Goal: Task Accomplishment & Management: Use online tool/utility

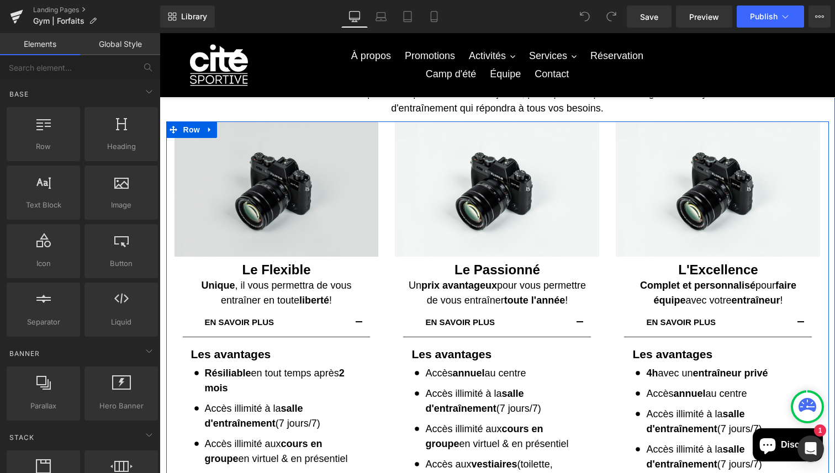
scroll to position [57, 0]
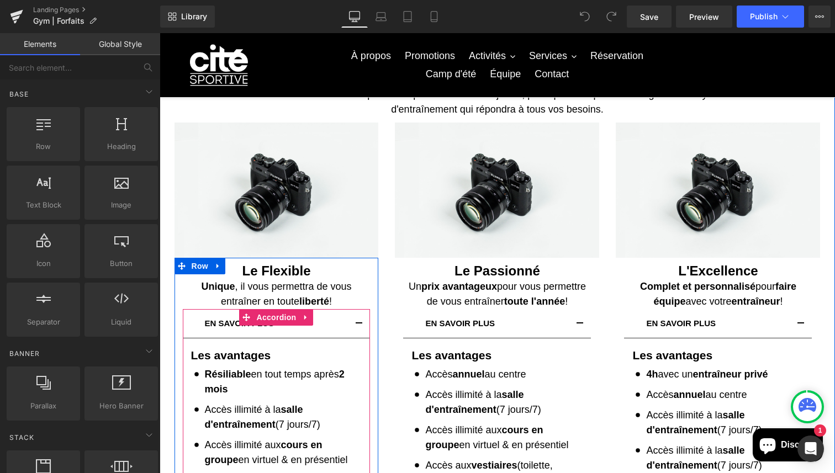
click at [362, 320] on button "button" at bounding box center [359, 323] width 22 height 29
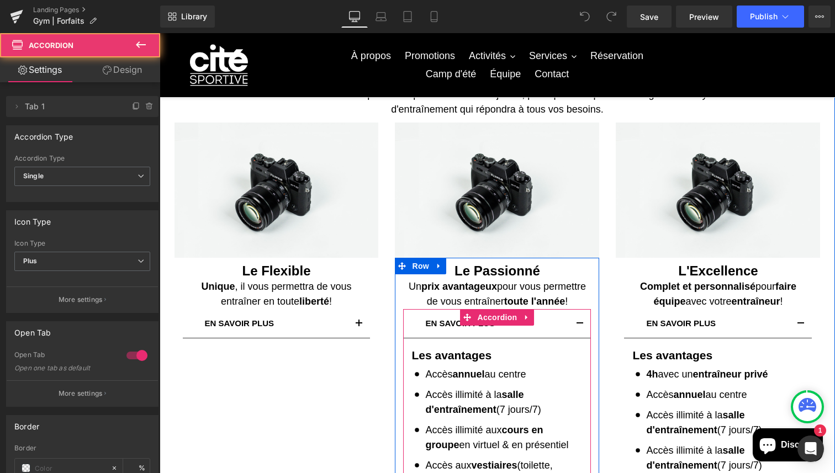
click at [578, 326] on button "button" at bounding box center [580, 323] width 22 height 29
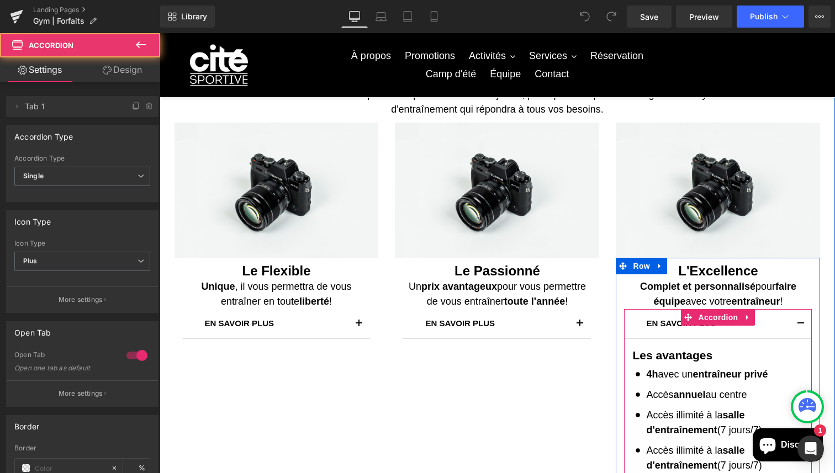
click at [804, 319] on button "button" at bounding box center [800, 323] width 22 height 29
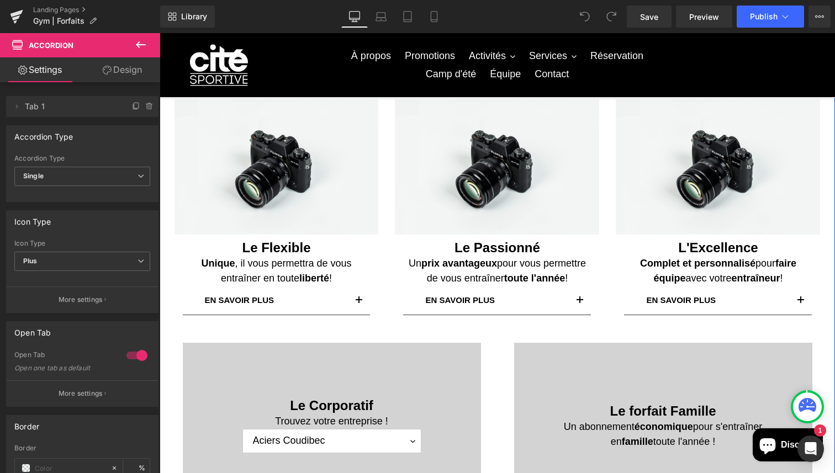
scroll to position [76, 0]
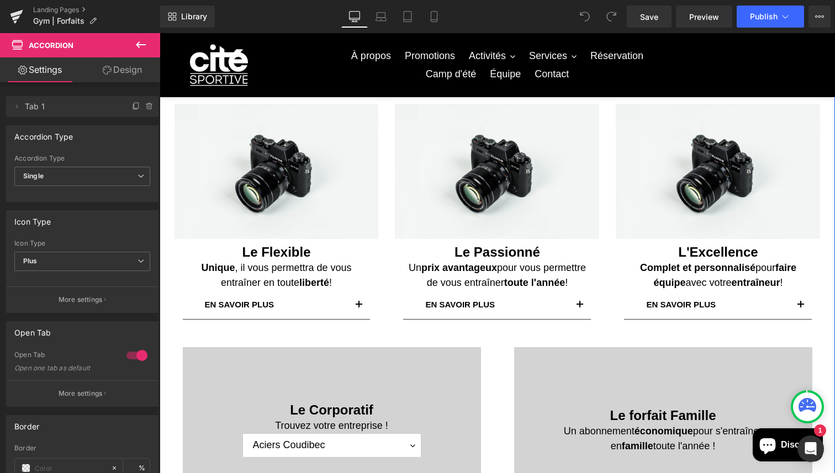
click at [410, 367] on div at bounding box center [332, 429] width 298 height 165
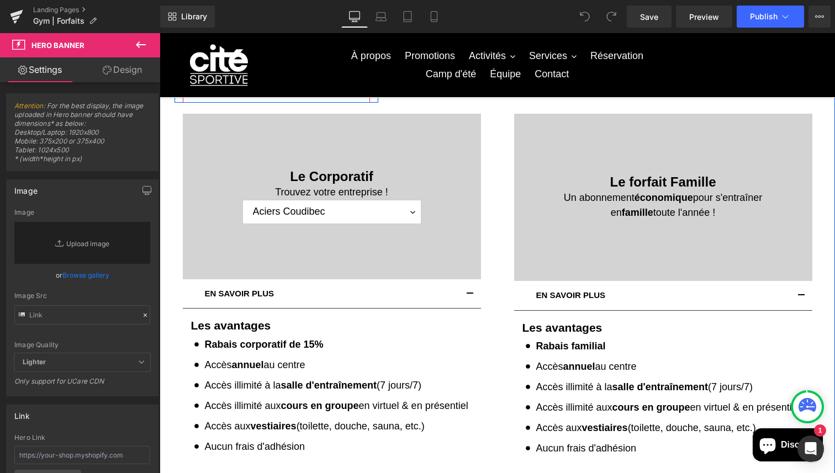
scroll to position [333, 0]
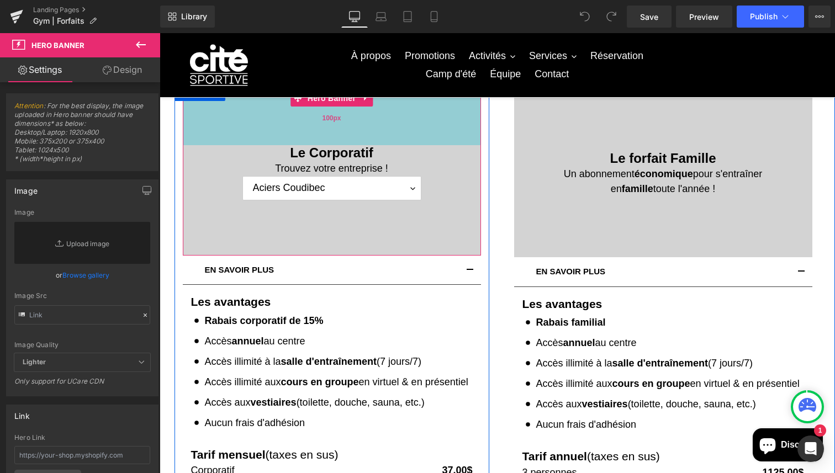
click at [426, 132] on div "100px" at bounding box center [332, 117] width 298 height 55
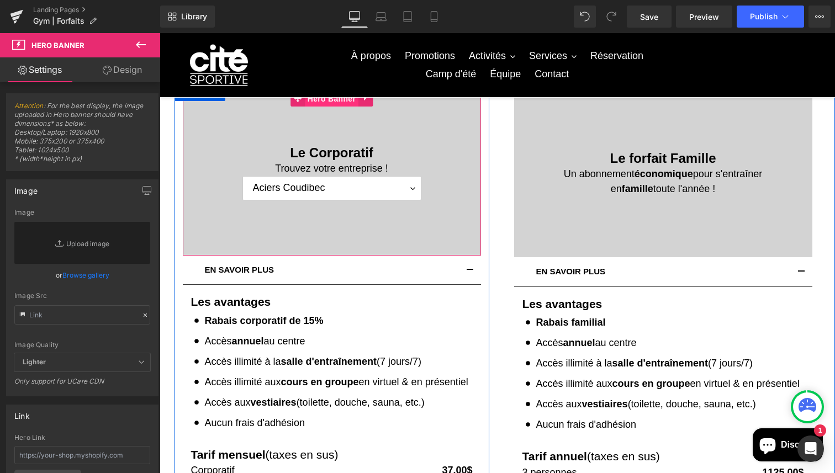
click at [334, 103] on span "Hero Banner" at bounding box center [332, 99] width 54 height 17
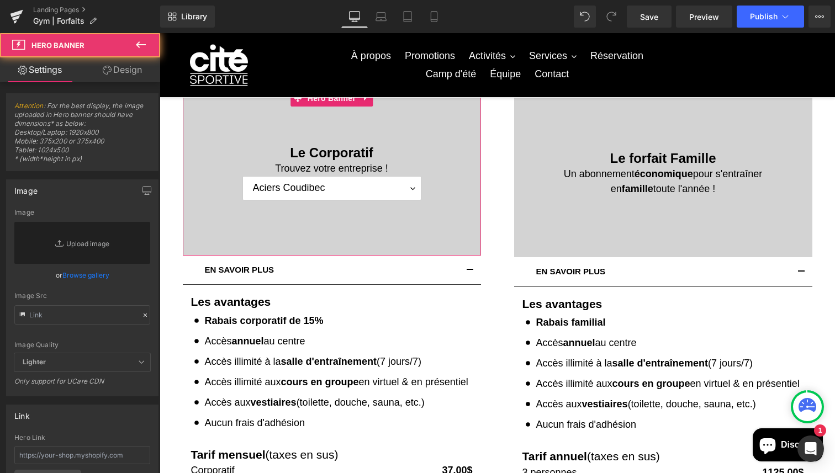
click at [123, 79] on link "Design" at bounding box center [122, 69] width 80 height 25
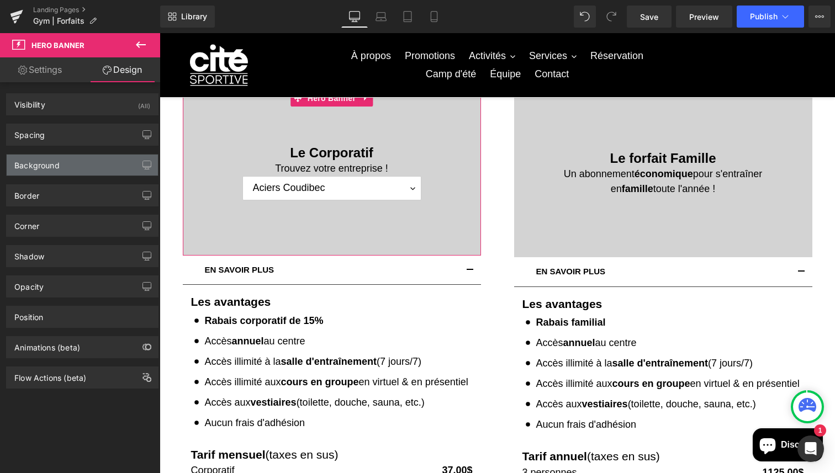
click at [87, 167] on div "Background" at bounding box center [82, 165] width 151 height 21
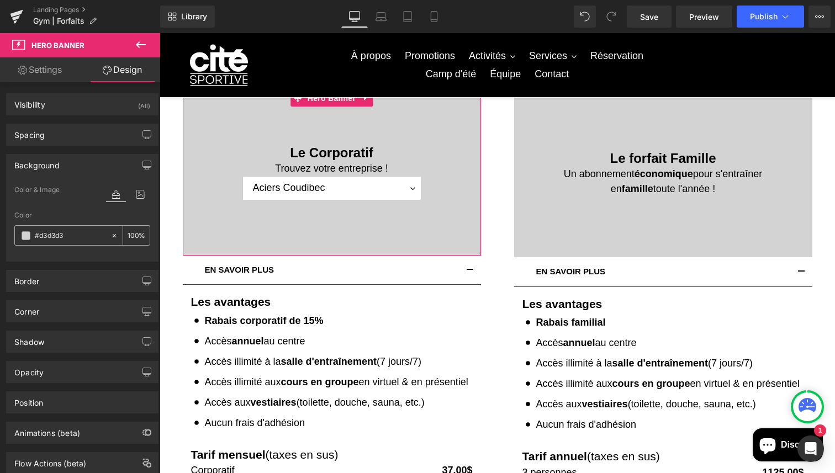
click at [92, 237] on input "#d3d3d3" at bounding box center [70, 236] width 71 height 12
paste input "[URL][DOMAIN_NAME]"
type input "[URL][DOMAIN_NAME]"
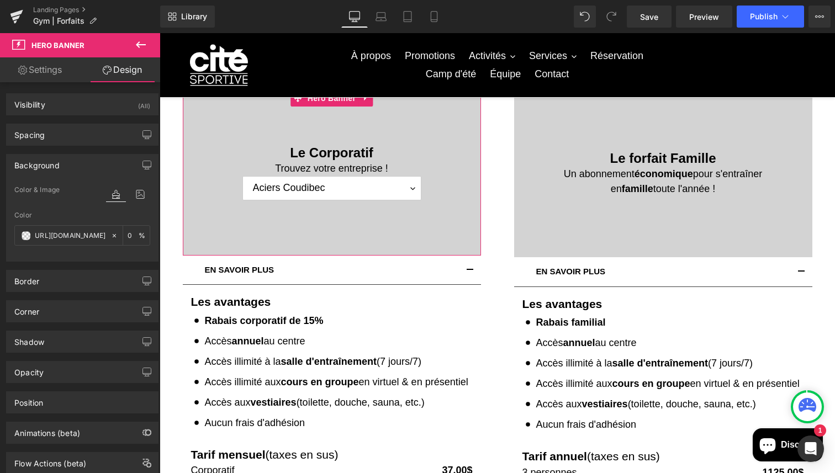
scroll to position [0, 0]
click at [109, 250] on div "Color [URL][DOMAIN_NAME] 100 %" at bounding box center [82, 234] width 136 height 47
click at [92, 235] on input "[URL][DOMAIN_NAME]" at bounding box center [70, 236] width 71 height 12
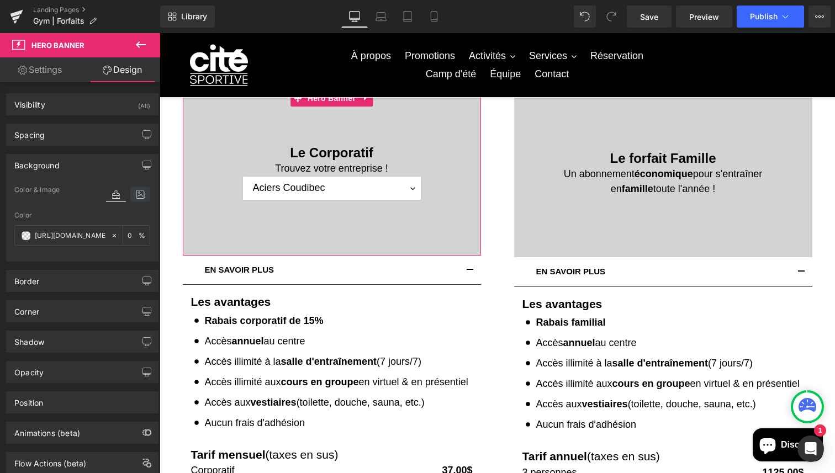
click at [135, 200] on icon at bounding box center [140, 194] width 20 height 14
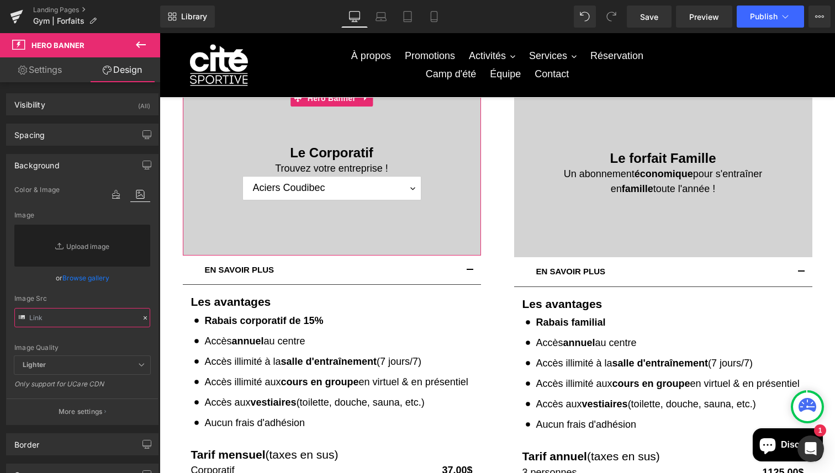
click at [68, 324] on input "text" at bounding box center [82, 317] width 136 height 19
paste input "[URL][DOMAIN_NAME]"
type input "[URL][DOMAIN_NAME]"
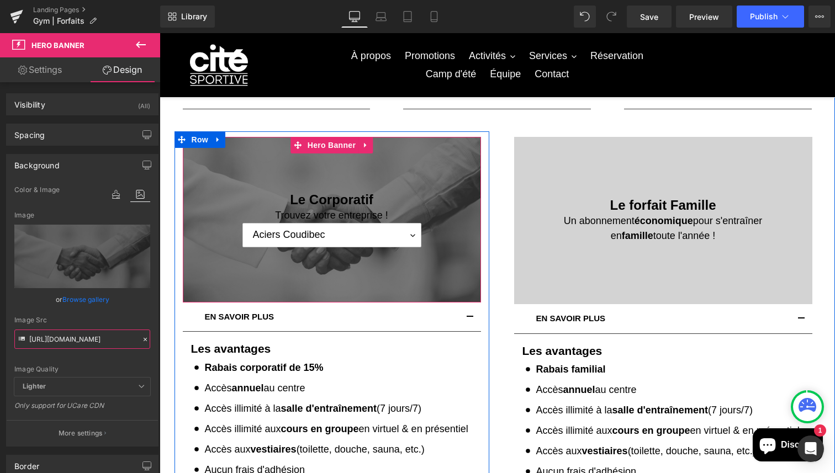
scroll to position [285, 0]
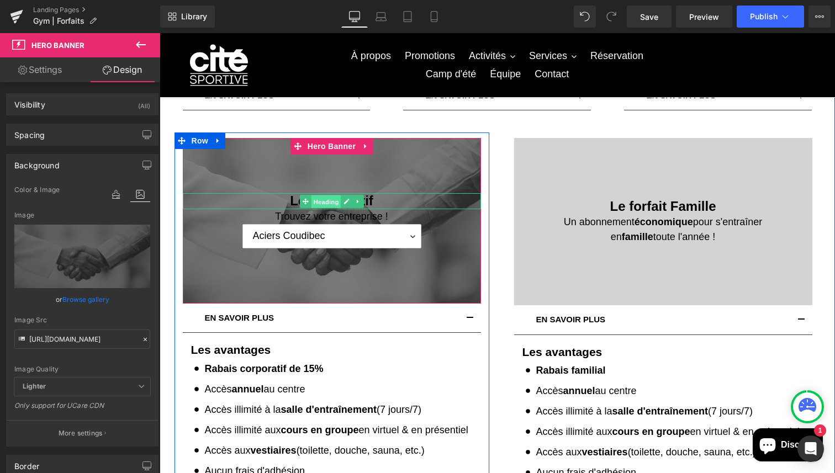
click at [325, 201] on span "Heading" at bounding box center [326, 201] width 30 height 13
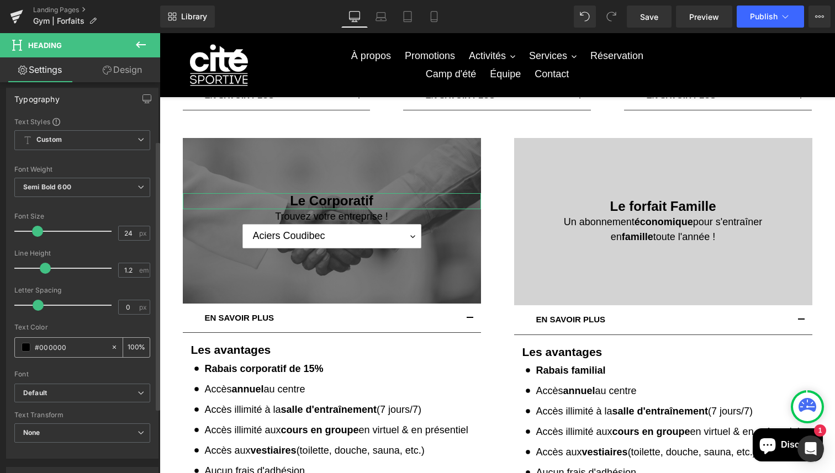
scroll to position [101, 0]
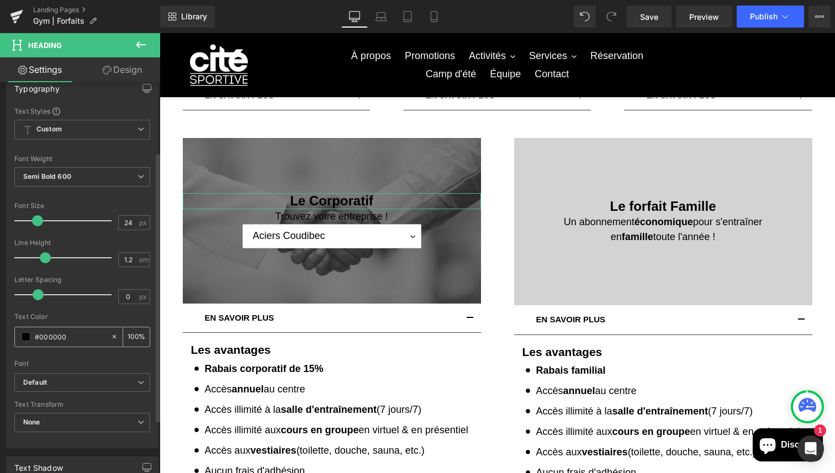
click at [73, 332] on input "#000000" at bounding box center [70, 337] width 71 height 12
type input "fff"
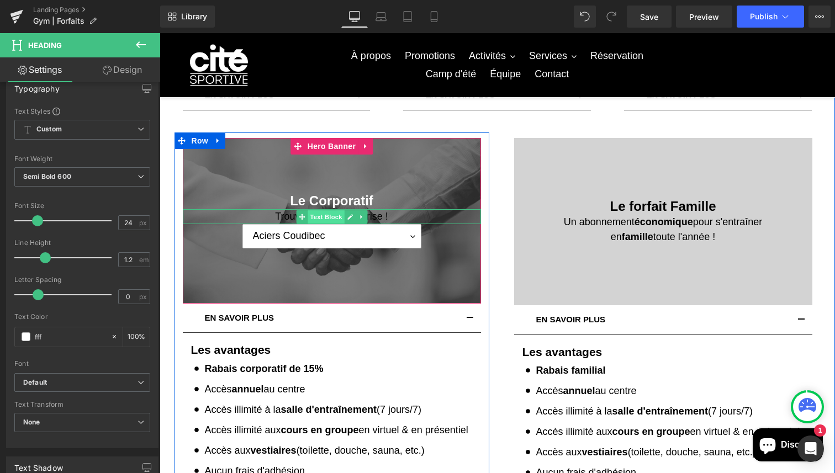
click at [316, 218] on span "Text Block" at bounding box center [325, 216] width 36 height 13
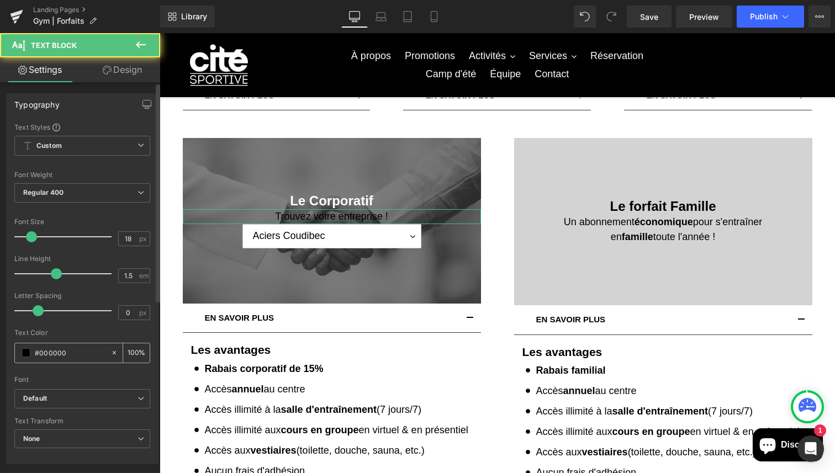
click at [83, 357] on input "#000000" at bounding box center [70, 353] width 71 height 12
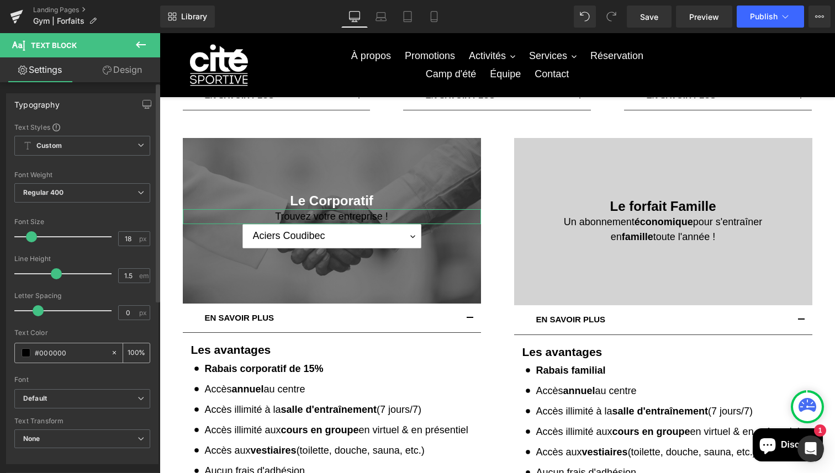
click at [83, 357] on input "#000000" at bounding box center [70, 353] width 71 height 12
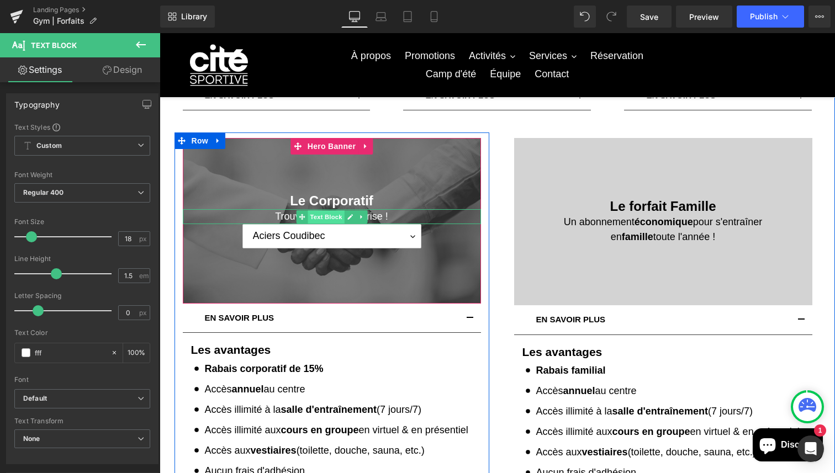
click at [330, 216] on span "Text Block" at bounding box center [325, 216] width 36 height 13
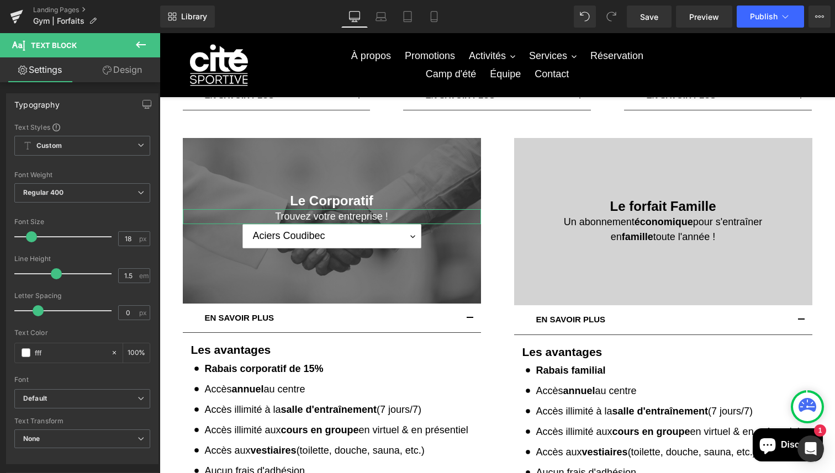
type input "fff"
click at [126, 78] on link "Design" at bounding box center [122, 69] width 80 height 25
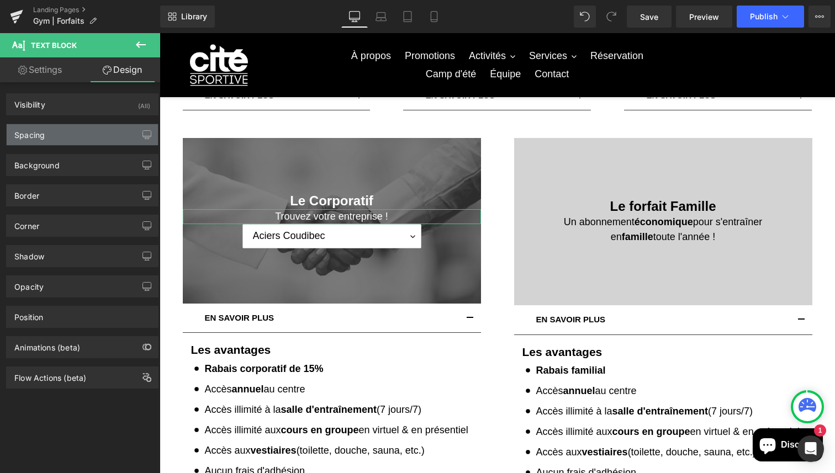
click at [59, 134] on div "Spacing" at bounding box center [82, 134] width 151 height 21
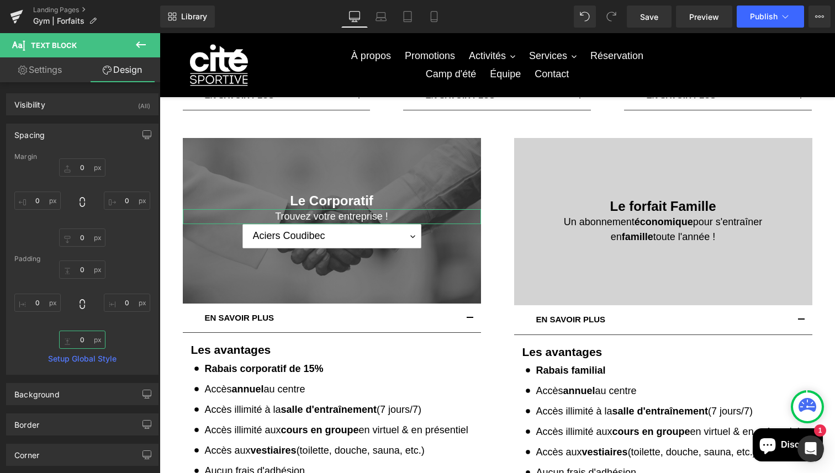
click at [83, 336] on input "0" at bounding box center [82, 340] width 46 height 18
type input "5"
type input "10"
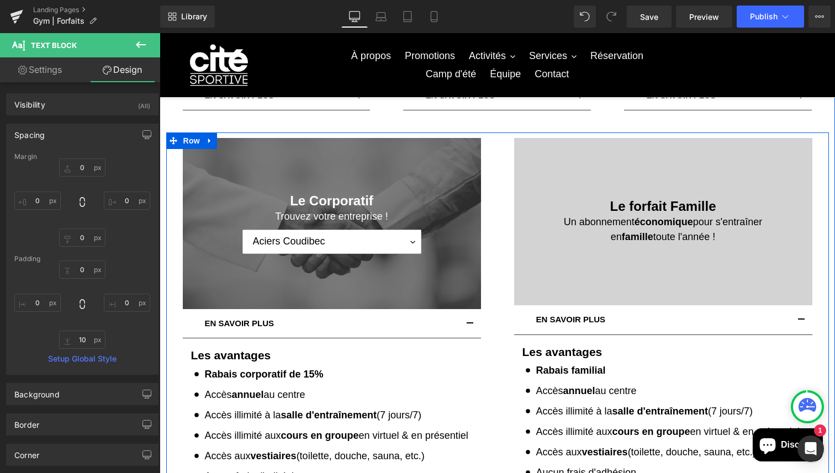
click at [498, 267] on div "Le forfait Famille Heading Un abonnement économique pour s'entraîner en famille…" at bounding box center [662, 350] width 331 height 436
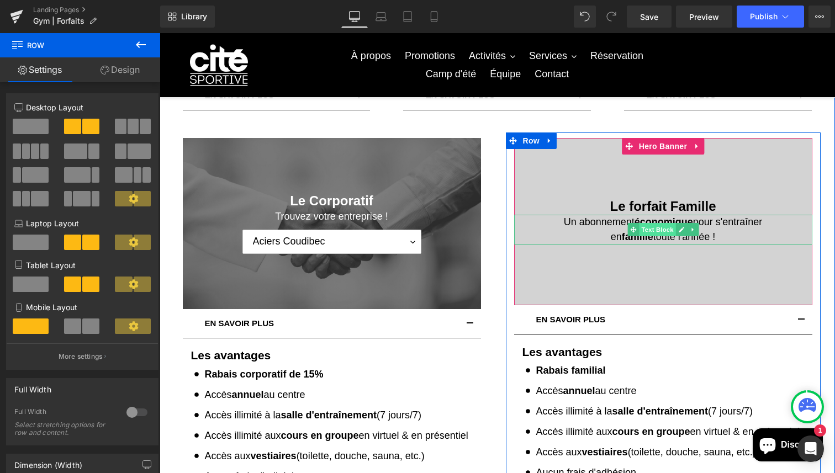
click at [662, 233] on span "Text Block" at bounding box center [657, 229] width 36 height 13
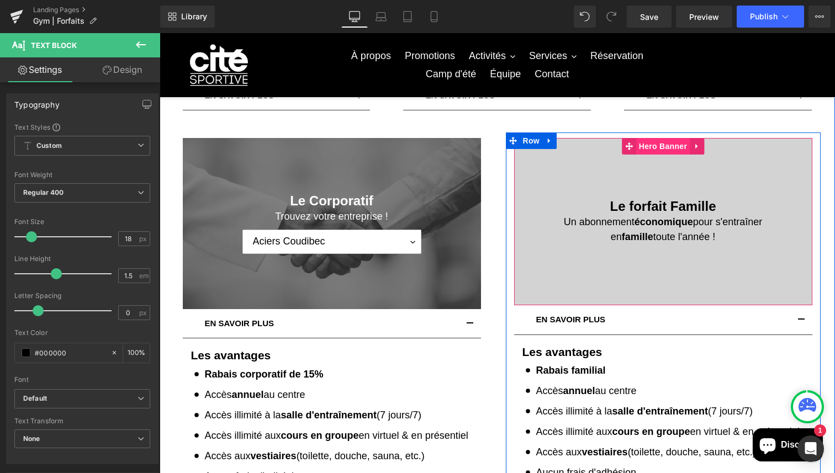
click at [663, 145] on span "Hero Banner" at bounding box center [663, 146] width 54 height 17
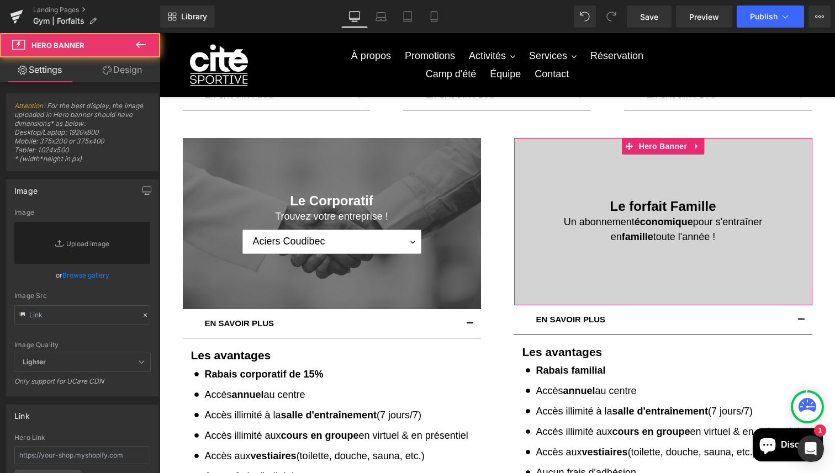
click at [113, 76] on link "Design" at bounding box center [122, 69] width 80 height 25
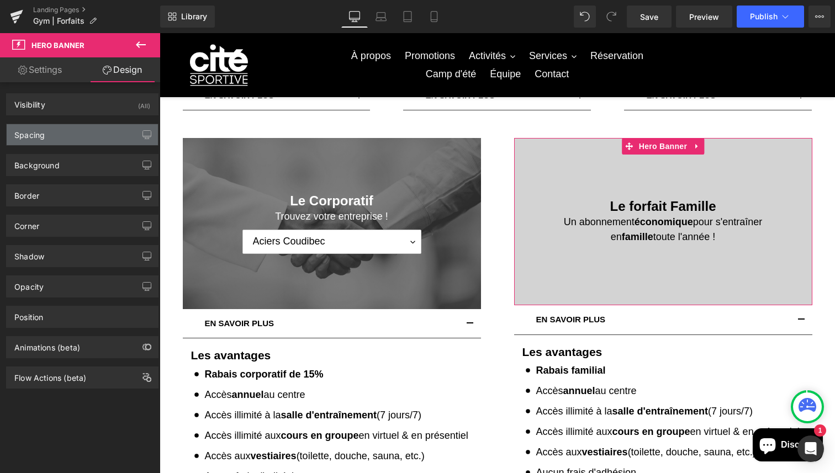
click at [63, 137] on div "Spacing" at bounding box center [82, 134] width 151 height 21
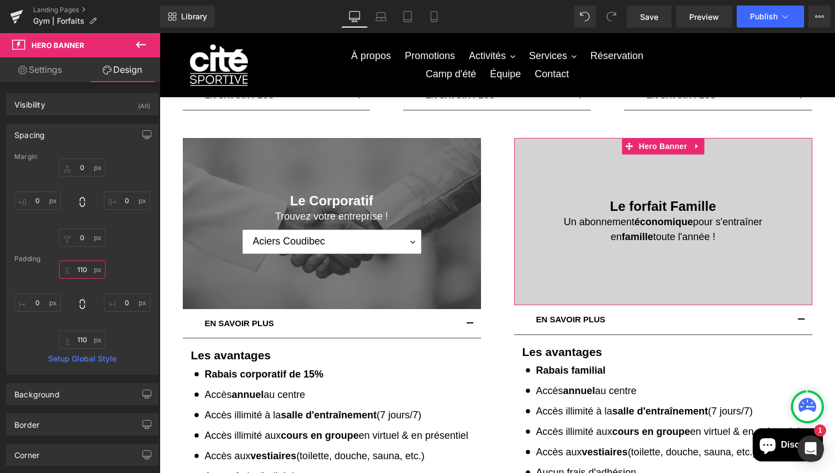
click at [86, 267] on input "110" at bounding box center [82, 270] width 46 height 18
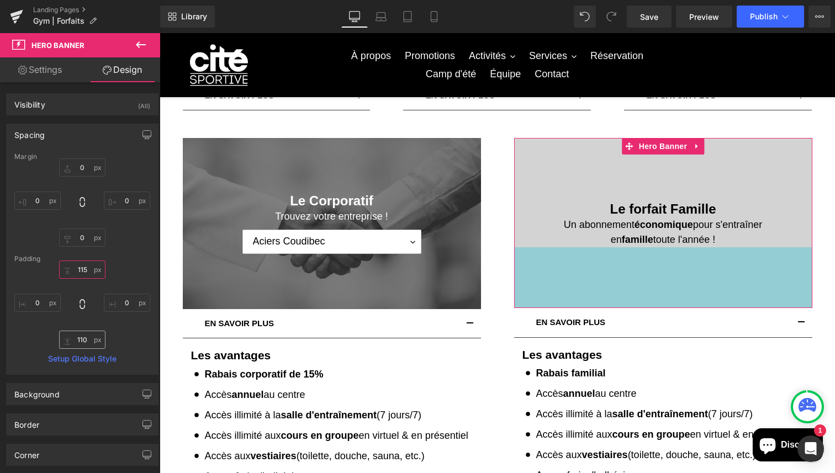
type input "115"
click at [83, 344] on input "110" at bounding box center [82, 340] width 46 height 18
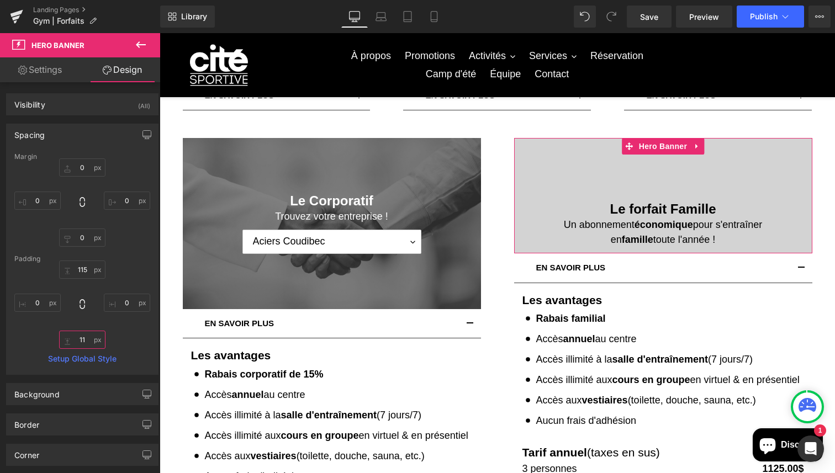
type input "115"
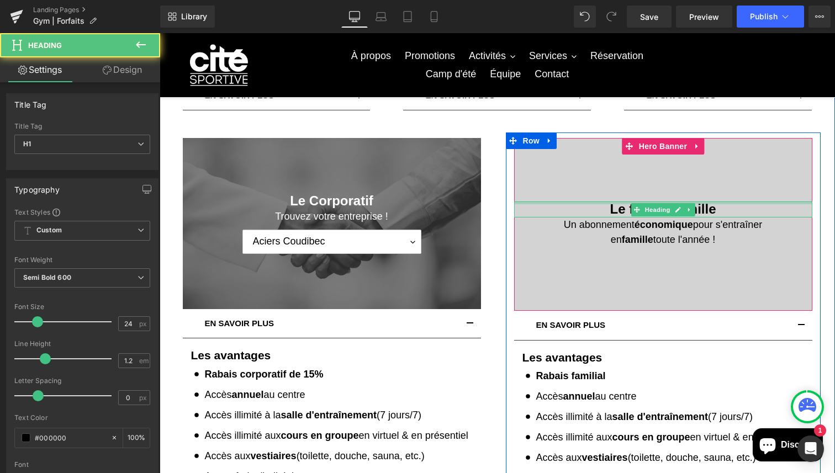
click at [549, 204] on div "Le forfait Famille Heading" at bounding box center [663, 209] width 298 height 16
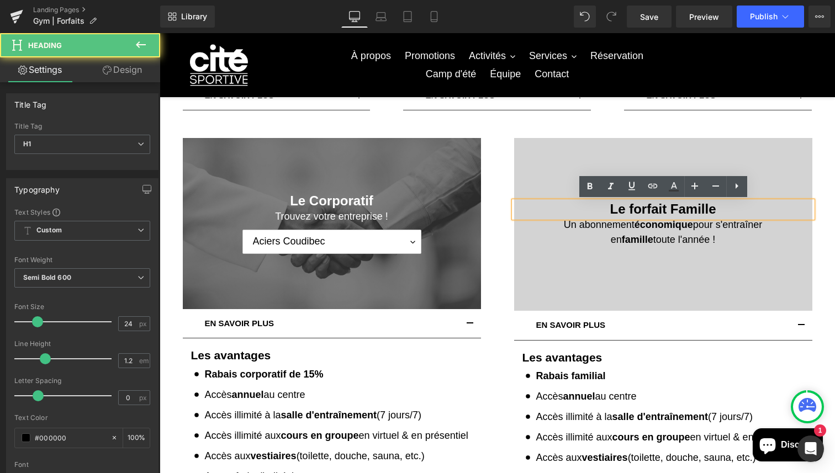
click at [676, 150] on div at bounding box center [663, 224] width 298 height 173
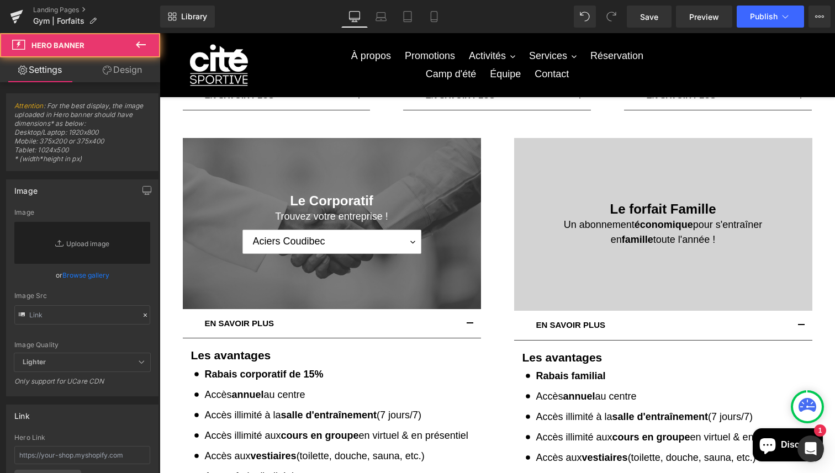
click at [651, 152] on div "Le forfait Famille Heading Un abonnement économique pour s'entraîner en famille…" at bounding box center [663, 224] width 298 height 173
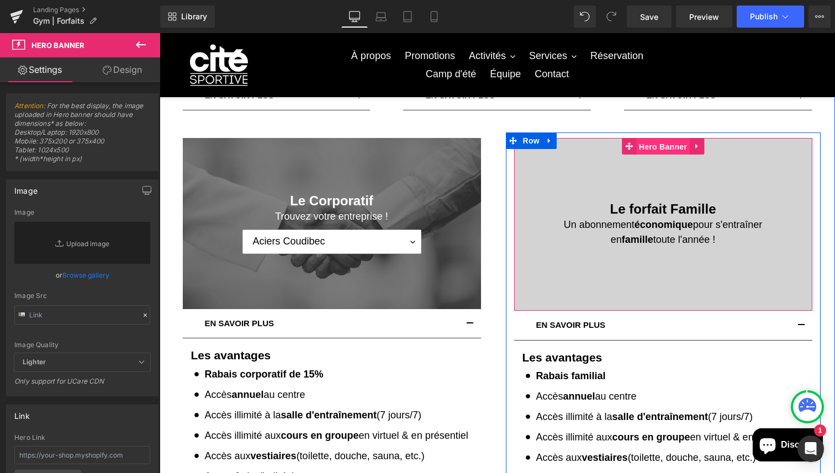
click at [651, 152] on span "Hero Banner" at bounding box center [663, 147] width 54 height 17
click at [663, 151] on span "Hero Banner" at bounding box center [663, 147] width 54 height 17
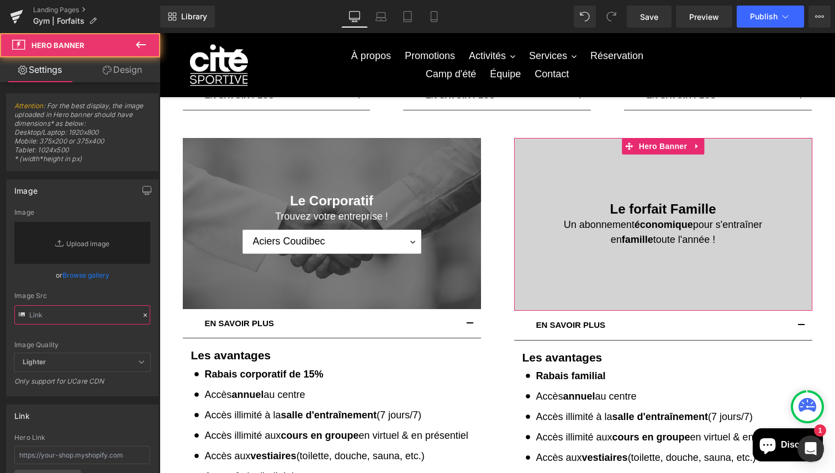
click at [88, 320] on input "text" at bounding box center [82, 314] width 136 height 19
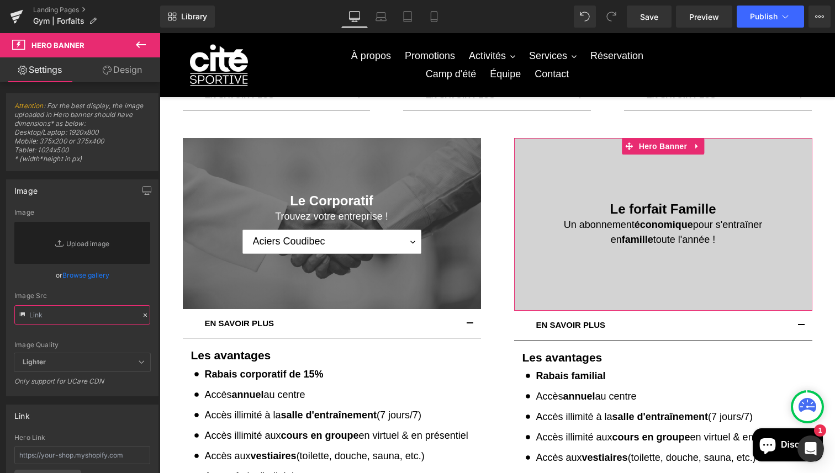
paste input "[URL][DOMAIN_NAME]"
type input "[URL][DOMAIN_NAME]"
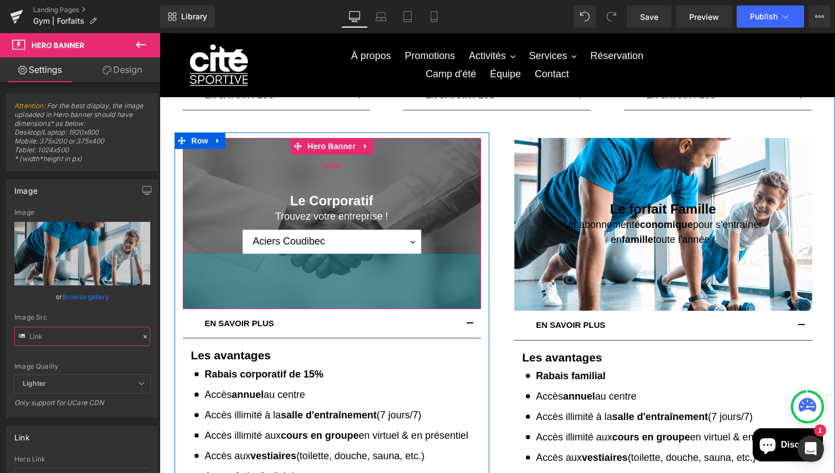
scroll to position [0, 0]
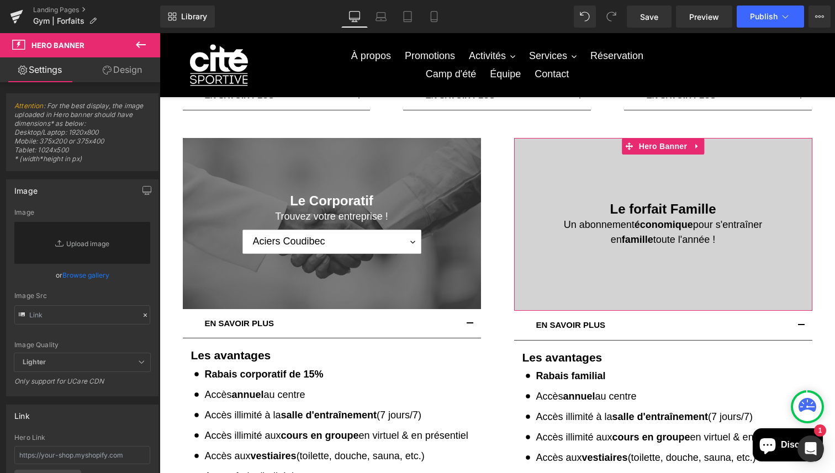
click at [116, 76] on link "Design" at bounding box center [122, 69] width 80 height 25
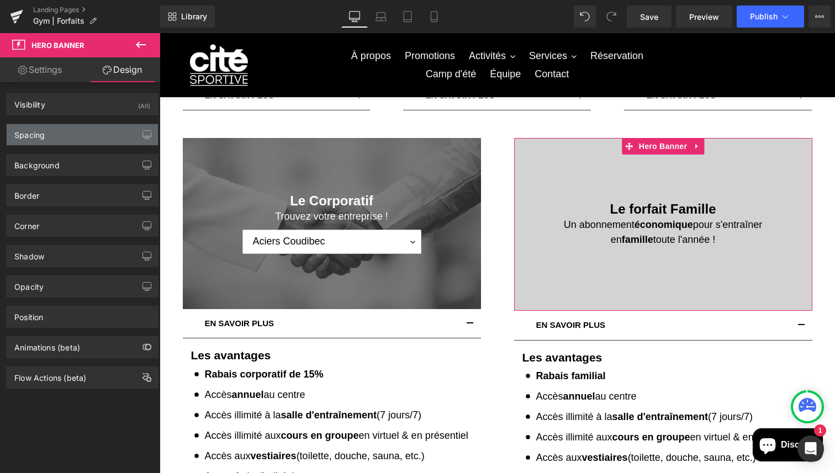
click at [72, 136] on div "Spacing" at bounding box center [82, 134] width 151 height 21
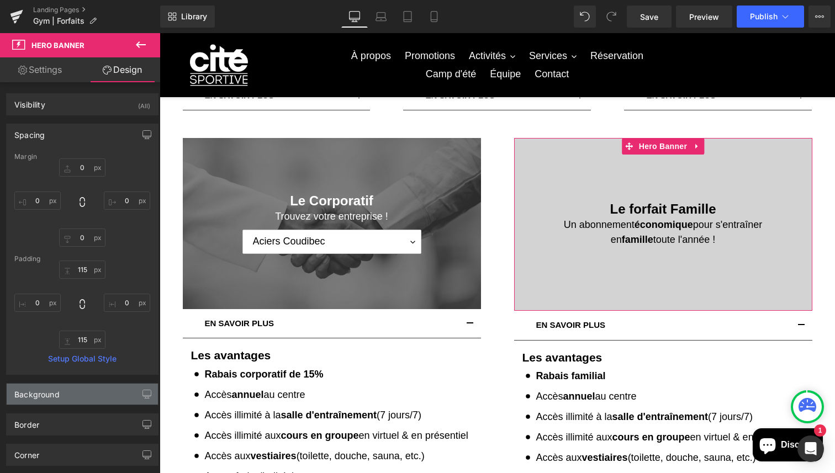
click at [72, 395] on div "Background" at bounding box center [82, 394] width 151 height 21
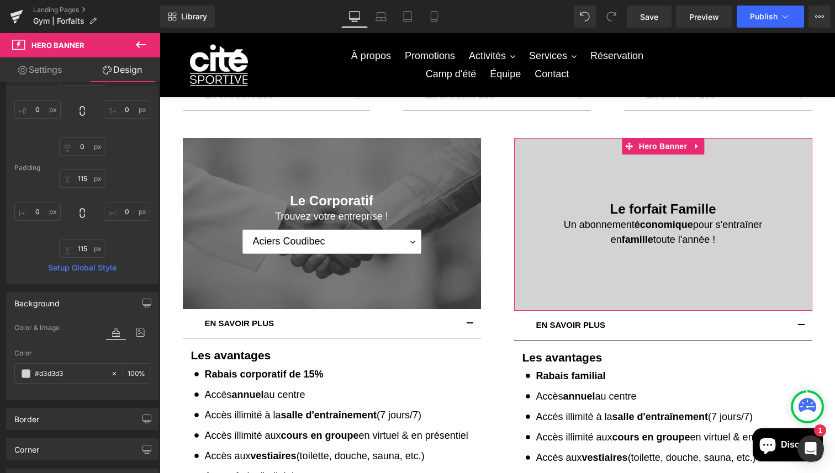
scroll to position [110, 0]
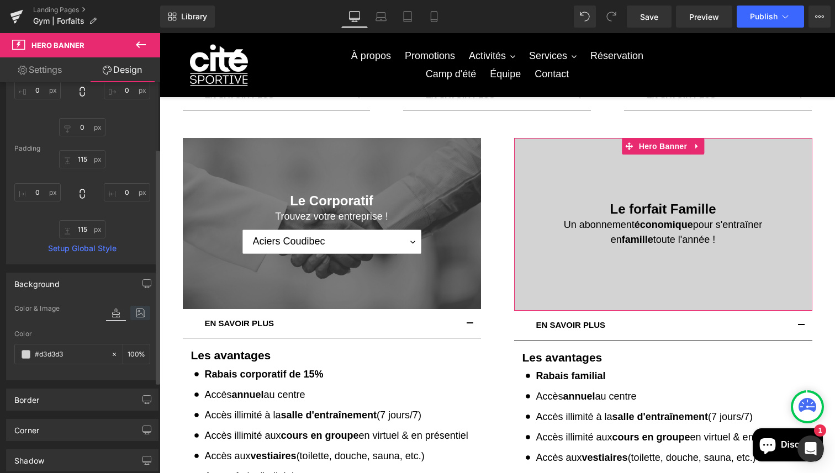
click at [135, 318] on icon at bounding box center [140, 313] width 20 height 14
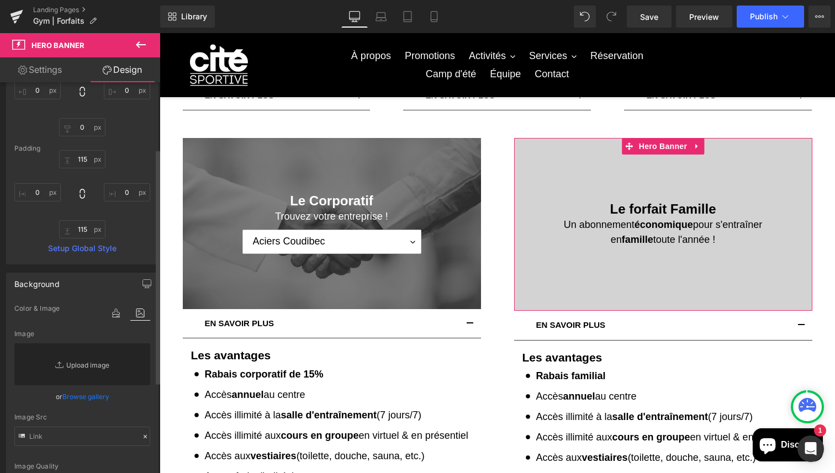
click at [87, 355] on link "Replace Image" at bounding box center [82, 364] width 136 height 42
click at [70, 436] on input "text" at bounding box center [82, 436] width 136 height 19
paste input "[URL][DOMAIN_NAME]"
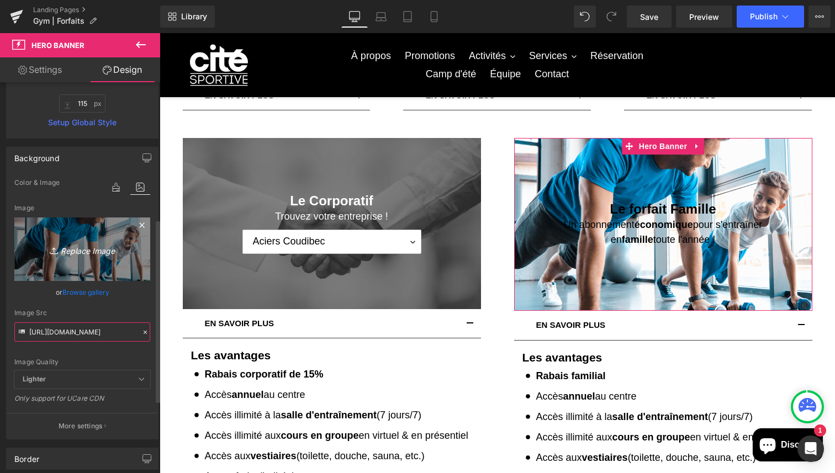
scroll to position [108, 0]
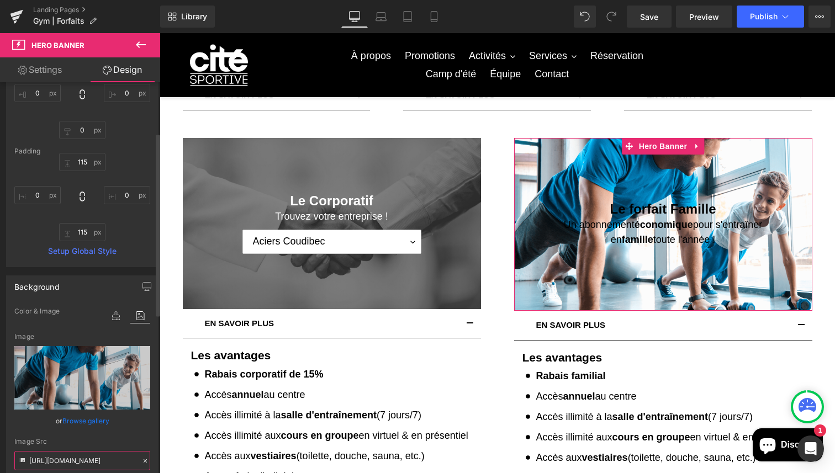
type input "[URL][DOMAIN_NAME]"
click at [70, 287] on div "Background" at bounding box center [82, 286] width 151 height 21
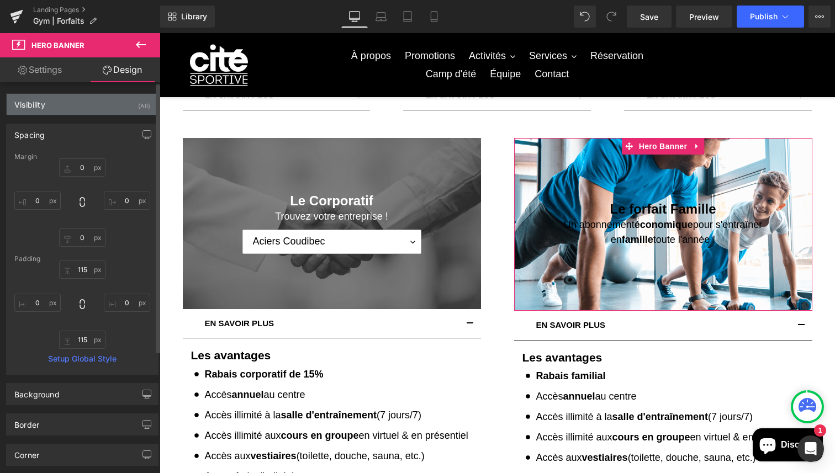
click at [114, 105] on div "Visibility (All)" at bounding box center [82, 104] width 151 height 21
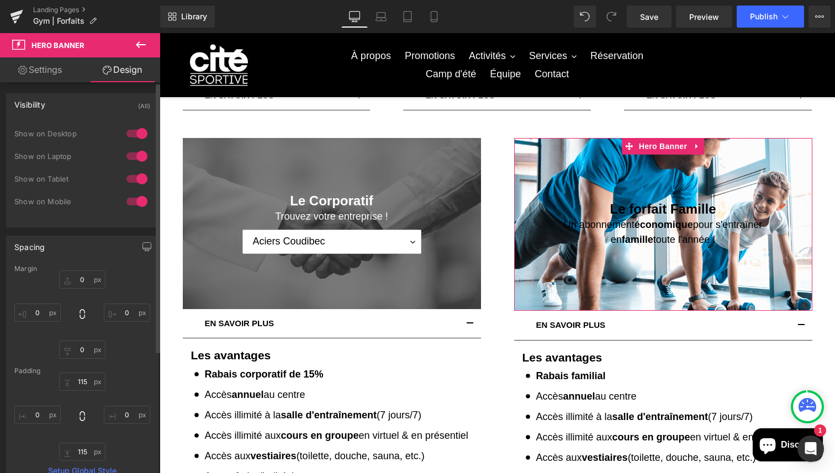
click at [114, 105] on div "Visibility (All)" at bounding box center [82, 104] width 151 height 21
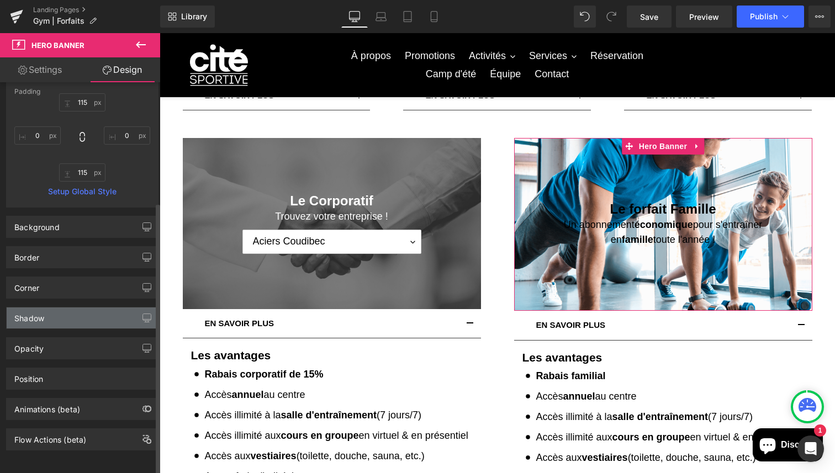
scroll to position [176, 0]
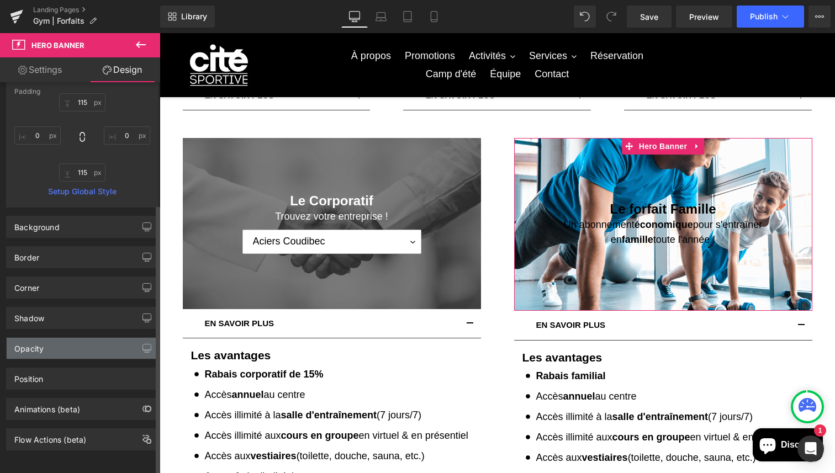
click at [72, 341] on div "Opacity" at bounding box center [82, 348] width 151 height 21
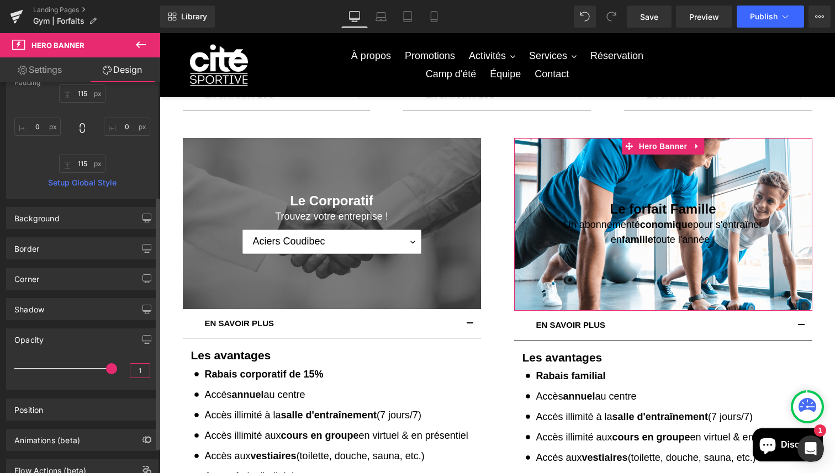
click at [140, 371] on input "1" at bounding box center [139, 371] width 19 height 14
click at [140, 395] on div "Position Advanced option : Please proceed if you have coding knowledge. Relativ…" at bounding box center [82, 405] width 165 height 30
click at [130, 417] on div "Position" at bounding box center [82, 409] width 151 height 21
click at [113, 350] on div "Opacity 1 2" at bounding box center [82, 359] width 152 height 62
click at [132, 368] on input "2" at bounding box center [139, 371] width 19 height 14
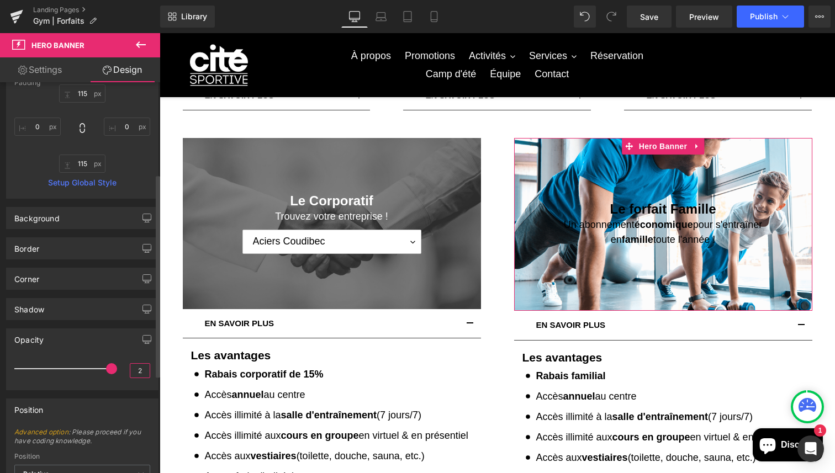
drag, startPoint x: 140, startPoint y: 368, endPoint x: 109, endPoint y: 368, distance: 31.5
click at [111, 368] on div "2" at bounding box center [82, 372] width 136 height 29
type input "0"
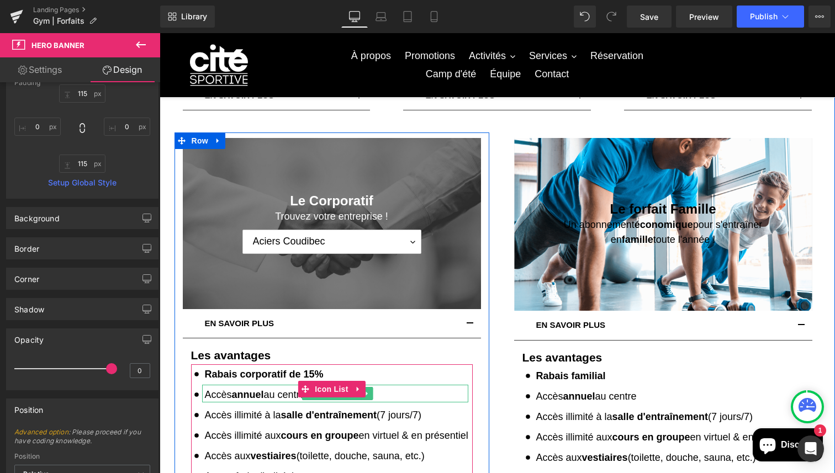
drag, startPoint x: 180, startPoint y: 402, endPoint x: 213, endPoint y: 395, distance: 32.7
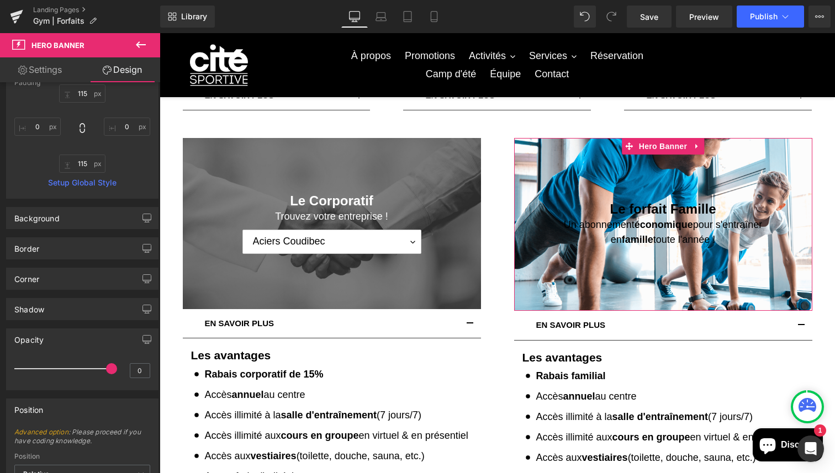
click at [39, 75] on link "Settings" at bounding box center [40, 69] width 80 height 25
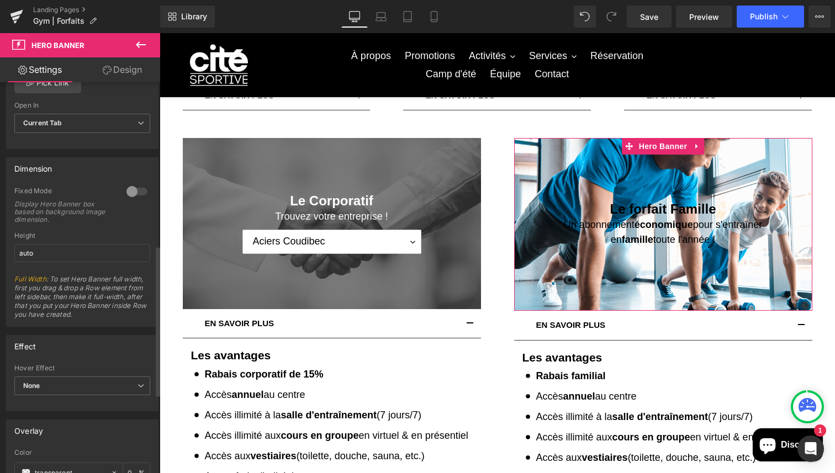
scroll to position [429, 0]
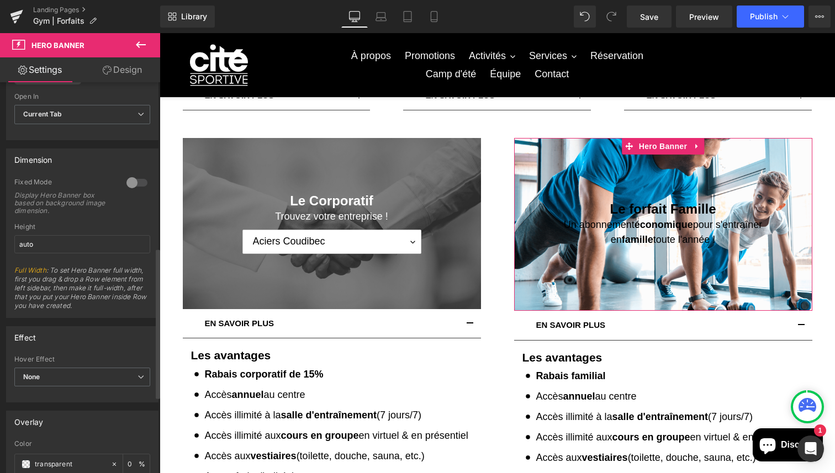
click at [134, 182] on div at bounding box center [137, 183] width 26 height 18
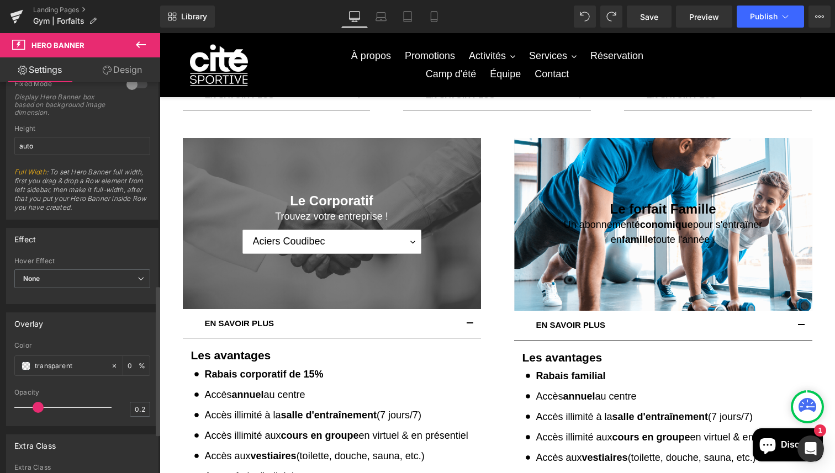
scroll to position [529, 0]
click at [98, 282] on span "None" at bounding box center [82, 276] width 136 height 19
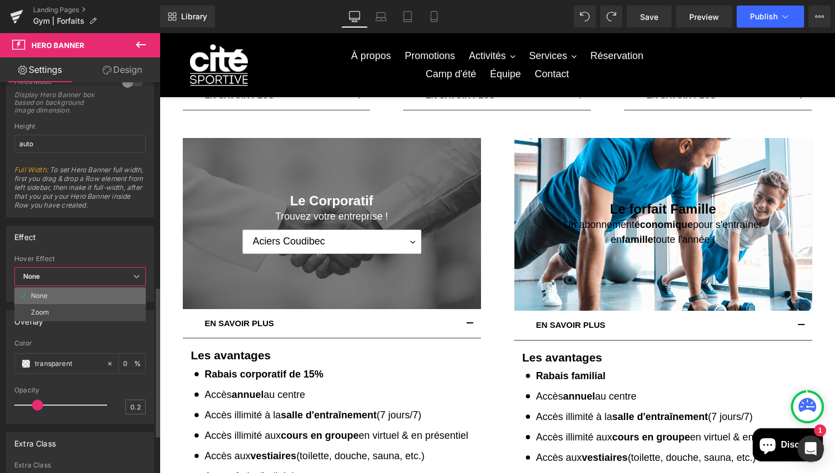
click at [95, 295] on li "None" at bounding box center [79, 296] width 131 height 17
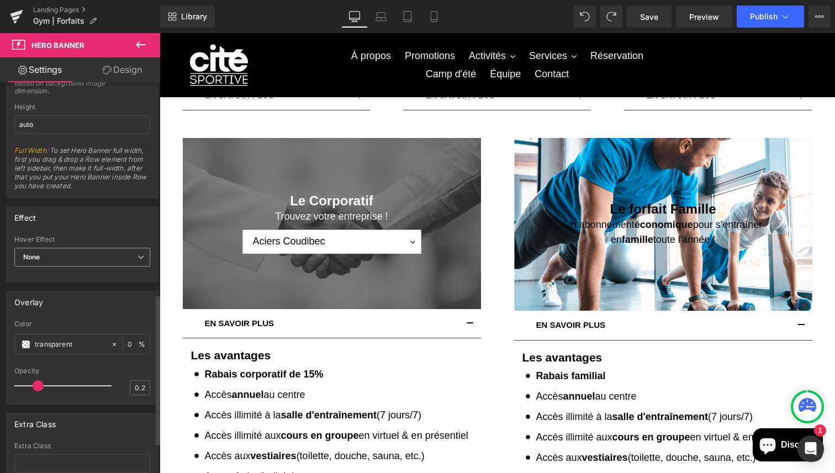
scroll to position [549, 0]
click at [97, 251] on span "None" at bounding box center [82, 256] width 136 height 19
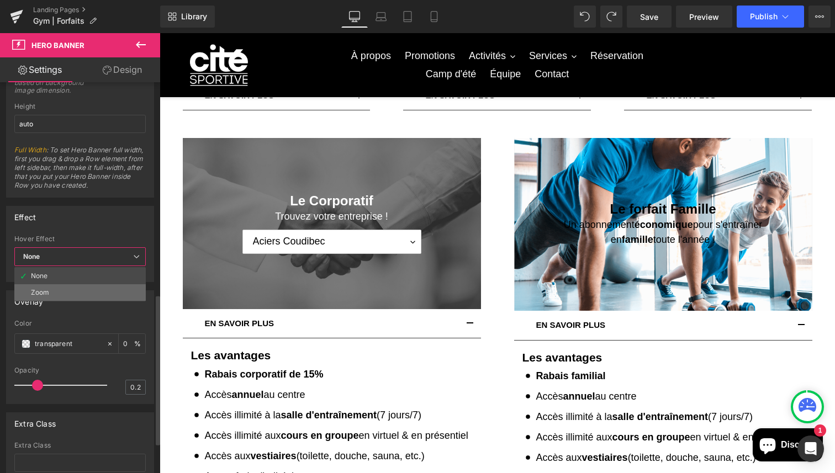
click at [100, 290] on li "Zoom" at bounding box center [79, 292] width 131 height 17
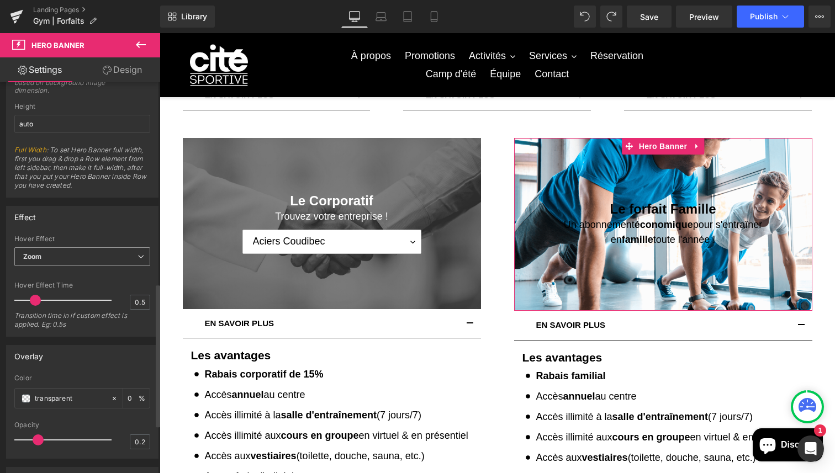
click at [107, 267] on div "Zoom None Zoom" at bounding box center [82, 259] width 136 height 25
click at [85, 257] on span "Zoom" at bounding box center [82, 256] width 136 height 19
click at [69, 268] on li "None" at bounding box center [79, 276] width 131 height 17
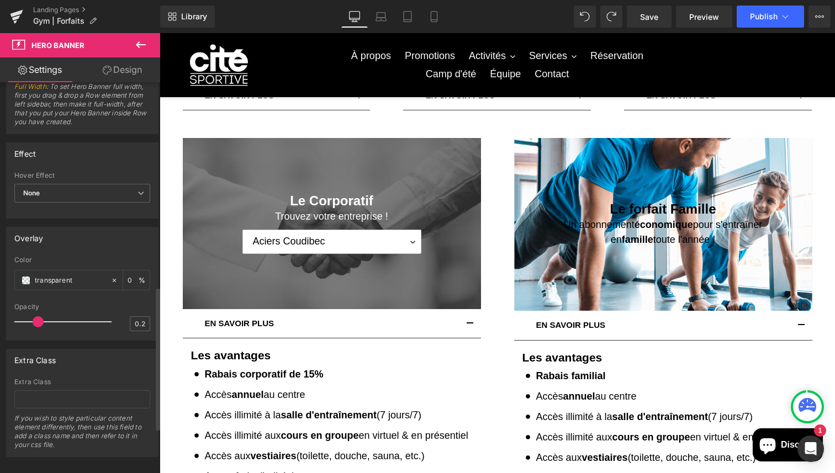
scroll to position [618, 0]
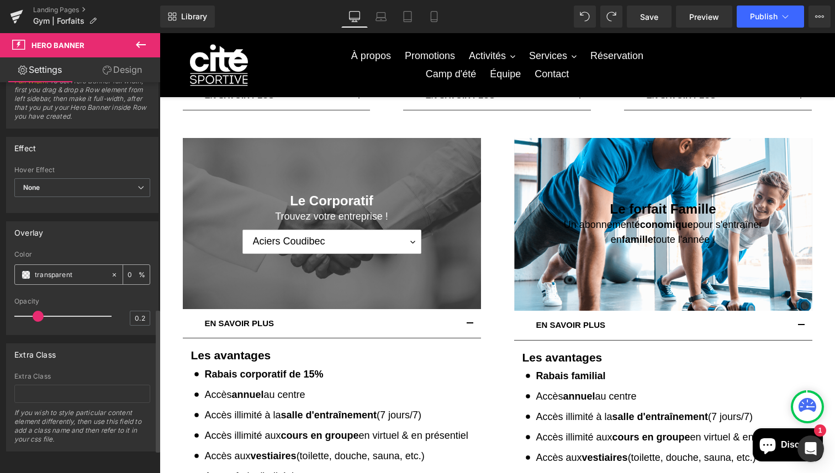
click at [83, 275] on input "transparent" at bounding box center [70, 275] width 71 height 12
drag, startPoint x: 83, startPoint y: 275, endPoint x: 0, endPoint y: 274, distance: 82.8
click at [0, 274] on div "Overlay transparent Color transparent 0 % 0.2 Opacity 0.2" at bounding box center [82, 274] width 165 height 122
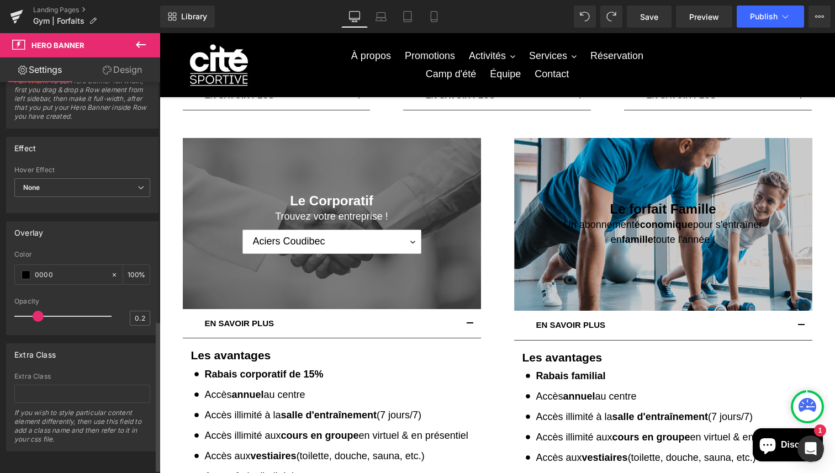
type input "0000"
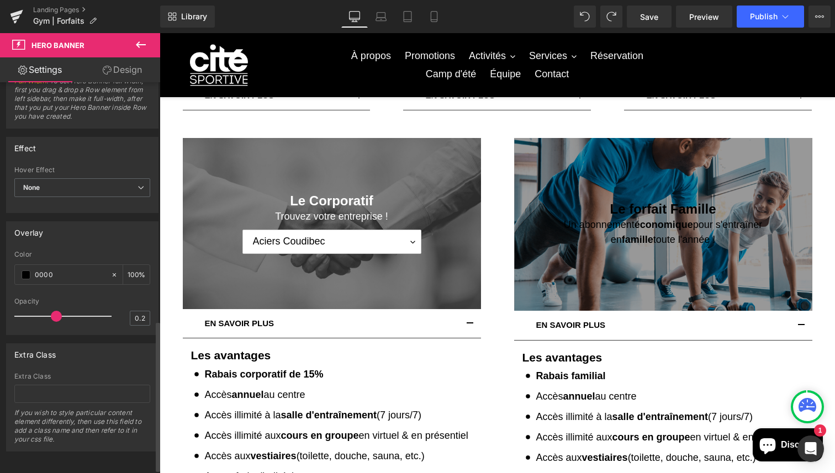
drag, startPoint x: 35, startPoint y: 315, endPoint x: 51, endPoint y: 313, distance: 16.1
click at [51, 313] on span at bounding box center [56, 316] width 11 height 11
click at [144, 317] on input "0.2" at bounding box center [139, 318] width 19 height 14
type input "0.5"
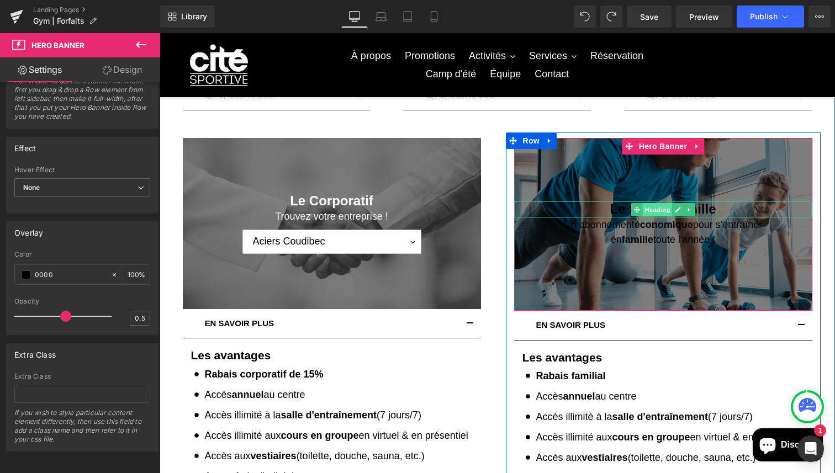
click at [655, 209] on span "Heading" at bounding box center [657, 209] width 30 height 13
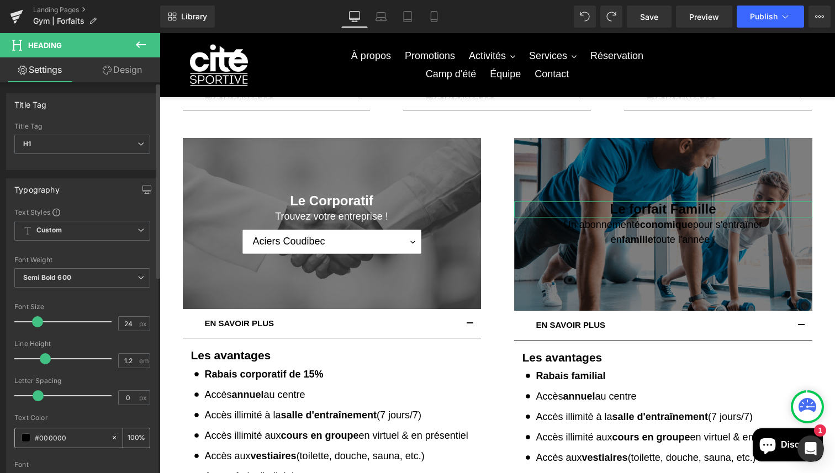
drag, startPoint x: 76, startPoint y: 440, endPoint x: 15, endPoint y: 440, distance: 60.7
click at [15, 440] on div "#000000" at bounding box center [62, 437] width 95 height 19
type input "fff"
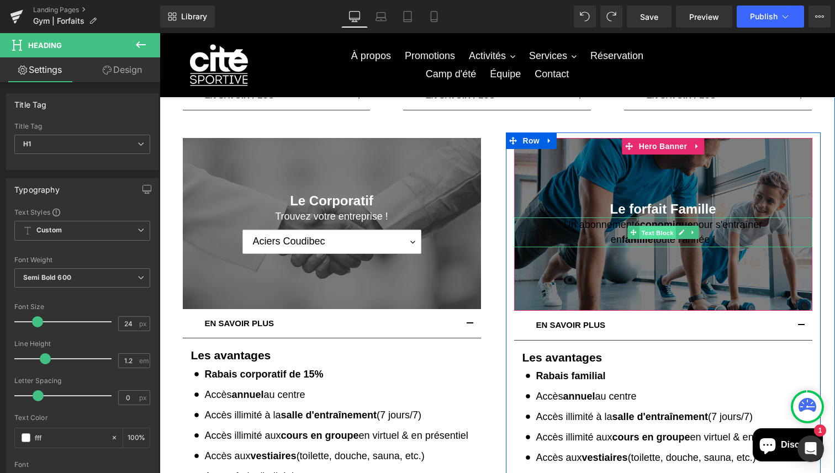
click at [659, 230] on span "Text Block" at bounding box center [657, 232] width 36 height 13
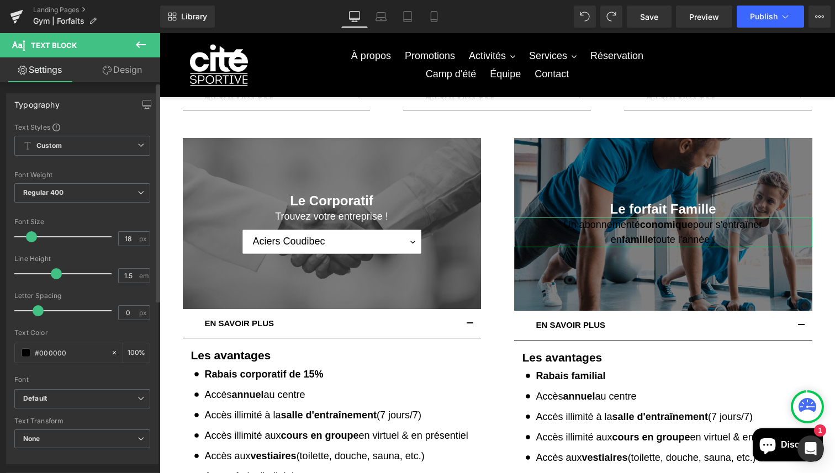
drag, startPoint x: 85, startPoint y: 355, endPoint x: 0, endPoint y: 355, distance: 85.0
click at [0, 355] on div "Typography Text Styles Custom Custom Setup Global Style Custom Setup Global Sty…" at bounding box center [82, 274] width 165 height 379
type input "fff"
click at [102, 374] on div at bounding box center [82, 372] width 136 height 7
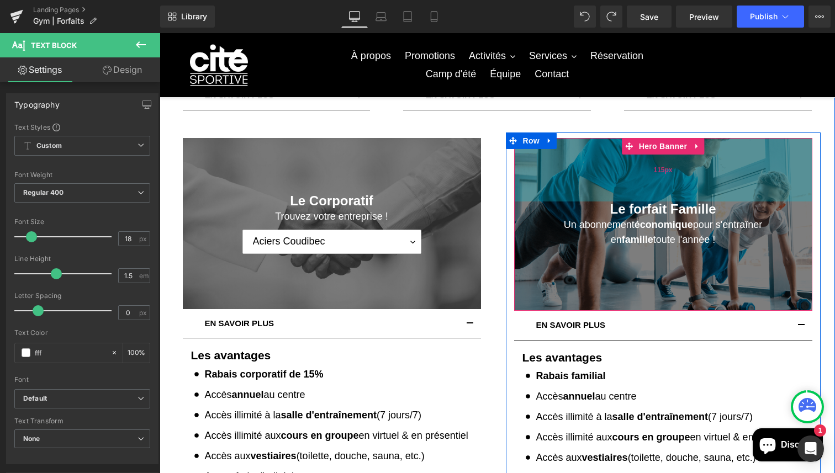
click at [624, 166] on div "115px" at bounding box center [663, 169] width 298 height 63
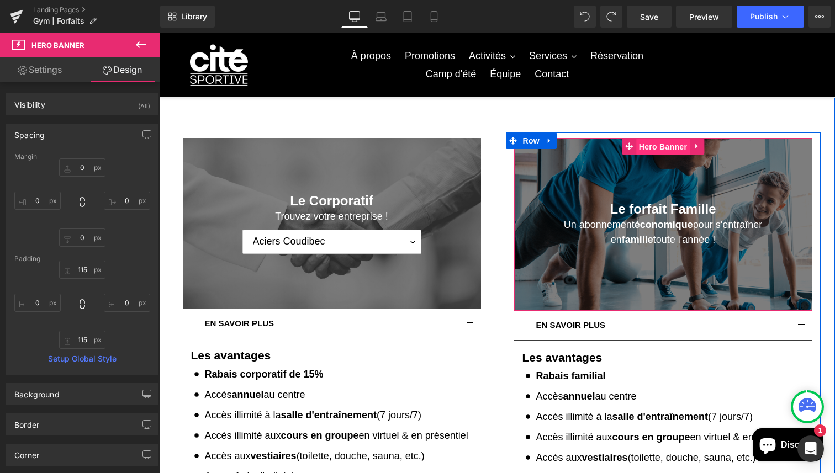
click at [658, 146] on span "Hero Banner" at bounding box center [663, 147] width 54 height 17
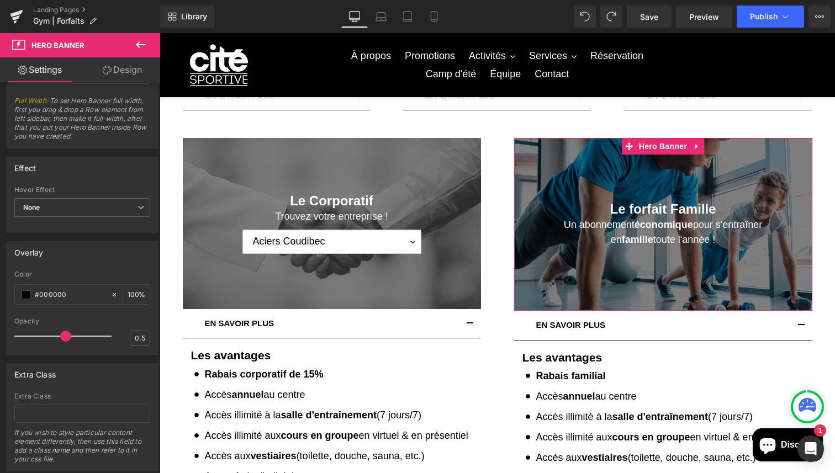
scroll to position [628, 0]
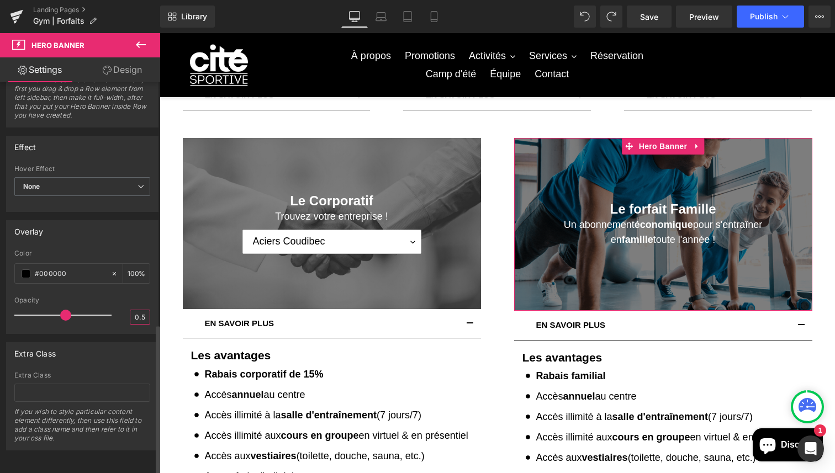
click at [143, 310] on input "0.5" at bounding box center [139, 317] width 19 height 14
click at [144, 310] on input "0.5" at bounding box center [139, 317] width 19 height 14
type input "0.4"
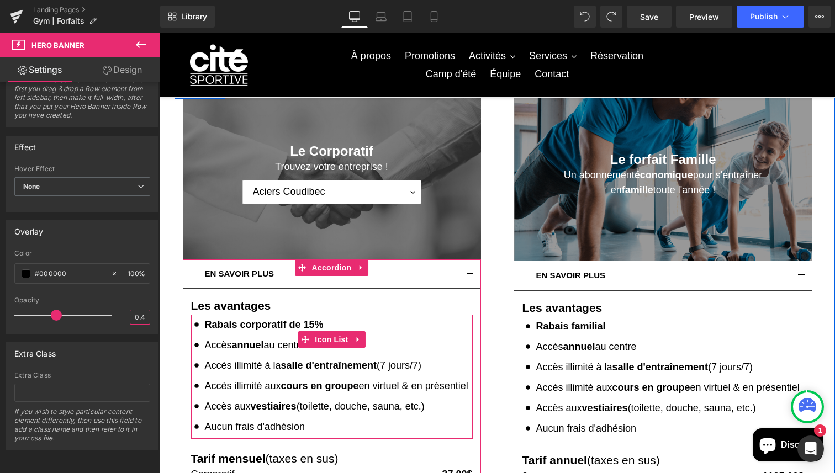
scroll to position [332, 0]
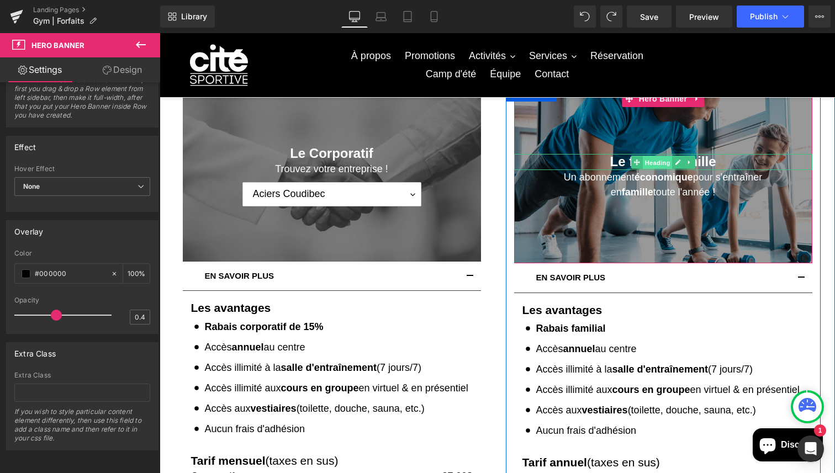
click at [659, 164] on span "Heading" at bounding box center [657, 162] width 30 height 13
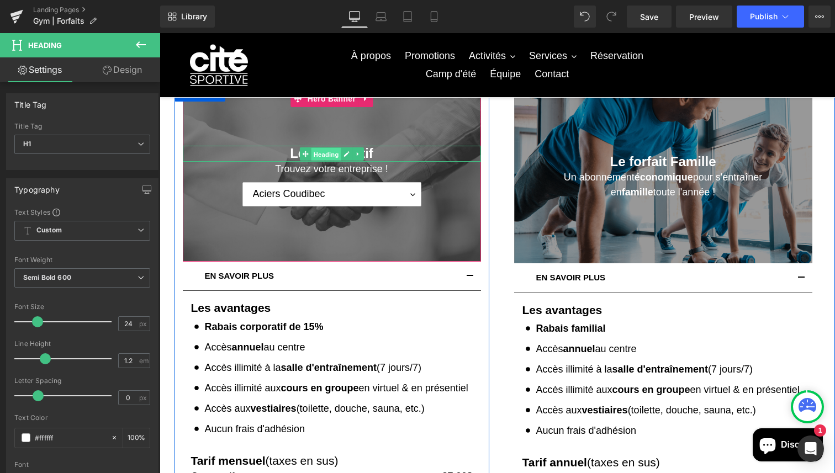
click at [324, 155] on span "Heading" at bounding box center [326, 154] width 30 height 13
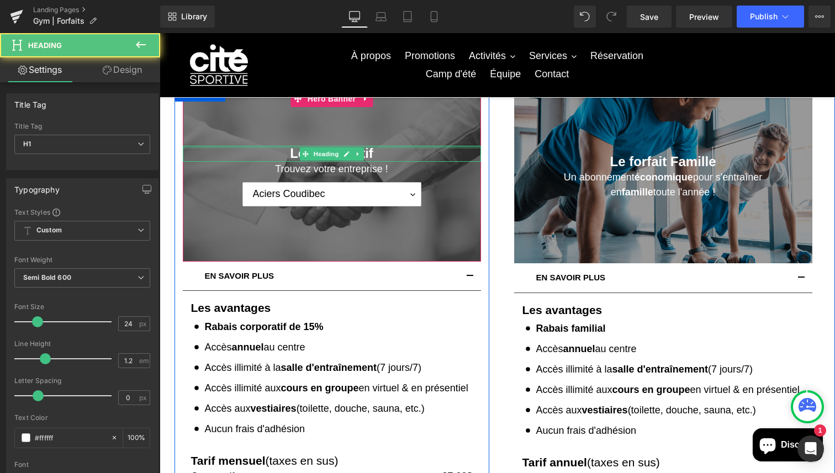
click at [411, 147] on div "Le Corporatif Heading" at bounding box center [332, 154] width 298 height 16
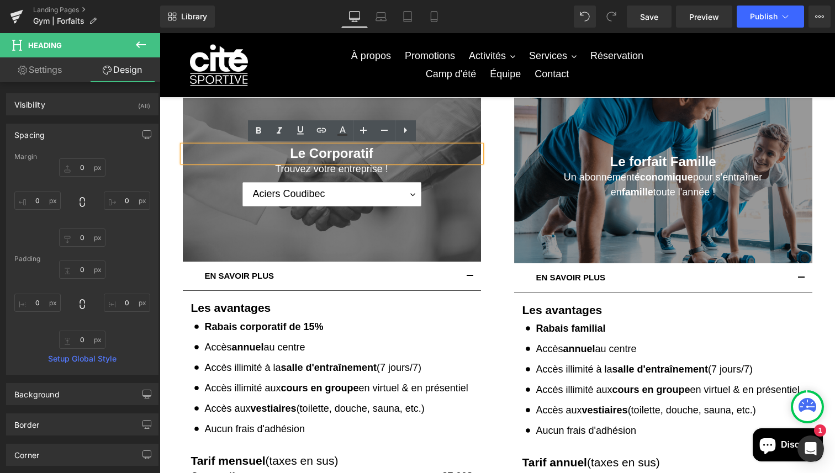
click at [399, 153] on h1 "Le Corporatif" at bounding box center [332, 154] width 298 height 16
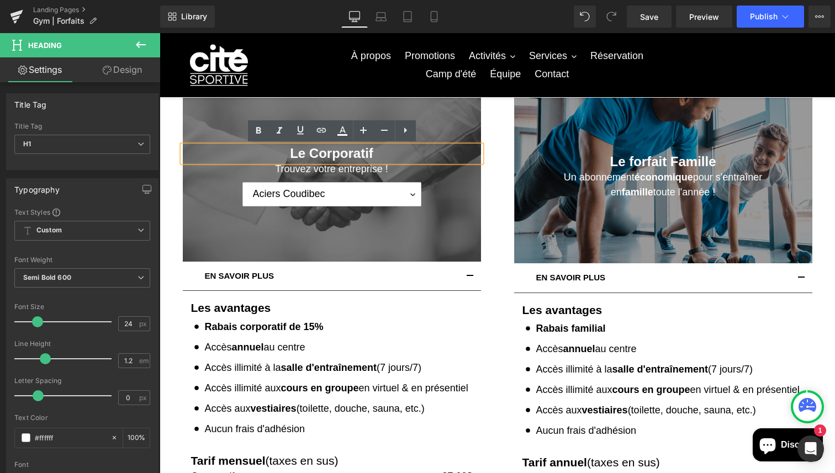
click at [310, 155] on h1 "Le Corporatif" at bounding box center [332, 154] width 298 height 16
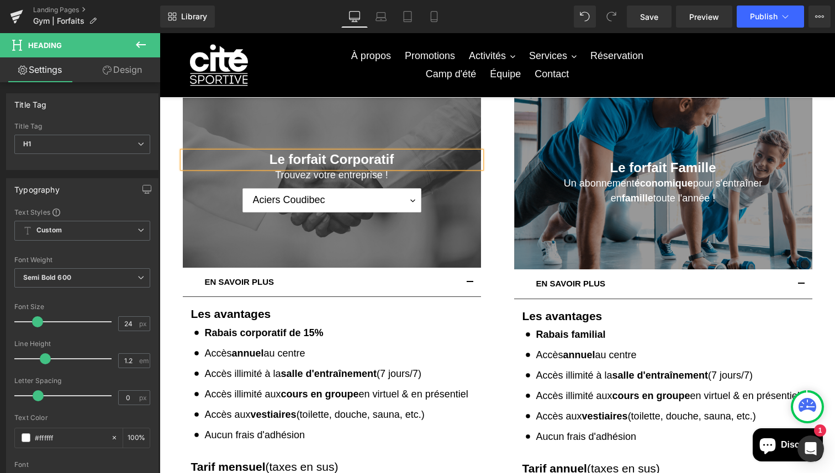
scroll to position [307, 0]
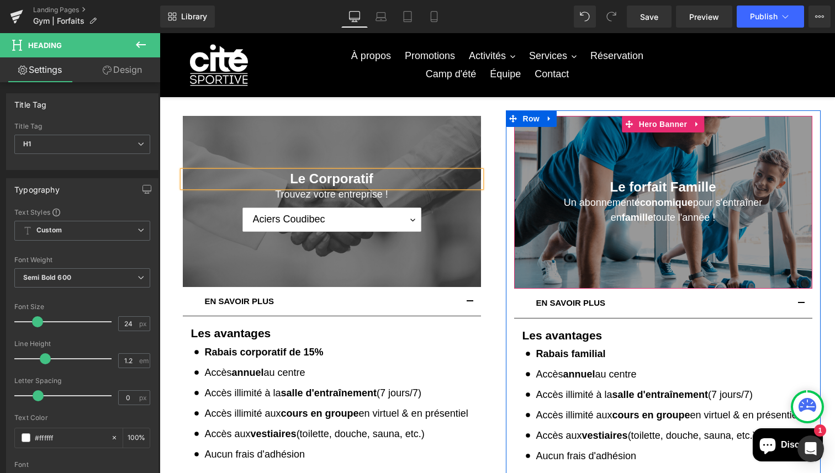
click at [652, 197] on div "Un abonnement économique pour s'entraîner en famille toute l'année ! Text Block" at bounding box center [663, 210] width 298 height 30
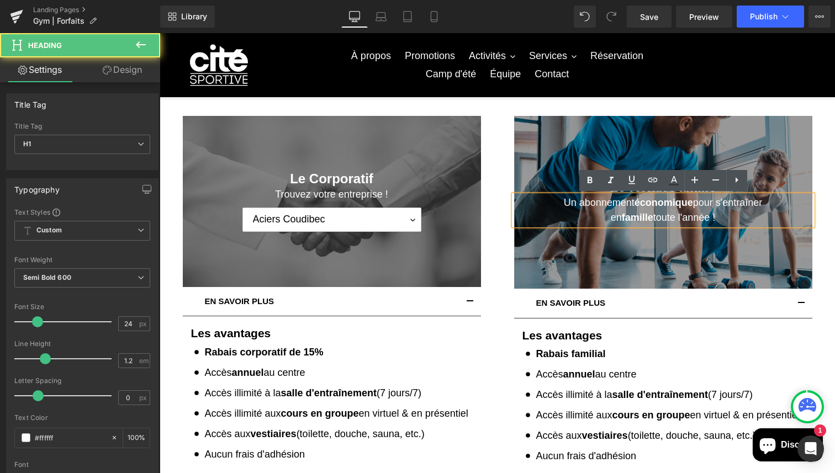
click at [754, 192] on h1 "Le forfait Famille" at bounding box center [663, 187] width 298 height 16
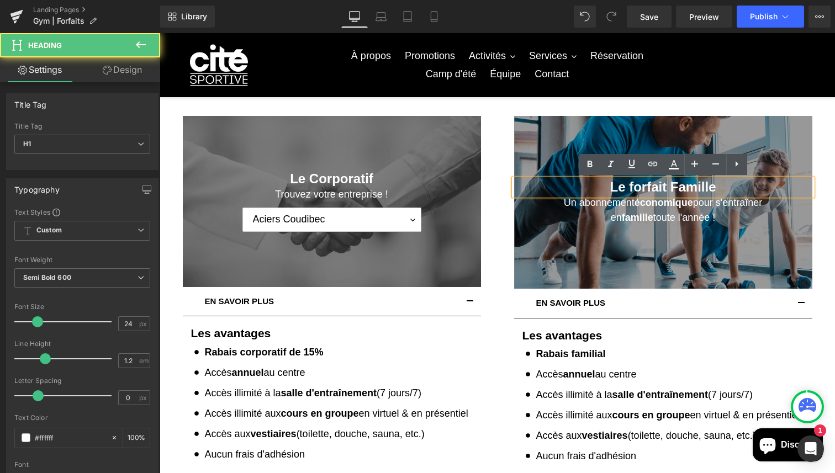
click at [713, 189] on h1 "Le forfait Famille" at bounding box center [663, 187] width 298 height 16
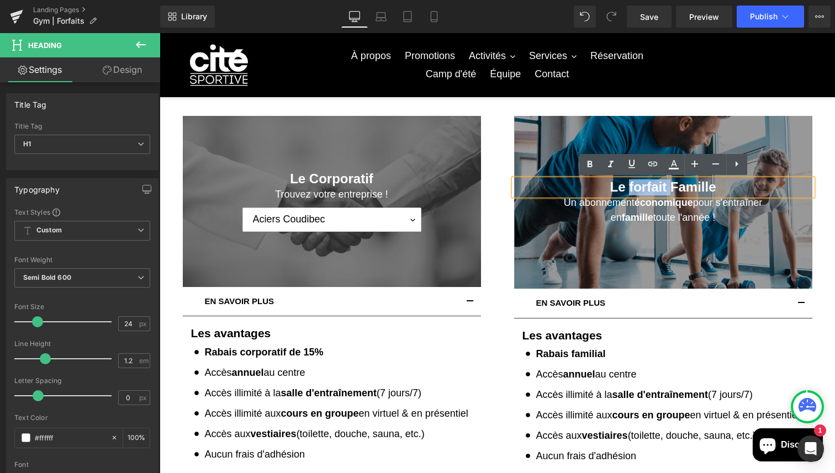
drag, startPoint x: 672, startPoint y: 185, endPoint x: 629, endPoint y: 187, distance: 43.1
click at [629, 187] on h1 "Le forfait Famille" at bounding box center [663, 187] width 298 height 16
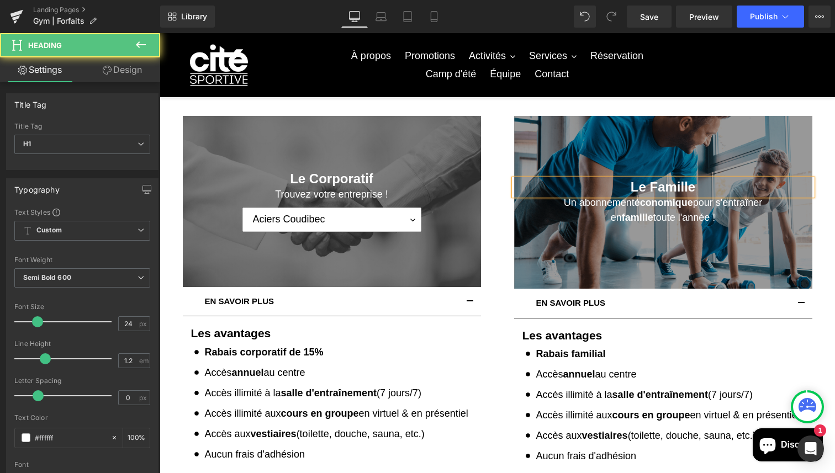
click at [694, 189] on h1 "Le Famille" at bounding box center [663, 187] width 298 height 16
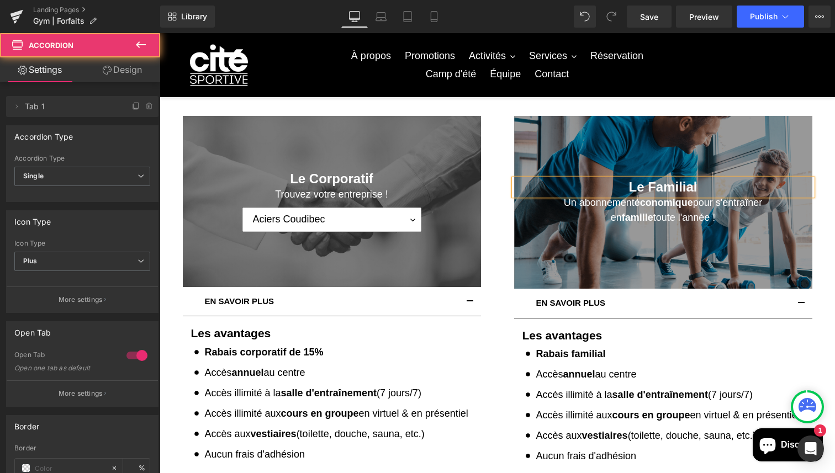
click at [471, 305] on button "button" at bounding box center [470, 301] width 22 height 29
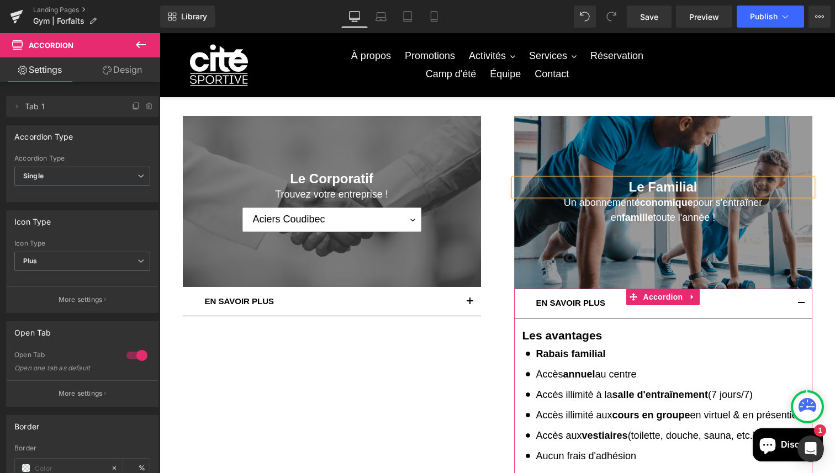
click at [800, 301] on button "button" at bounding box center [801, 303] width 22 height 29
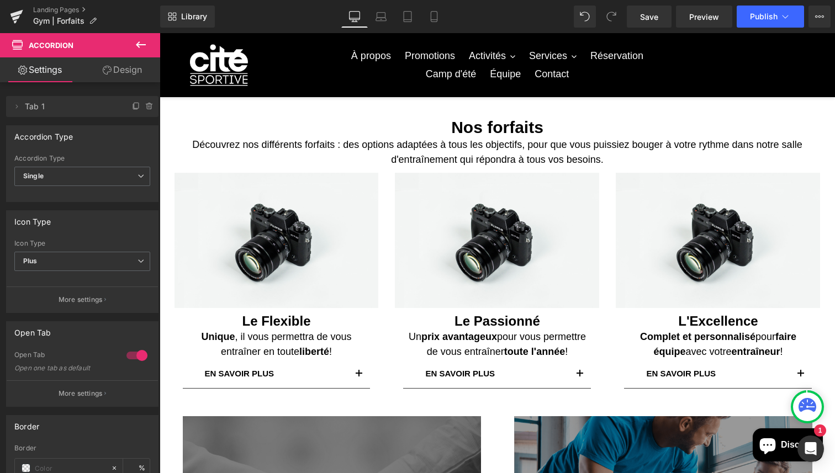
scroll to position [0, 0]
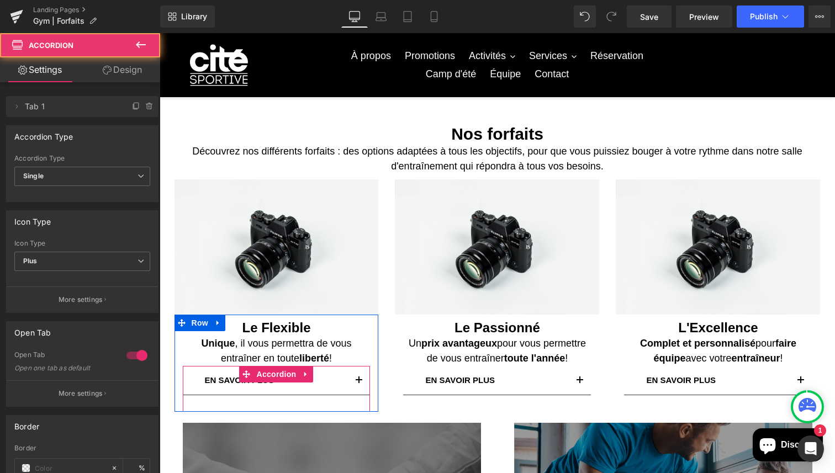
click at [359, 373] on button "button" at bounding box center [359, 380] width 22 height 29
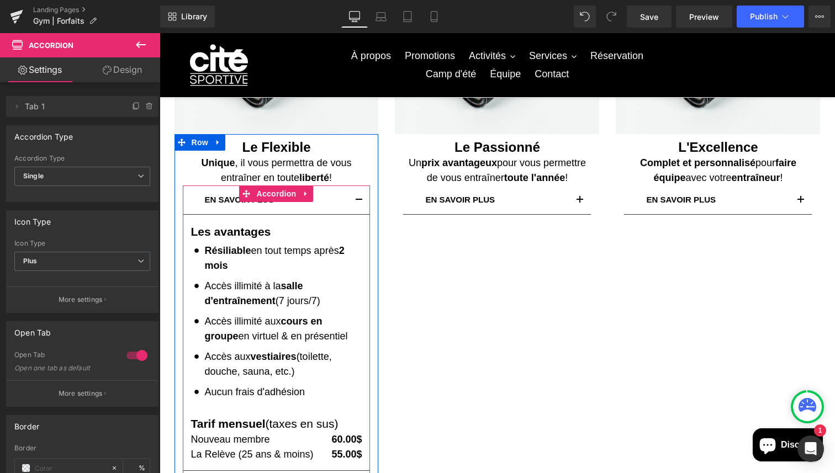
scroll to position [172, 0]
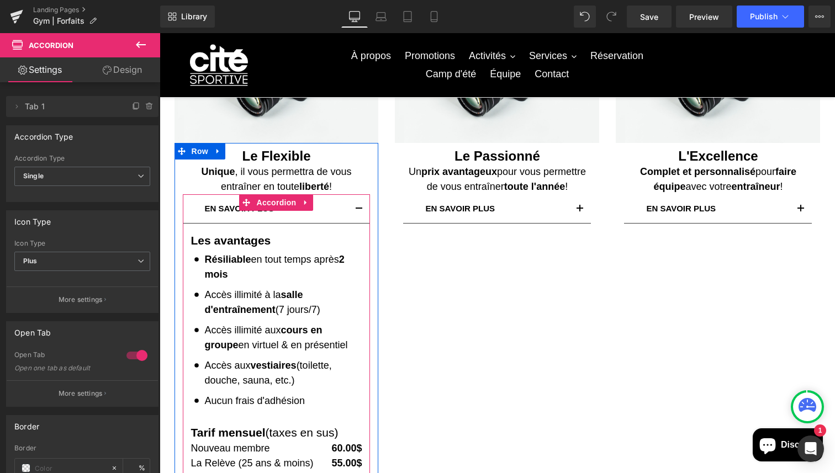
click at [360, 210] on button "button" at bounding box center [359, 208] width 22 height 29
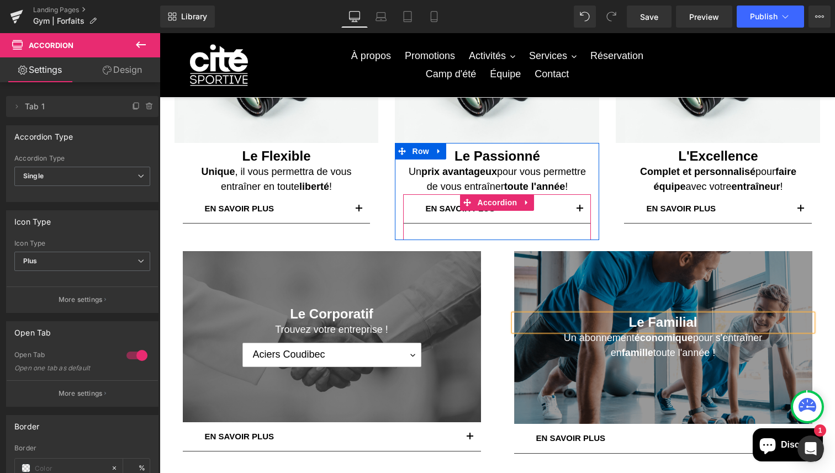
click at [580, 212] on span "button" at bounding box center [580, 212] width 0 height 0
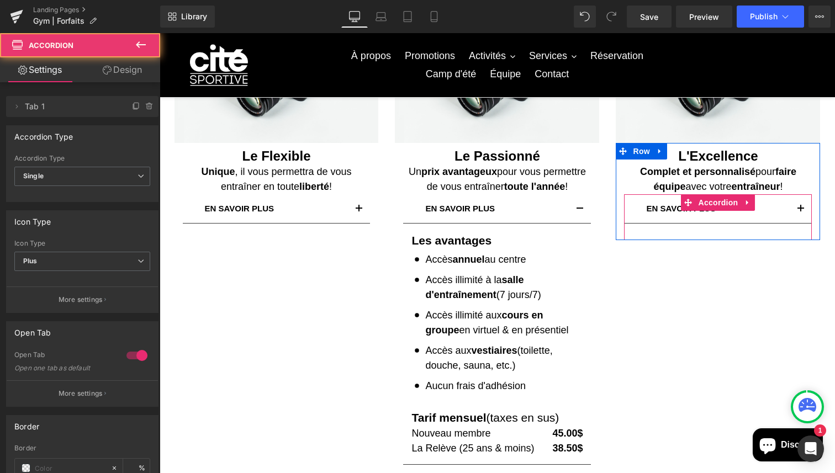
click at [800, 212] on span "button" at bounding box center [800, 212] width 0 height 0
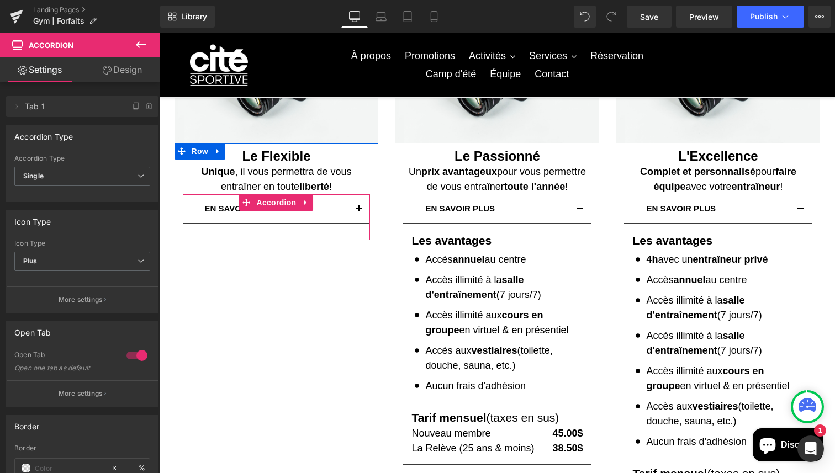
click at [359, 212] on span "button" at bounding box center [359, 212] width 0 height 0
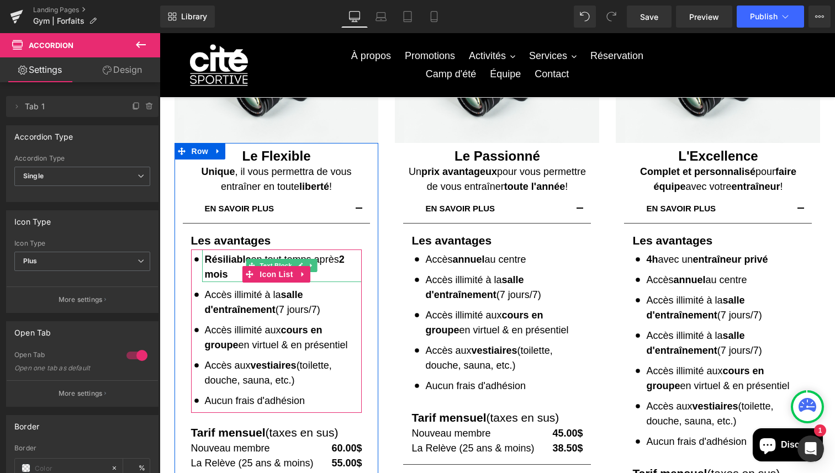
click at [331, 261] on p "Résiliable en tout temps après 2 mois" at bounding box center [283, 267] width 157 height 30
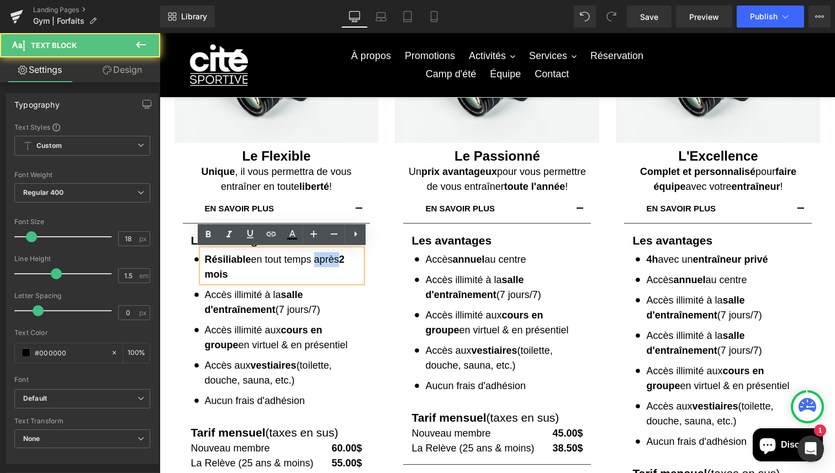
click at [331, 261] on p "Résiliable en tout temps après 2 mois" at bounding box center [283, 267] width 157 height 30
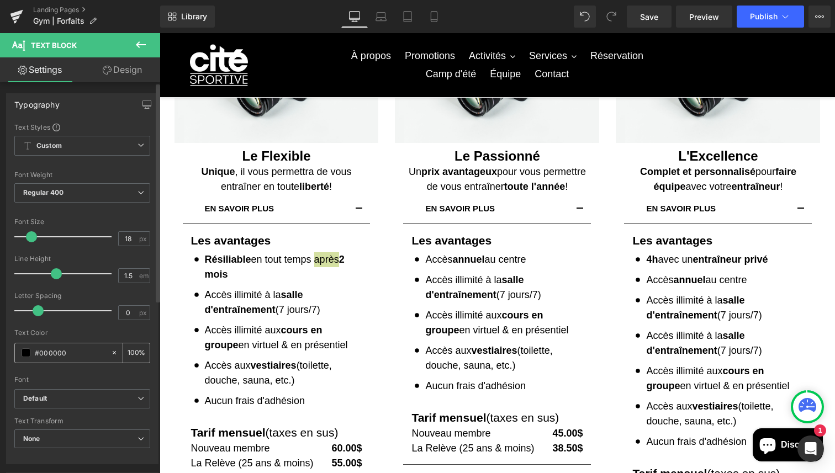
click at [88, 360] on div "#000000" at bounding box center [62, 352] width 95 height 19
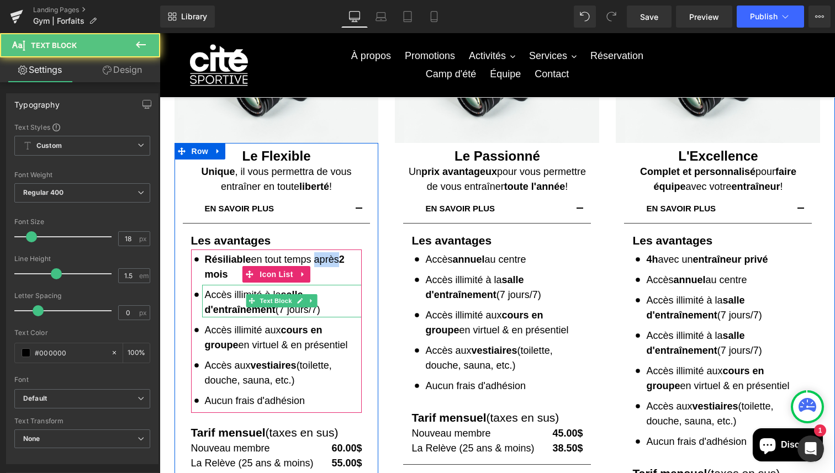
click at [337, 301] on p "Accès illimité à la salle d'entraînement (7 jours/7)" at bounding box center [283, 303] width 157 height 30
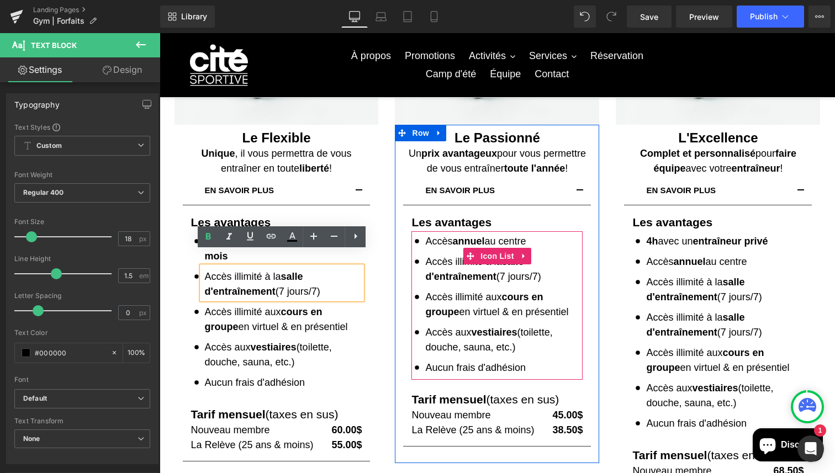
scroll to position [188, 0]
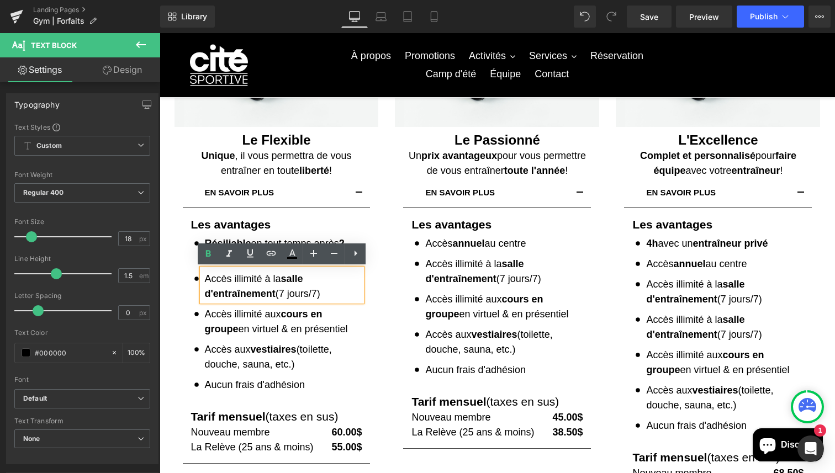
click at [371, 225] on div "Le Flexible Heading Unique , il vous permettra de vous entraîner en toute liber…" at bounding box center [276, 306] width 204 height 348
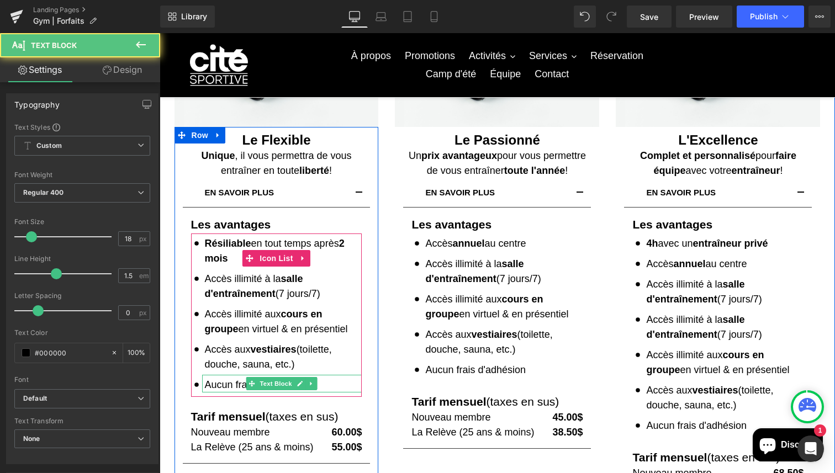
click at [327, 384] on p "Aucun frais d'adhésion" at bounding box center [283, 385] width 157 height 15
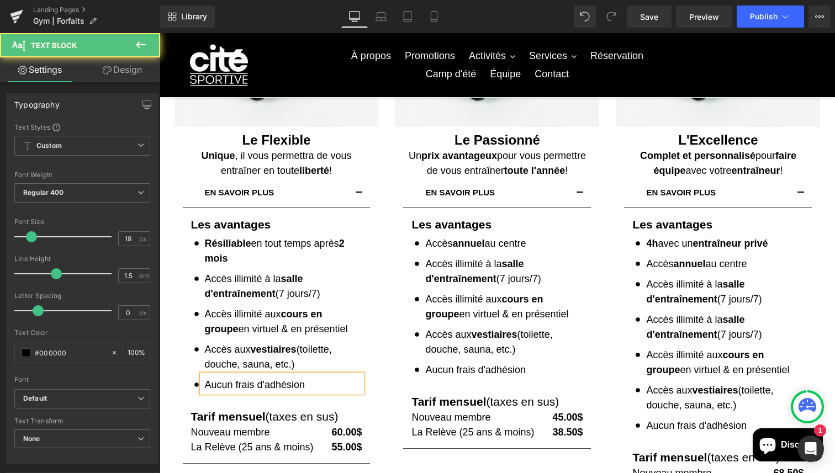
click at [327, 384] on p "Aucun frais d'adhésion" at bounding box center [283, 385] width 157 height 15
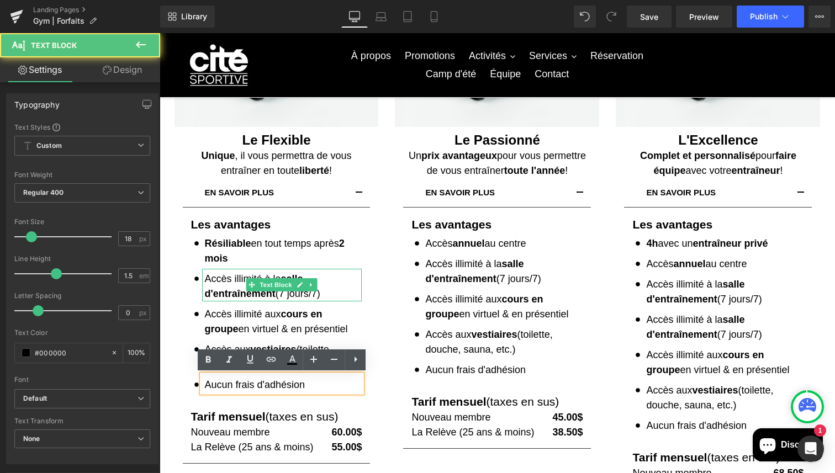
click at [327, 284] on p "Accès illimité à la salle d'entraînement (7 jours/7)" at bounding box center [283, 287] width 157 height 30
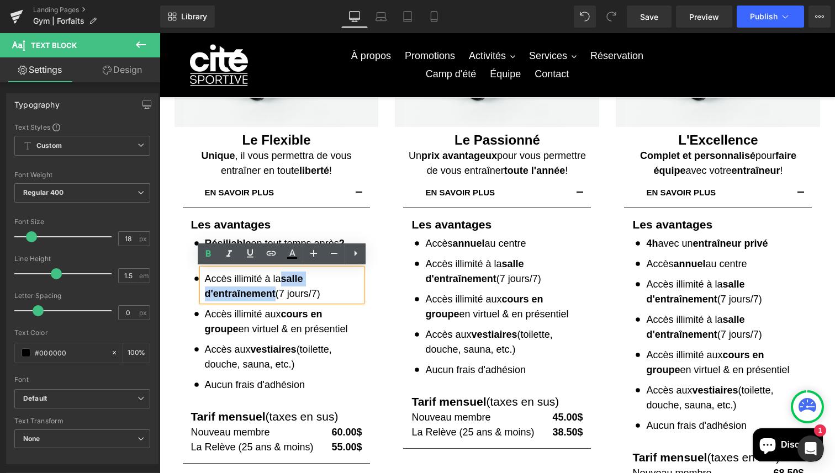
drag, startPoint x: 283, startPoint y: 277, endPoint x: 275, endPoint y: 295, distance: 20.1
click at [275, 295] on p "Accès illimité à la salle d'entraînement (7 jours/7)" at bounding box center [283, 287] width 157 height 30
click at [211, 253] on icon at bounding box center [207, 253] width 13 height 13
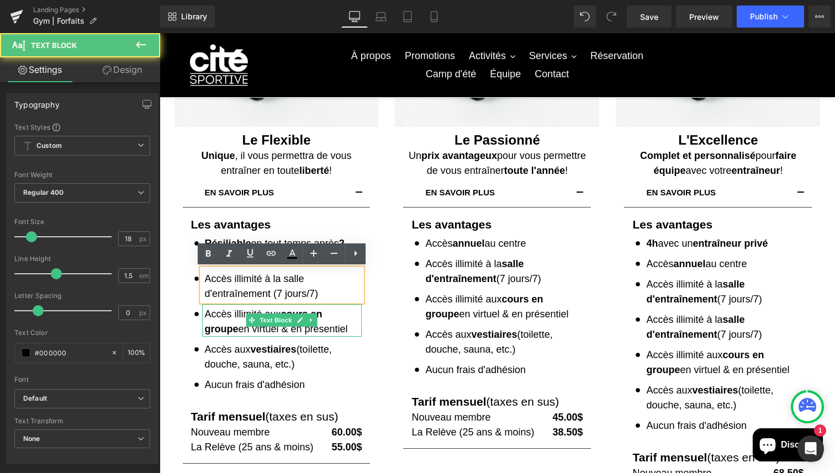
click at [283, 312] on strong "cours en groupe" at bounding box center [264, 322] width 118 height 26
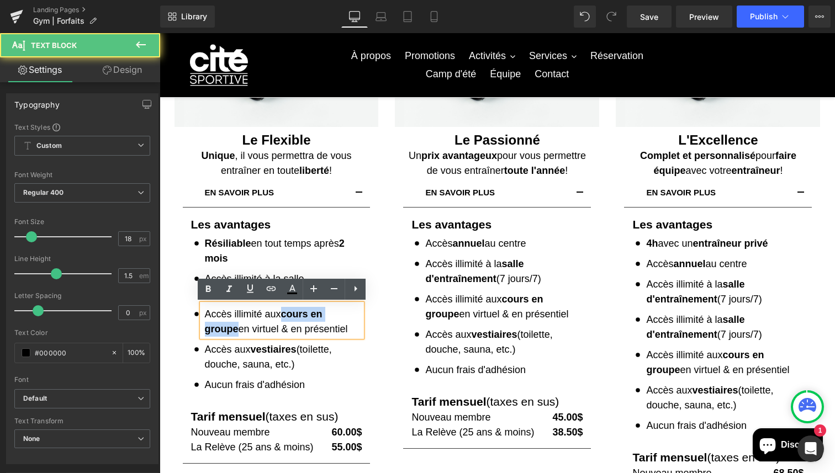
drag, startPoint x: 284, startPoint y: 315, endPoint x: 361, endPoint y: 316, distance: 76.7
click at [322, 316] on strong "cours en groupe" at bounding box center [264, 322] width 118 height 26
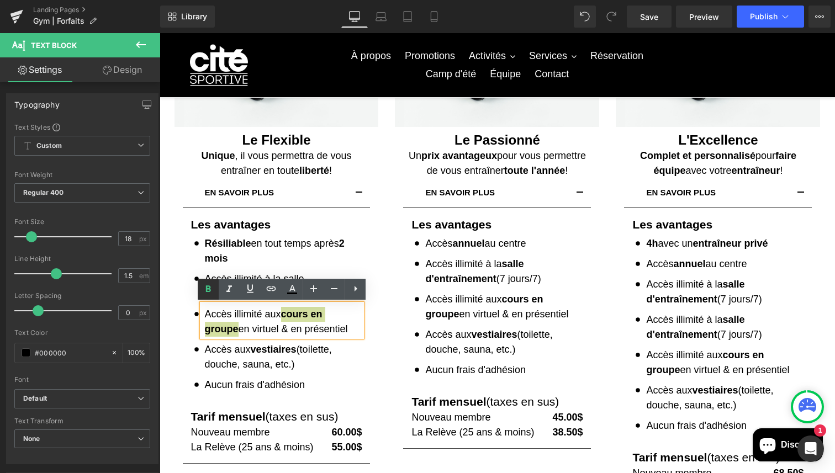
click at [207, 289] on icon at bounding box center [208, 288] width 5 height 7
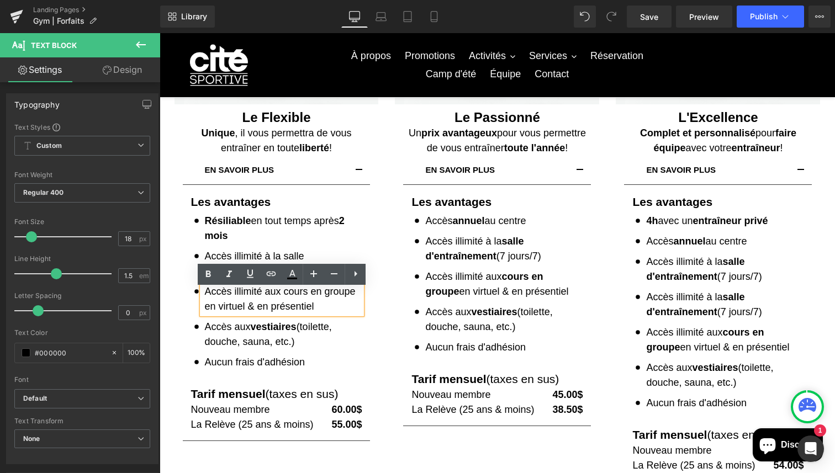
scroll to position [218, 0]
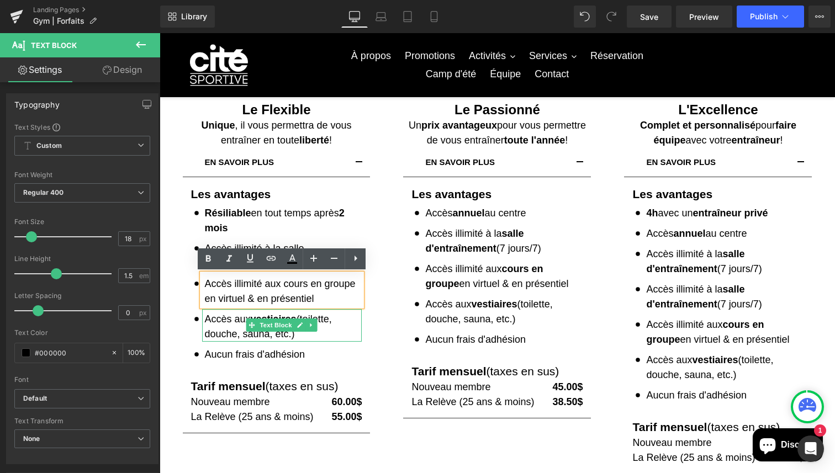
click at [225, 321] on p "Accès aux vestiaires (toilette, douche, sauna, etc.)" at bounding box center [283, 327] width 157 height 30
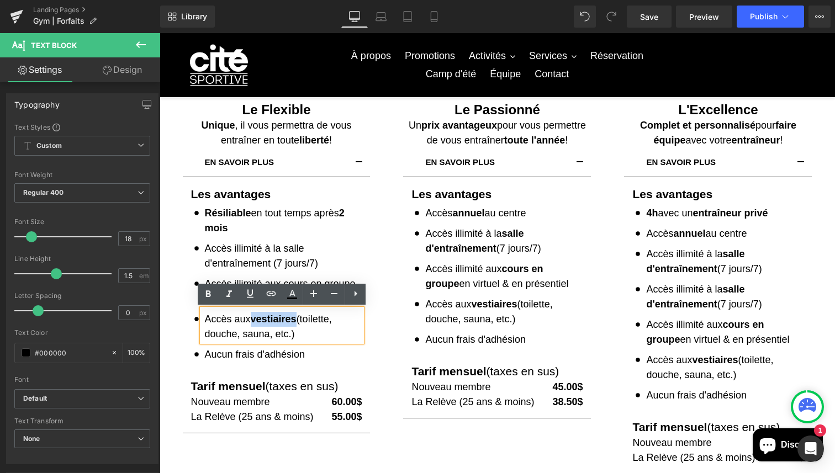
drag, startPoint x: 254, startPoint y: 321, endPoint x: 298, endPoint y: 321, distance: 43.6
click at [296, 321] on strong "vestiaires" at bounding box center [274, 319] width 46 height 11
click at [212, 298] on icon at bounding box center [207, 294] width 13 height 13
drag, startPoint x: 236, startPoint y: 225, endPoint x: 205, endPoint y: 214, distance: 32.8
click at [205, 214] on p "Résiliable en tout temps après 2 mois" at bounding box center [283, 221] width 157 height 30
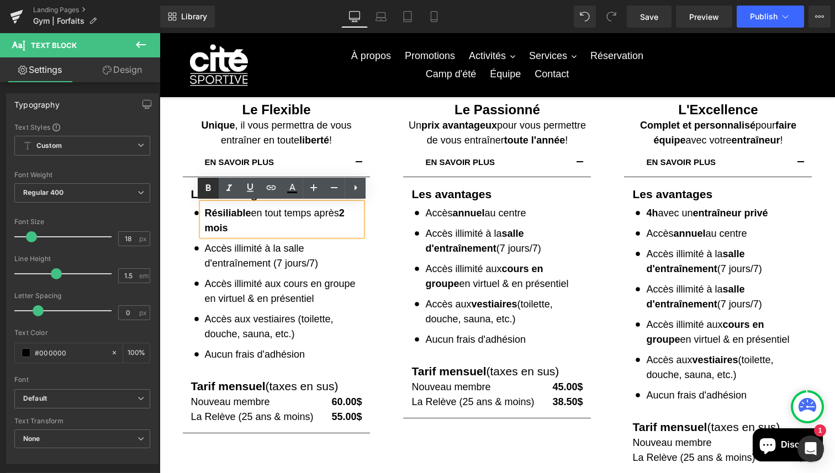
click at [200, 189] on link at bounding box center [208, 188] width 21 height 21
click at [201, 189] on link at bounding box center [208, 188] width 21 height 21
click at [207, 188] on icon at bounding box center [208, 187] width 5 height 7
click at [220, 227] on p "Résiliable en tout temps après 2 mois" at bounding box center [283, 221] width 157 height 30
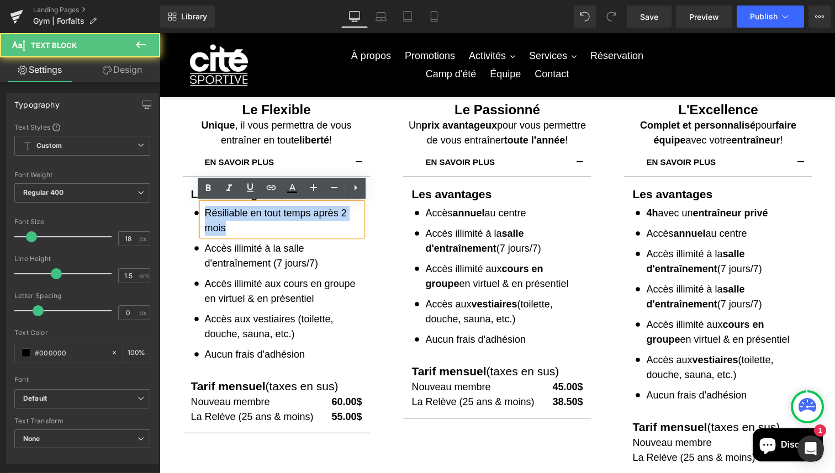
drag, startPoint x: 234, startPoint y: 227, endPoint x: 202, endPoint y: 215, distance: 34.2
click at [202, 215] on div "Résiliable en tout temps après 2 mois" at bounding box center [282, 219] width 160 height 33
click at [204, 186] on icon at bounding box center [207, 188] width 13 height 13
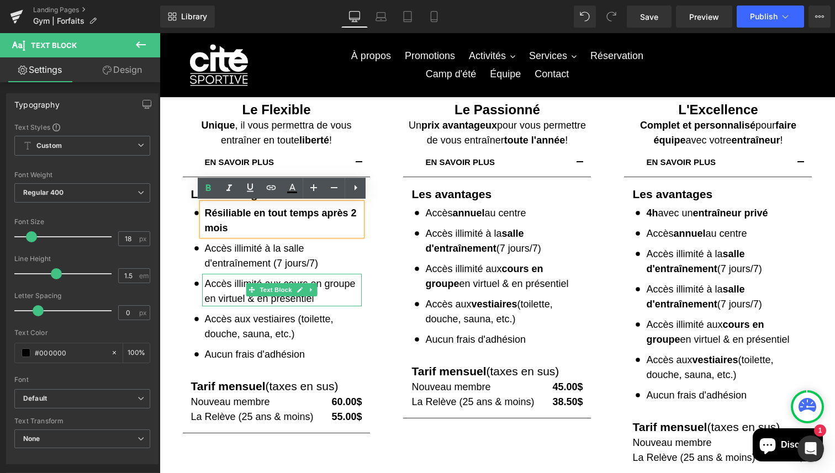
scroll to position [233, 0]
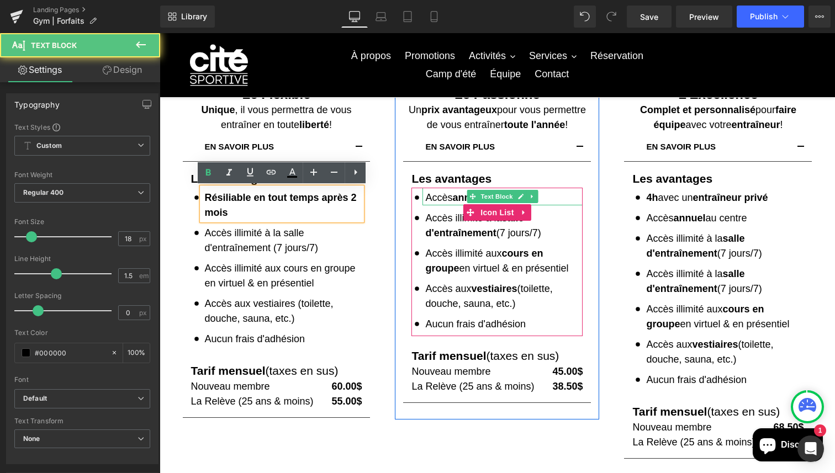
click at [550, 199] on p "Accès annuel au centre" at bounding box center [503, 197] width 157 height 15
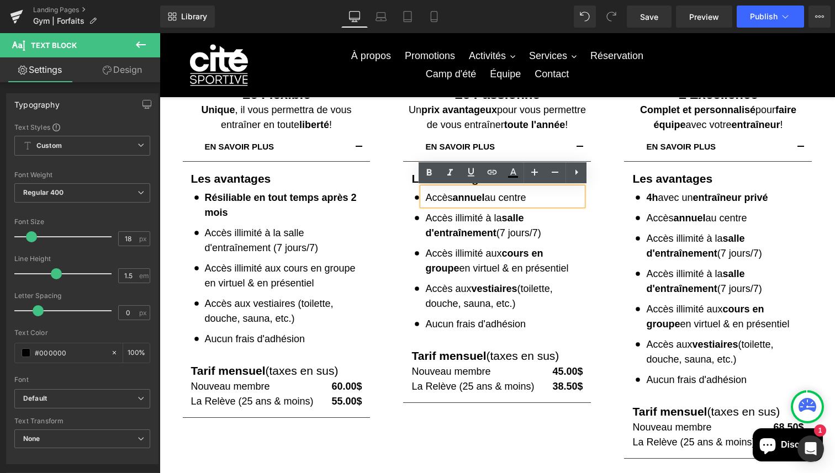
drag, startPoint x: 558, startPoint y: 197, endPoint x: 422, endPoint y: 198, distance: 136.3
click at [422, 198] on div "Accès annuel au centre" at bounding box center [502, 197] width 160 height 18
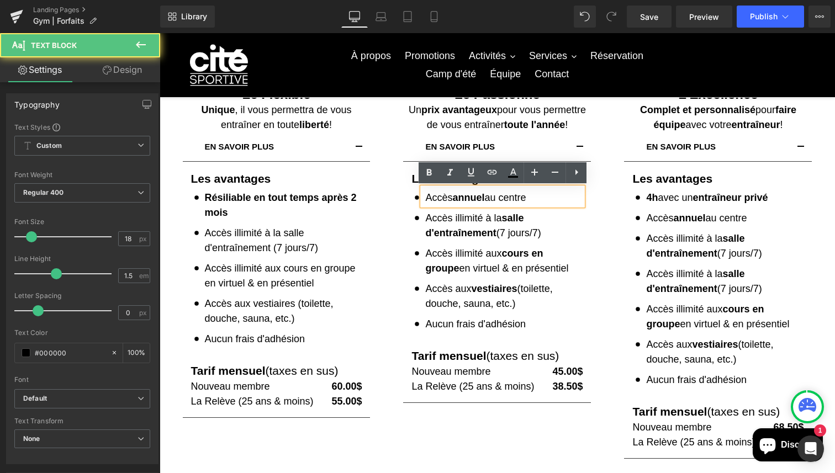
drag, startPoint x: 426, startPoint y: 201, endPoint x: 553, endPoint y: 203, distance: 127.0
click at [553, 203] on p "Accès annuel au centre" at bounding box center [503, 197] width 157 height 15
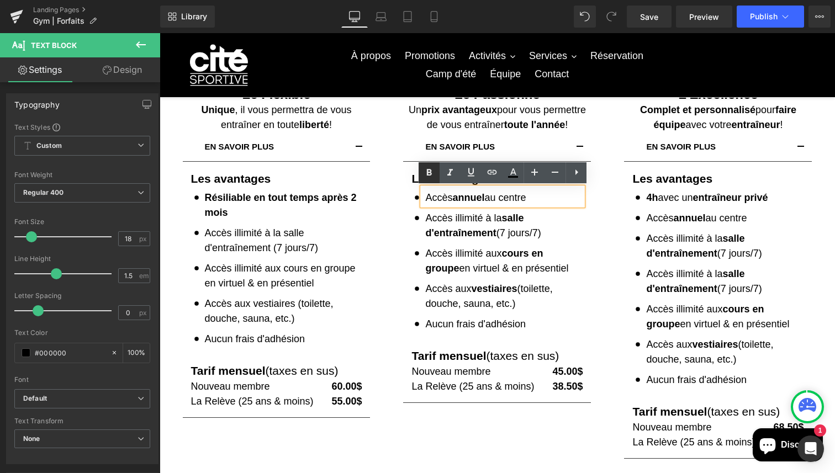
click at [427, 170] on icon at bounding box center [429, 172] width 5 height 7
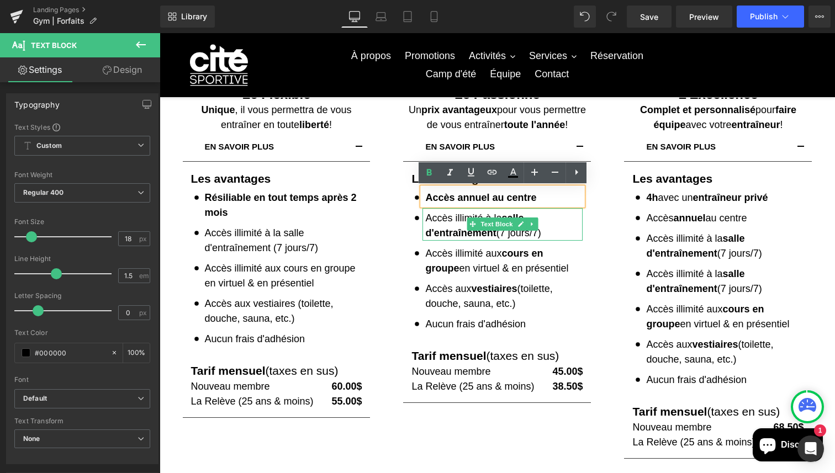
click at [449, 232] on strong "salle d'entraînement" at bounding box center [474, 226] width 98 height 26
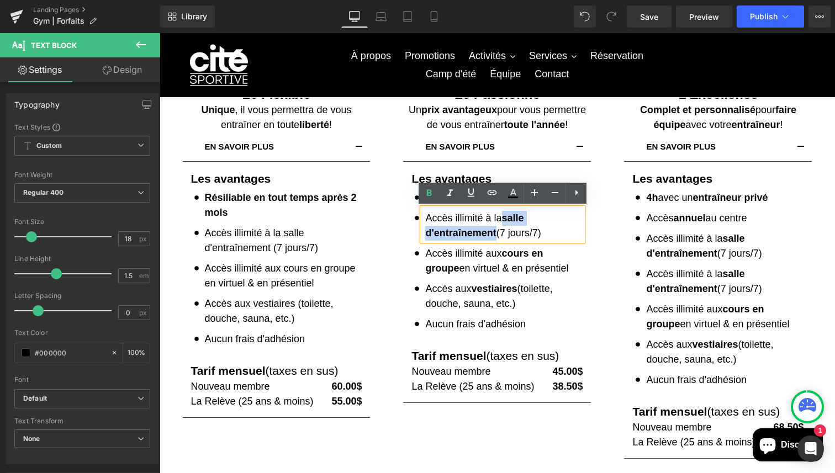
drag, startPoint x: 497, startPoint y: 233, endPoint x: 504, endPoint y: 221, distance: 14.4
click at [504, 221] on p "Accès illimité à la salle d'entraînement (7 jours/7)" at bounding box center [503, 226] width 157 height 30
click at [433, 201] on link at bounding box center [428, 193] width 21 height 21
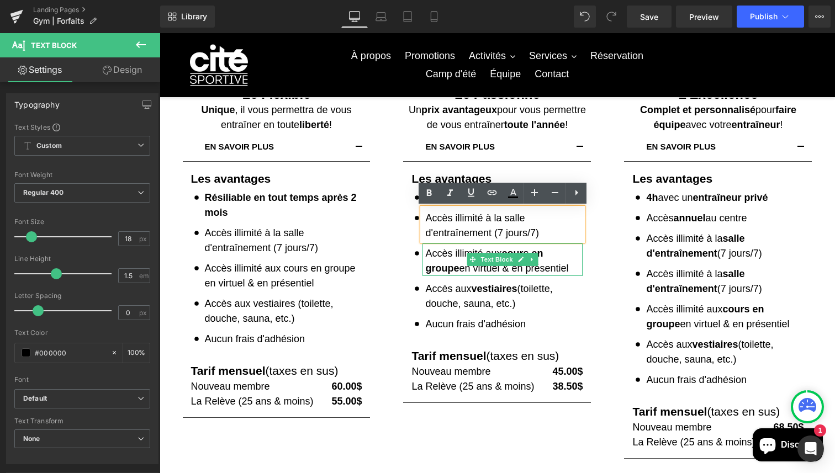
click at [543, 252] on strong "cours en groupe" at bounding box center [484, 261] width 118 height 26
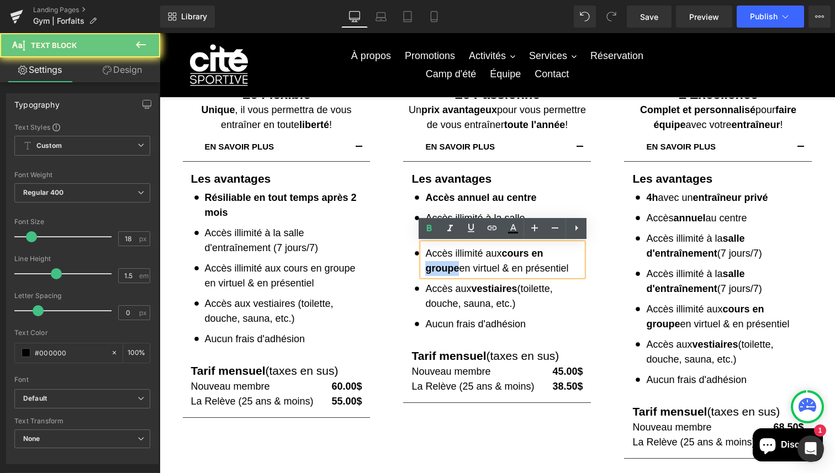
click at [543, 252] on strong "cours en groupe" at bounding box center [484, 261] width 118 height 26
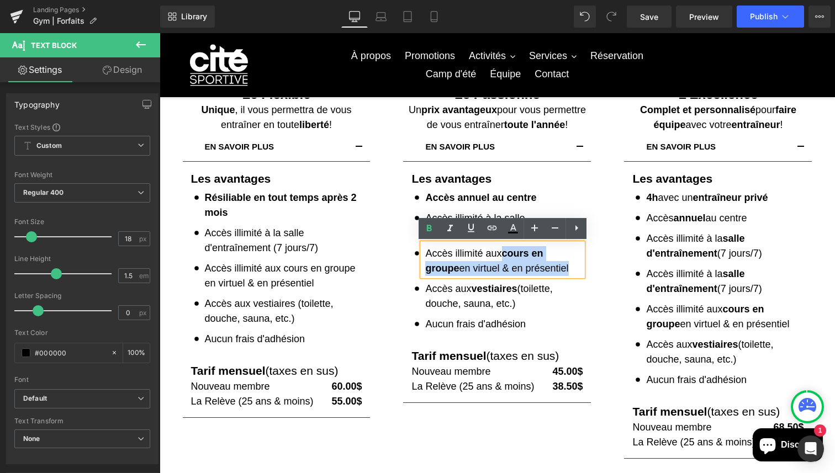
drag, startPoint x: 506, startPoint y: 254, endPoint x: 583, endPoint y: 254, distance: 77.8
click at [582, 254] on div "Accès illimité aux cours en groupe en virtuel & en présentiel" at bounding box center [502, 259] width 160 height 33
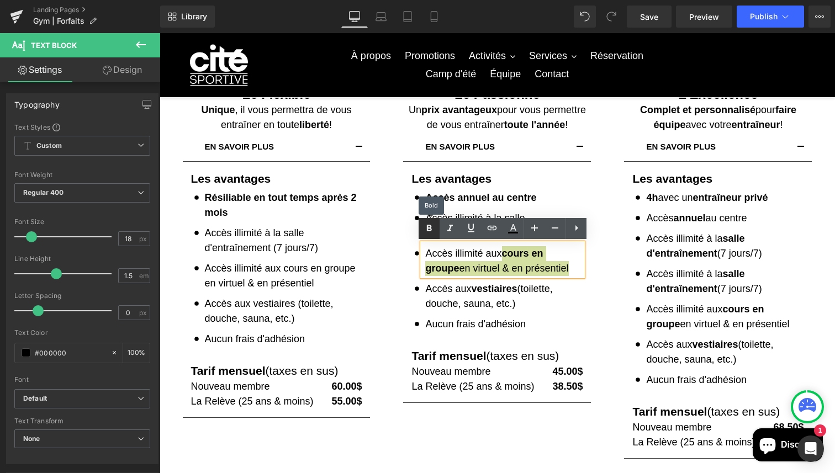
click at [433, 228] on icon at bounding box center [428, 228] width 13 height 13
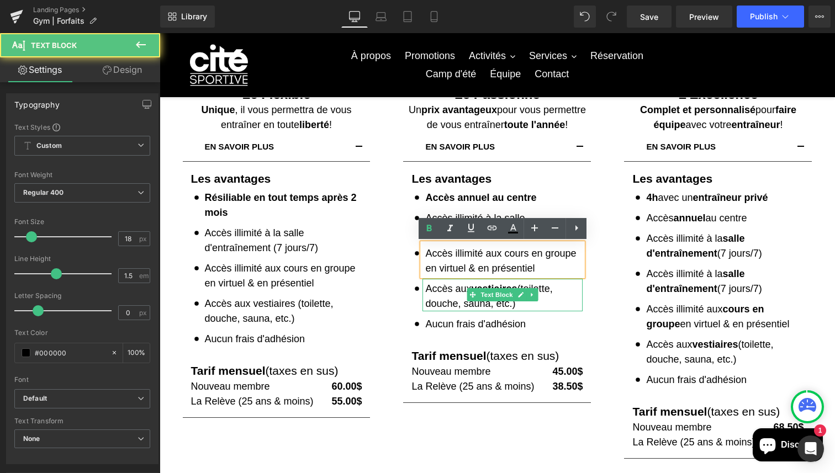
click at [464, 285] on p "Accès aux vestiaires (toilette, douche, sauna, etc.)" at bounding box center [503, 297] width 157 height 30
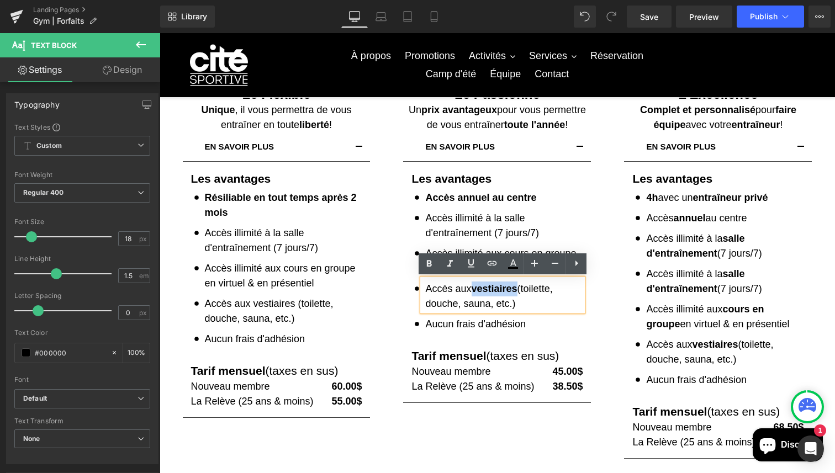
drag, startPoint x: 475, startPoint y: 286, endPoint x: 518, endPoint y: 286, distance: 43.1
click at [517, 286] on strong "vestiaires" at bounding box center [494, 288] width 46 height 11
click at [431, 272] on link at bounding box center [428, 263] width 21 height 21
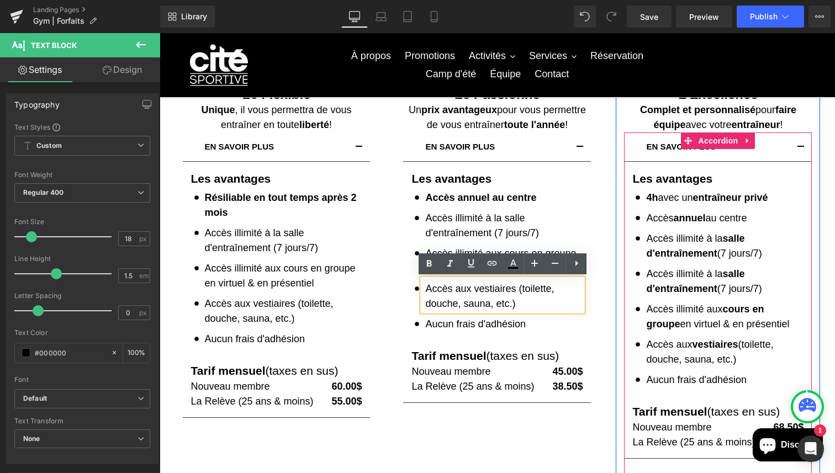
click at [692, 219] on span at bounding box center [697, 212] width 12 height 13
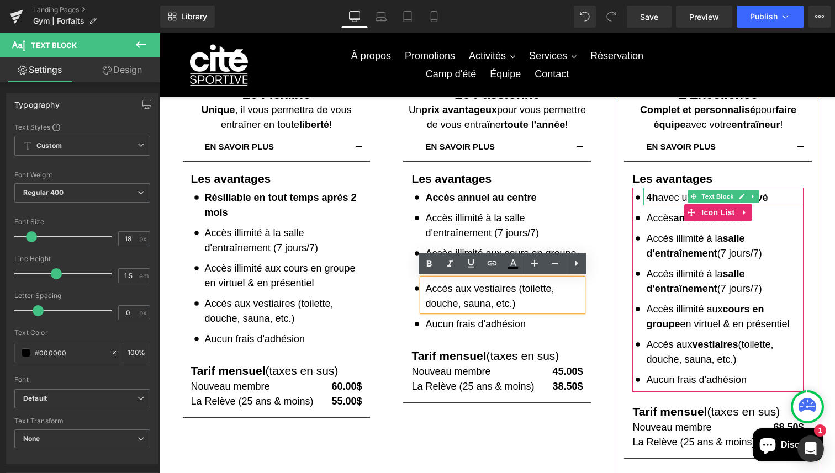
drag, startPoint x: 646, startPoint y: 198, endPoint x: 777, endPoint y: 201, distance: 130.3
click at [777, 201] on p "4h avec un entraîneur privé" at bounding box center [724, 197] width 157 height 15
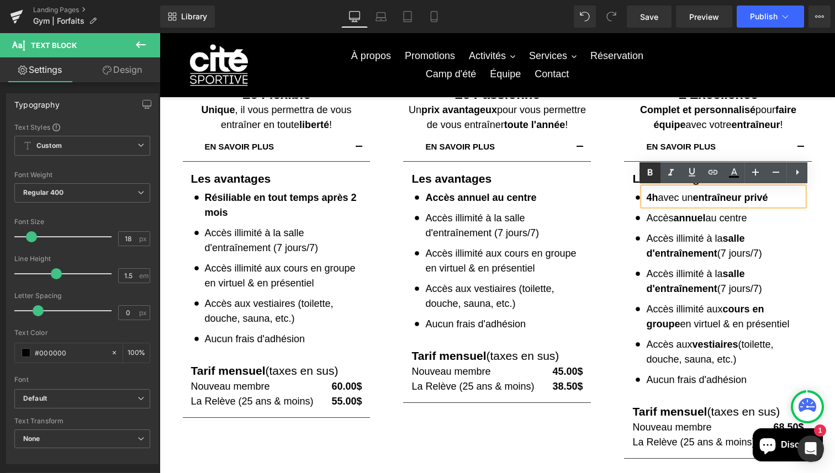
click at [652, 172] on icon at bounding box center [649, 172] width 13 height 13
click at [653, 174] on icon at bounding box center [649, 172] width 13 height 13
click at [651, 171] on icon at bounding box center [649, 172] width 5 height 7
click at [674, 198] on p "4h avec un entraîneur privé" at bounding box center [724, 197] width 157 height 15
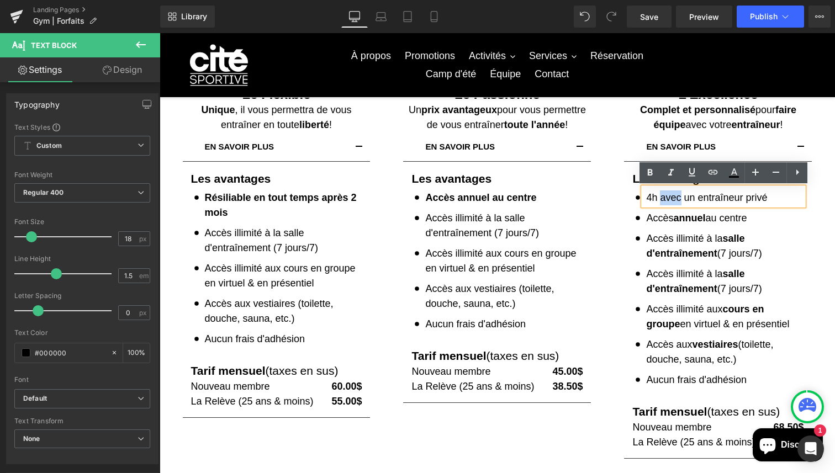
click at [674, 198] on p "4h avec un entraîneur privé" at bounding box center [724, 197] width 157 height 15
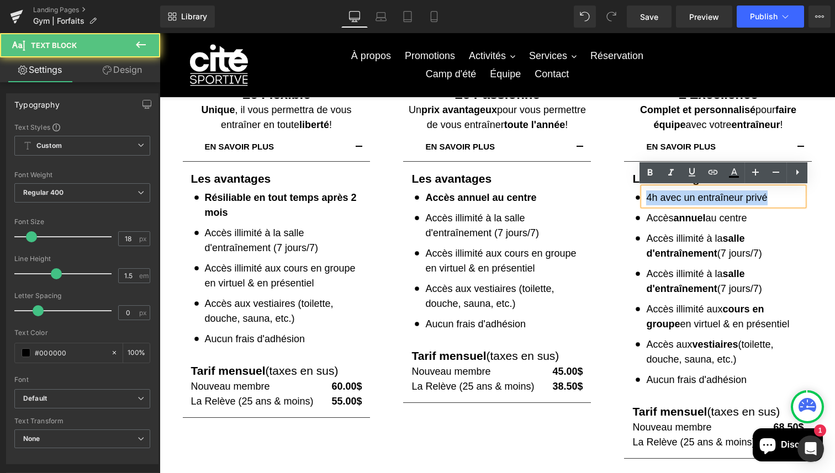
click at [674, 198] on p "4h avec un entraîneur privé" at bounding box center [724, 197] width 157 height 15
click at [652, 170] on icon at bounding box center [649, 172] width 13 height 13
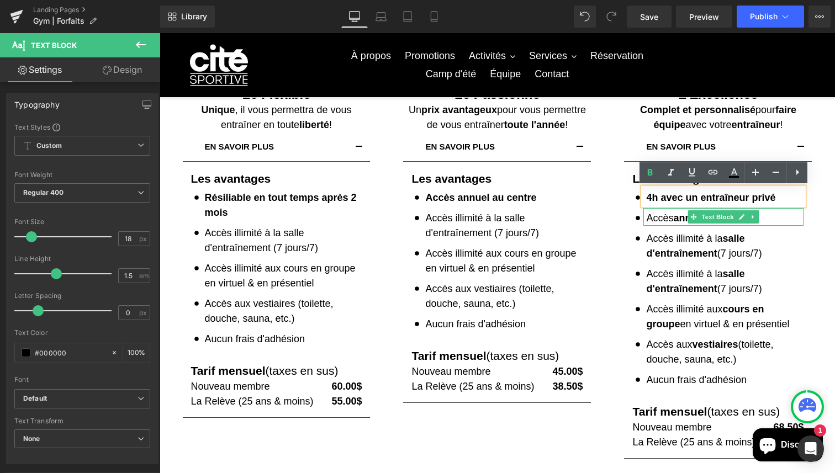
click at [678, 216] on span "annuel" at bounding box center [689, 218] width 32 height 11
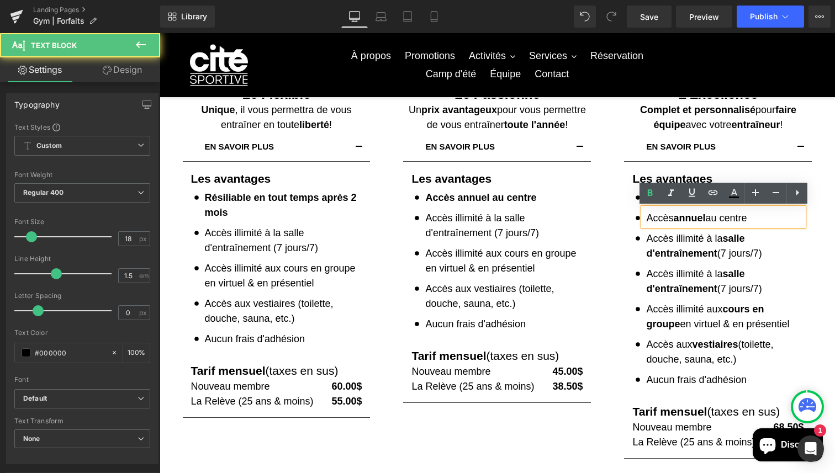
click at [660, 218] on p "Accès annuel au centre" at bounding box center [724, 218] width 157 height 15
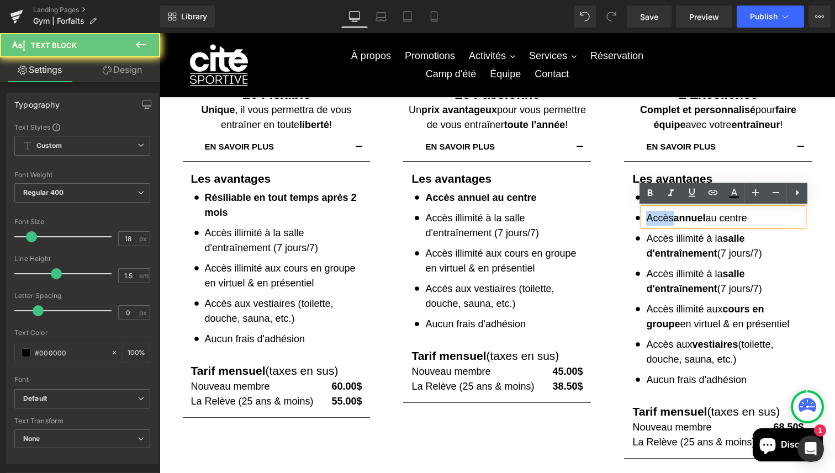
click at [660, 218] on p "Accès annuel au centre" at bounding box center [724, 218] width 157 height 15
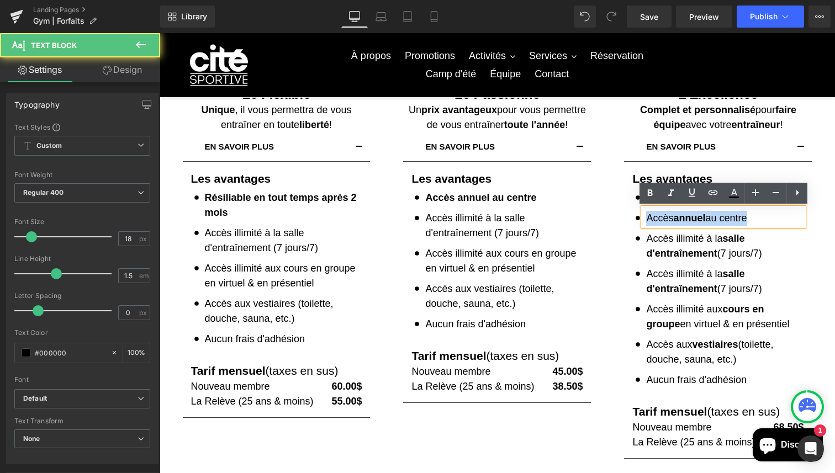
click at [660, 218] on p "Accès annuel au centre" at bounding box center [724, 218] width 157 height 15
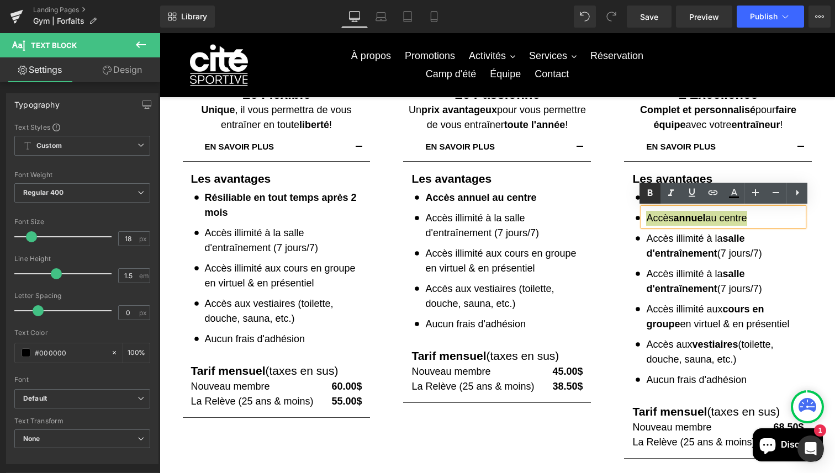
click at [654, 190] on icon at bounding box center [649, 193] width 13 height 13
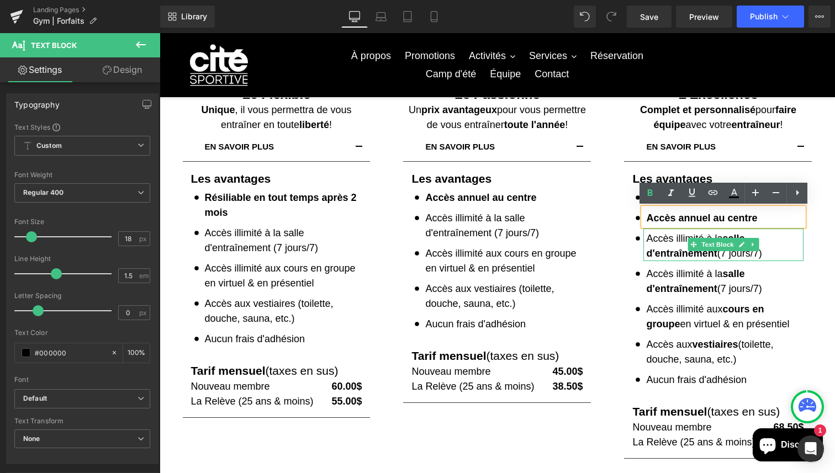
click at [660, 238] on p "Accès illimité à la salle d'entraînement (7 jours/7)" at bounding box center [724, 246] width 157 height 30
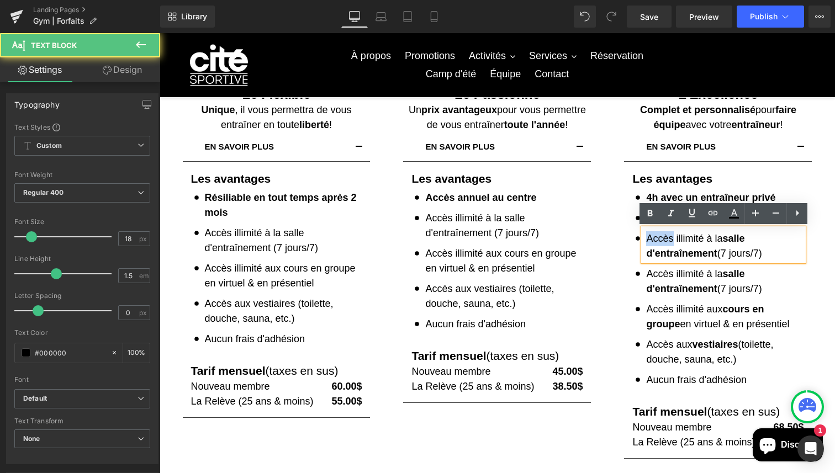
click at [660, 238] on p "Accès illimité à la salle d'entraînement (7 jours/7)" at bounding box center [724, 246] width 157 height 30
drag, startPoint x: 718, startPoint y: 255, endPoint x: 727, endPoint y: 241, distance: 16.7
click at [727, 241] on p "Accès illimité à la salle d'entraînement (7 jours/7)" at bounding box center [724, 246] width 157 height 30
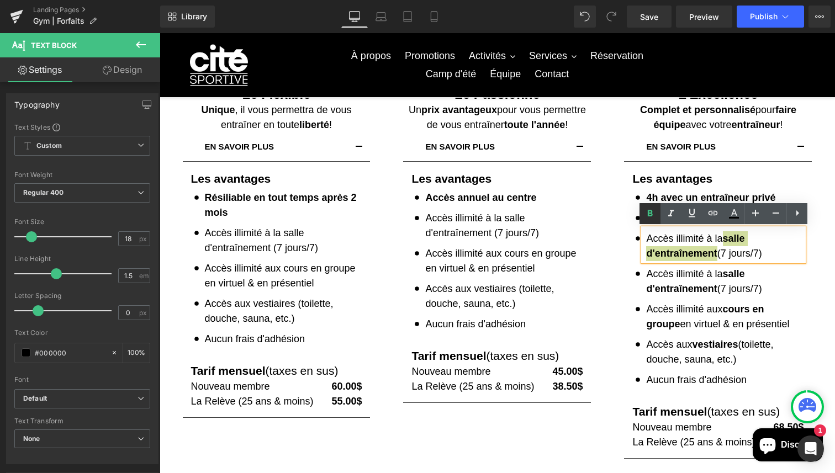
click at [652, 220] on link at bounding box center [649, 213] width 21 height 21
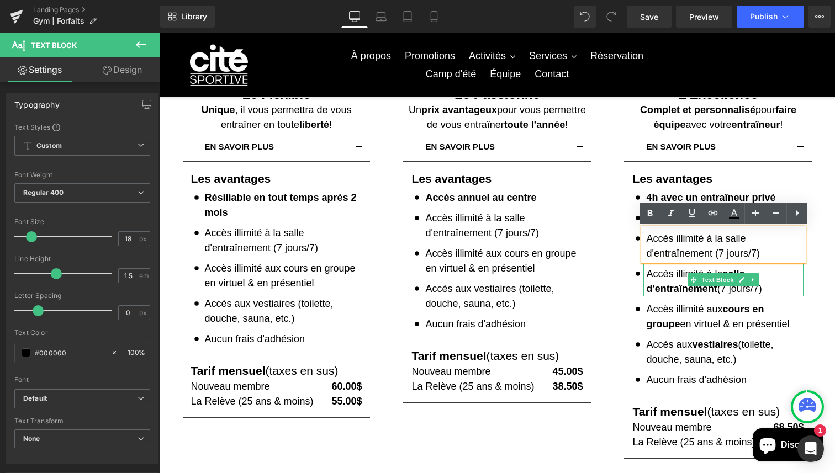
click at [725, 271] on strong "salle d'entraînement" at bounding box center [695, 281] width 98 height 26
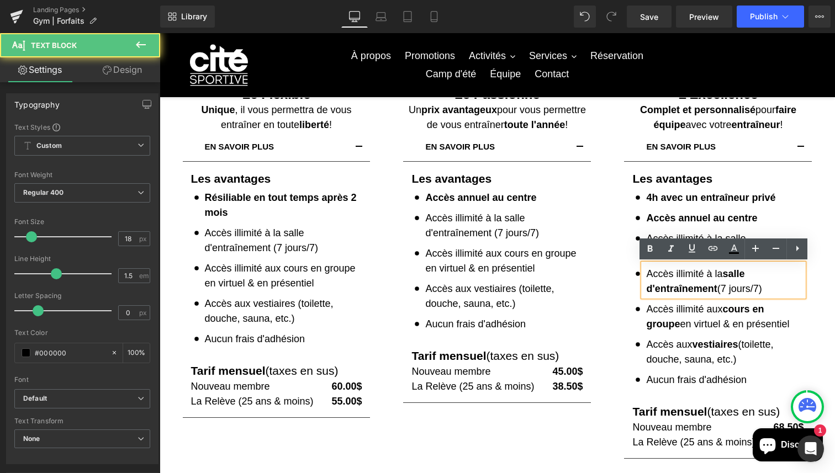
click at [759, 273] on p "Accès illimité à la salle d'entraînement (7 jours/7)" at bounding box center [724, 282] width 157 height 30
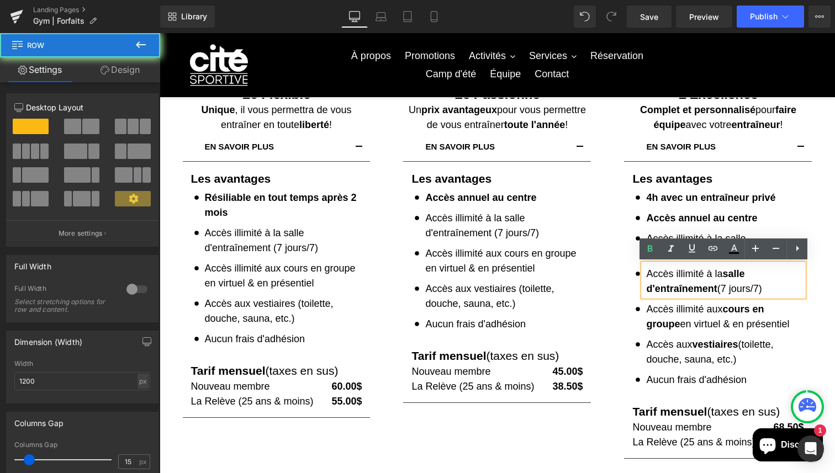
click at [816, 272] on div "L'Excellence Heading Complet et personnalisé pour faire équipe avec votre entra…" at bounding box center [717, 281] width 204 height 389
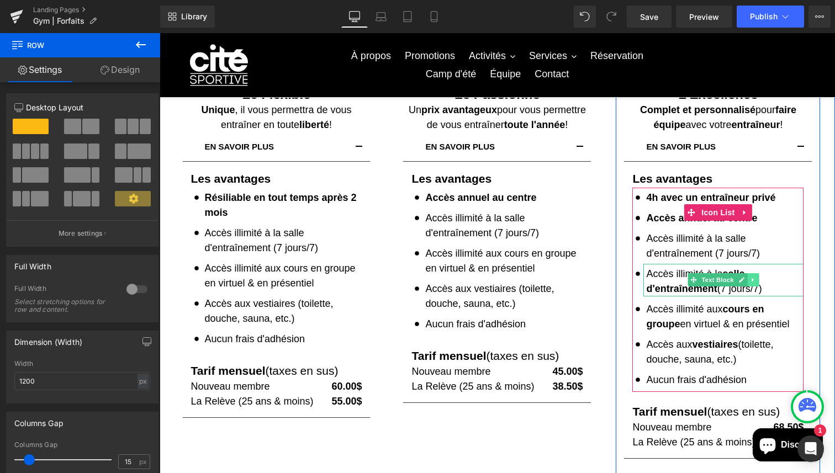
click at [755, 280] on icon at bounding box center [753, 280] width 6 height 7
click at [758, 280] on icon at bounding box center [759, 280] width 6 height 7
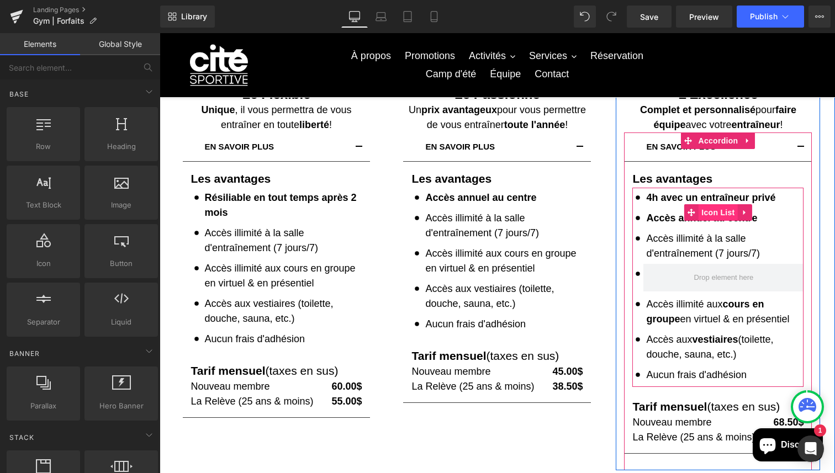
click at [724, 214] on span "Icon List" at bounding box center [717, 212] width 39 height 17
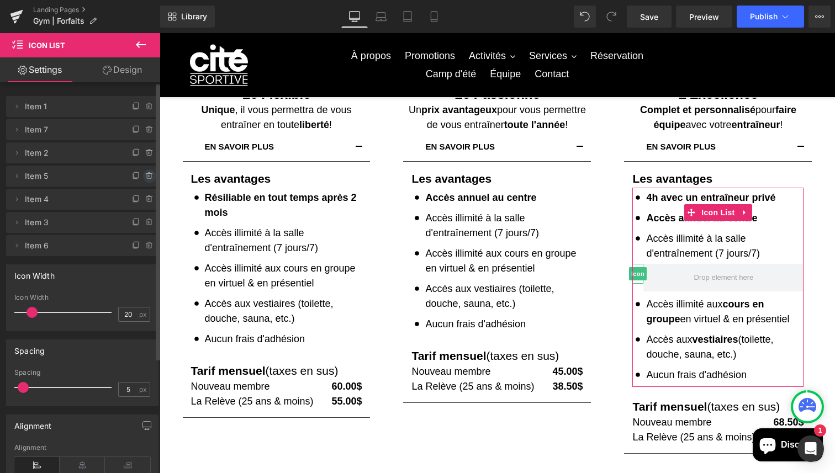
click at [145, 174] on icon at bounding box center [149, 176] width 9 height 9
click at [141, 174] on button "Delete" at bounding box center [137, 176] width 35 height 14
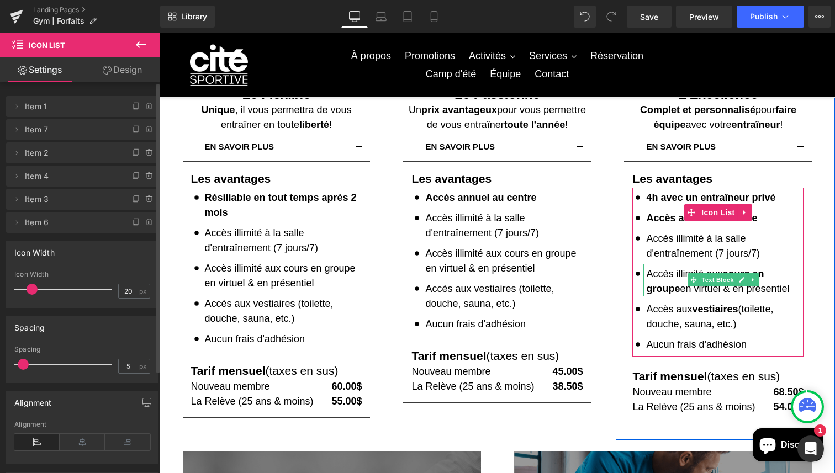
click at [746, 273] on strong "cours en groupe" at bounding box center [705, 281] width 118 height 26
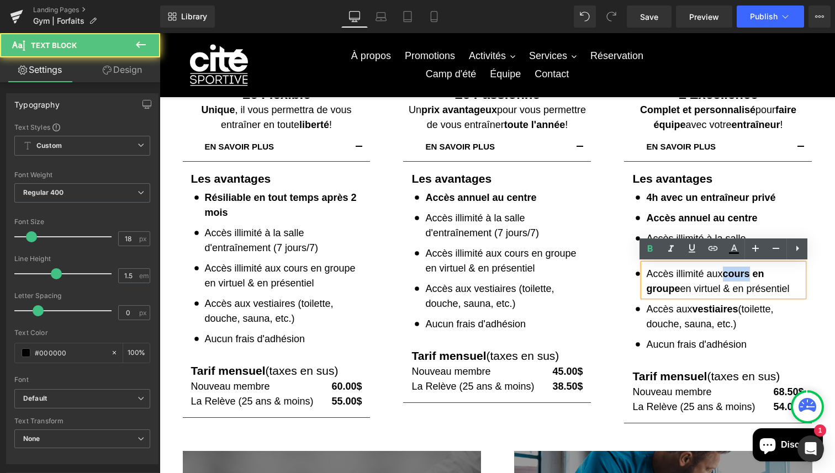
click at [746, 273] on strong "cours en groupe" at bounding box center [705, 281] width 118 height 26
click at [730, 274] on strong "cours en groupe" at bounding box center [705, 281] width 118 height 26
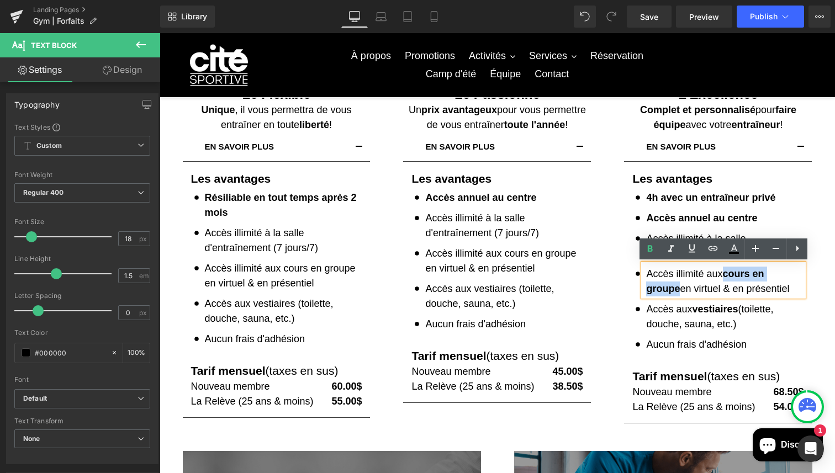
drag, startPoint x: 726, startPoint y: 274, endPoint x: 801, endPoint y: 274, distance: 75.1
click at [763, 274] on strong "cours en groupe" at bounding box center [705, 281] width 118 height 26
click at [645, 251] on icon at bounding box center [649, 248] width 13 height 13
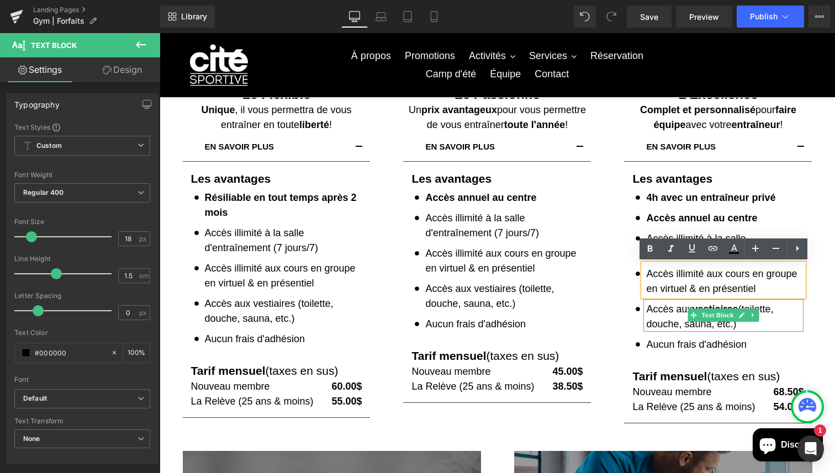
click at [667, 309] on p "Accès aux vestiaires (toilette, douche, sauna, etc.)" at bounding box center [724, 317] width 157 height 30
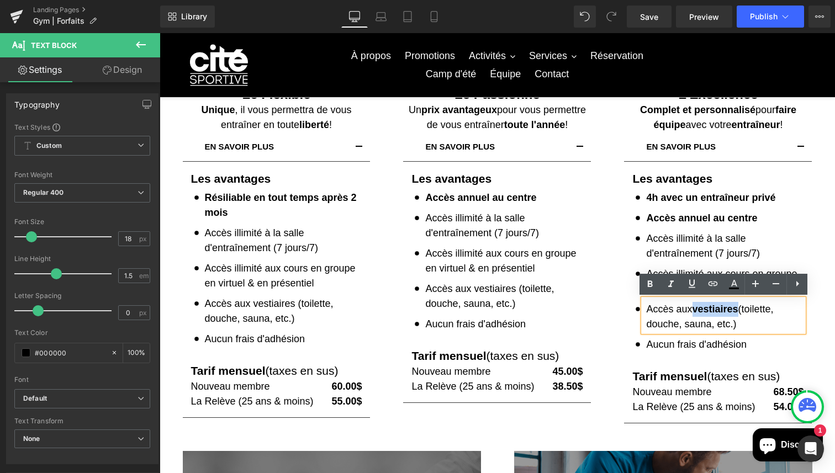
drag, startPoint x: 695, startPoint y: 306, endPoint x: 738, endPoint y: 306, distance: 42.5
click at [738, 306] on strong "vestiaires" at bounding box center [715, 309] width 46 height 11
click at [645, 286] on icon at bounding box center [649, 284] width 13 height 13
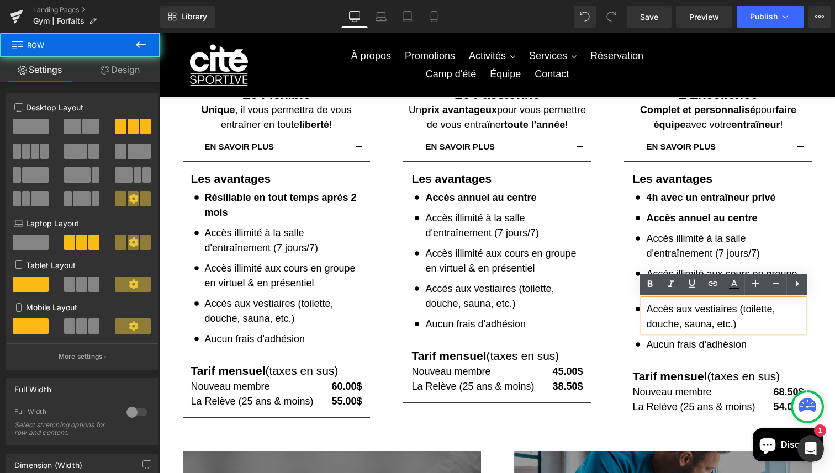
click at [603, 190] on div "Image Le Passionné Heading Un prix avantageux pour vous permettre de vous entra…" at bounding box center [496, 183] width 221 height 474
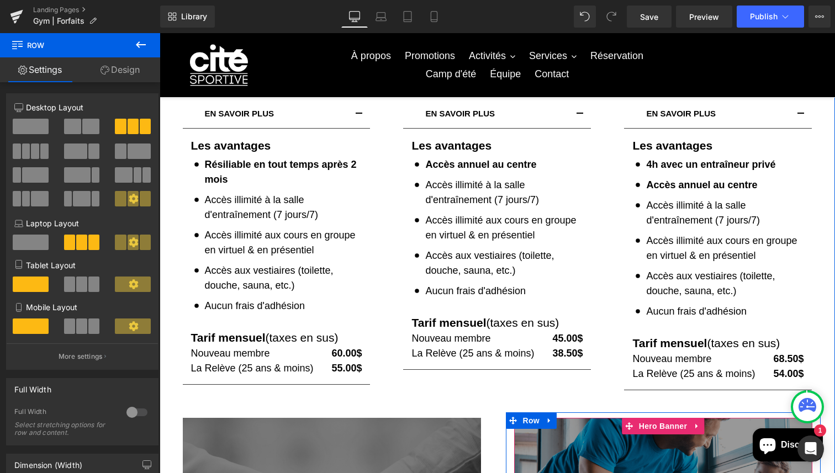
scroll to position [242, 0]
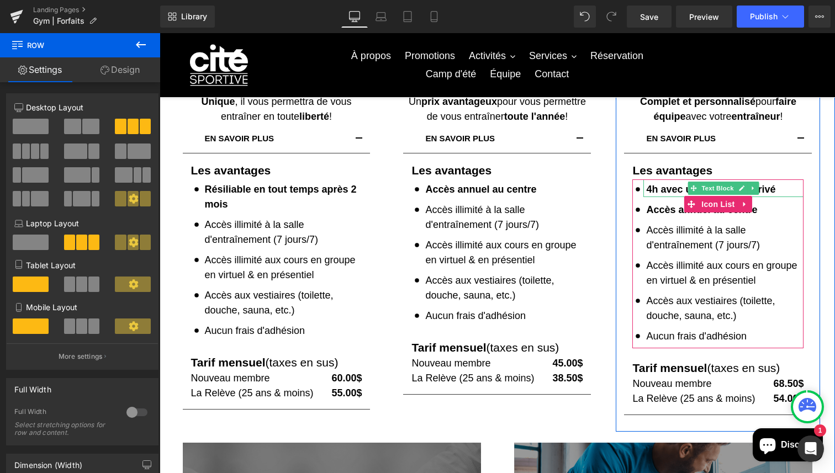
click at [665, 187] on strong "4h avec un entraîneur privé" at bounding box center [710, 189] width 129 height 11
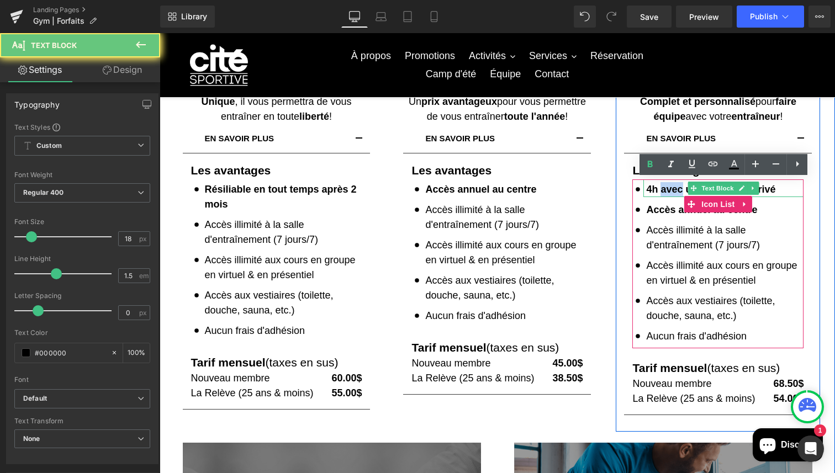
click at [665, 187] on strong "4h avec un entraîneur privé" at bounding box center [710, 189] width 129 height 11
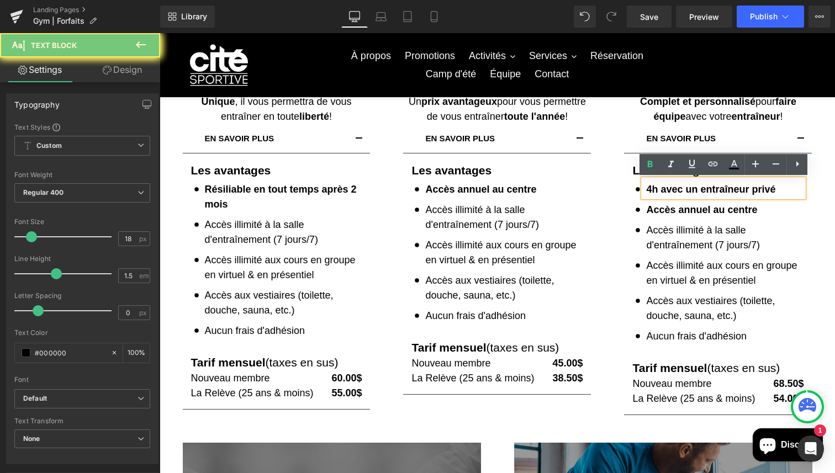
click at [782, 192] on p "4h avec un entraîneur privé" at bounding box center [724, 189] width 157 height 15
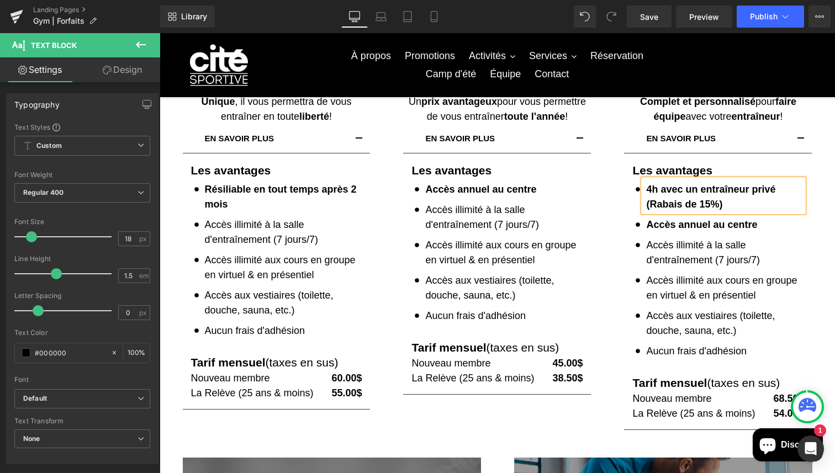
click at [697, 203] on strong "4h avec un entraîneur privé (Rabais de 15%)" at bounding box center [710, 197] width 129 height 26
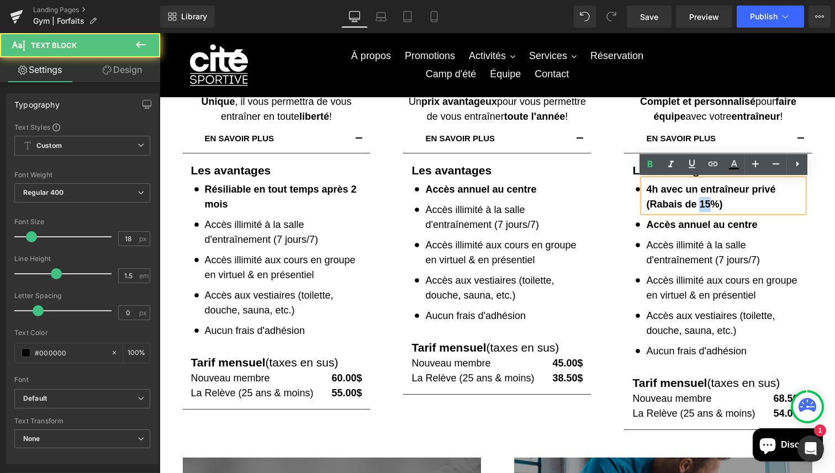
drag, startPoint x: 710, startPoint y: 205, endPoint x: 702, endPoint y: 205, distance: 8.3
click at [702, 205] on strong "4h avec un entraîneur privé (Rabais de 15%)" at bounding box center [710, 197] width 129 height 26
click at [710, 201] on strong "4h avec un entraîneur privé (Rabais de 15%)" at bounding box center [710, 197] width 129 height 26
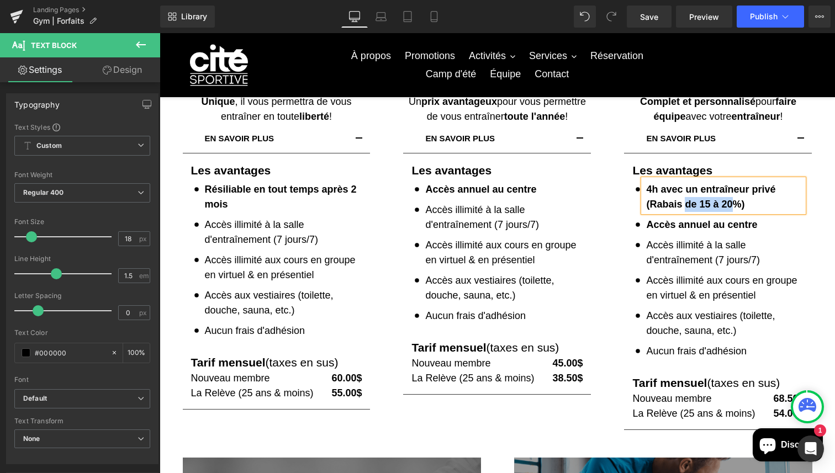
drag, startPoint x: 731, startPoint y: 206, endPoint x: 688, endPoint y: 202, distance: 43.3
click at [688, 202] on strong "4h avec un entraîneur privé (Rabais de 15 à 20%)" at bounding box center [710, 197] width 129 height 26
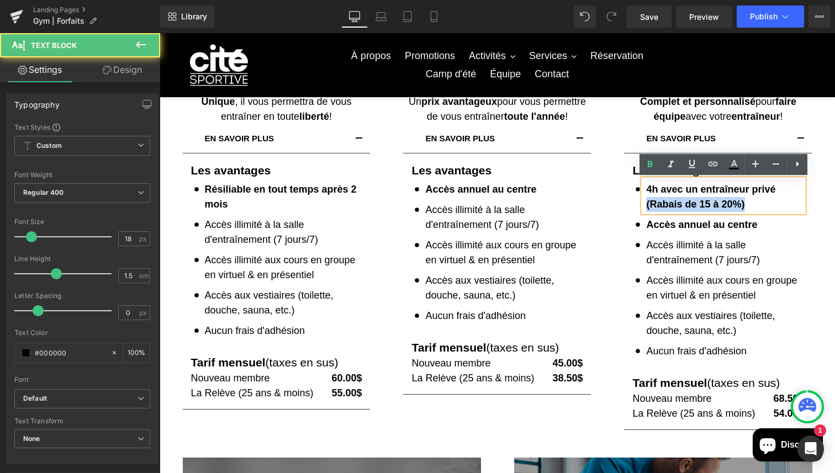
drag, startPoint x: 764, startPoint y: 206, endPoint x: 640, endPoint y: 203, distance: 124.2
click at [643, 203] on div "4h avec un entraîneur privé (Rabais de 15 à 20%)" at bounding box center [723, 195] width 160 height 33
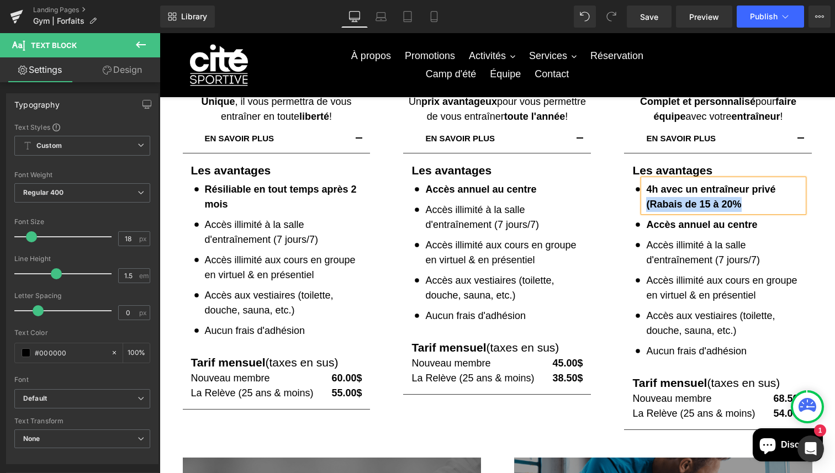
drag, startPoint x: 751, startPoint y: 203, endPoint x: 646, endPoint y: 201, distance: 104.3
click at [646, 201] on p "4h avec un entraîneur privé (Rabais de 15 à 20%" at bounding box center [724, 197] width 157 height 30
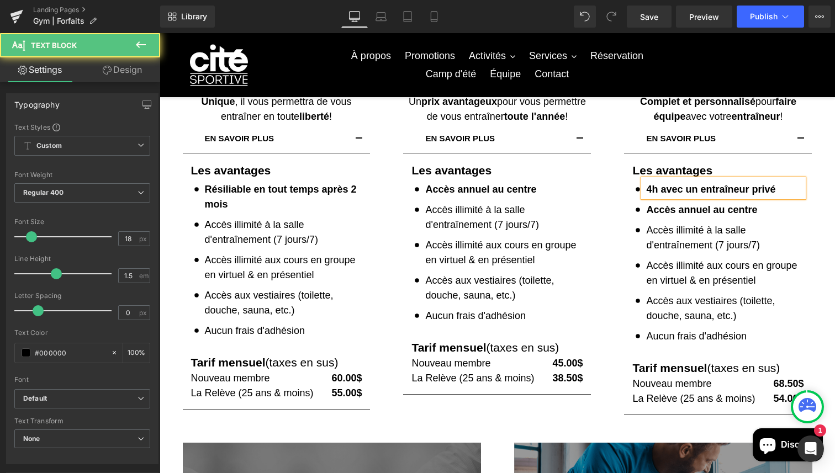
click at [661, 188] on strong "4h avec un entraîneur privé" at bounding box center [710, 189] width 129 height 11
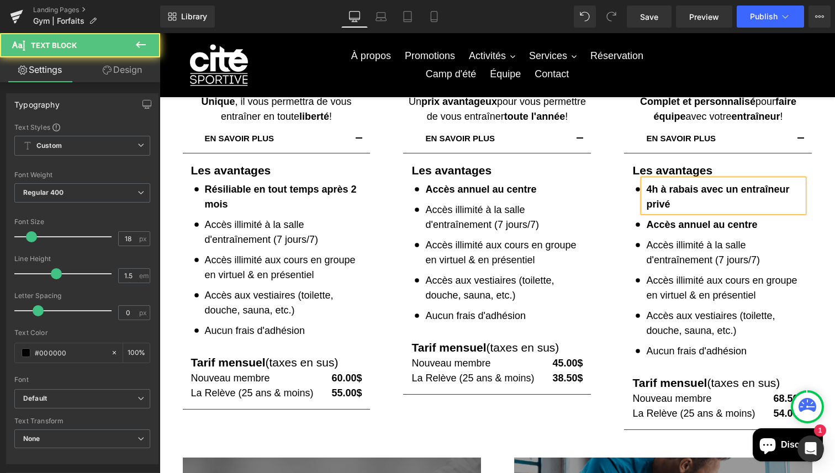
drag, startPoint x: 678, startPoint y: 203, endPoint x: 641, endPoint y: 190, distance: 38.8
click at [643, 190] on div "4h à rabais avec un entraîneur privé" at bounding box center [723, 195] width 160 height 33
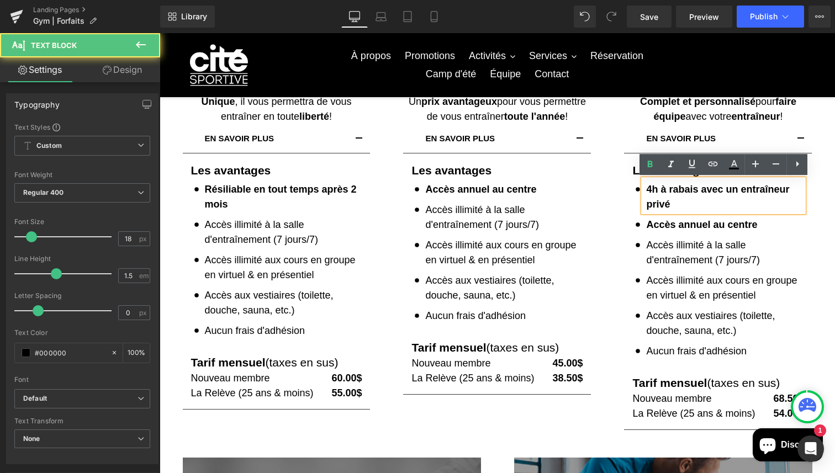
click at [650, 190] on strong "4h à rabais avec un entraîneur privé" at bounding box center [717, 197] width 143 height 26
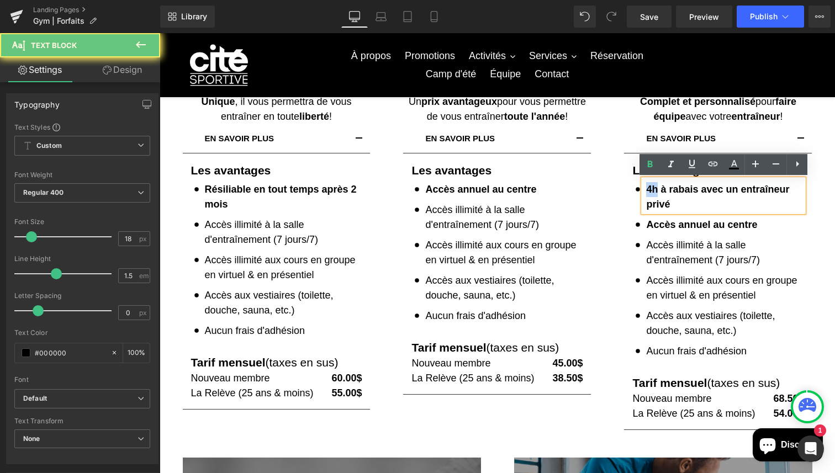
click at [650, 190] on strong "4h à rabais avec un entraîneur privé" at bounding box center [717, 197] width 143 height 26
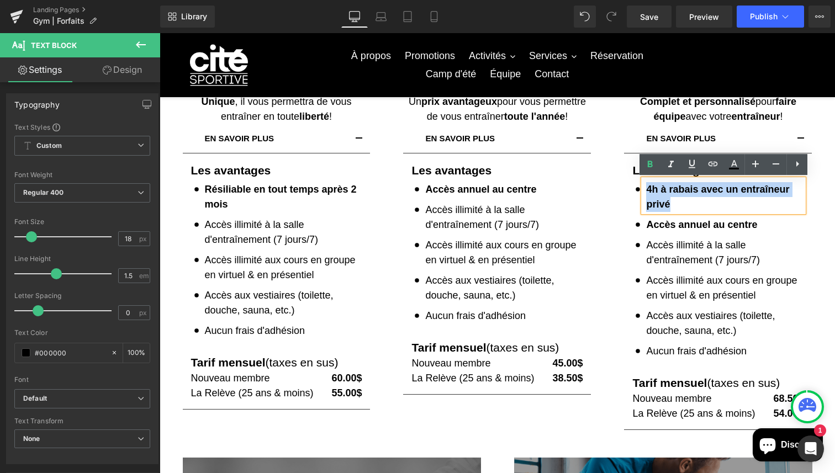
drag, startPoint x: 671, startPoint y: 205, endPoint x: 645, endPoint y: 190, distance: 29.9
click at [645, 190] on div "4h à rabais avec un entraîneur privé" at bounding box center [723, 195] width 160 height 33
copy strong "4h à rabais avec un entraîneur privé"
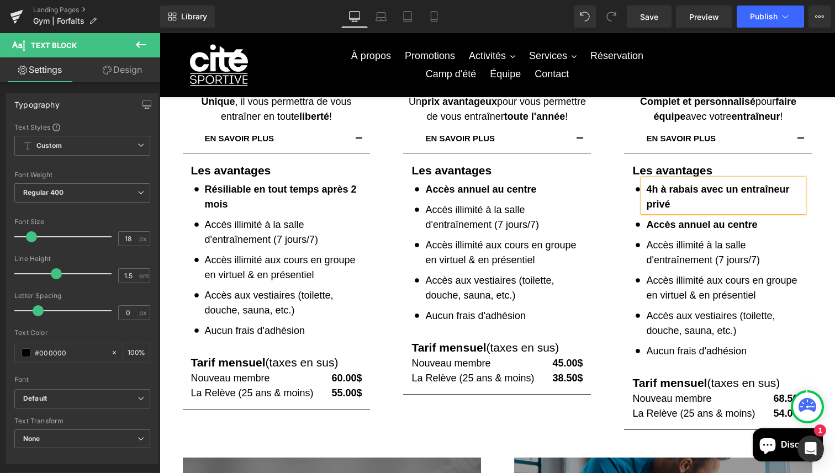
click at [725, 199] on p "4h à rabais avec un entraîneur privé" at bounding box center [724, 197] width 157 height 30
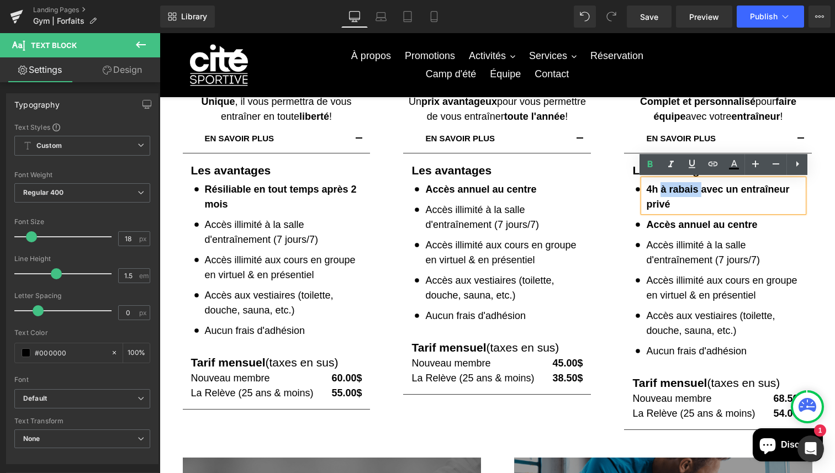
drag, startPoint x: 699, startPoint y: 190, endPoint x: 661, endPoint y: 190, distance: 38.1
click at [661, 190] on strong "4h à rabais avec un entraîneur privé" at bounding box center [717, 197] width 143 height 26
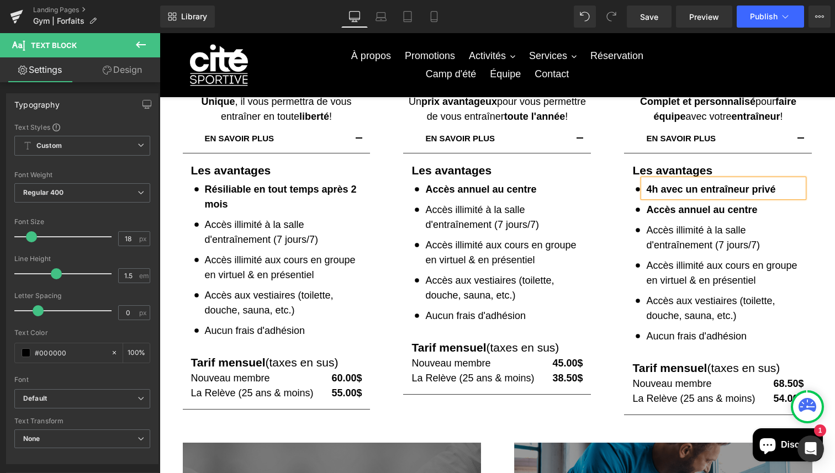
click at [785, 191] on p "4h avec un entraîneur privé" at bounding box center [724, 189] width 157 height 15
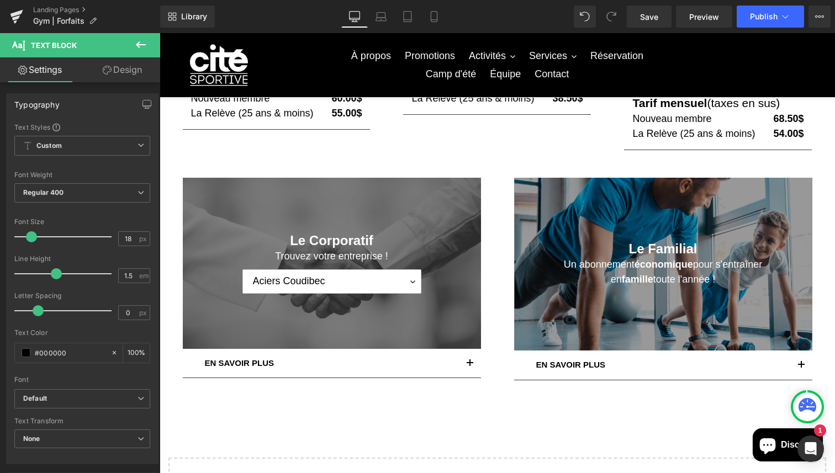
scroll to position [523, 0]
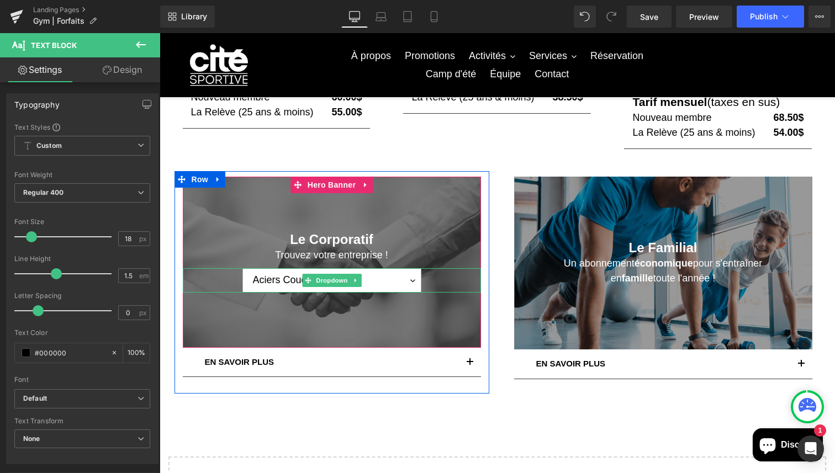
click at [412, 283] on select "Aciers Coudibec" at bounding box center [331, 280] width 179 height 24
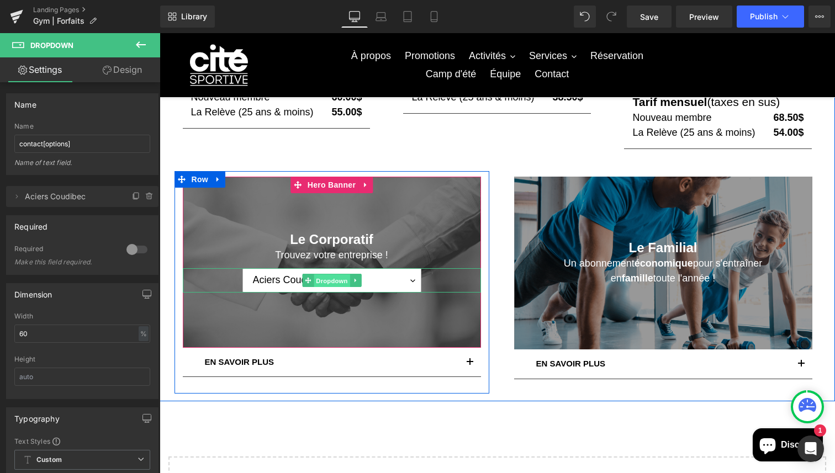
click at [326, 280] on span "Dropdown" at bounding box center [332, 280] width 36 height 13
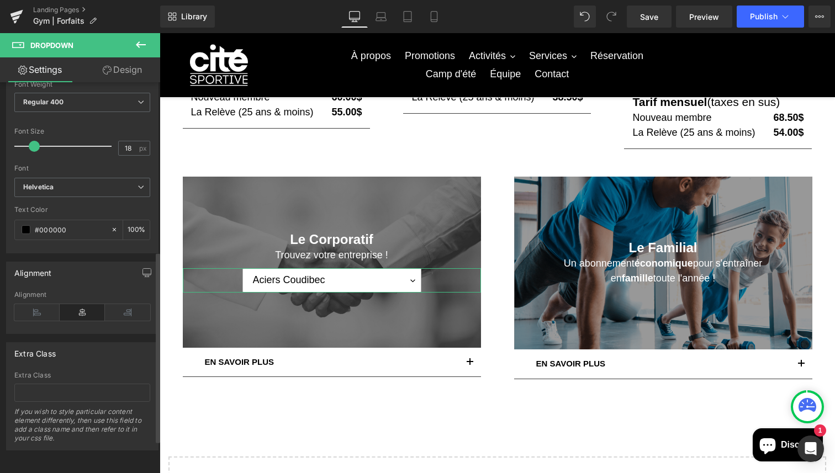
scroll to position [0, 0]
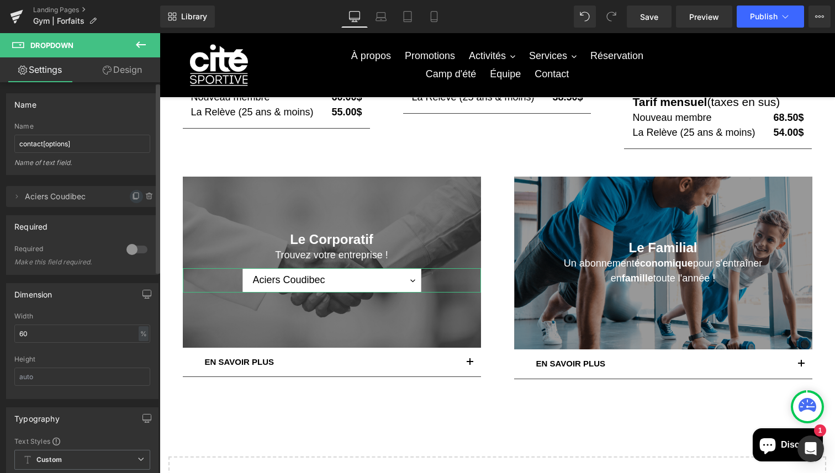
click at [133, 199] on icon at bounding box center [135, 196] width 4 height 5
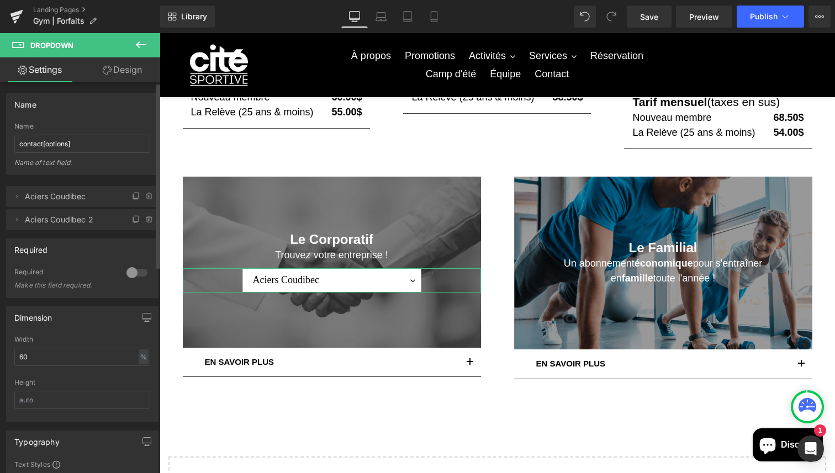
click at [92, 216] on span "Aciers Coudibec 2" at bounding box center [71, 219] width 93 height 21
click at [8, 216] on li "Delete Cancel Aciers Coudibec 2 Aciers Coudibec 2 value1" at bounding box center [82, 219] width 152 height 21
click at [13, 218] on icon at bounding box center [16, 219] width 9 height 9
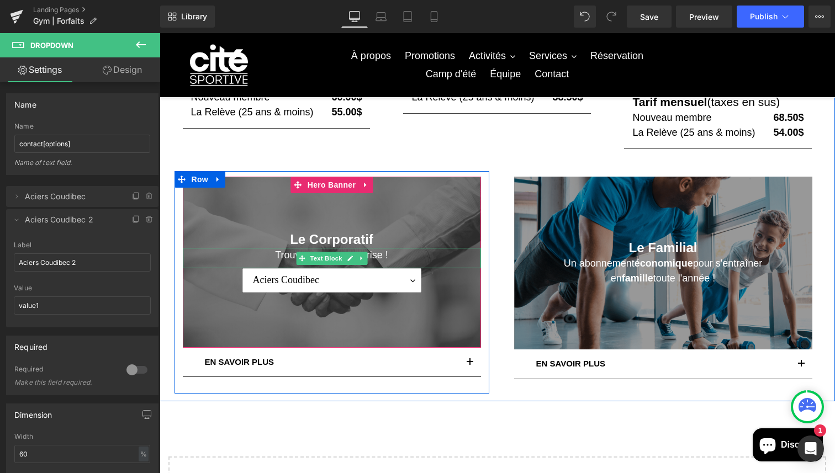
click at [384, 256] on p "Trouvez votre entreprise !" at bounding box center [332, 255] width 298 height 15
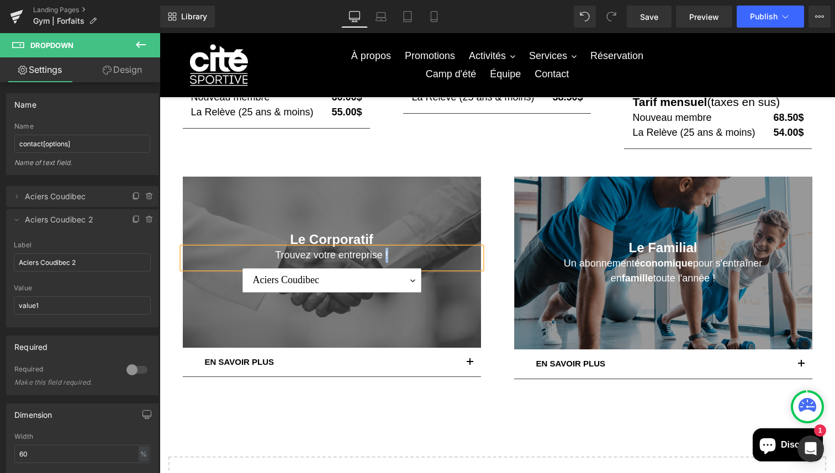
click at [384, 256] on p "Trouvez votre entreprise !" at bounding box center [332, 255] width 298 height 15
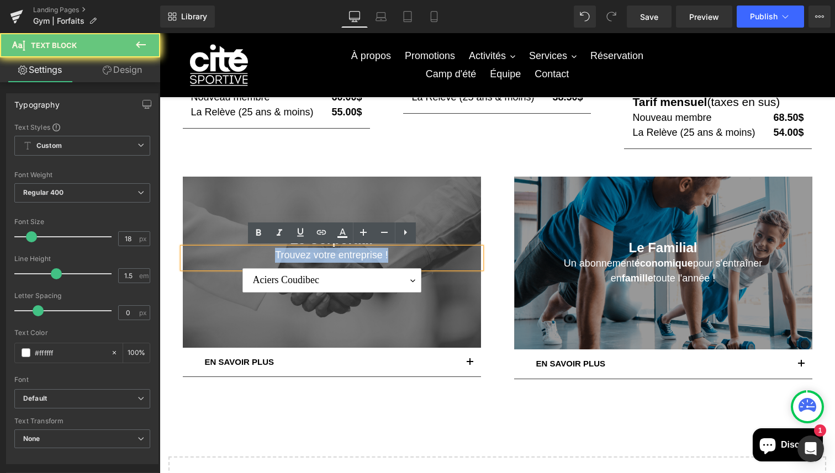
click at [384, 256] on p "Trouvez votre entreprise !" at bounding box center [332, 255] width 298 height 15
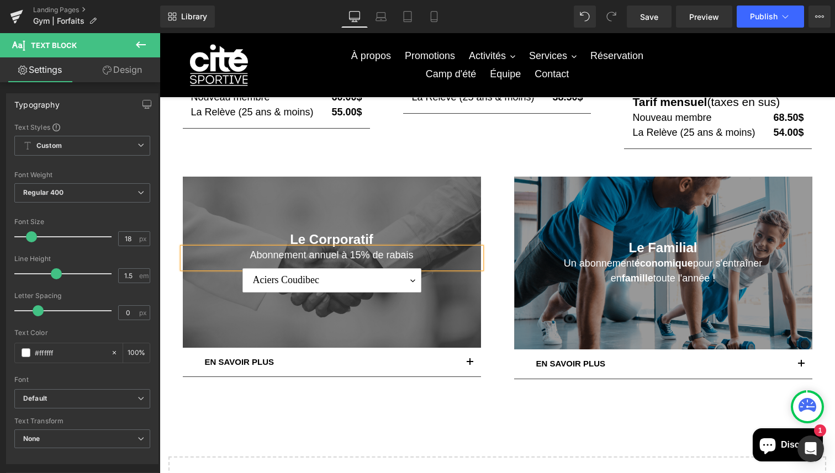
click at [378, 257] on p "Abonnement annuel à 15% de rabais" at bounding box center [332, 255] width 298 height 15
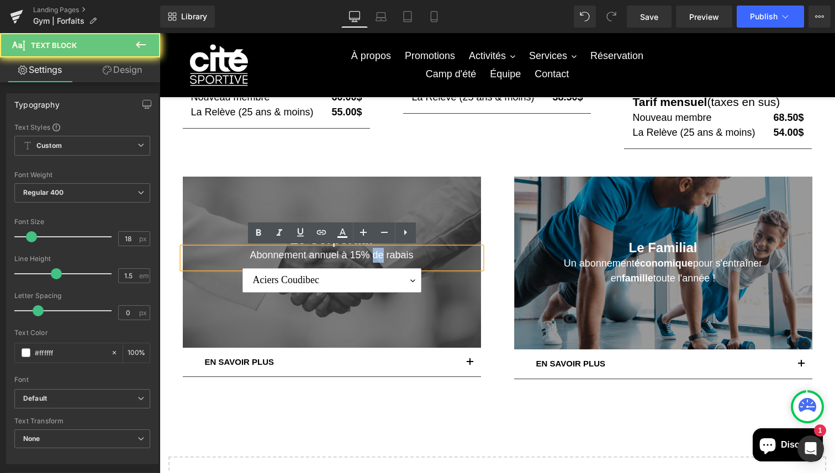
click at [378, 257] on p "Abonnement annuel à 15% de rabais" at bounding box center [332, 255] width 298 height 15
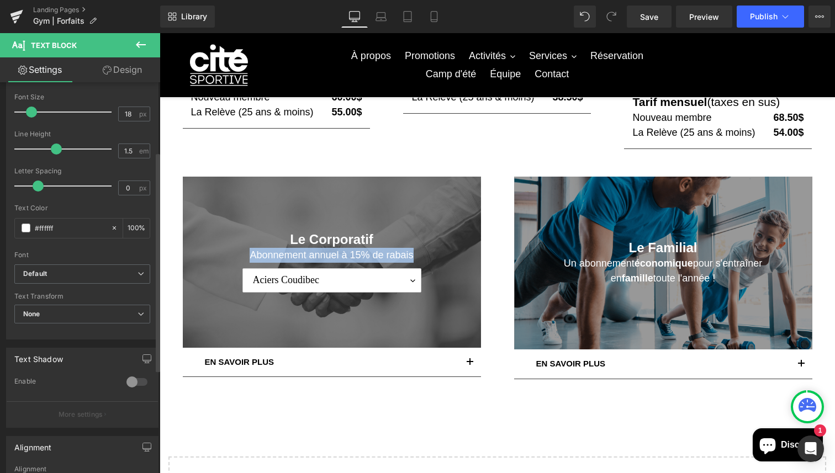
scroll to position [136, 0]
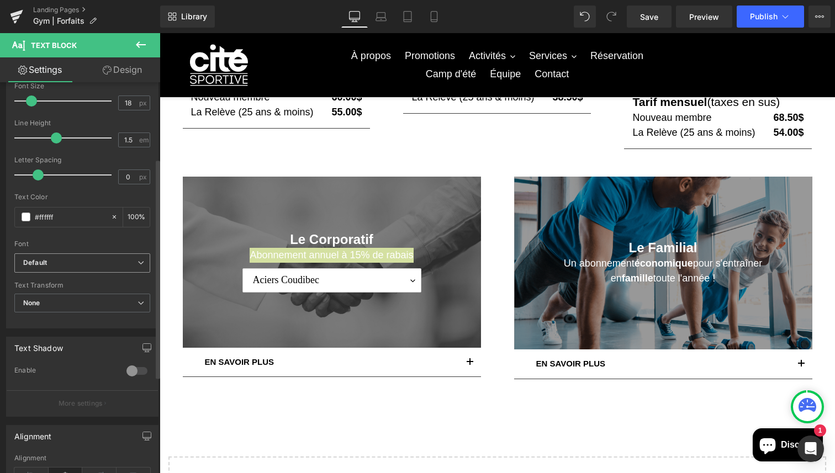
click at [52, 262] on b "Default" at bounding box center [80, 262] width 114 height 9
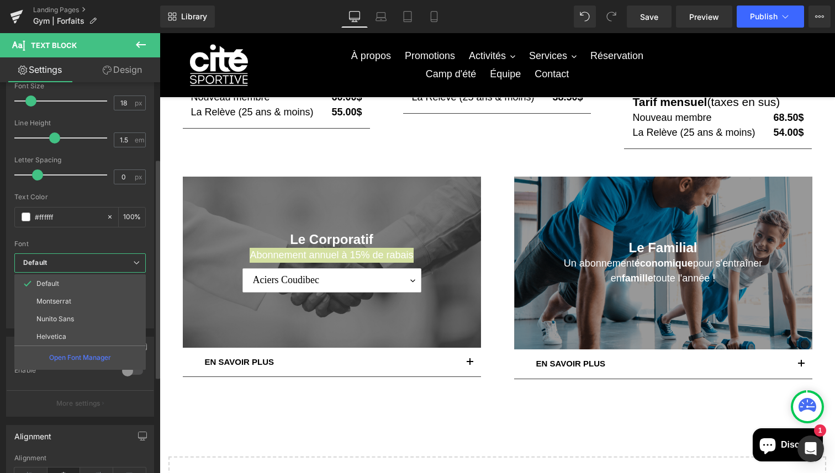
click at [52, 262] on b "Default" at bounding box center [78, 262] width 110 height 9
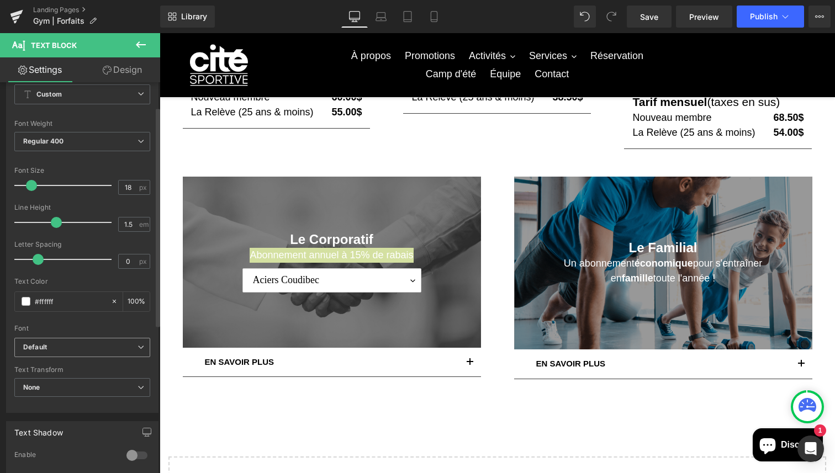
scroll to position [41, 0]
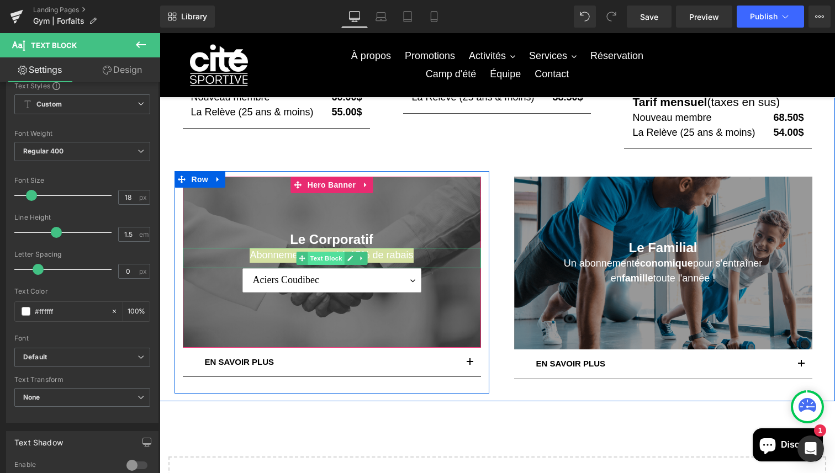
click at [337, 261] on span "Text Block" at bounding box center [325, 258] width 36 height 13
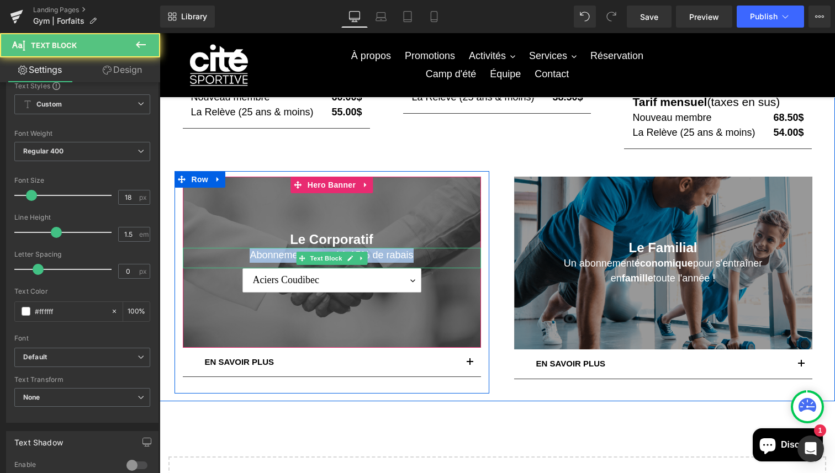
click at [385, 258] on p "Abonnement annuel à 15% de rabais" at bounding box center [332, 255] width 298 height 15
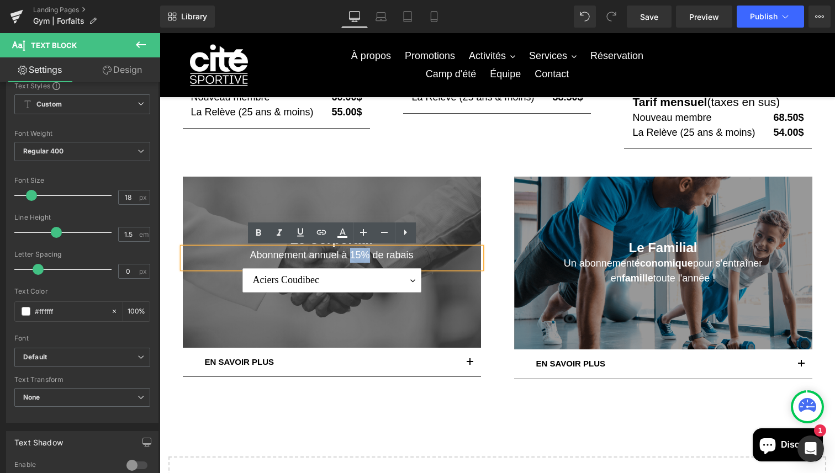
drag, startPoint x: 352, startPoint y: 255, endPoint x: 370, endPoint y: 258, distance: 18.4
click at [370, 258] on p "Abonnement annuel à 15% de rabais" at bounding box center [332, 255] width 298 height 15
click at [261, 230] on icon at bounding box center [258, 232] width 13 height 13
click at [332, 256] on p "Abonnement annuel à 15% de rabais" at bounding box center [332, 255] width 298 height 15
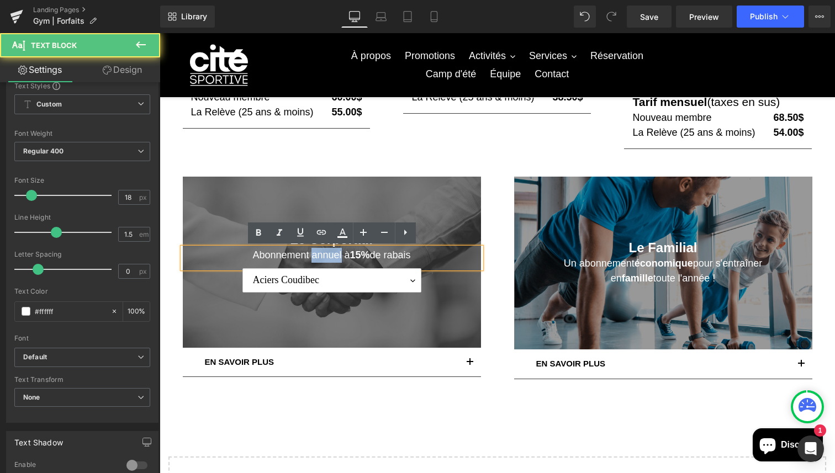
click at [332, 256] on p "Abonnement annuel à 15% de rabais" at bounding box center [332, 255] width 298 height 15
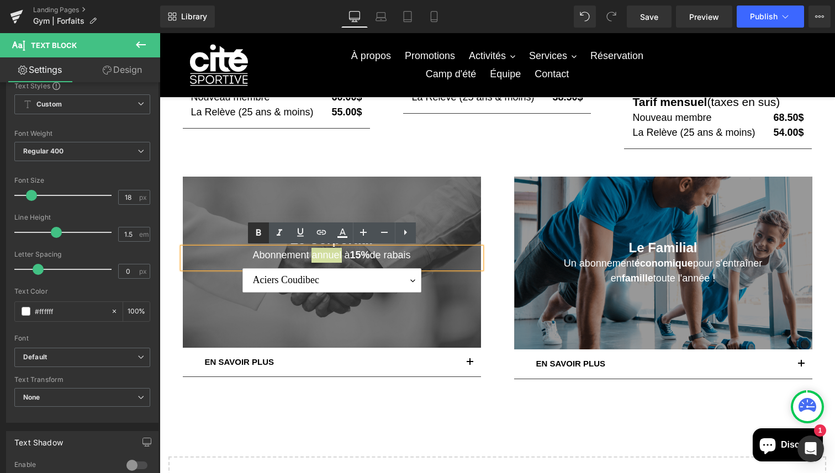
click at [255, 230] on icon at bounding box center [258, 232] width 13 height 13
click at [368, 255] on strong "15%" at bounding box center [358, 254] width 20 height 11
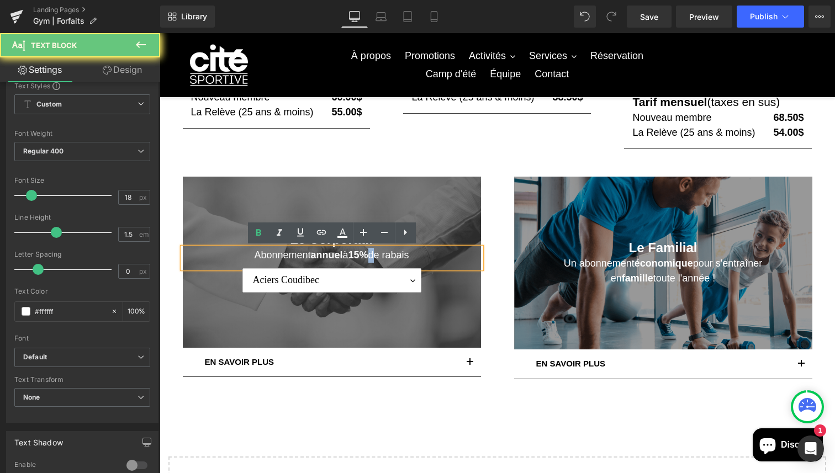
click at [368, 255] on strong "15%" at bounding box center [358, 254] width 20 height 11
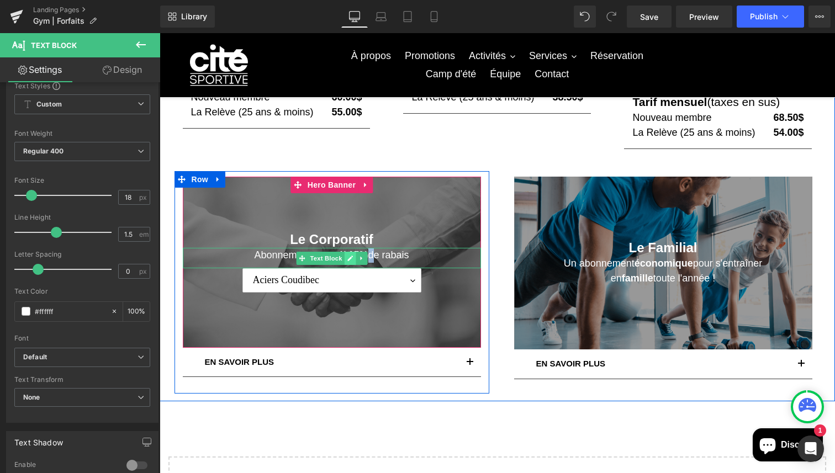
click at [351, 256] on icon at bounding box center [350, 259] width 6 height 6
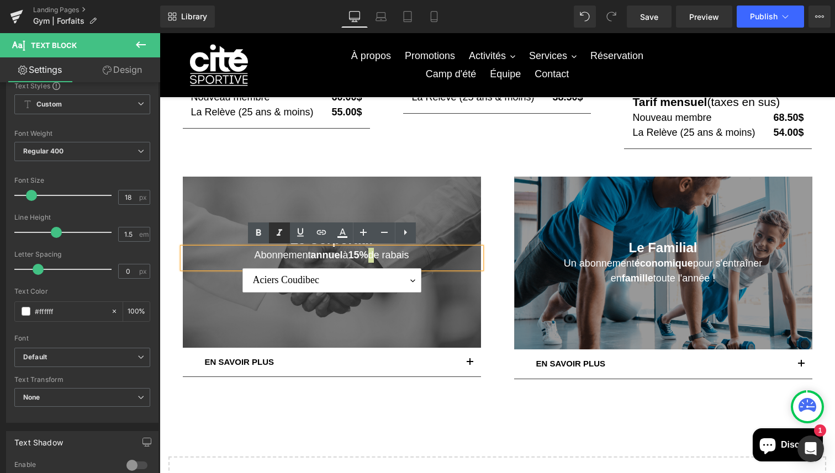
click at [283, 234] on icon at bounding box center [279, 232] width 13 height 13
click at [490, 179] on div "Le Corporatif Heading Abonnement annuel à 15% de rabais Text Block Aciers Coudi…" at bounding box center [331, 282] width 331 height 222
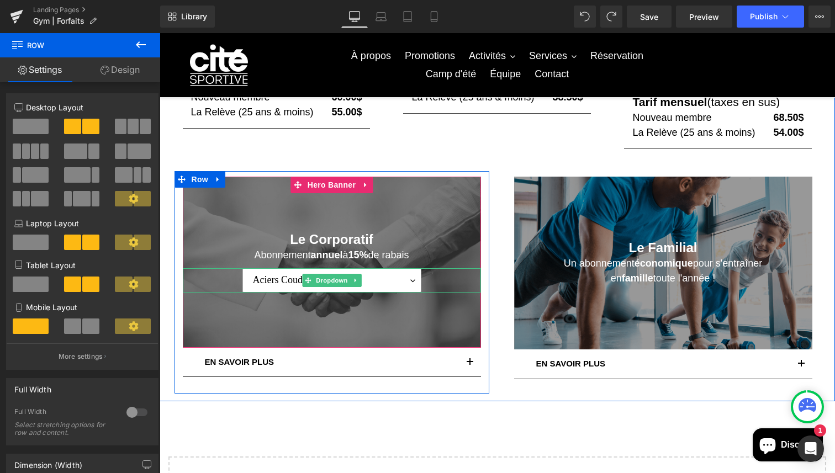
click at [373, 282] on select "Aciers Coudibec Aciers Coudibec 2" at bounding box center [331, 280] width 179 height 24
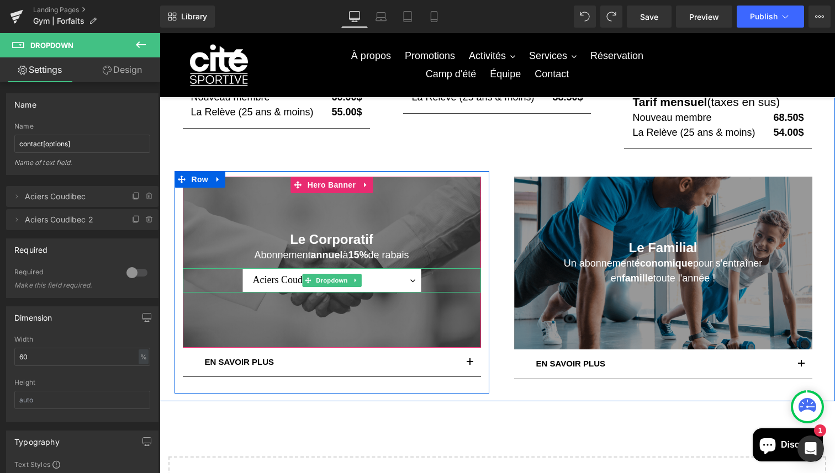
click at [242, 268] on select "Aciers Coudibec Aciers Coudibec 2" at bounding box center [331, 280] width 179 height 24
click at [315, 280] on span "Dropdown" at bounding box center [332, 280] width 36 height 13
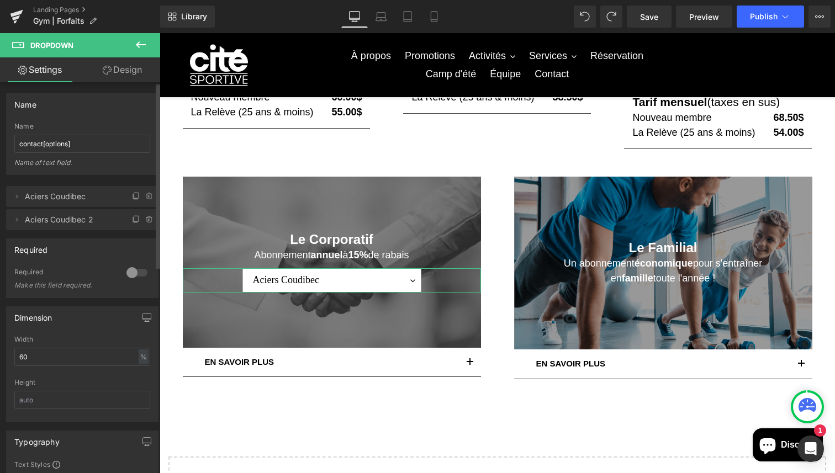
click at [95, 201] on span "Aciers Coudibec" at bounding box center [71, 196] width 93 height 21
click at [14, 197] on icon at bounding box center [16, 196] width 9 height 9
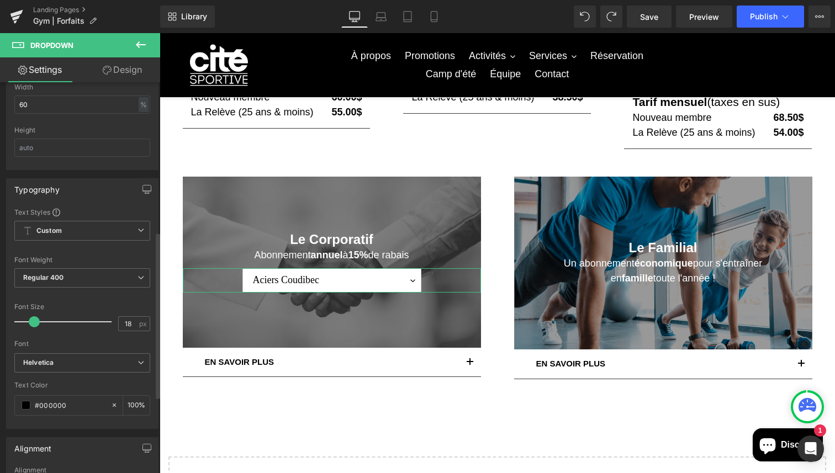
scroll to position [351, 0]
click at [63, 230] on span "Custom Setup Global Style" at bounding box center [82, 229] width 136 height 20
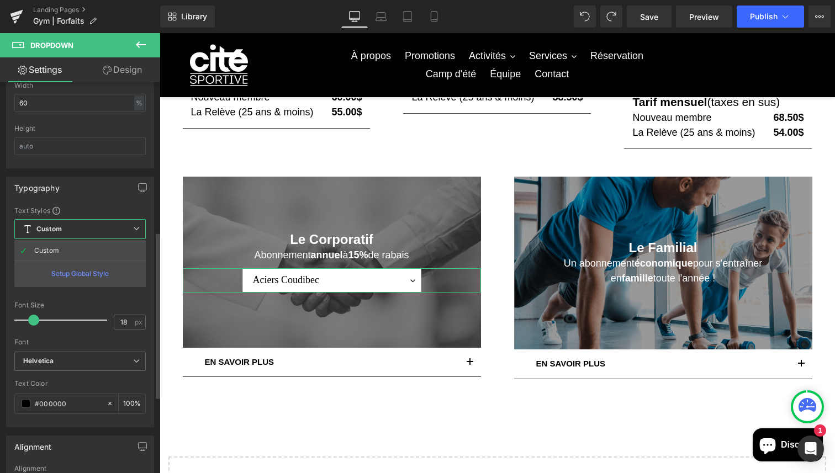
click at [63, 230] on span "Custom Setup Global Style" at bounding box center [79, 229] width 131 height 20
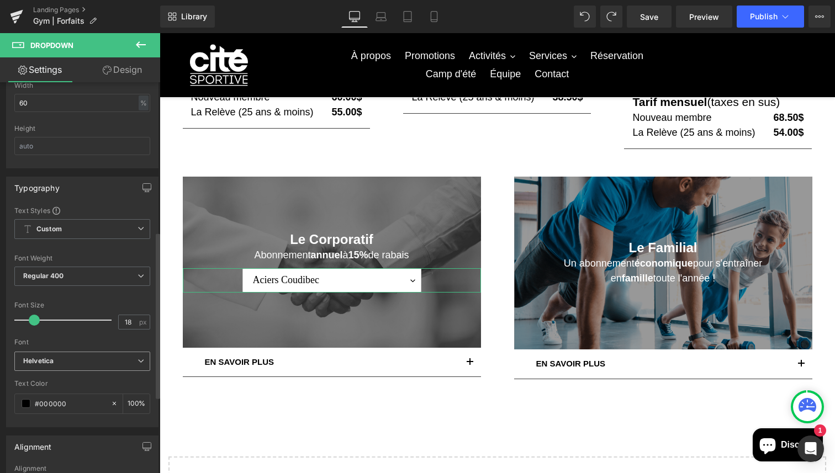
click at [68, 365] on span "Helvetica" at bounding box center [82, 361] width 136 height 19
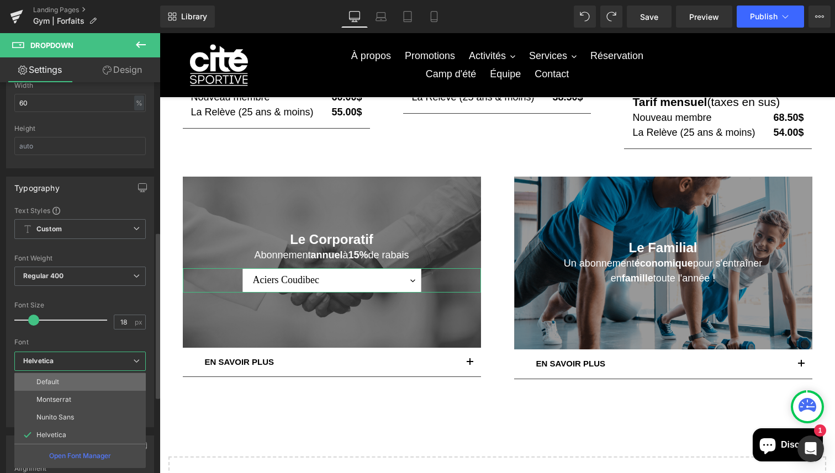
click at [62, 385] on li "Default" at bounding box center [79, 382] width 131 height 18
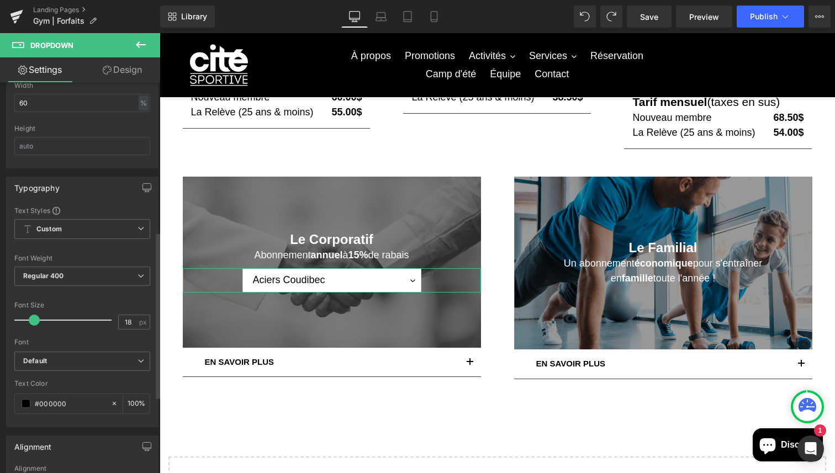
click at [79, 332] on div at bounding box center [82, 334] width 136 height 7
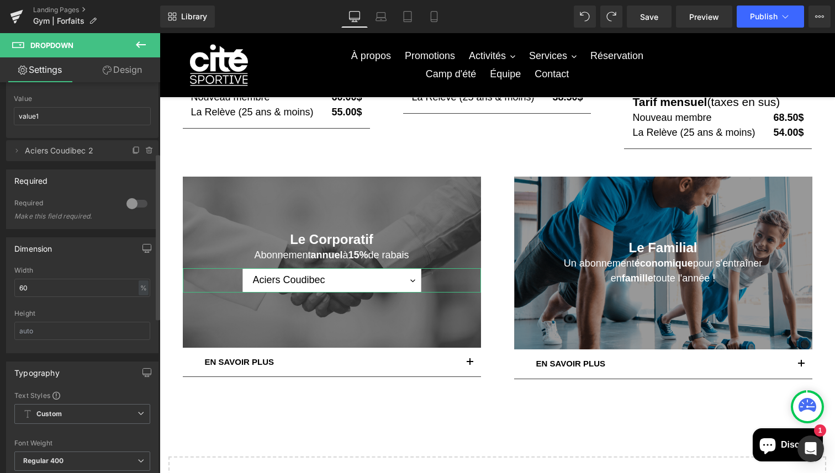
scroll to position [0, 0]
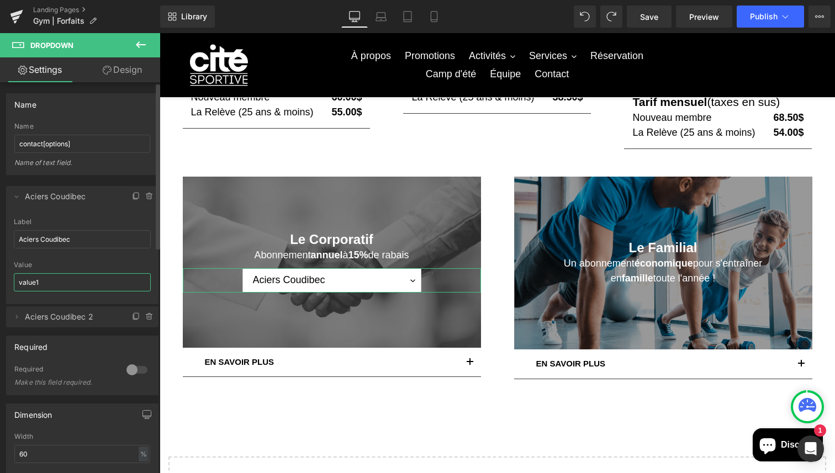
click at [73, 283] on input "value1" at bounding box center [82, 282] width 137 height 18
click at [76, 323] on span "Aciers Coudibec 2" at bounding box center [71, 316] width 93 height 21
click at [10, 320] on li "Delete Cancel Aciers Coudibec 2 Aciers Coudibec 2 Label Aciers Coudibec 2 value…" at bounding box center [82, 316] width 152 height 21
click at [14, 318] on icon at bounding box center [16, 316] width 9 height 9
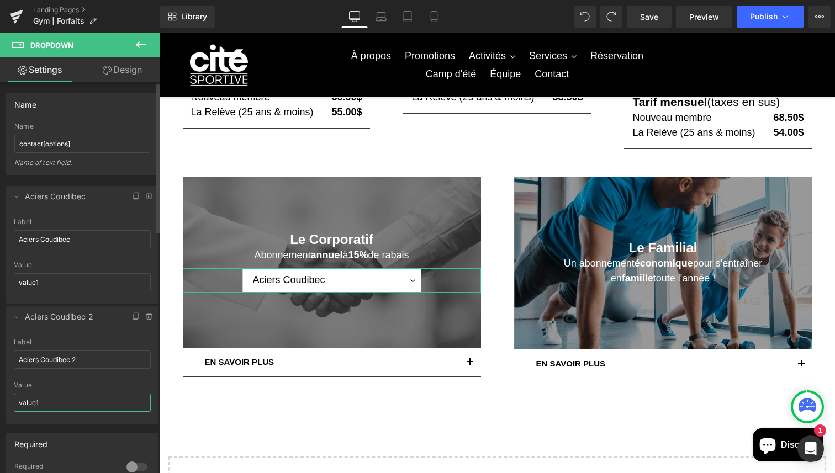
click at [61, 404] on input "value1" at bounding box center [82, 403] width 137 height 18
type input "value2"
click at [83, 385] on div "Value" at bounding box center [82, 385] width 137 height 8
click at [85, 358] on input "Aciers Coudibec 2" at bounding box center [82, 359] width 137 height 18
drag, startPoint x: 85, startPoint y: 358, endPoint x: 0, endPoint y: 350, distance: 85.4
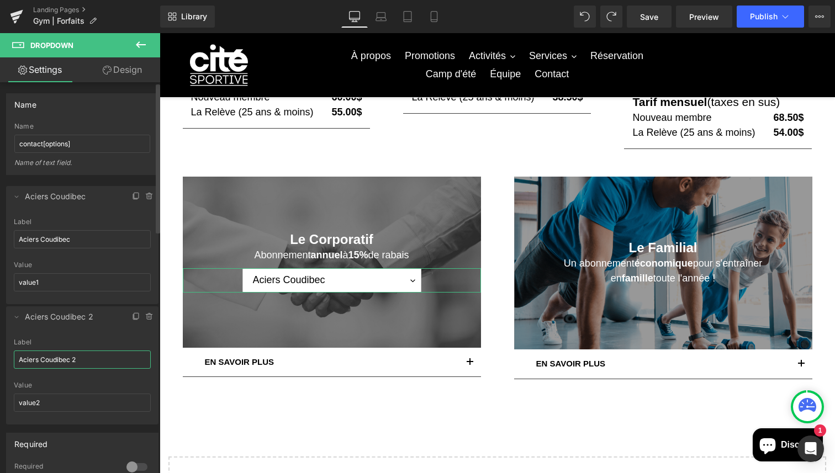
click at [0, 350] on div "Delete Cancel Aciers Coudibec Aciers Coudibec Label Aciers Coudibec value1 Valu…" at bounding box center [82, 299] width 165 height 249
type input "[PERSON_NAME] Ltée"
click at [43, 374] on div at bounding box center [82, 377] width 137 height 7
click at [17, 318] on icon at bounding box center [16, 316] width 9 height 9
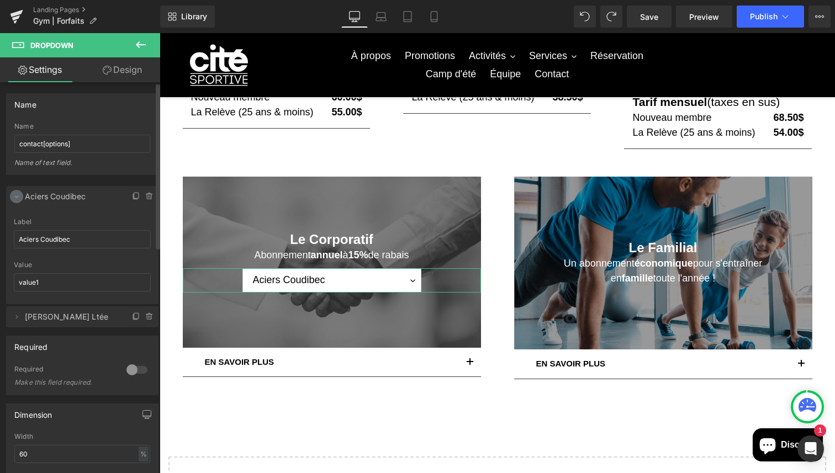
click at [14, 195] on icon at bounding box center [16, 196] width 9 height 9
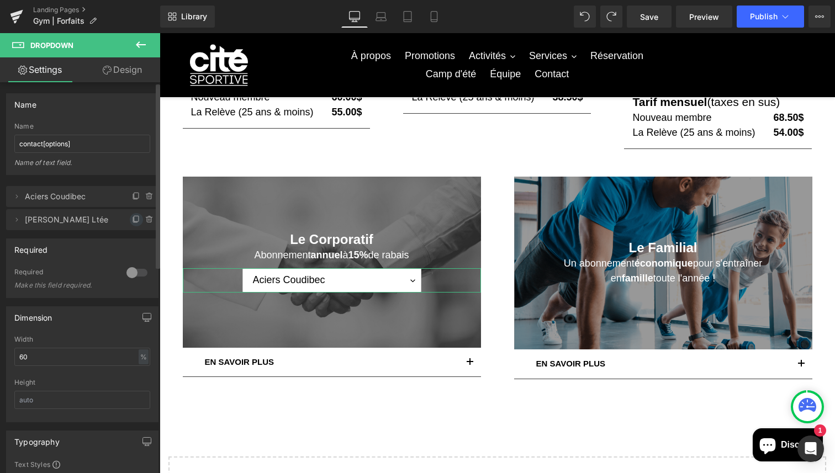
click at [132, 218] on icon at bounding box center [136, 219] width 9 height 9
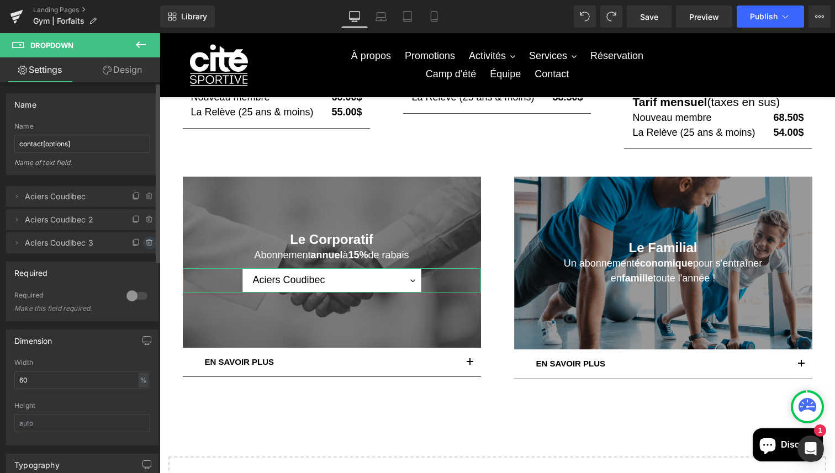
click at [148, 240] on icon at bounding box center [149, 240] width 2 height 1
click at [94, 217] on span "Aciers Coudibec 2" at bounding box center [71, 219] width 93 height 21
click at [107, 222] on span "Aciers Coudibec 2" at bounding box center [71, 219] width 93 height 21
click at [105, 243] on button "Cancel" at bounding box center [98, 243] width 37 height 14
click at [132, 243] on icon at bounding box center [136, 242] width 9 height 9
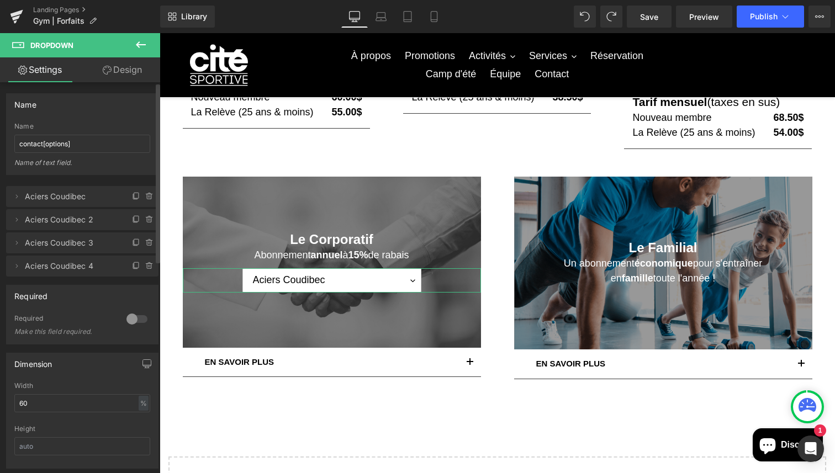
click at [132, 243] on icon at bounding box center [136, 242] width 9 height 9
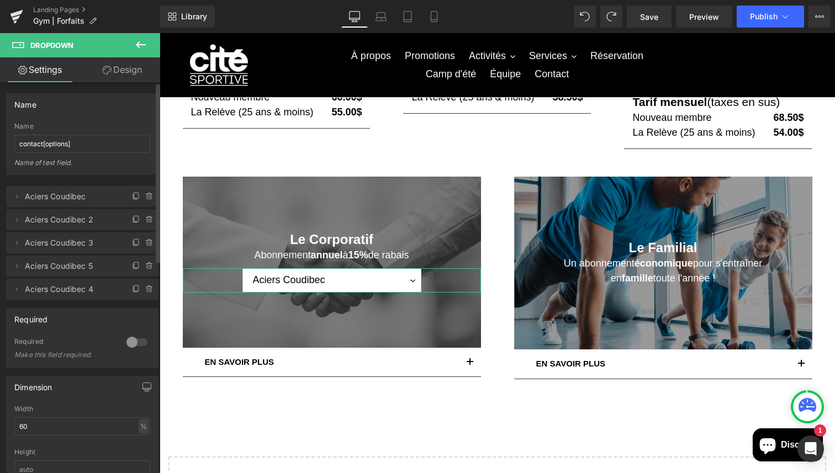
click at [132, 243] on icon at bounding box center [136, 242] width 9 height 9
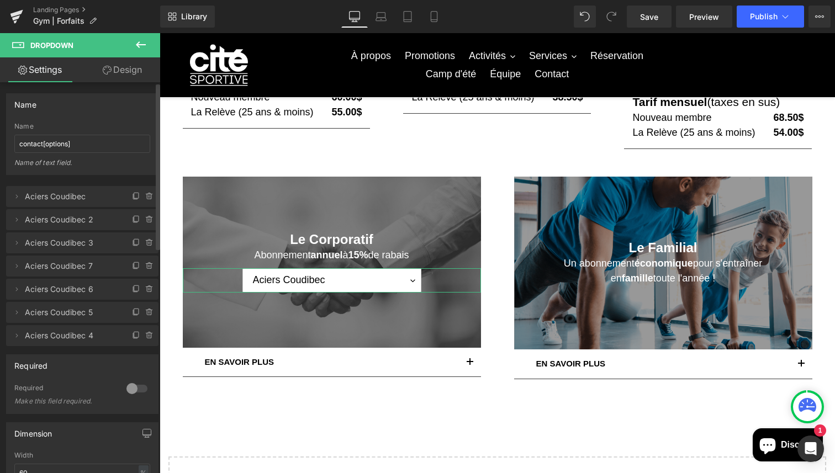
click at [132, 243] on icon at bounding box center [136, 242] width 9 height 9
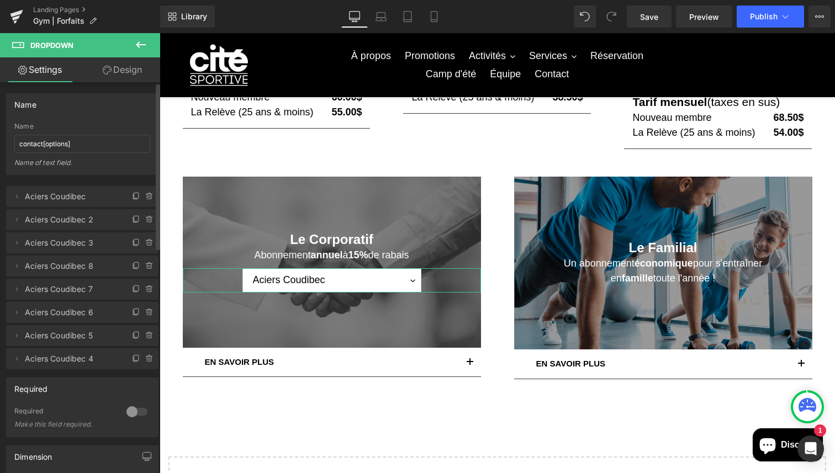
click at [132, 243] on icon at bounding box center [136, 242] width 9 height 9
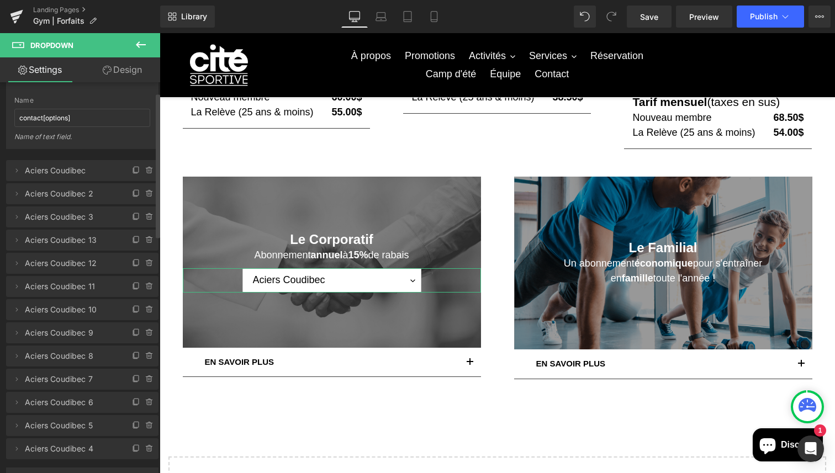
scroll to position [28, 0]
click at [132, 243] on span at bounding box center [136, 238] width 13 height 13
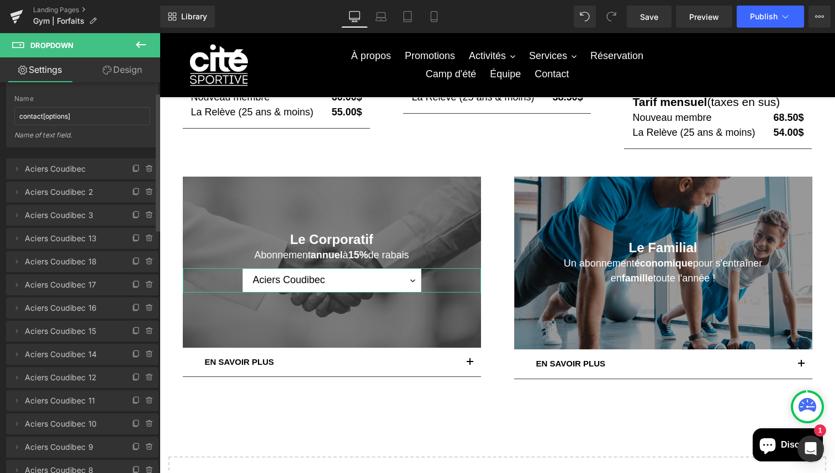
click at [132, 243] on span at bounding box center [136, 238] width 13 height 13
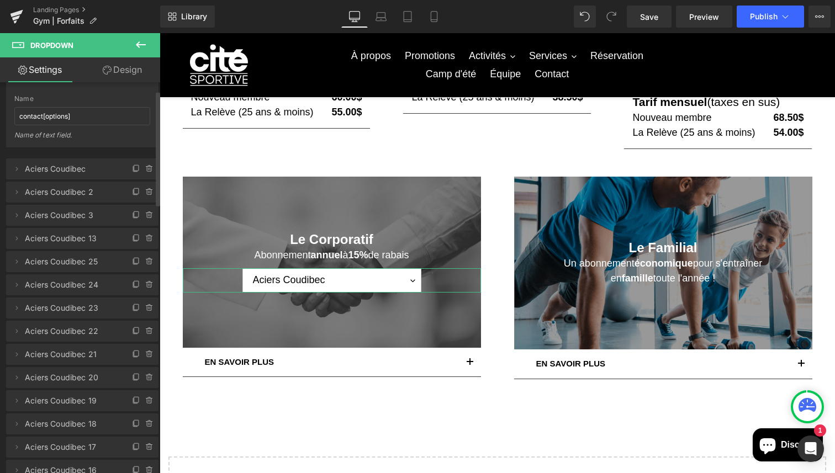
click at [132, 243] on span at bounding box center [136, 238] width 13 height 13
click at [41, 193] on span "Aciers Coudibec 2" at bounding box center [71, 192] width 93 height 21
click at [15, 191] on icon at bounding box center [16, 192] width 9 height 9
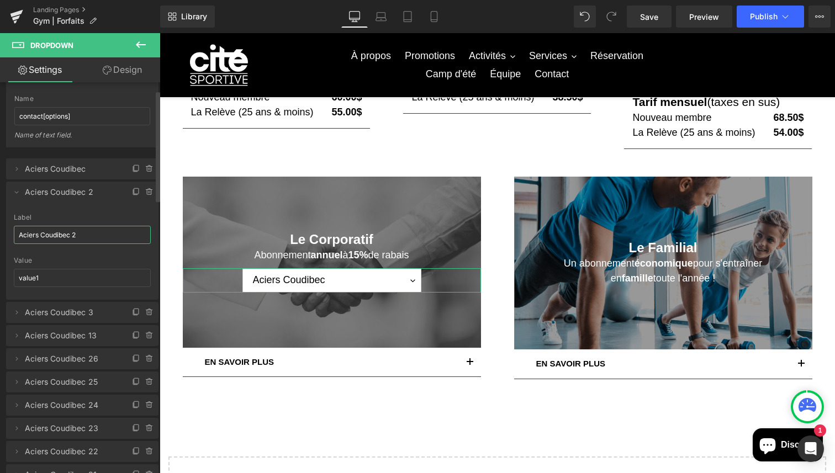
click at [71, 237] on input "Aciers Coudibec 2" at bounding box center [82, 235] width 137 height 18
type input "[PERSON_NAME] Ltée"
click at [645, 17] on span "Save" at bounding box center [649, 17] width 18 height 12
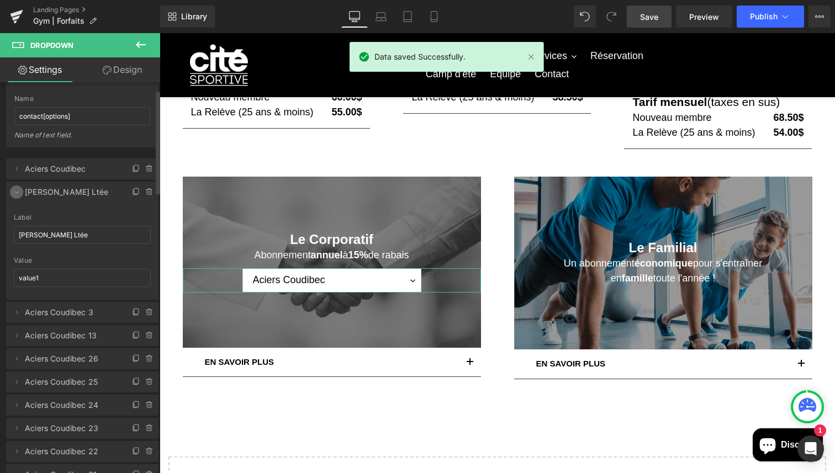
click at [15, 195] on icon at bounding box center [16, 192] width 9 height 9
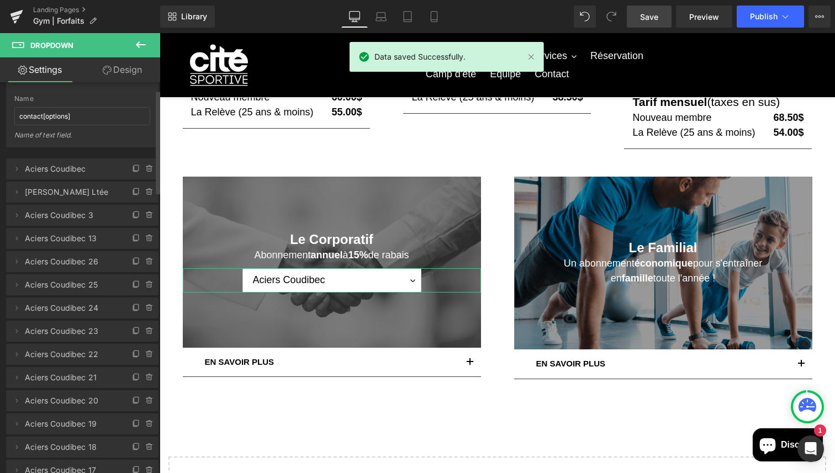
click at [45, 217] on span "Aciers Coudibec 3" at bounding box center [71, 215] width 93 height 21
click at [14, 217] on icon at bounding box center [16, 215] width 9 height 9
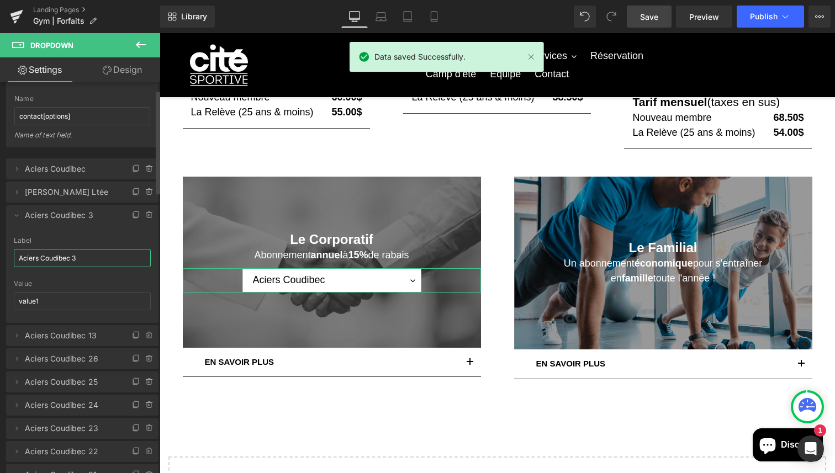
click at [68, 259] on input "Aciers Coudibec 3" at bounding box center [82, 258] width 137 height 18
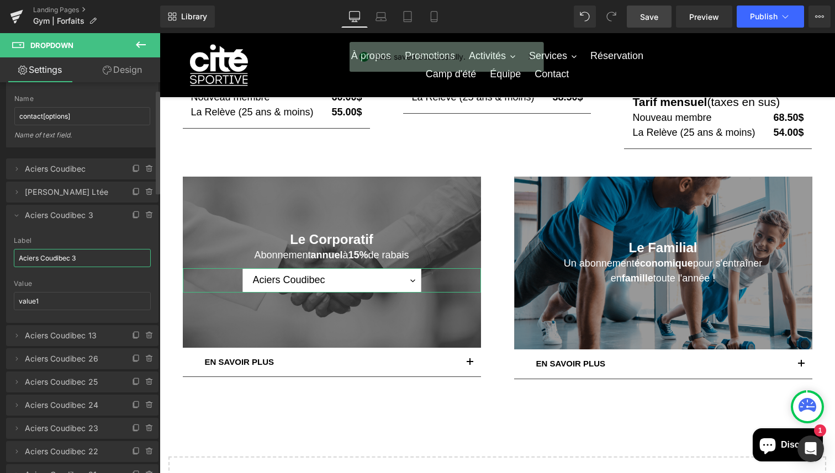
click at [68, 259] on input "Aciers Coudibec 3" at bounding box center [82, 258] width 137 height 18
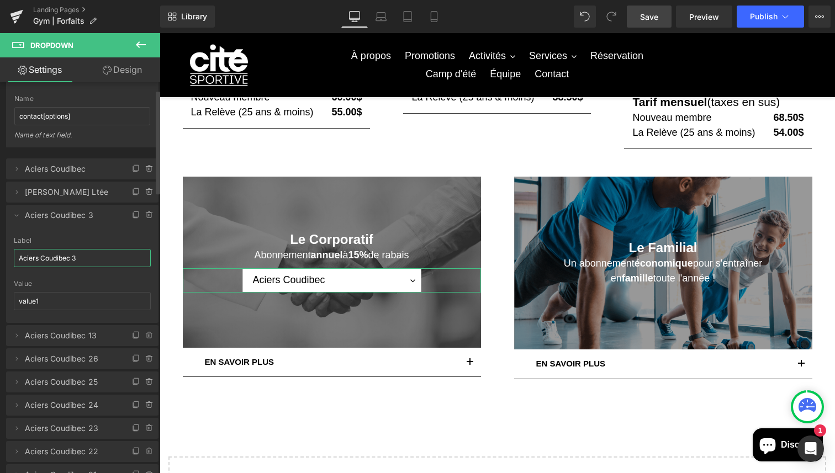
click at [68, 259] on input "Aciers Coudibec 3" at bounding box center [82, 258] width 137 height 18
type input "[PERSON_NAME] Entrepreneur général"
click at [15, 217] on icon at bounding box center [16, 215] width 9 height 9
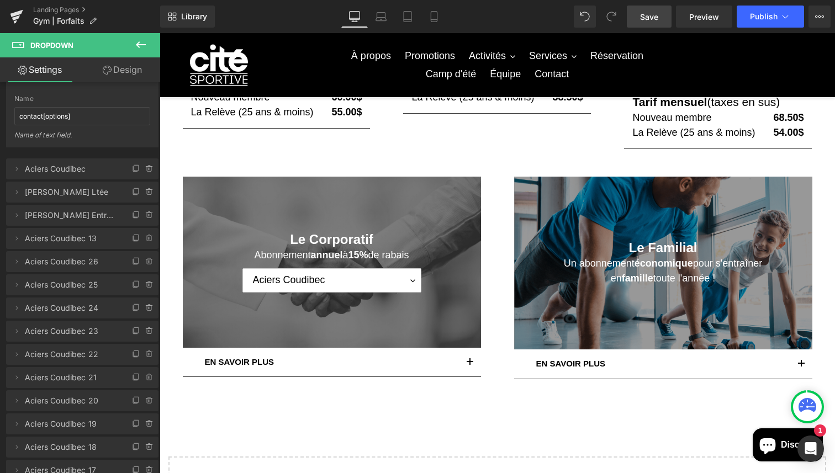
click at [647, 12] on span "Save" at bounding box center [649, 17] width 18 height 12
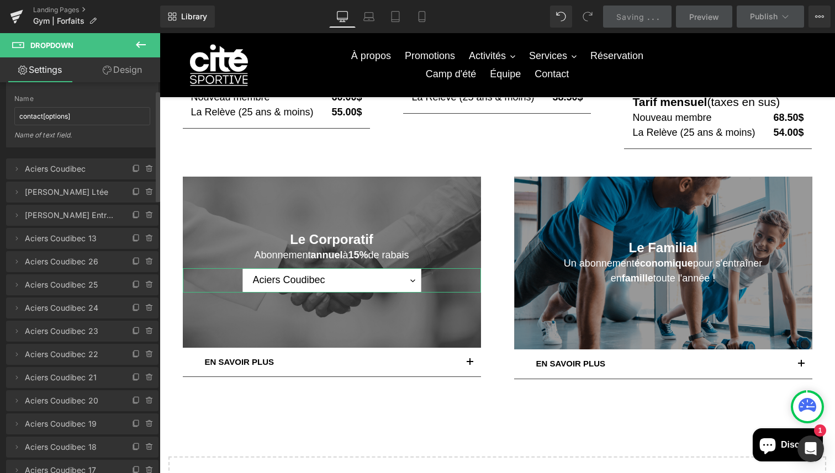
click at [61, 242] on span "Aciers Coudibec 13" at bounding box center [71, 238] width 93 height 21
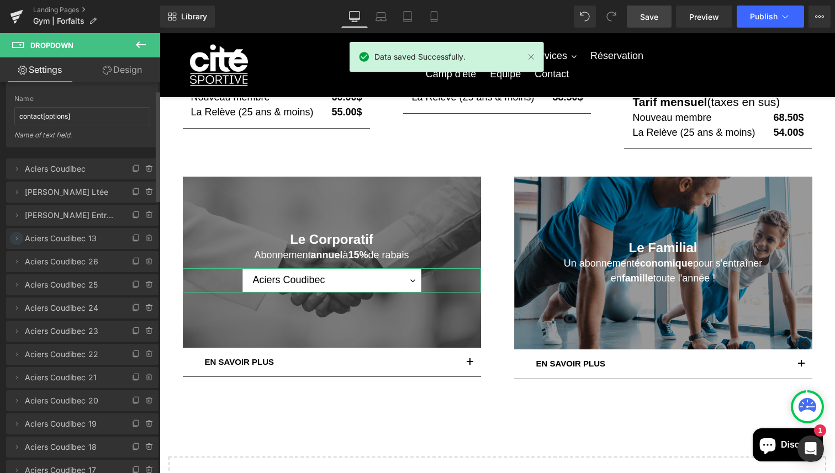
click at [15, 237] on icon at bounding box center [16, 238] width 9 height 9
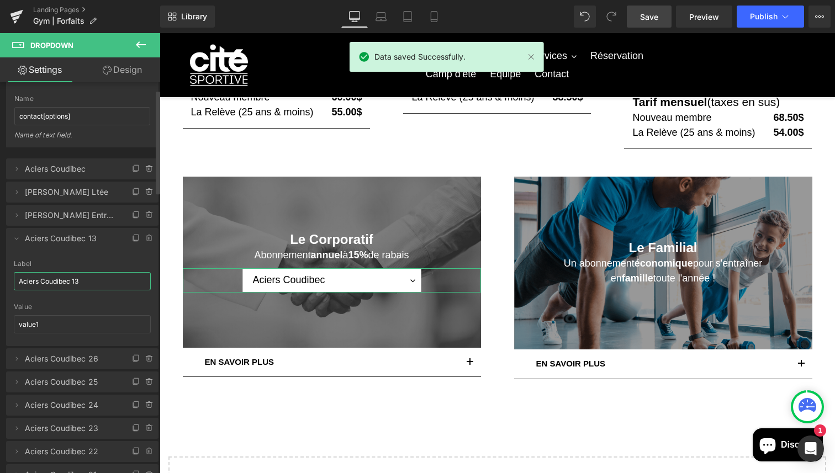
click at [81, 280] on input "Aciers Coudibec 13" at bounding box center [82, 281] width 137 height 18
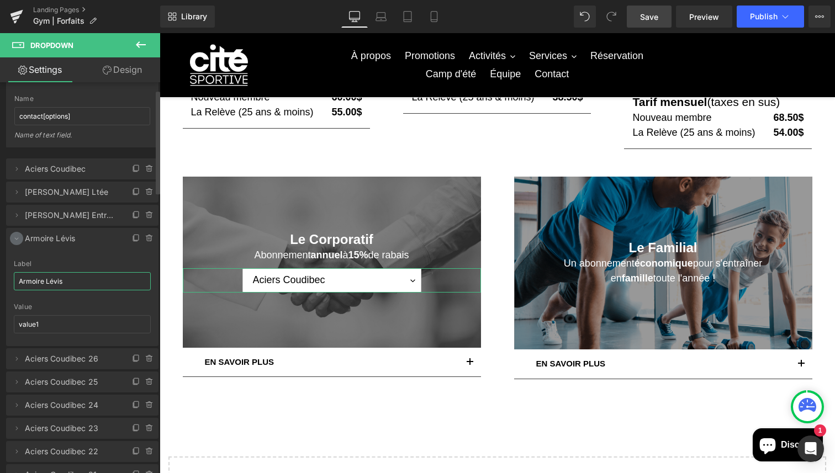
type input "Armoire Lévis"
click at [18, 238] on icon at bounding box center [16, 238] width 9 height 9
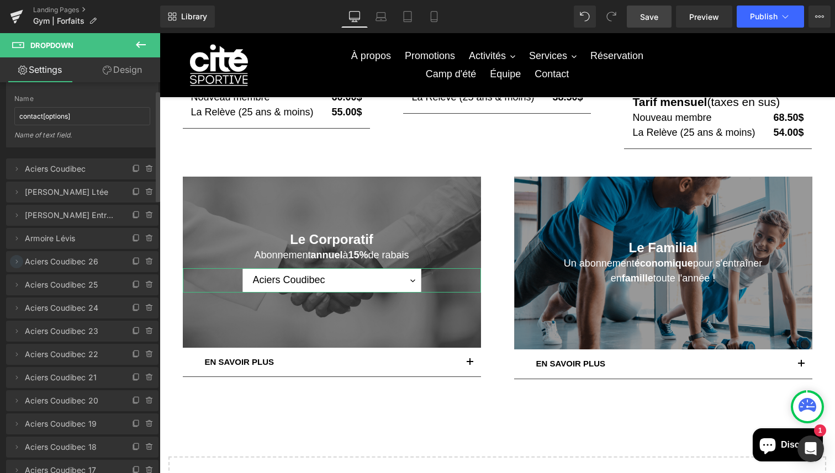
click at [15, 258] on icon at bounding box center [16, 261] width 9 height 9
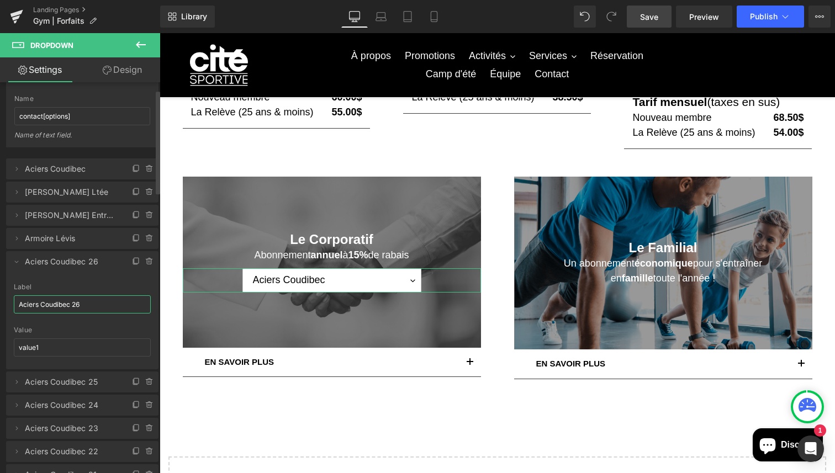
click at [57, 304] on input "Aciers Coudibec 26" at bounding box center [82, 304] width 137 height 18
type input "Bussière CPA"
click at [14, 263] on icon at bounding box center [16, 261] width 9 height 9
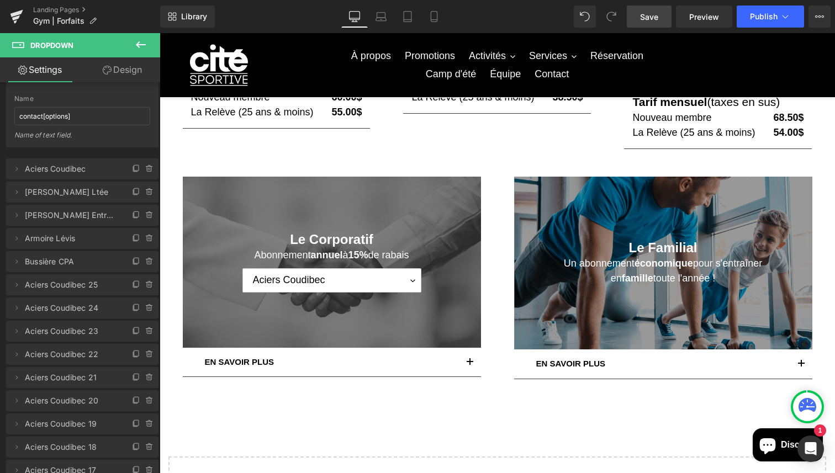
click at [641, 24] on link "Save" at bounding box center [648, 17] width 45 height 22
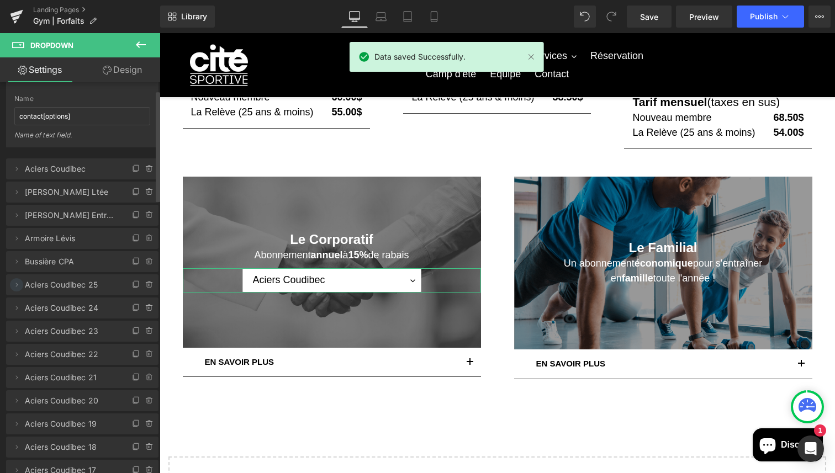
click at [12, 289] on span at bounding box center [16, 284] width 13 height 13
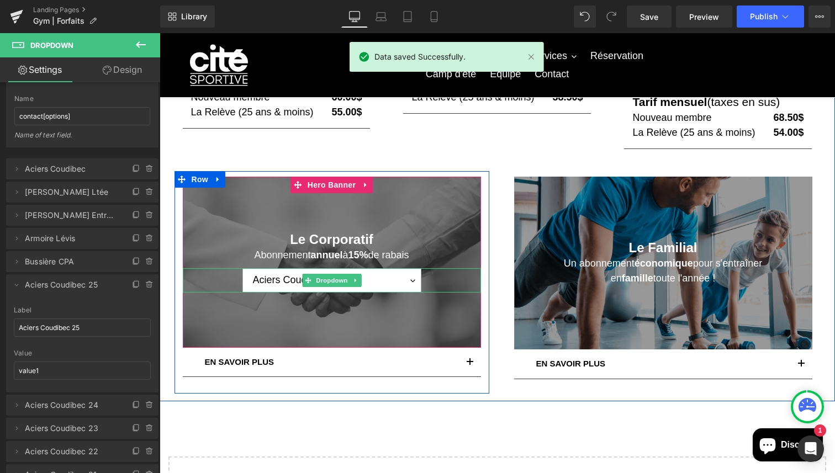
click at [413, 277] on select "Aciers Coudibec [PERSON_NAME] Ltée [PERSON_NAME] Entrepreneur général [PERSON_N…" at bounding box center [331, 280] width 179 height 24
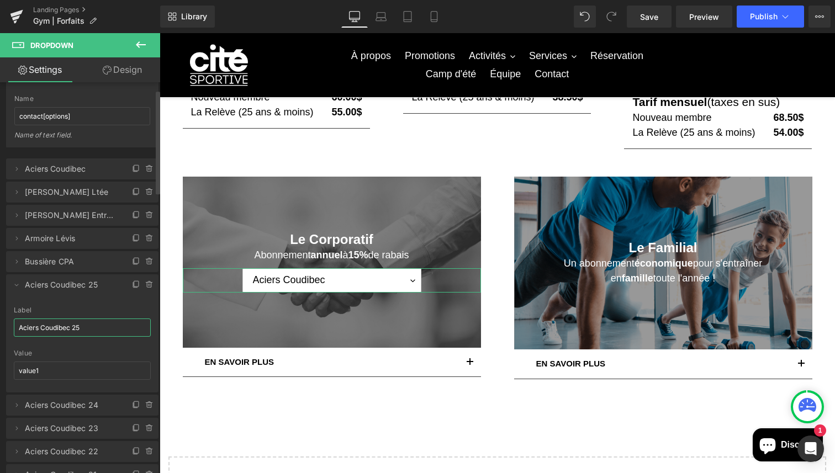
click at [84, 328] on input "Aciers Coudibec 25" at bounding box center [82, 327] width 137 height 18
type input "Centre jeunesse"
click at [17, 284] on icon at bounding box center [16, 284] width 9 height 9
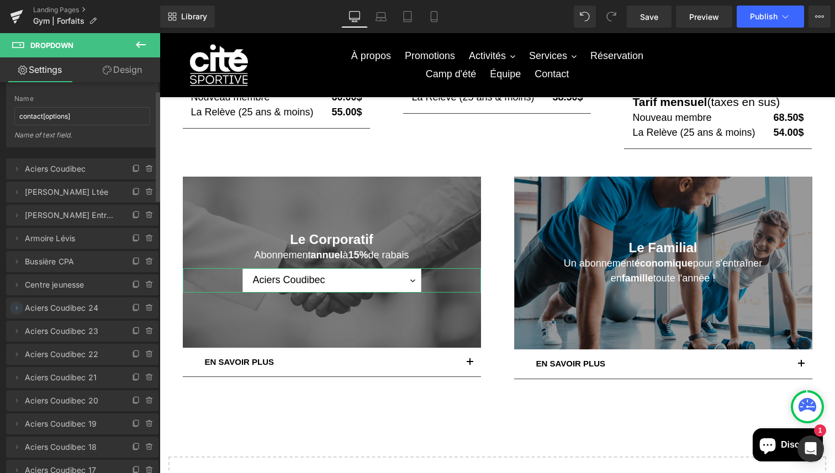
click at [18, 307] on icon at bounding box center [16, 308] width 9 height 9
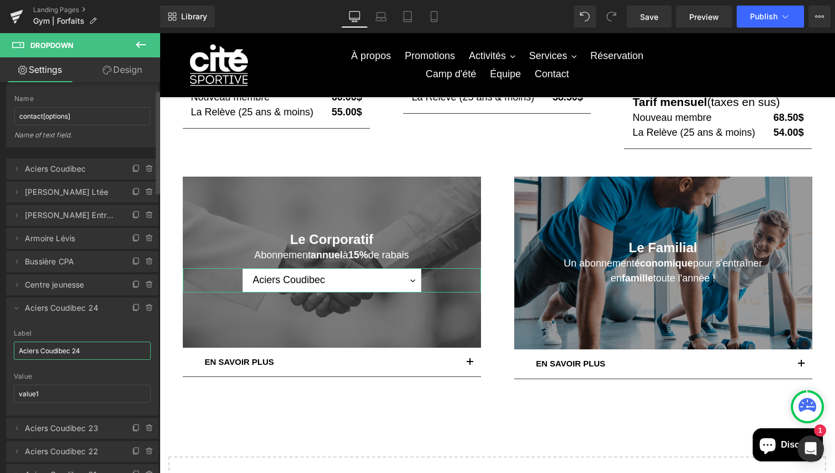
click at [57, 351] on input "Aciers Coudibec 24" at bounding box center [82, 351] width 137 height 18
type input "[PERSON_NAME] [GEOGRAPHIC_DATA]"
click at [14, 308] on icon at bounding box center [16, 308] width 9 height 9
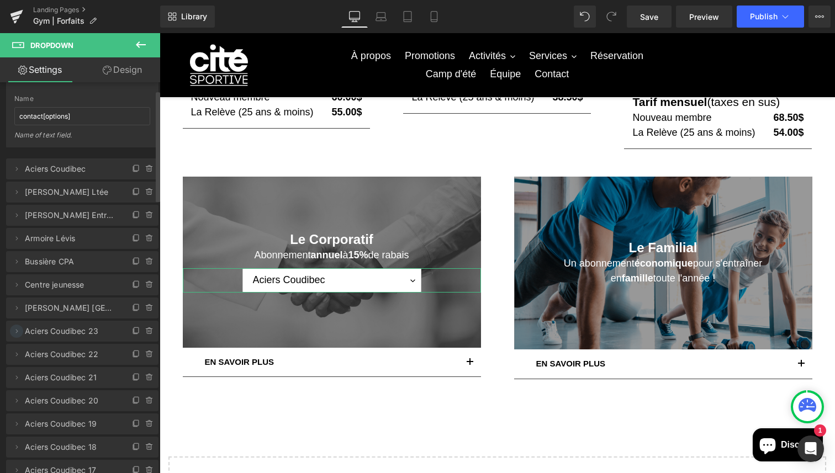
click at [17, 335] on icon at bounding box center [16, 331] width 9 height 9
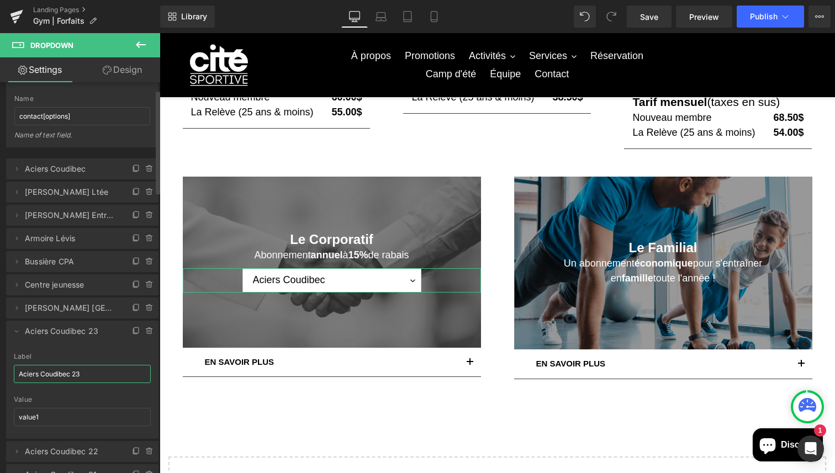
click at [44, 369] on input "Aciers Coudibec 23" at bounding box center [82, 374] width 137 height 18
type input "Club de course de Lévis"
click at [13, 327] on icon at bounding box center [16, 331] width 9 height 9
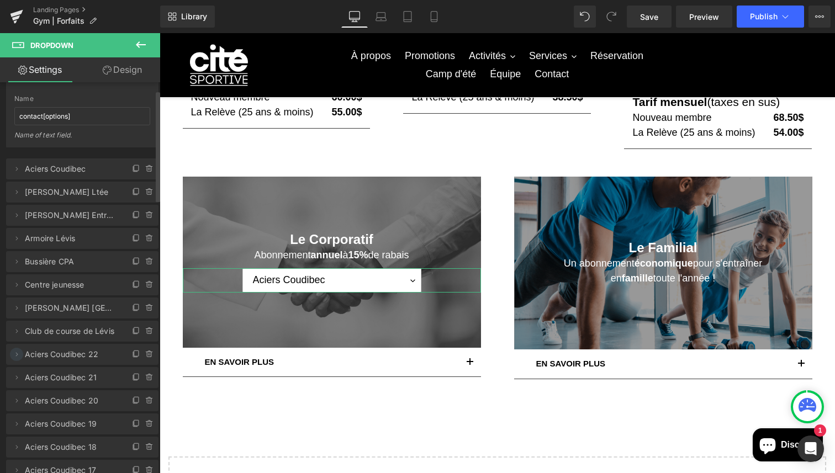
click at [14, 357] on icon at bounding box center [16, 354] width 9 height 9
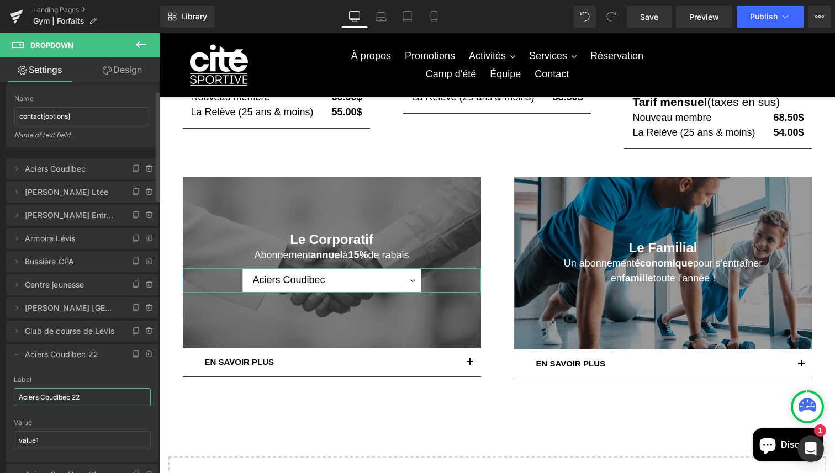
click at [52, 395] on input "Aciers Coudibec 22" at bounding box center [82, 397] width 137 height 18
type input "CISSS"
click at [18, 355] on icon at bounding box center [16, 354] width 9 height 9
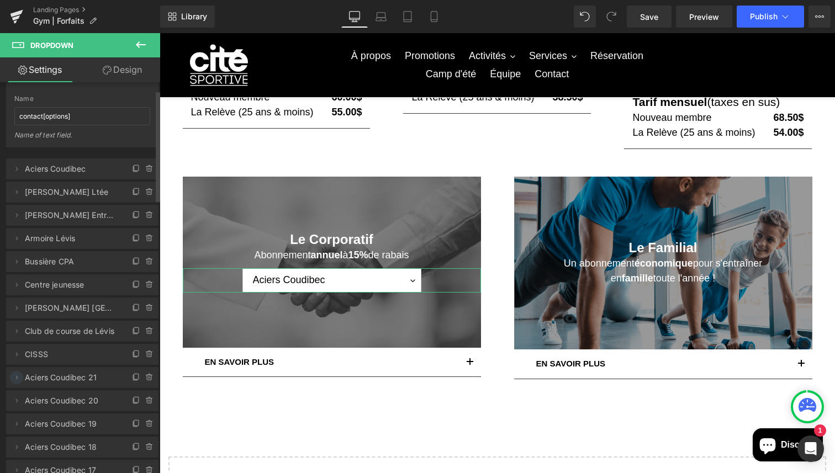
click at [13, 378] on icon at bounding box center [16, 377] width 9 height 9
click at [51, 419] on input "Aciers Coudibec 21" at bounding box center [82, 420] width 137 height 18
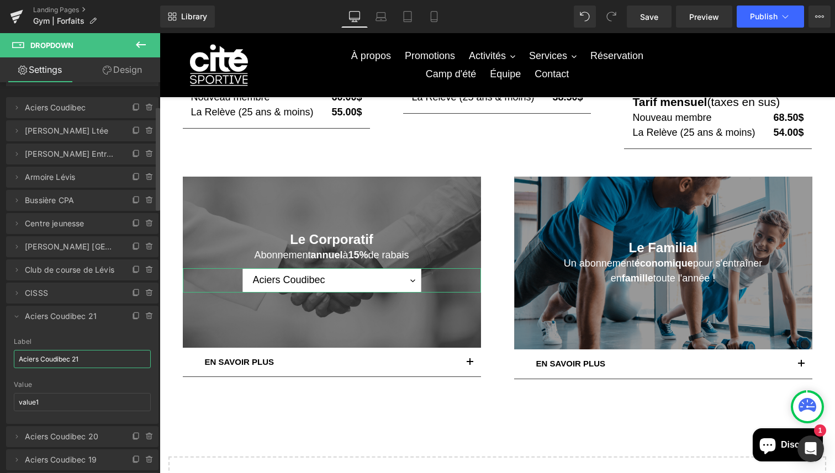
scroll to position [113, 0]
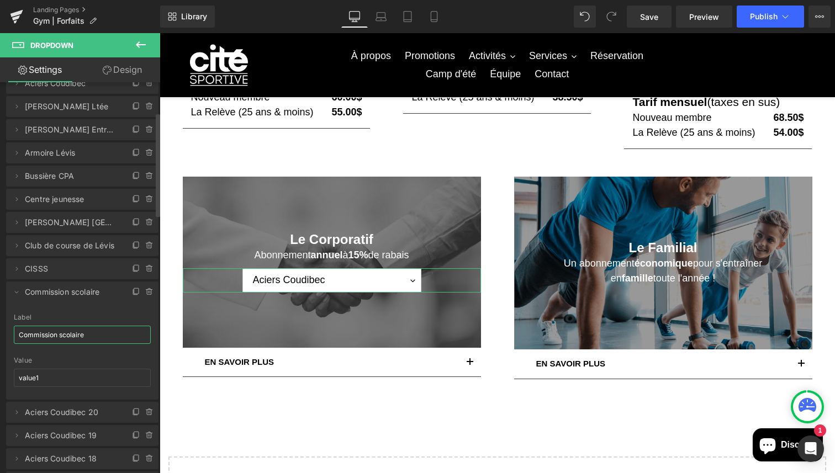
drag, startPoint x: 98, startPoint y: 331, endPoint x: 25, endPoint y: 331, distance: 72.9
click at [25, 331] on input "Commission scolaire" at bounding box center [82, 335] width 137 height 18
type input "CSSDN"
click at [16, 293] on icon at bounding box center [16, 292] width 9 height 9
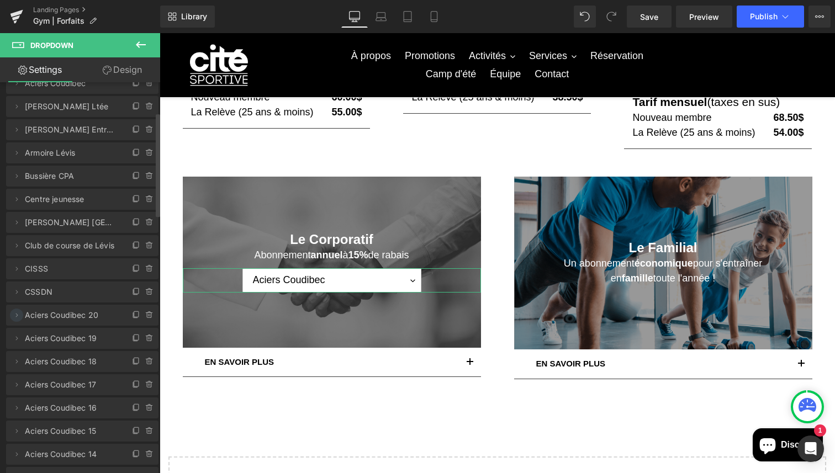
click at [13, 316] on icon at bounding box center [16, 315] width 9 height 9
click at [17, 289] on icon at bounding box center [16, 292] width 9 height 9
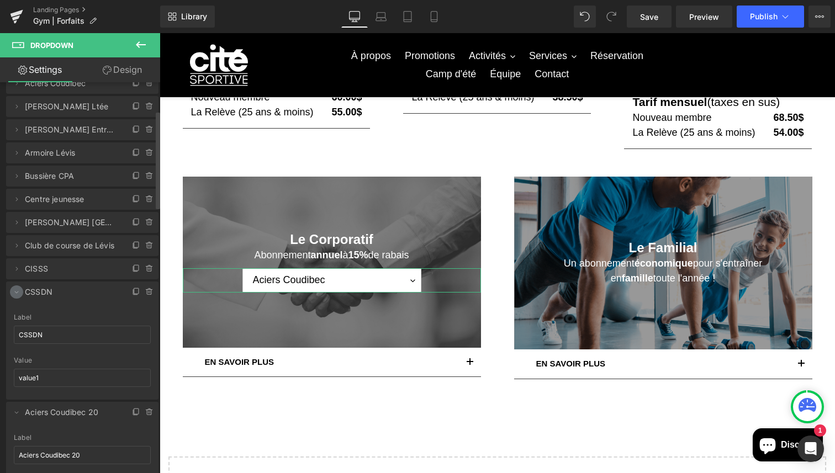
click at [14, 294] on icon at bounding box center [16, 292] width 9 height 9
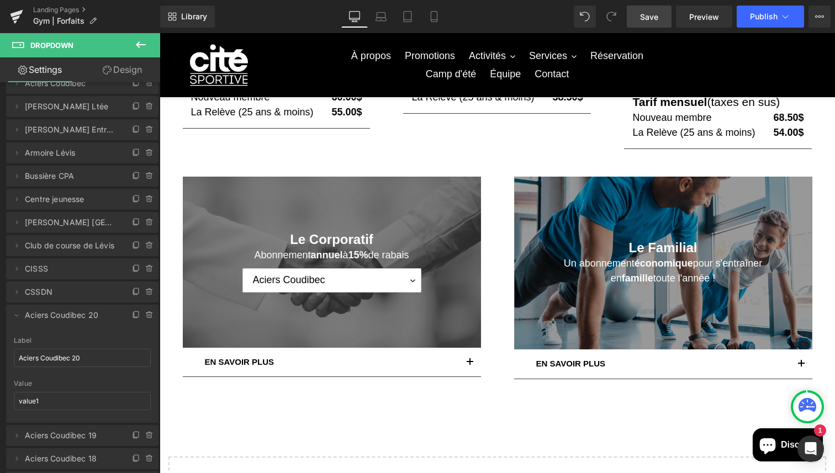
click at [656, 16] on span "Save" at bounding box center [649, 17] width 18 height 12
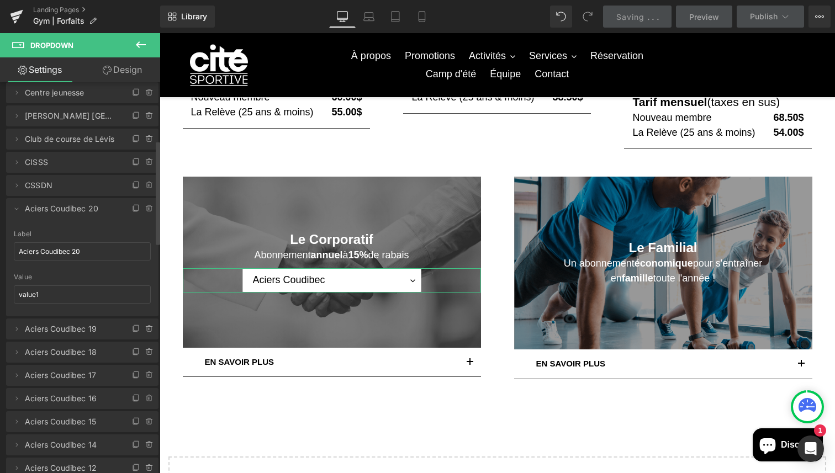
scroll to position [222, 0]
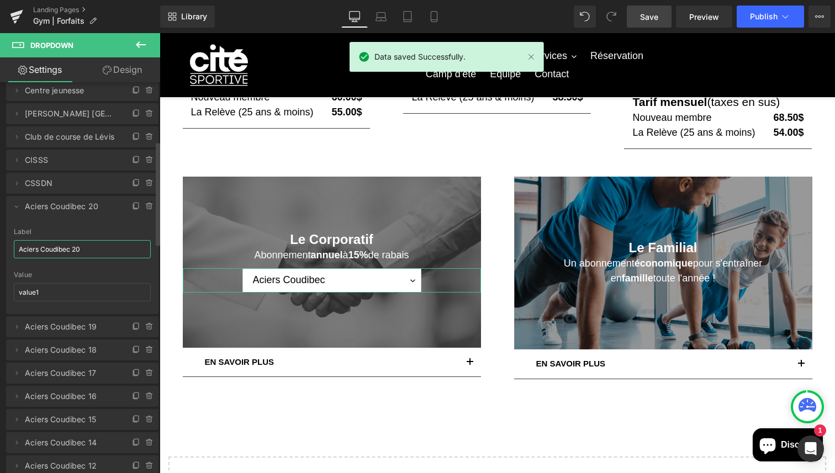
click at [67, 253] on input "Aciers Coudibec 20" at bounding box center [82, 249] width 137 height 18
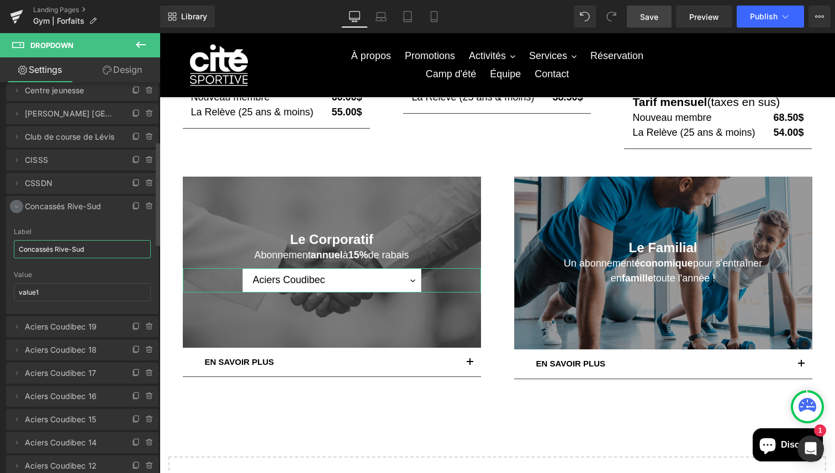
type input "Concassés Rive-Sud"
click at [15, 204] on icon at bounding box center [16, 206] width 9 height 9
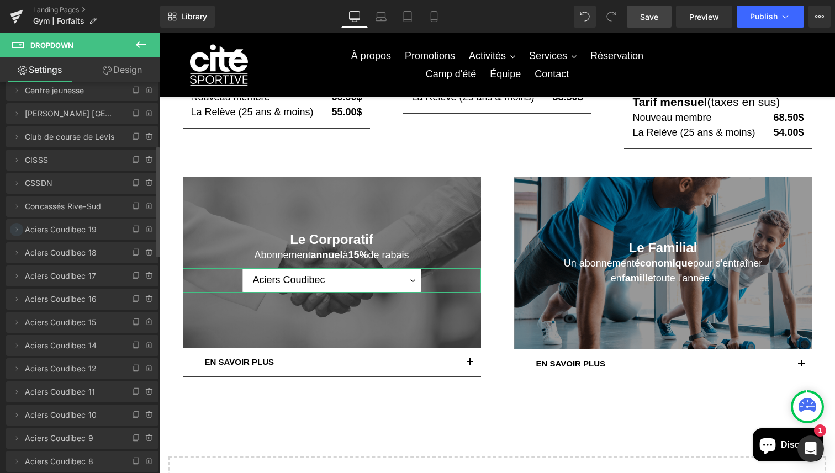
click at [14, 227] on icon at bounding box center [16, 229] width 9 height 9
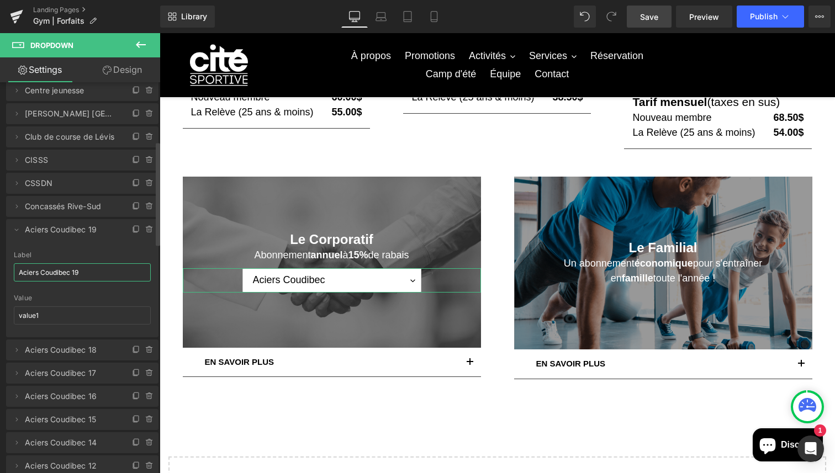
click at [70, 270] on input "Aciers Coudibec 19" at bounding box center [82, 272] width 137 height 18
type input "[PERSON_NAME]"
click at [15, 231] on icon at bounding box center [16, 229] width 9 height 9
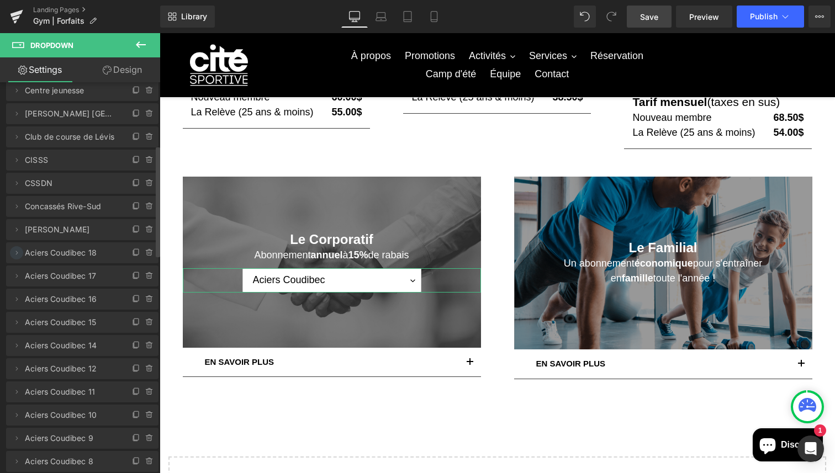
click at [15, 256] on icon at bounding box center [16, 252] width 9 height 9
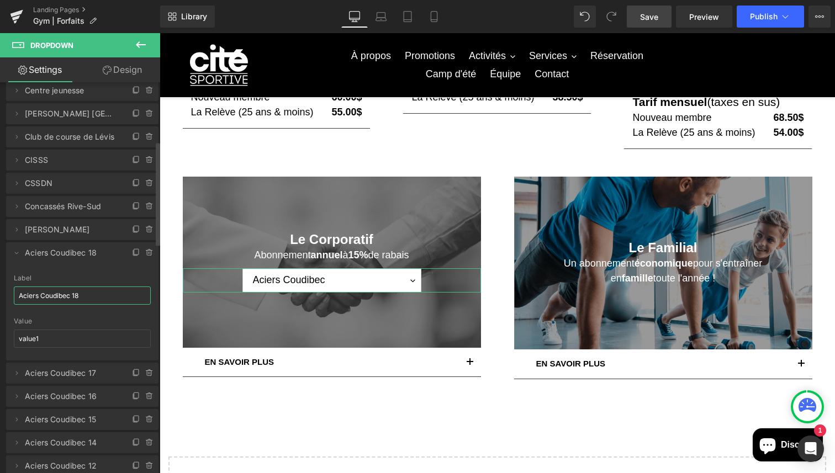
click at [51, 295] on input "Aciers Coudibec 18" at bounding box center [82, 295] width 137 height 18
type input "Dessercom 911"
click at [14, 249] on icon at bounding box center [16, 252] width 9 height 9
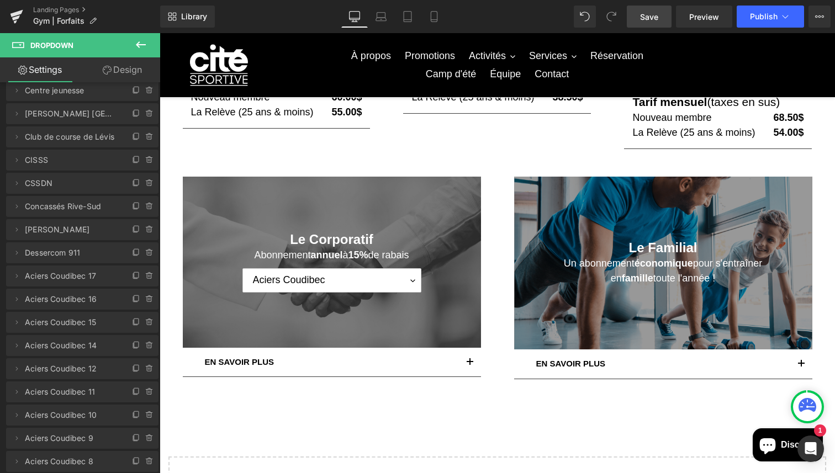
click at [649, 18] on span "Save" at bounding box center [649, 17] width 18 height 12
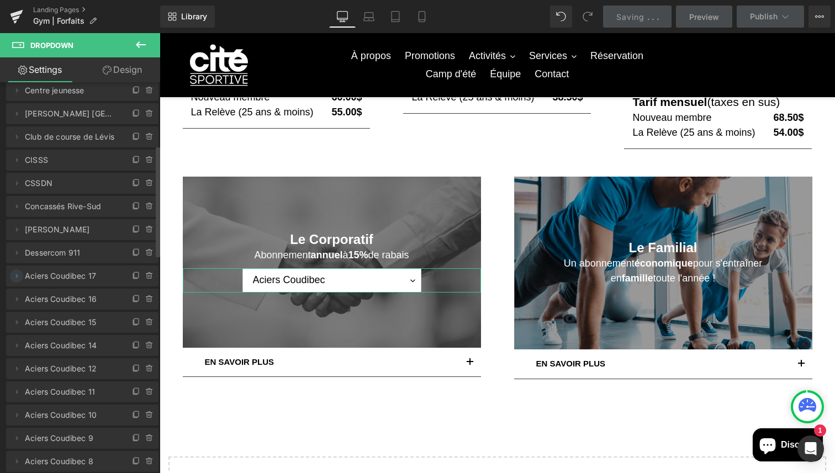
click at [17, 275] on icon at bounding box center [17, 276] width 2 height 4
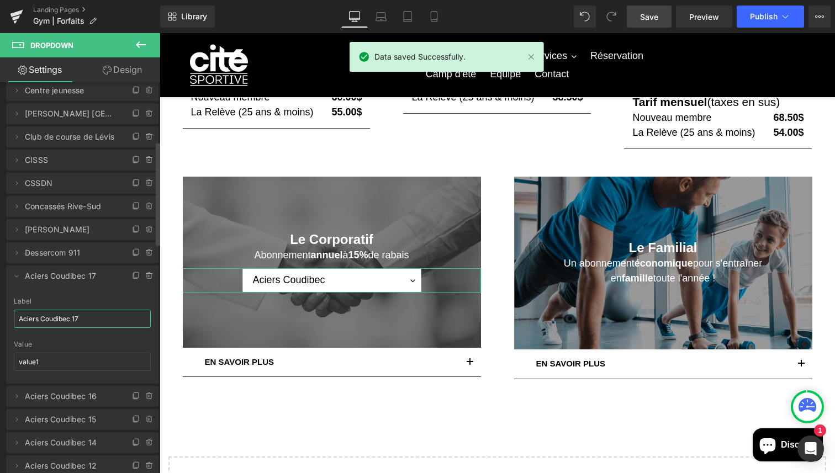
click at [52, 316] on input "Aciers Coudibec 17" at bounding box center [82, 319] width 137 height 18
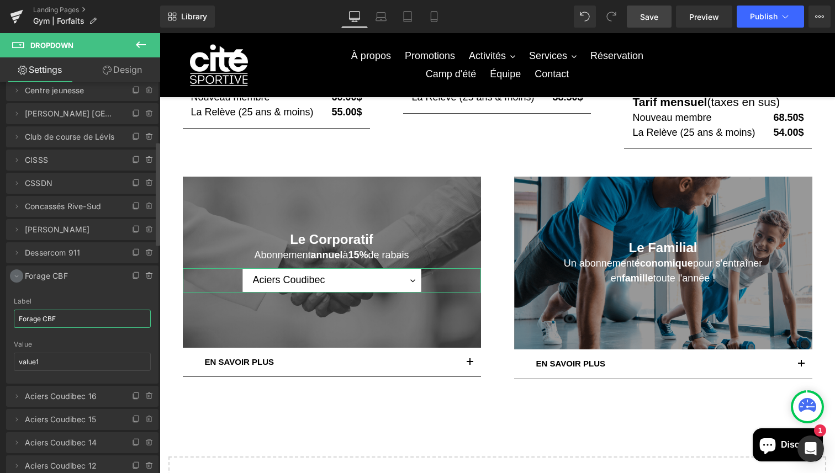
type input "Forage CBF"
click at [17, 274] on icon at bounding box center [16, 276] width 9 height 9
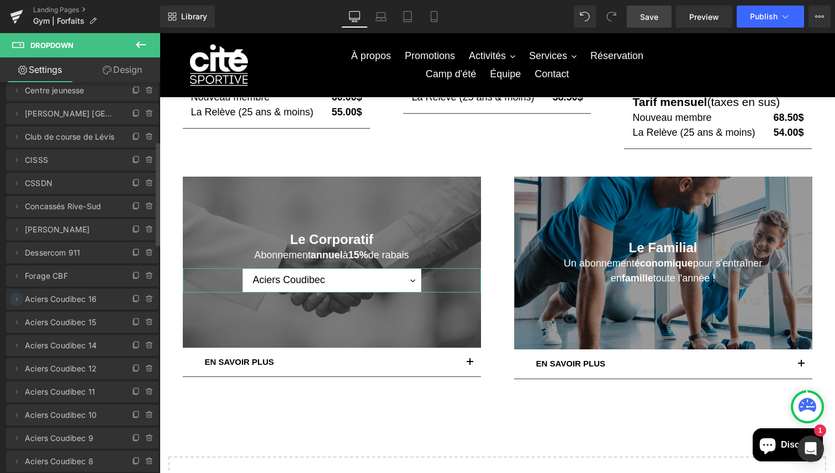
click at [15, 296] on icon at bounding box center [16, 299] width 9 height 9
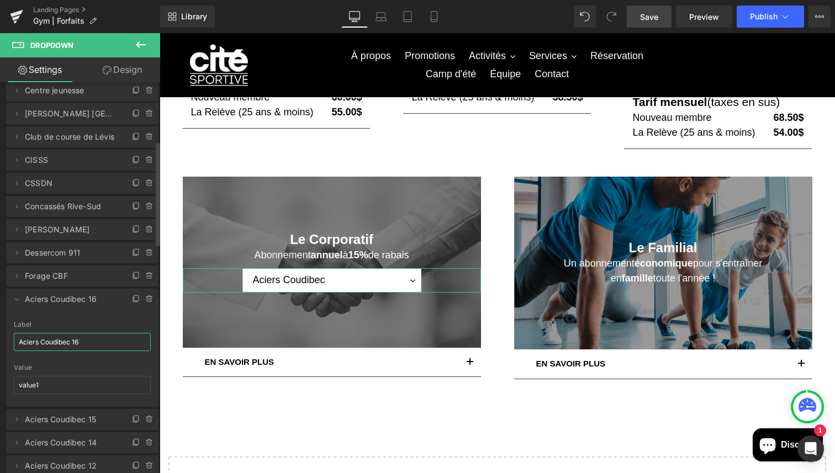
click at [40, 339] on input "Aciers Coudibec 16" at bounding box center [82, 342] width 137 height 18
type input "Forage Dynamitage"
click at [19, 298] on icon at bounding box center [16, 299] width 9 height 9
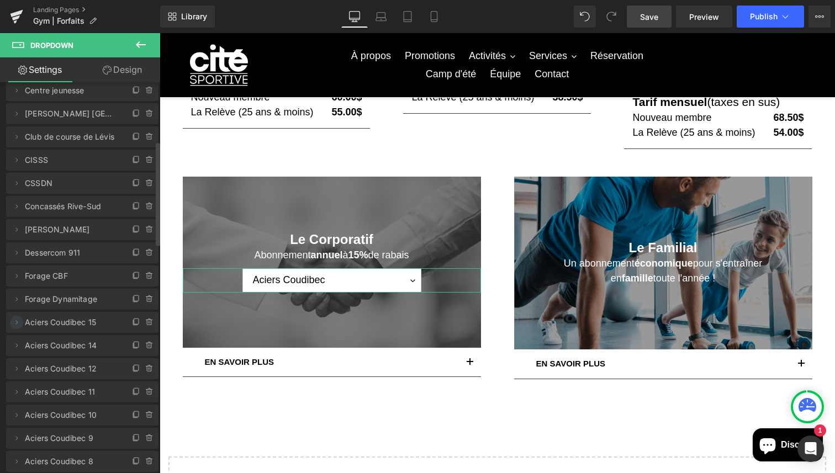
click at [14, 321] on icon at bounding box center [16, 322] width 9 height 9
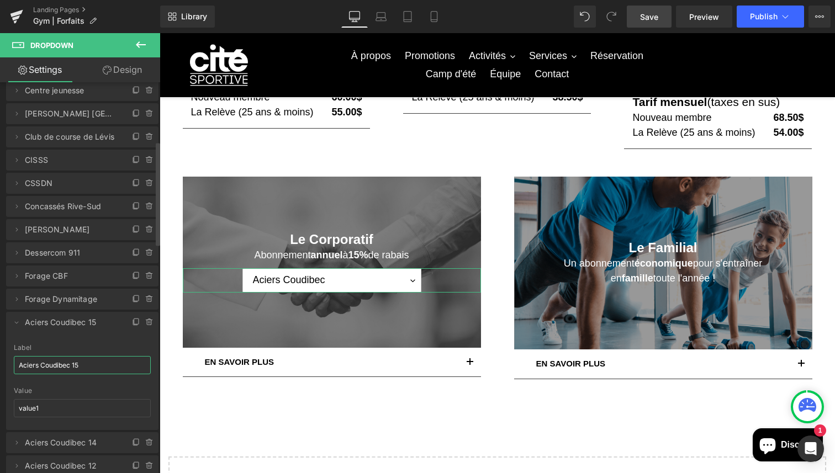
click at [40, 371] on input "Aciers Coudibec 15" at bounding box center [82, 365] width 137 height 18
type input "Garant"
click at [16, 301] on icon at bounding box center [16, 299] width 9 height 9
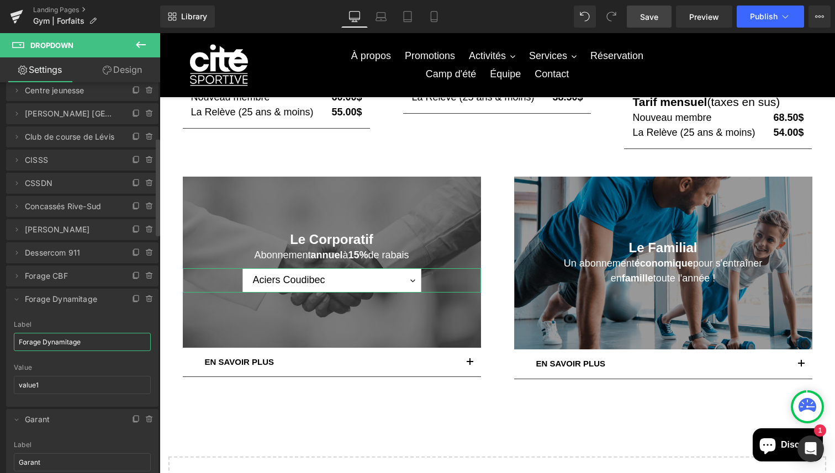
click at [98, 344] on input "Forage Dynamitage" at bounding box center [82, 342] width 137 height 18
type input "Forage Dynamitage Rive-Sud"
click at [15, 298] on icon at bounding box center [16, 299] width 9 height 9
click at [13, 322] on icon at bounding box center [16, 322] width 9 height 9
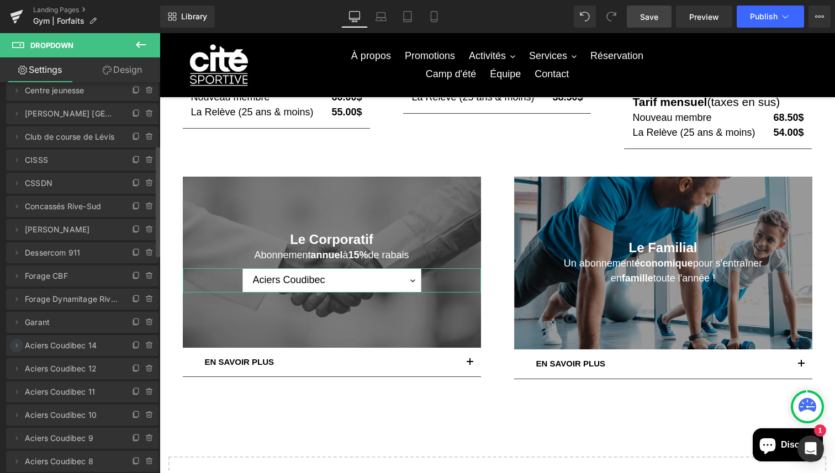
click at [17, 346] on icon at bounding box center [17, 345] width 2 height 4
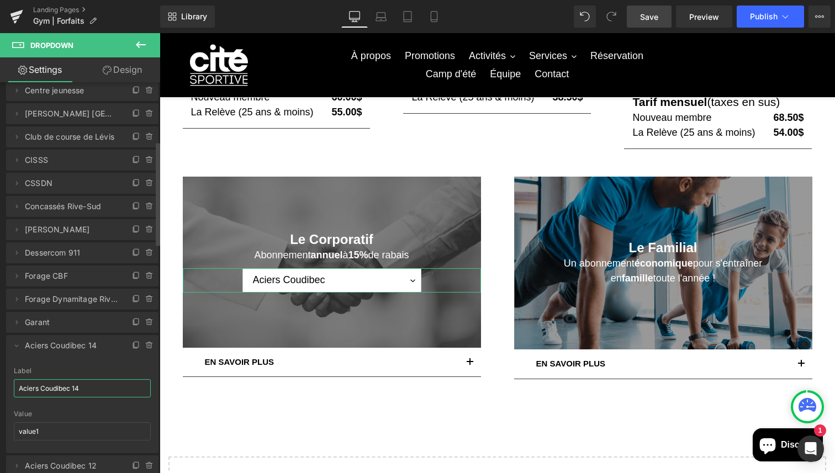
click at [54, 386] on input "Aciers Coudibec 14" at bounding box center [82, 388] width 137 height 18
drag, startPoint x: 123, startPoint y: 382, endPoint x: 56, endPoint y: 385, distance: 66.9
click at [56, 385] on input "JM DemersAciers Coudibec 14" at bounding box center [82, 388] width 137 height 18
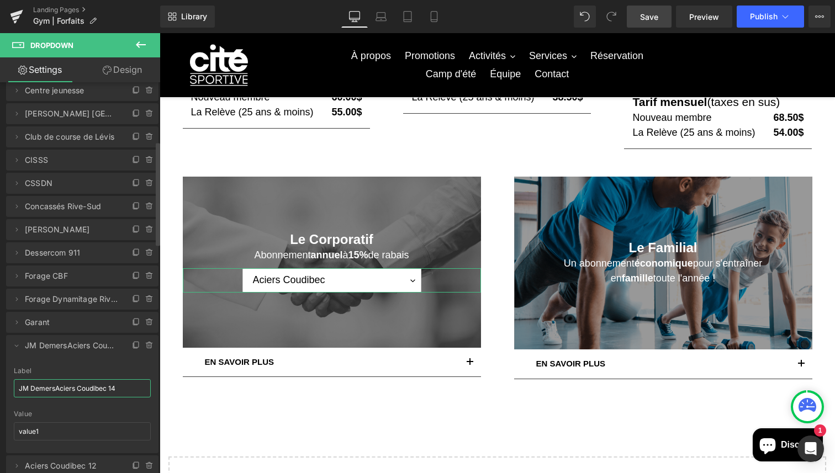
click at [56, 386] on input "JM DemersAciers Coudibec 14" at bounding box center [82, 388] width 137 height 18
drag, startPoint x: 56, startPoint y: 386, endPoint x: 142, endPoint y: 386, distance: 86.7
click at [142, 386] on input "JM DemersAciers Coudibec 14" at bounding box center [82, 388] width 137 height 18
type input "[PERSON_NAME]"
click at [19, 348] on icon at bounding box center [16, 345] width 9 height 9
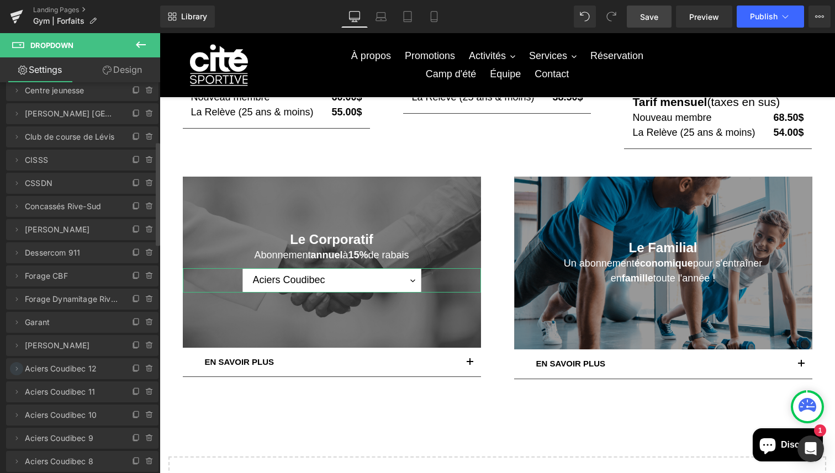
click at [12, 368] on icon at bounding box center [16, 368] width 9 height 9
click at [50, 416] on input "Aciers Coudibec 12" at bounding box center [82, 411] width 137 height 18
type input "[PERSON_NAME]"
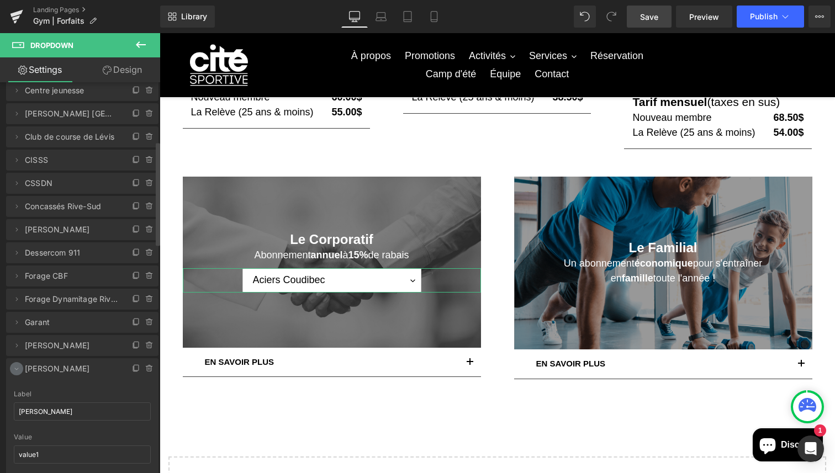
click at [14, 364] on icon at bounding box center [16, 368] width 9 height 9
click at [16, 392] on icon at bounding box center [16, 391] width 9 height 9
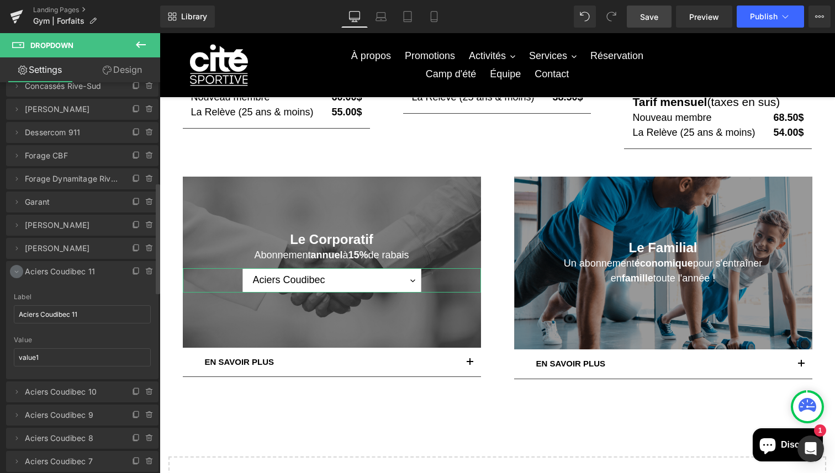
scroll to position [359, 0]
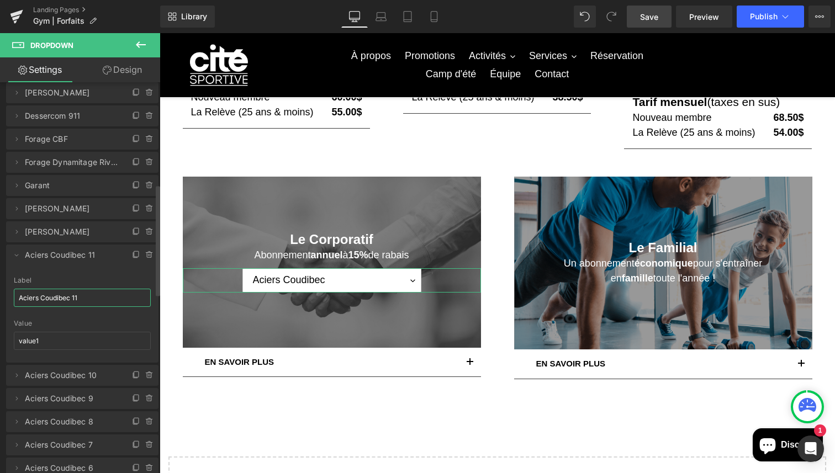
click at [61, 298] on input "Aciers Coudibec 11" at bounding box center [82, 298] width 137 height 18
type input "PH Tech"
click at [19, 253] on icon at bounding box center [16, 255] width 9 height 9
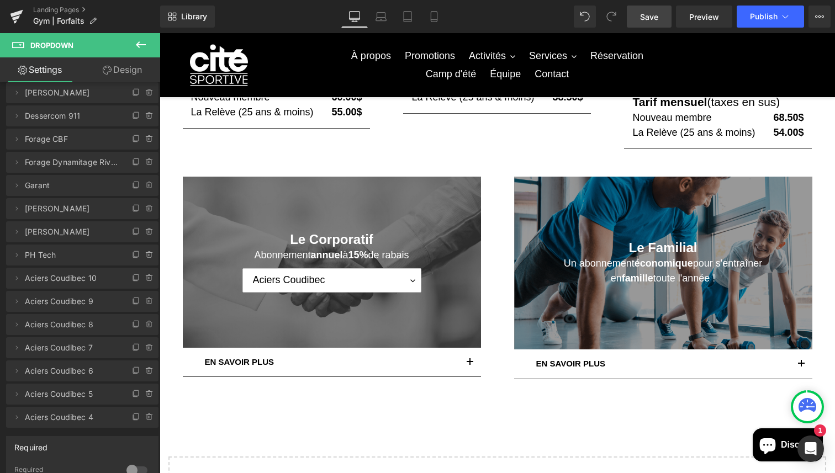
click at [644, 13] on span "Save" at bounding box center [649, 17] width 18 height 12
click at [20, 279] on icon at bounding box center [16, 278] width 9 height 9
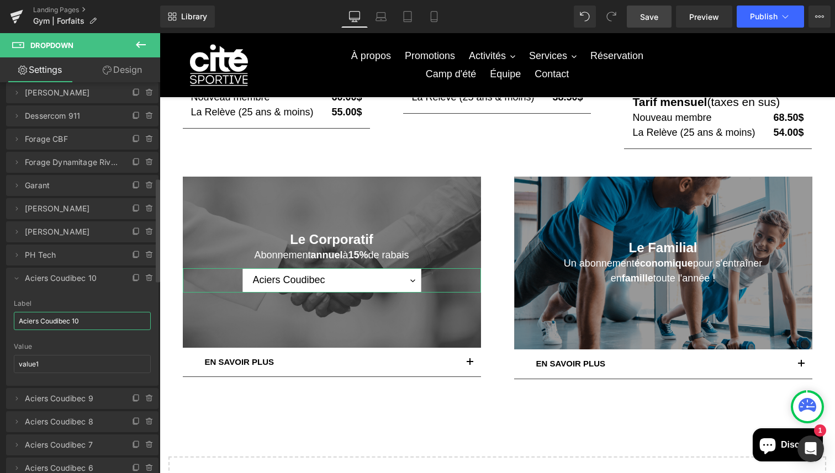
click at [60, 321] on input "Aciers Coudibec 10" at bounding box center [82, 321] width 137 height 18
type input "Prévost Cars"
click at [18, 275] on icon at bounding box center [16, 278] width 9 height 9
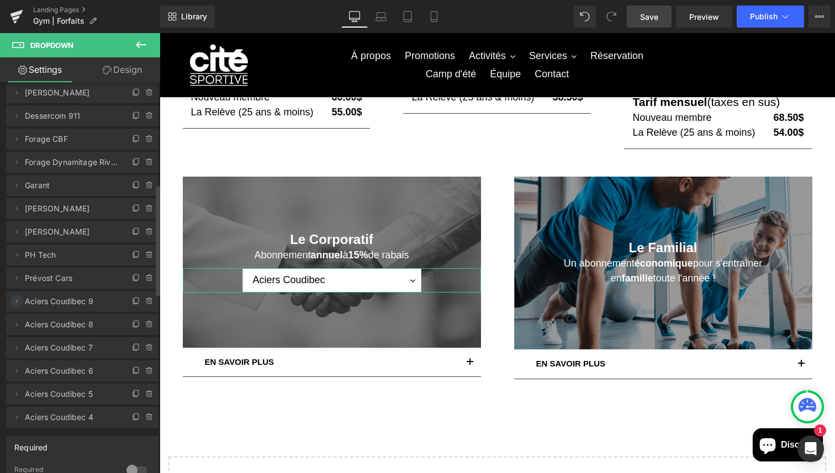
click at [17, 300] on icon at bounding box center [17, 301] width 2 height 4
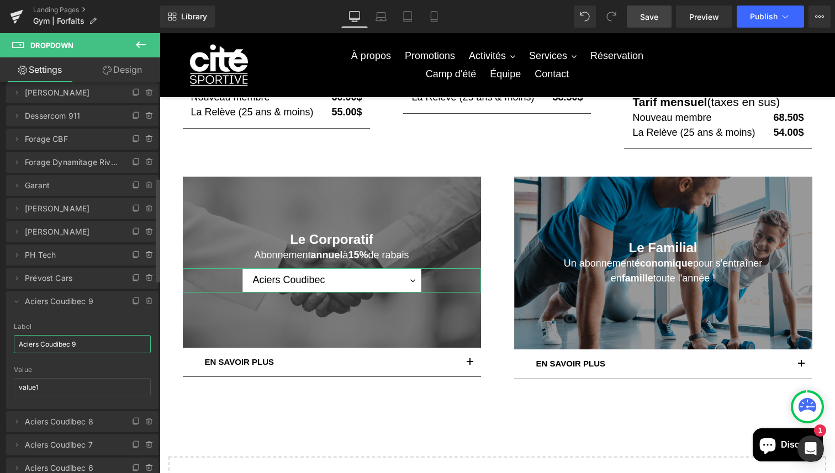
click at [44, 342] on input "Aciers Coudibec 9" at bounding box center [82, 344] width 137 height 18
type input "Retraite [GEOGRAPHIC_DATA]"
click at [12, 302] on icon at bounding box center [16, 301] width 9 height 9
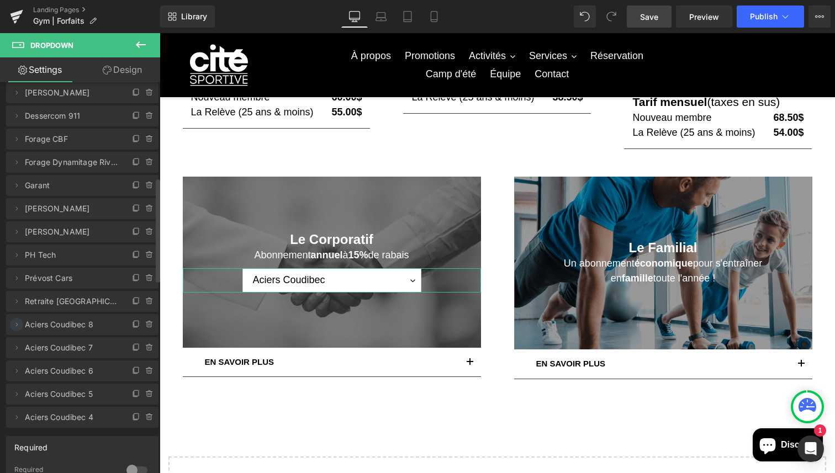
click at [17, 325] on icon at bounding box center [16, 324] width 9 height 9
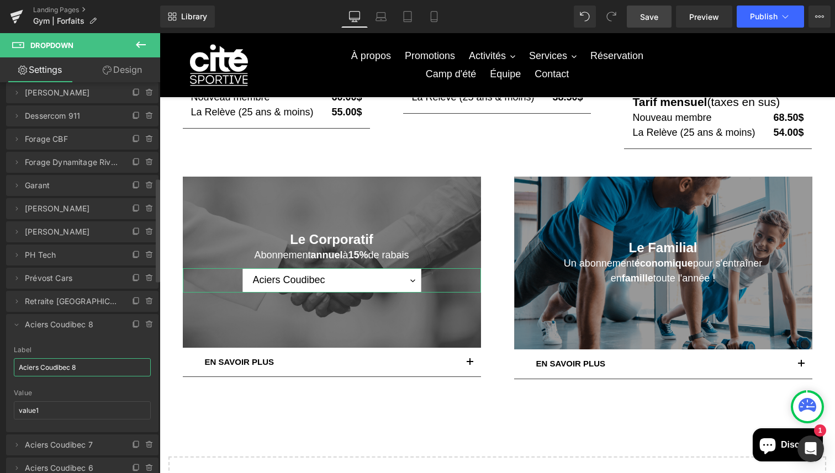
click at [45, 367] on input "Aciers Coudibec 8" at bounding box center [82, 367] width 137 height 18
type input "SCFP 2927"
click at [11, 319] on li "Delete Cancel SCFP 2927 Aciers Coudibec 8 Label SCFP 2927 value1 Value value1" at bounding box center [82, 373] width 152 height 118
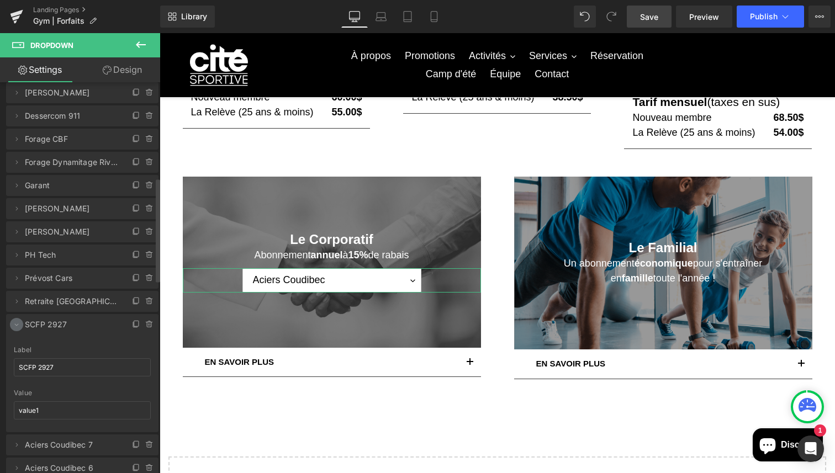
click at [13, 322] on icon at bounding box center [16, 324] width 9 height 9
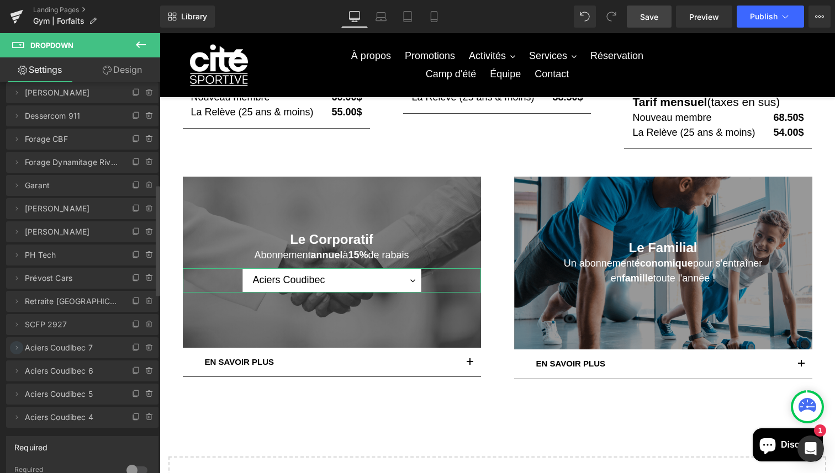
click at [18, 348] on icon at bounding box center [16, 347] width 9 height 9
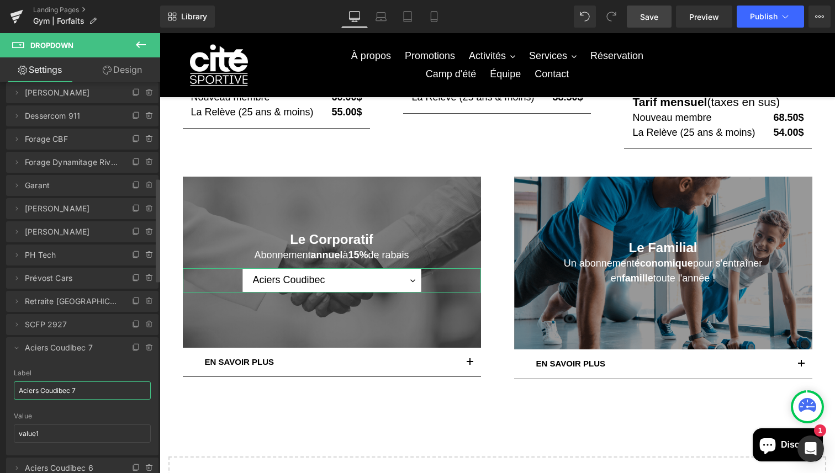
click at [43, 387] on input "Aciers Coudibec 7" at bounding box center [82, 390] width 137 height 18
type input "Sport-étude"
click at [15, 345] on icon at bounding box center [16, 347] width 9 height 9
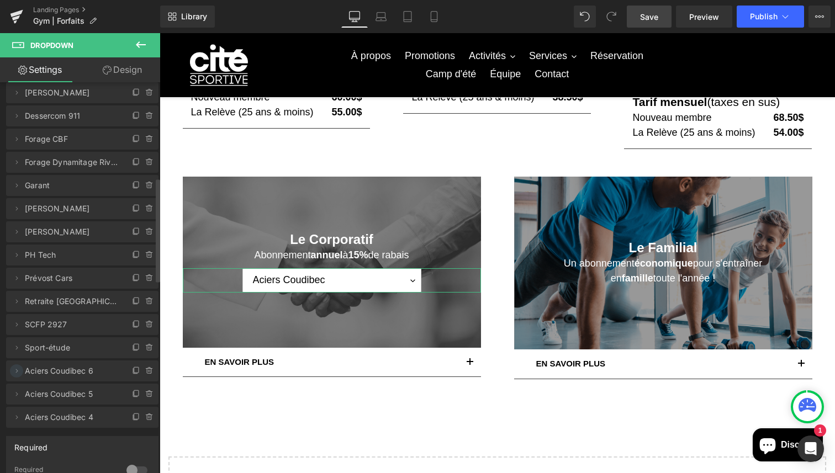
click at [17, 367] on icon at bounding box center [16, 371] width 9 height 9
click at [36, 413] on input "Aciers Coudibec 6" at bounding box center [82, 414] width 137 height 18
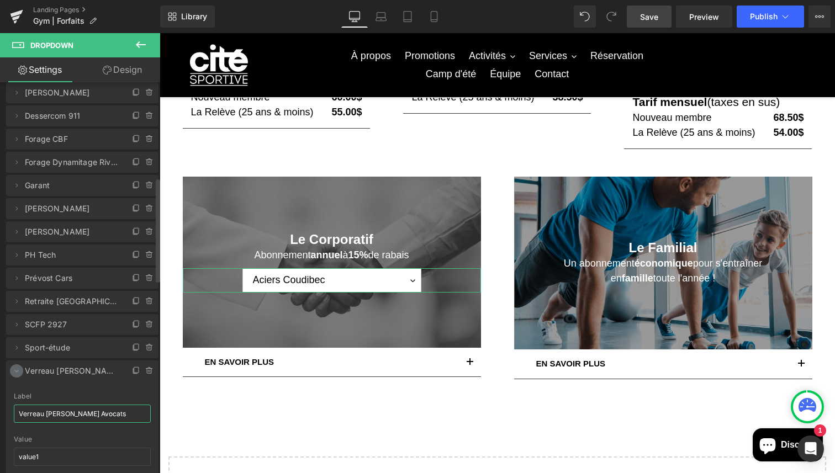
type input "Verreau [PERSON_NAME] Avocats"
click at [18, 369] on icon at bounding box center [16, 371] width 9 height 9
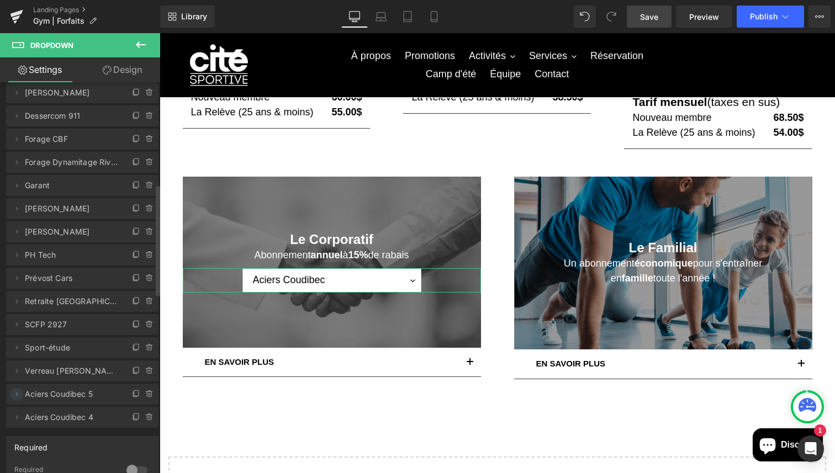
click at [16, 392] on icon at bounding box center [16, 394] width 9 height 9
click at [49, 435] on input "Aciers Coudibec 5" at bounding box center [82, 437] width 137 height 18
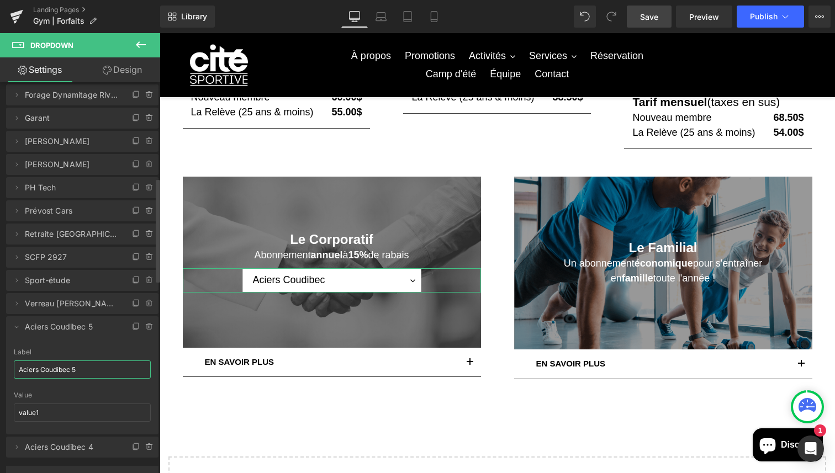
scroll to position [433, 0]
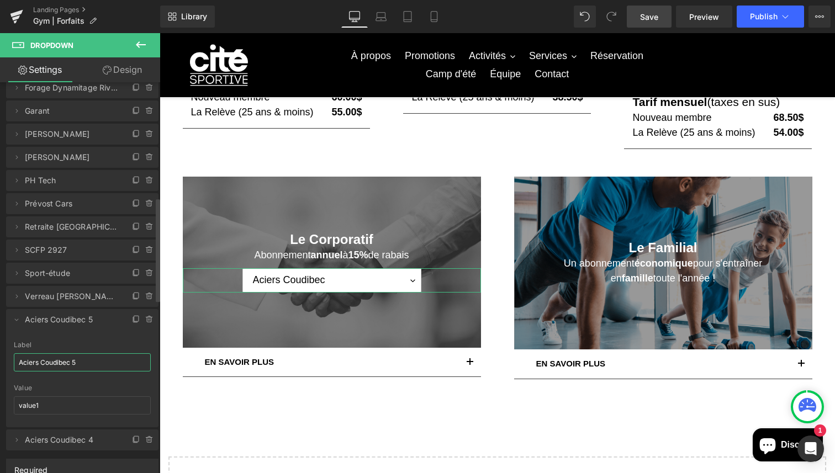
click at [25, 359] on input "Aciers Coudibec 5" at bounding box center [82, 362] width 137 height 18
type input "Volvo-Paré"
click at [14, 321] on icon at bounding box center [16, 319] width 9 height 9
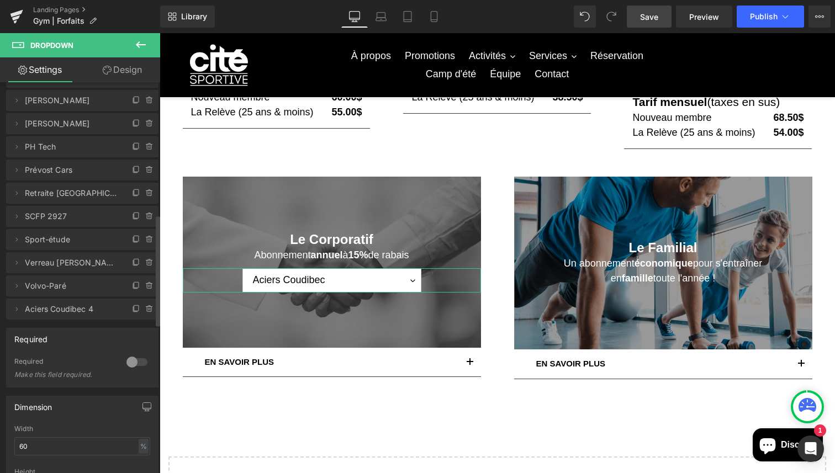
scroll to position [470, 0]
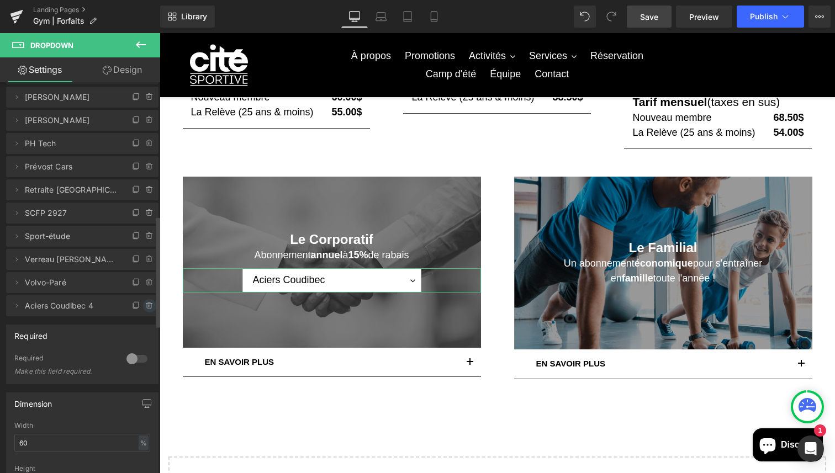
click at [147, 307] on icon at bounding box center [149, 306] width 4 height 5
click at [142, 307] on button "Delete" at bounding box center [137, 306] width 35 height 14
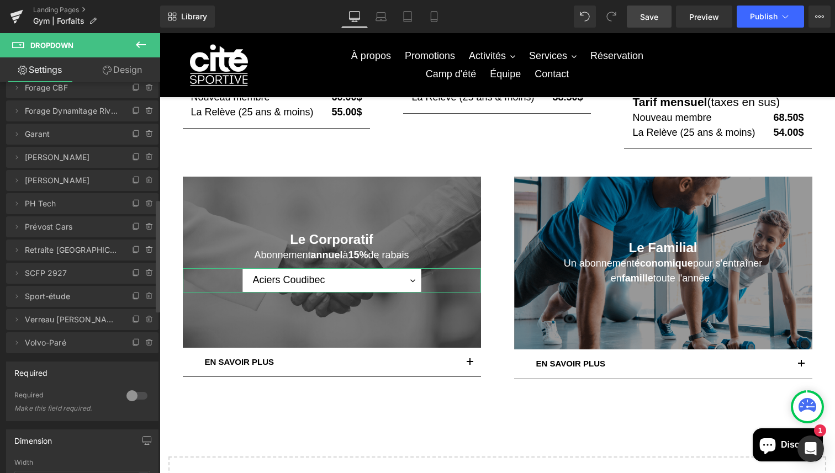
scroll to position [399, 0]
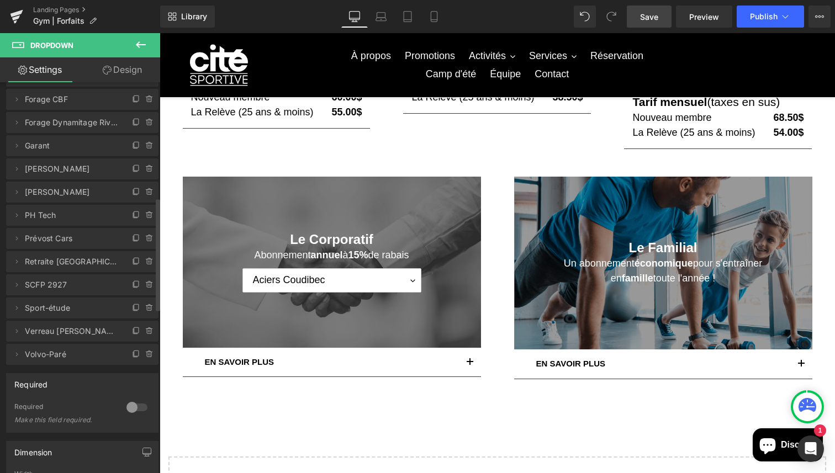
click at [661, 15] on link "Save" at bounding box center [648, 17] width 45 height 22
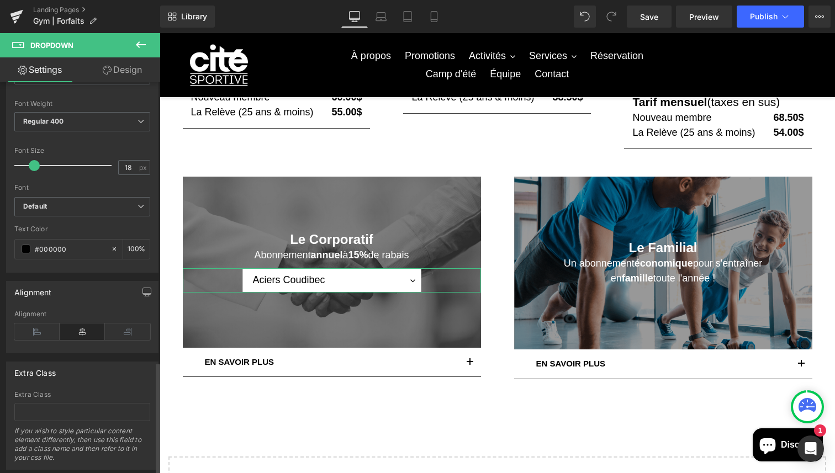
scroll to position [968, 0]
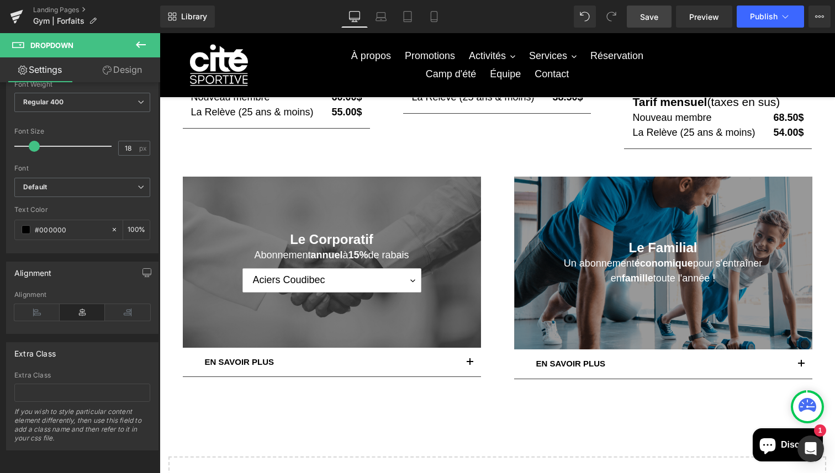
click at [658, 15] on link "Save" at bounding box center [648, 17] width 45 height 22
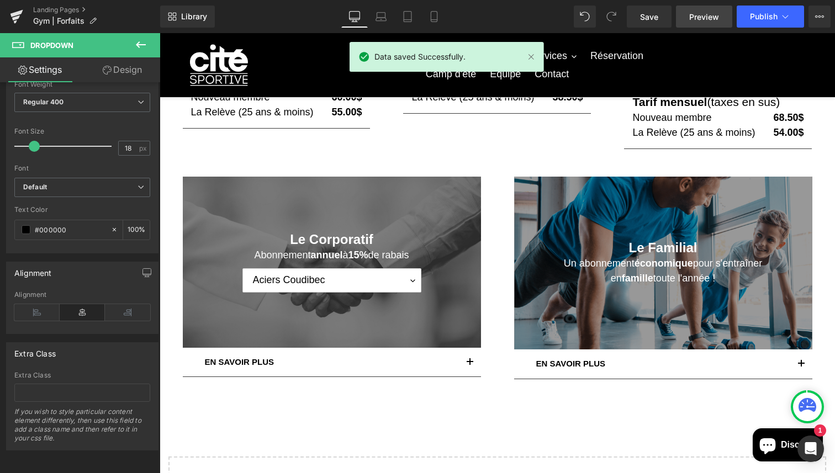
click at [700, 18] on span "Preview" at bounding box center [704, 17] width 30 height 12
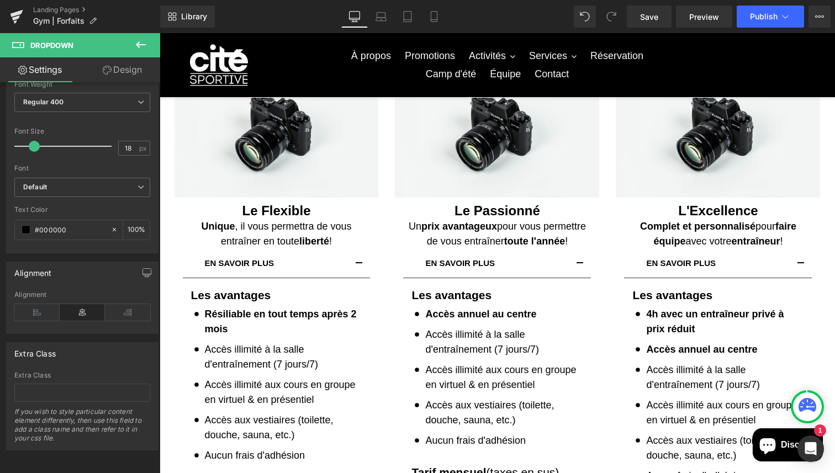
scroll to position [125, 0]
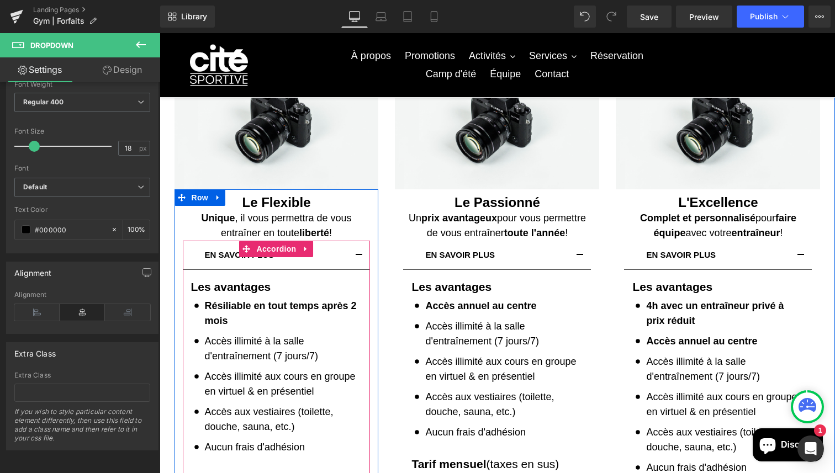
click at [358, 252] on button "button" at bounding box center [359, 255] width 22 height 29
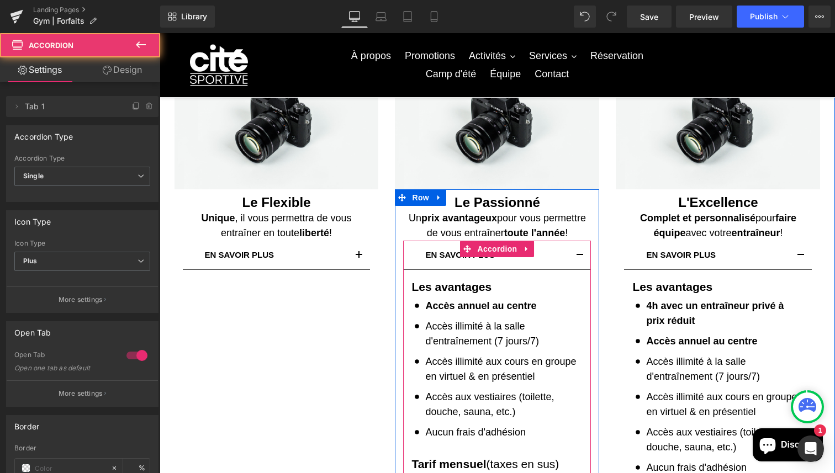
click at [583, 256] on button "button" at bounding box center [580, 255] width 22 height 29
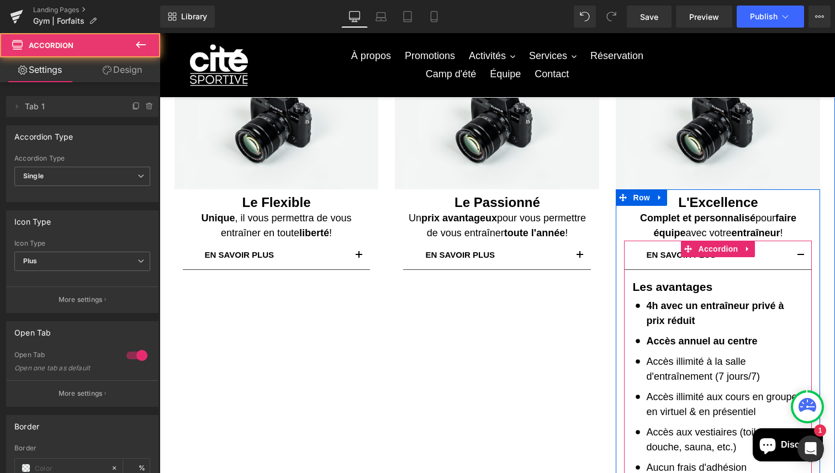
click at [800, 257] on button "button" at bounding box center [800, 255] width 22 height 29
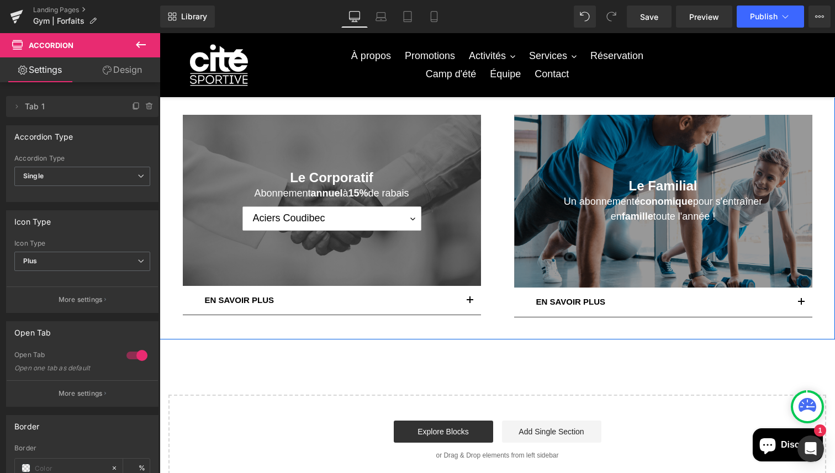
scroll to position [315, 0]
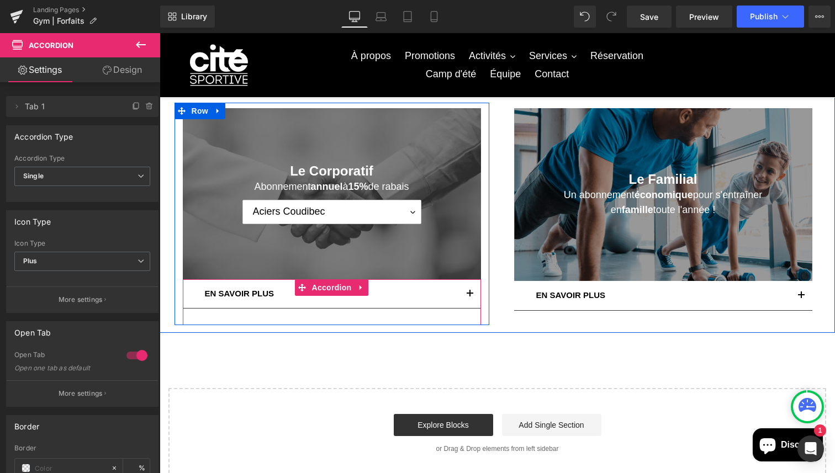
click at [466, 295] on button "button" at bounding box center [470, 293] width 22 height 29
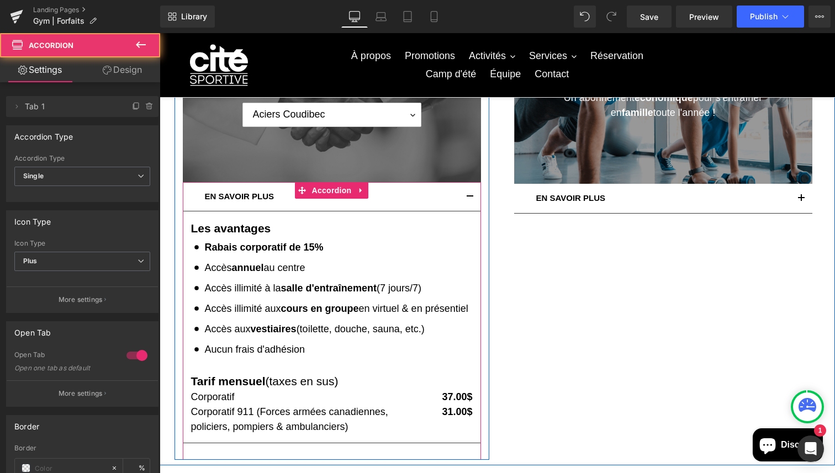
scroll to position [421, 0]
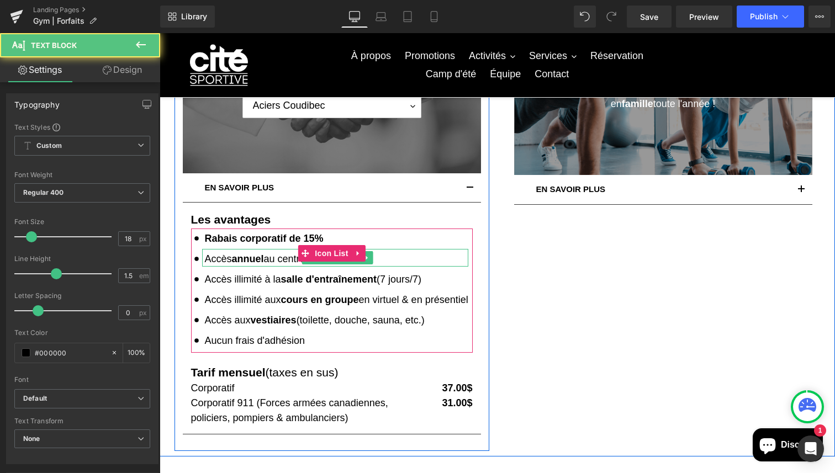
click at [257, 258] on span "annuel" at bounding box center [248, 258] width 32 height 11
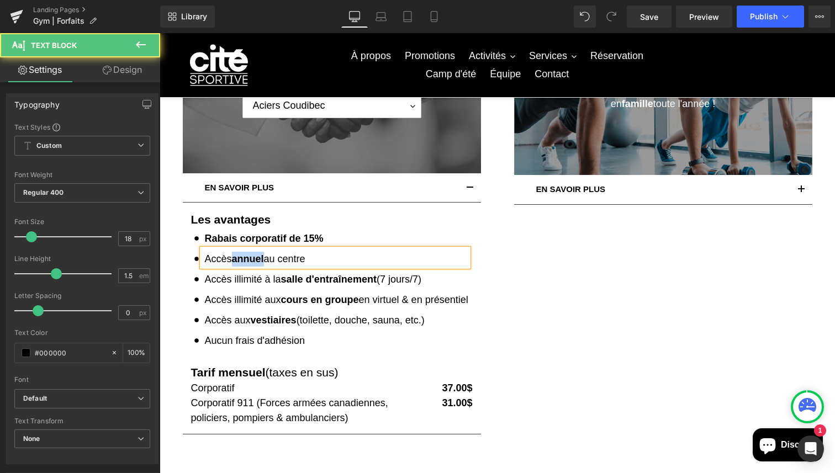
click at [257, 258] on span "annuel" at bounding box center [248, 258] width 32 height 11
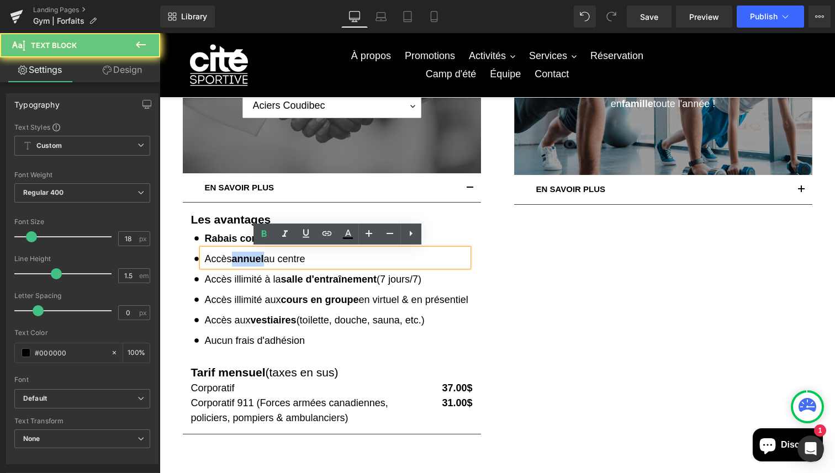
click at [257, 258] on span "annuel" at bounding box center [248, 258] width 32 height 11
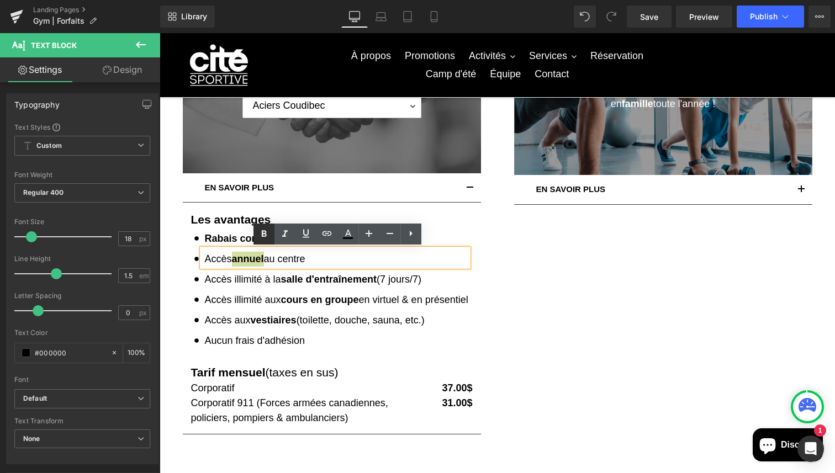
click at [261, 239] on icon at bounding box center [263, 233] width 13 height 13
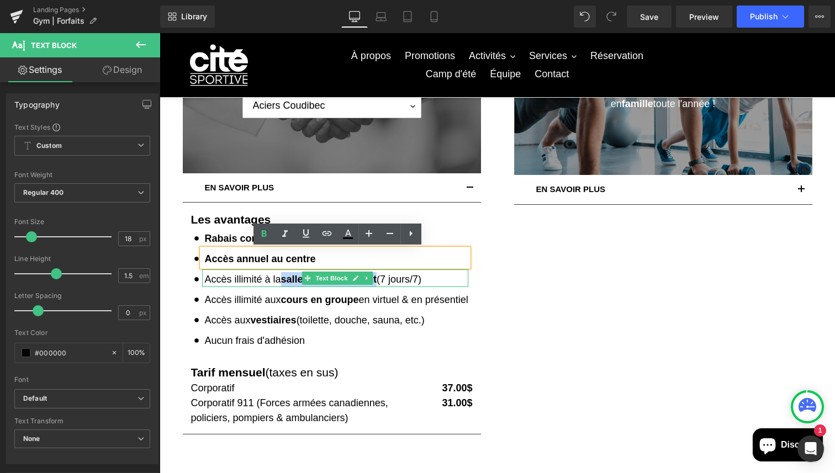
drag, startPoint x: 285, startPoint y: 278, endPoint x: 380, endPoint y: 279, distance: 94.4
click at [380, 279] on p "Accès illimité à la salle d'entraînement (7 jours/7)" at bounding box center [336, 279] width 263 height 15
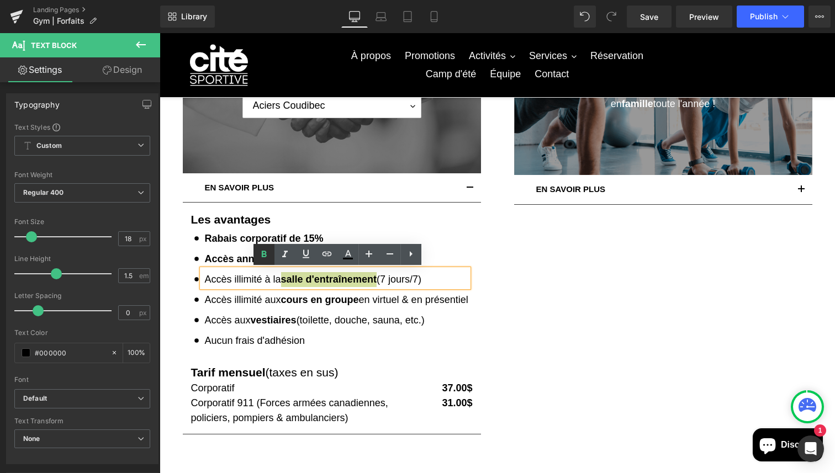
click at [262, 252] on icon at bounding box center [263, 254] width 5 height 7
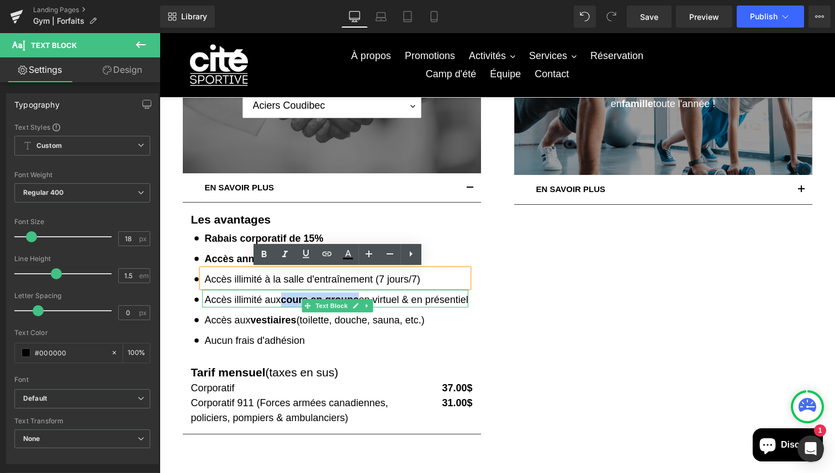
drag, startPoint x: 284, startPoint y: 299, endPoint x: 359, endPoint y: 296, distance: 75.1
click at [359, 296] on strong "cours en groupe" at bounding box center [320, 299] width 78 height 11
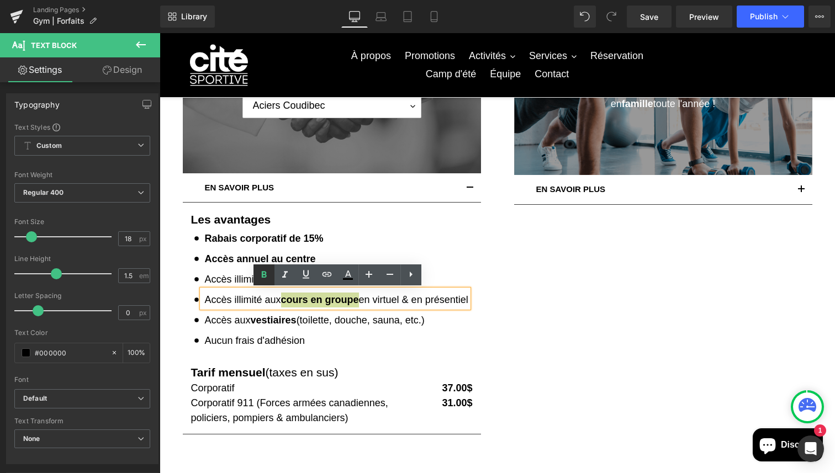
click at [265, 272] on icon at bounding box center [263, 274] width 5 height 7
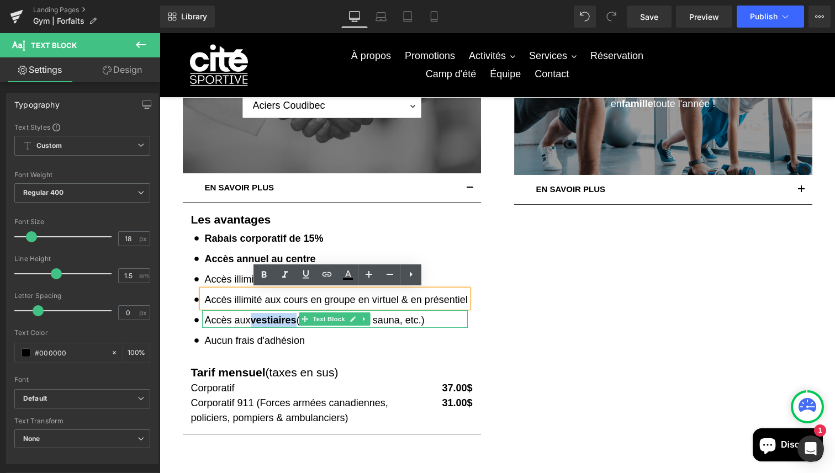
drag, startPoint x: 254, startPoint y: 321, endPoint x: 297, endPoint y: 320, distance: 43.1
click at [296, 320] on strong "vestiaires" at bounding box center [274, 320] width 46 height 11
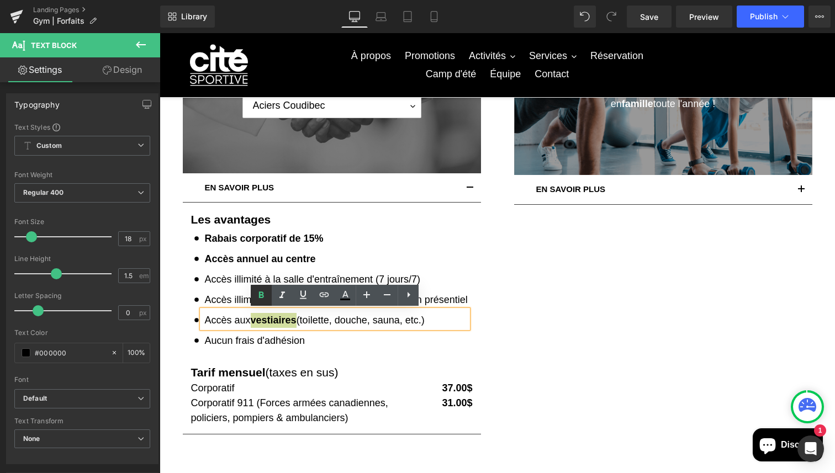
click at [264, 298] on icon at bounding box center [260, 295] width 13 height 13
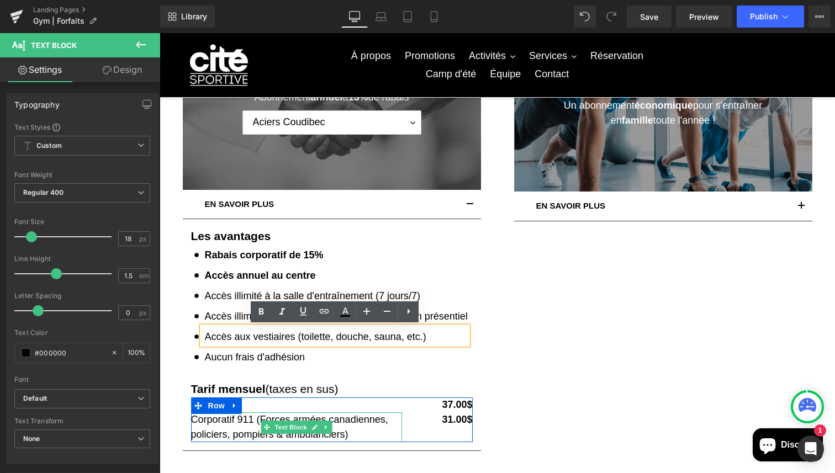
click at [254, 421] on p "Corporatif 911 (Forces armées canadiennes, policiers, pompiers & ambulanciers)" at bounding box center [296, 427] width 211 height 30
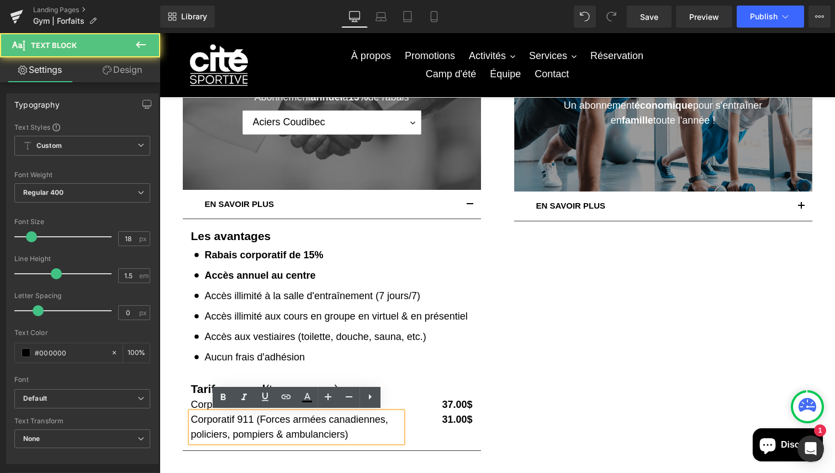
click at [256, 421] on p "Corporatif 911 (Forces armées canadiennes, policiers, pompiers & ambulanciers)" at bounding box center [296, 427] width 211 height 30
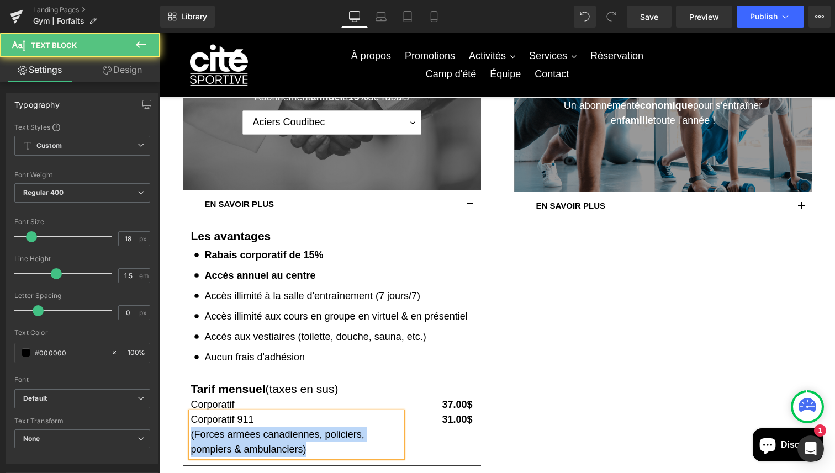
drag, startPoint x: 311, startPoint y: 447, endPoint x: 185, endPoint y: 434, distance: 126.5
click at [185, 434] on article "Les avantages Text Block Icon Rabais corporatif de 15% Text Block Icon Accès an…" at bounding box center [332, 342] width 298 height 247
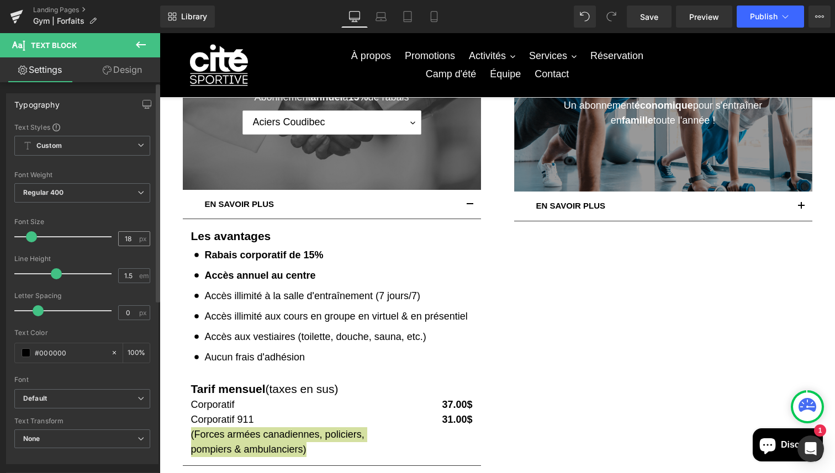
click at [126, 242] on input "18" at bounding box center [128, 239] width 19 height 14
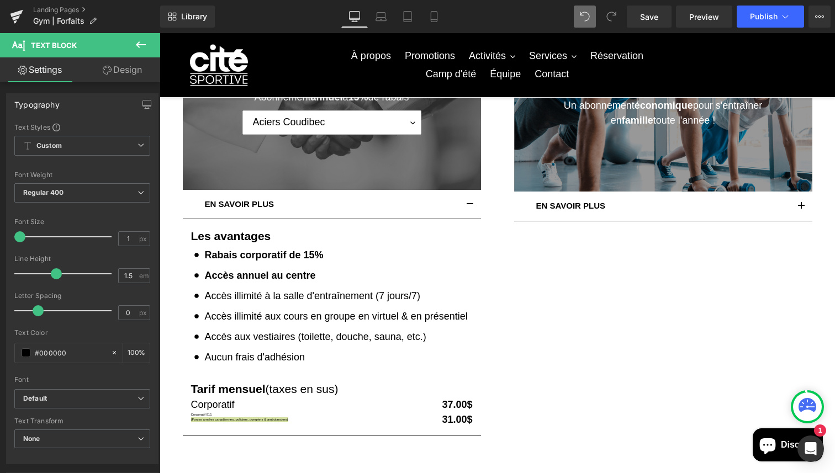
type input "6"
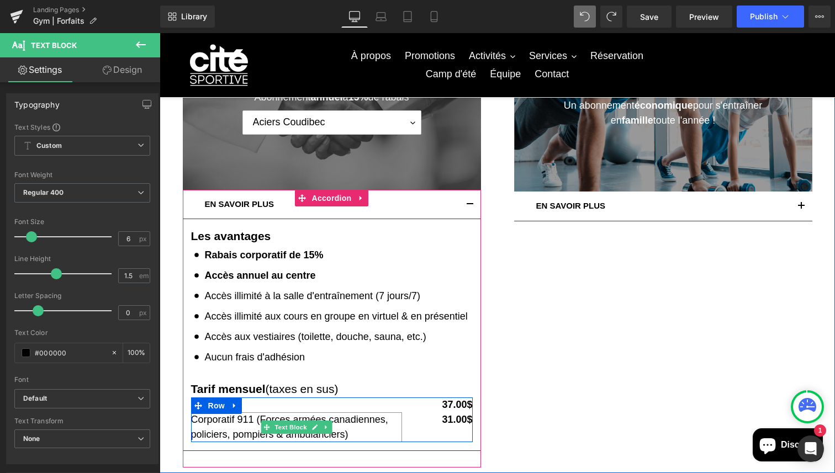
click at [348, 427] on p "Corporatif 911 (Forces armées canadiennes, policiers, pompiers & ambulanciers)" at bounding box center [296, 427] width 211 height 30
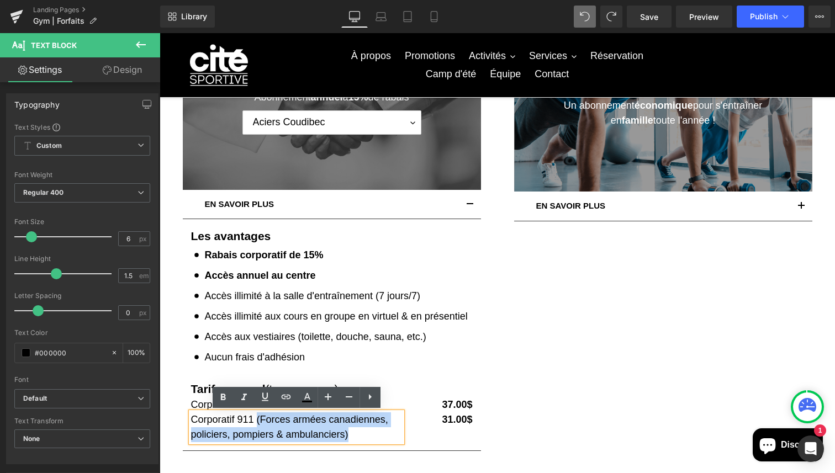
drag, startPoint x: 354, startPoint y: 438, endPoint x: 256, endPoint y: 424, distance: 99.8
click at [256, 424] on p "Corporatif 911 (Forces armées canadiennes, policiers, pompiers & ambulanciers)" at bounding box center [296, 427] width 211 height 30
copy p "(Forces armées canadiennes, policiers, pompiers & ambulanciers)"
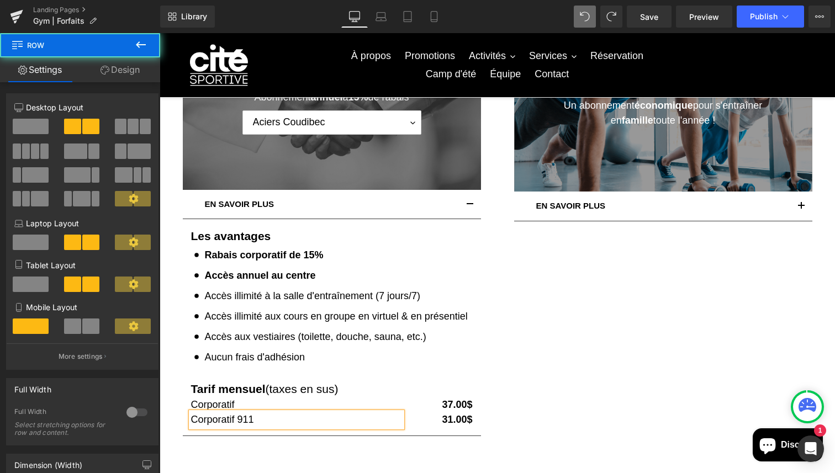
click at [556, 386] on div "Le Corporatif Heading Abonnement annuel à 15% de rabais Text Block Aciers Coudi…" at bounding box center [497, 235] width 662 height 445
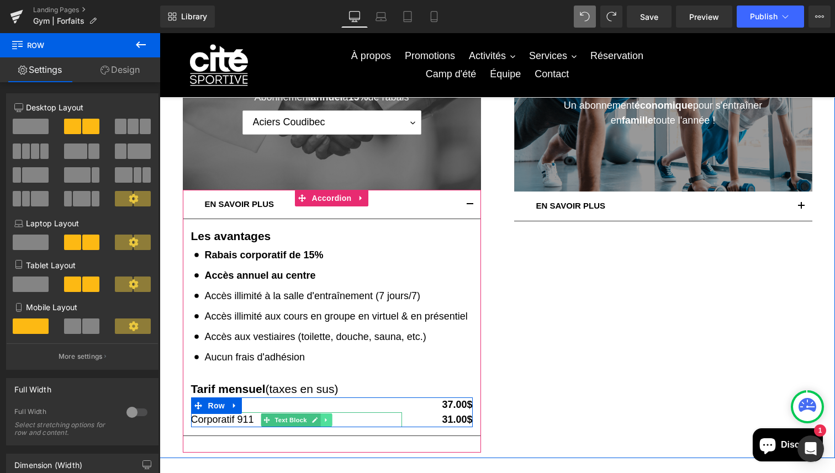
click at [326, 422] on icon at bounding box center [326, 420] width 6 height 7
click at [321, 419] on icon at bounding box center [320, 420] width 6 height 6
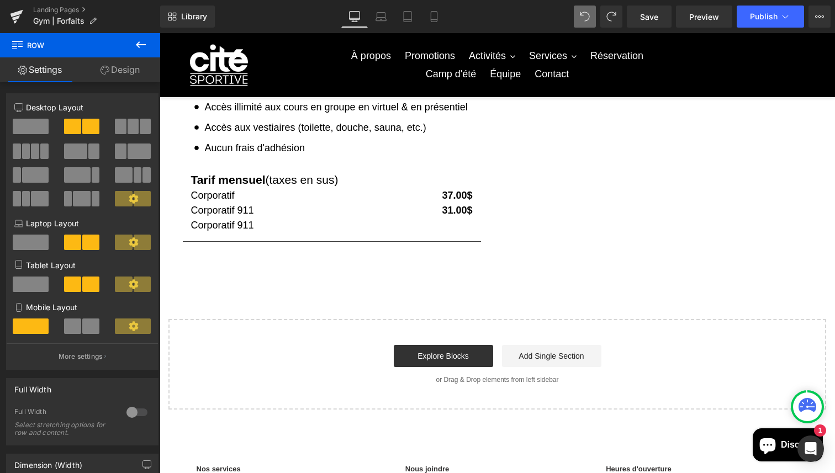
scroll to position [592, 0]
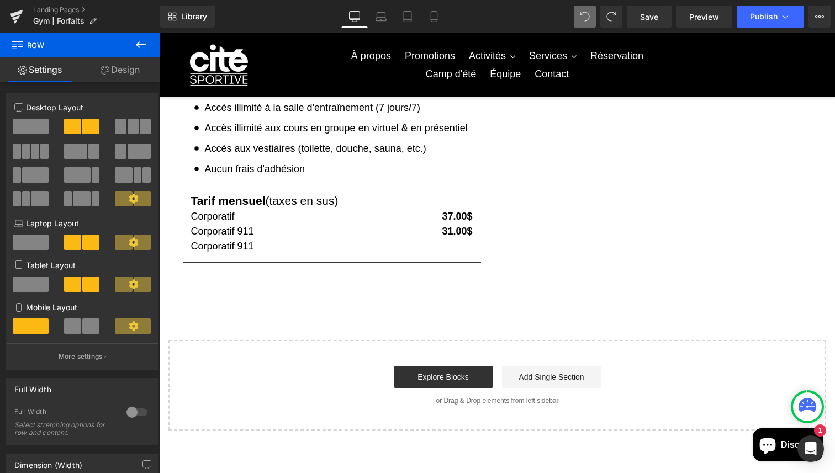
click at [221, 247] on p "Corporatif 911" at bounding box center [296, 246] width 211 height 15
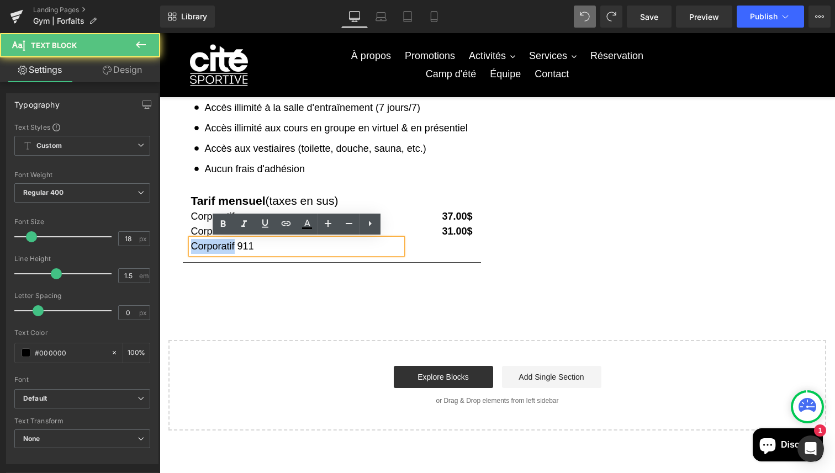
click at [221, 247] on p "Corporatif 911" at bounding box center [296, 246] width 211 height 15
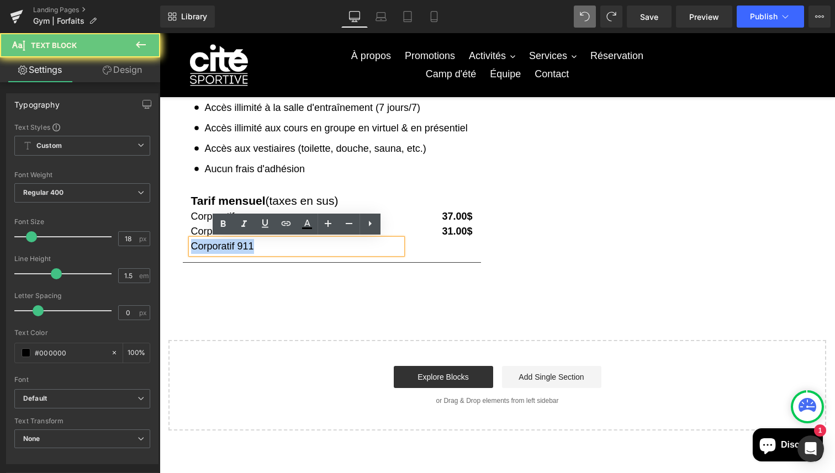
click at [221, 247] on p "Corporatif 911" at bounding box center [296, 246] width 211 height 15
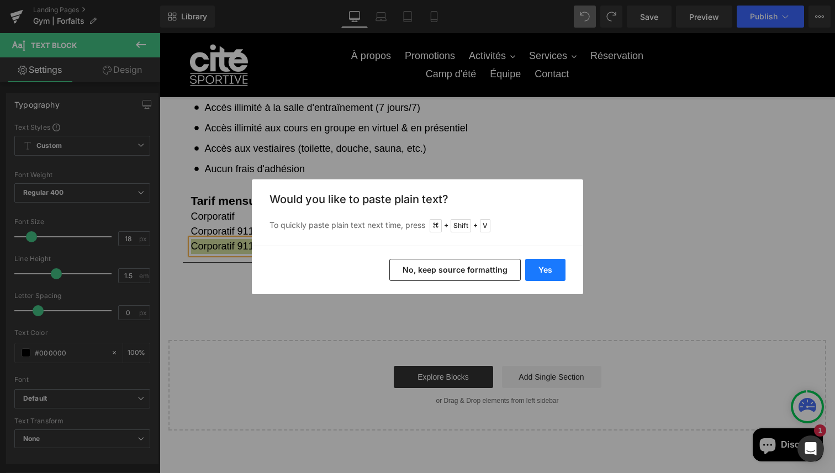
click at [539, 271] on button "Yes" at bounding box center [545, 270] width 40 height 22
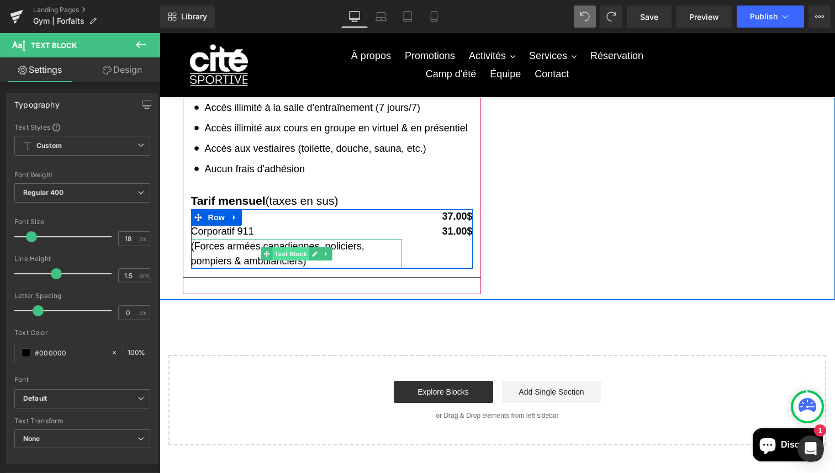
click at [289, 259] on span "Text Block" at bounding box center [290, 253] width 36 height 13
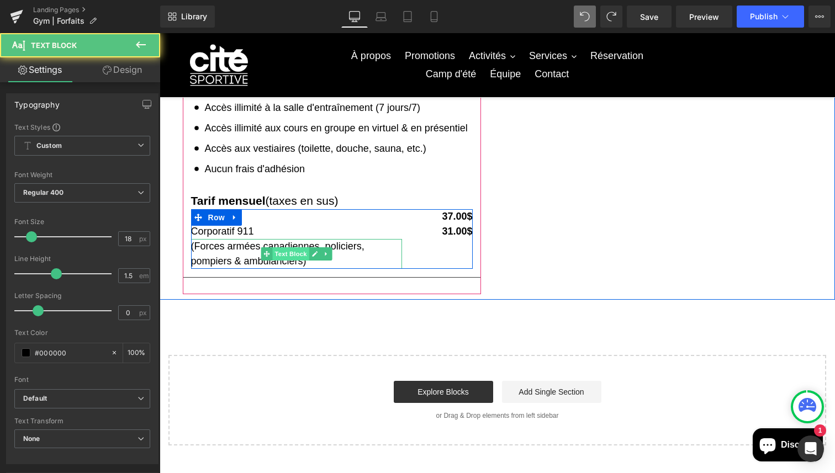
click at [289, 259] on span "Text Block" at bounding box center [290, 253] width 36 height 13
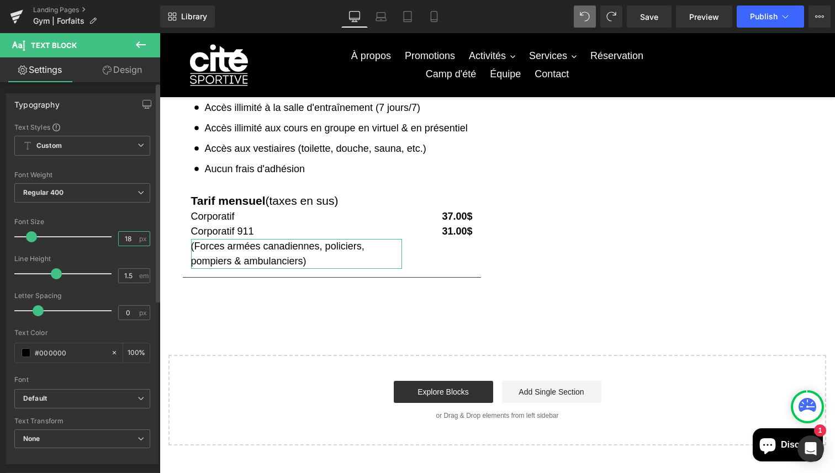
click at [127, 235] on input "18" at bounding box center [128, 239] width 19 height 14
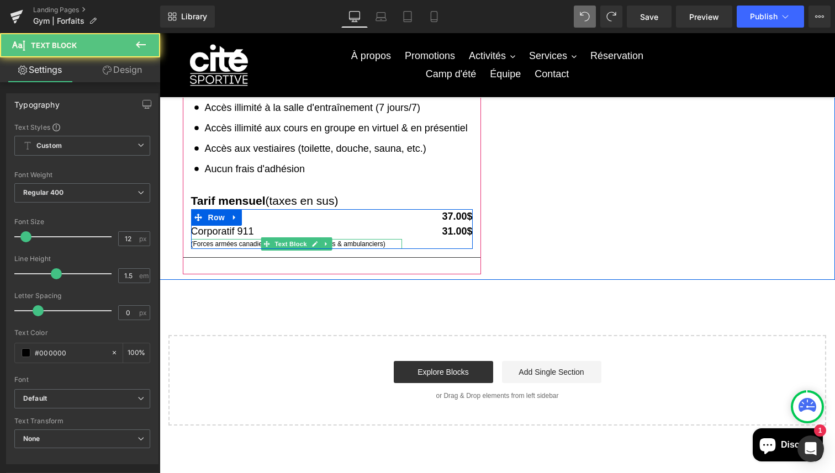
click at [227, 242] on p "(Forces armées canadiennes, policiers, pompiers & ambulanciers)" at bounding box center [296, 244] width 211 height 10
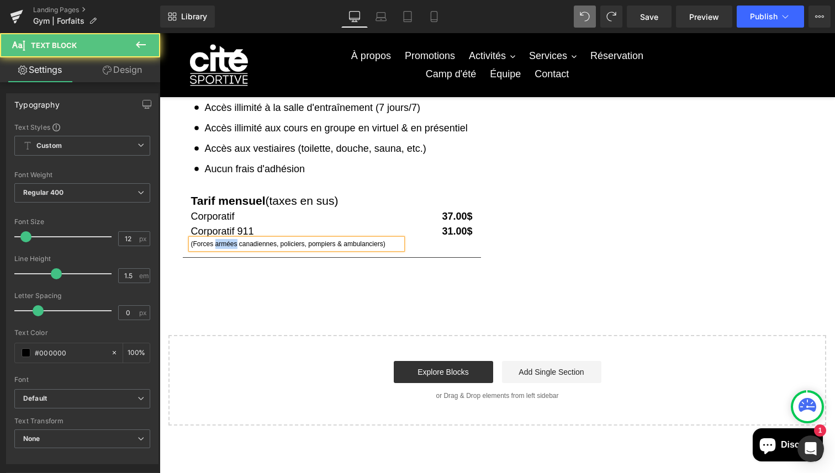
click at [227, 242] on p "(Forces armées canadiennes, policiers, pompiers & ambulanciers)" at bounding box center [296, 244] width 211 height 10
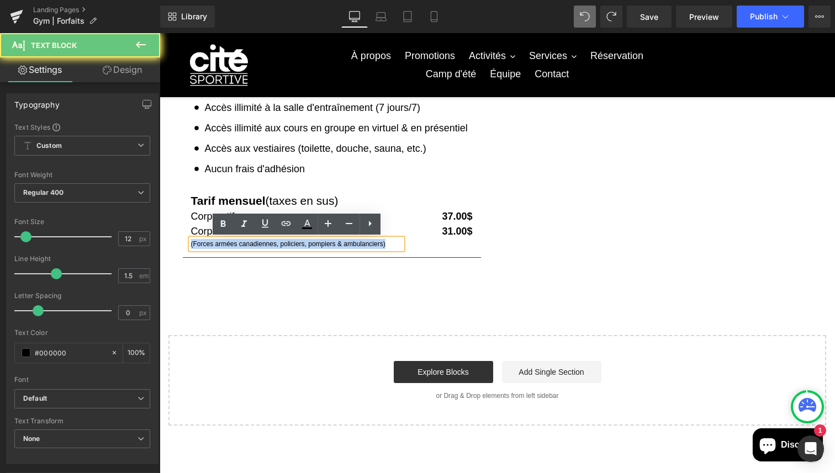
click at [227, 242] on p "(Forces armées canadiennes, policiers, pompiers & ambulanciers)" at bounding box center [296, 244] width 211 height 10
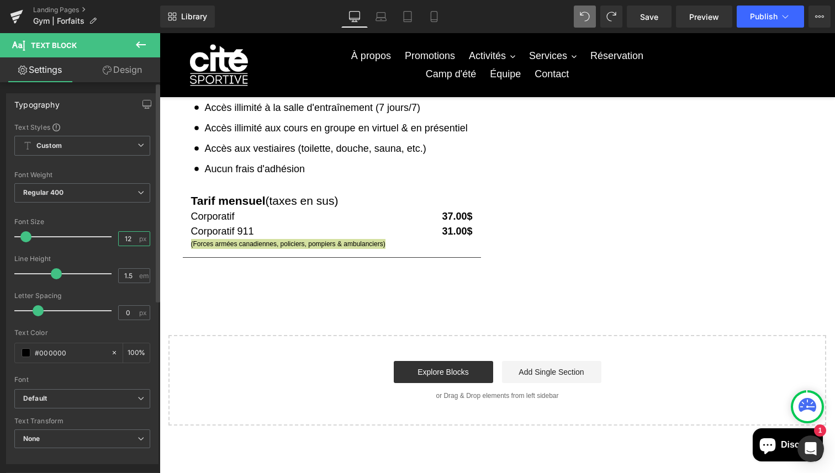
click at [131, 237] on input "12" at bounding box center [128, 239] width 19 height 14
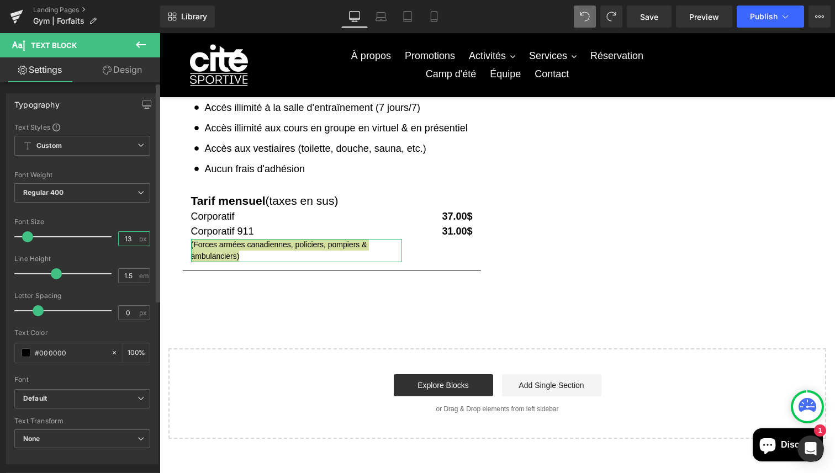
type input "13"
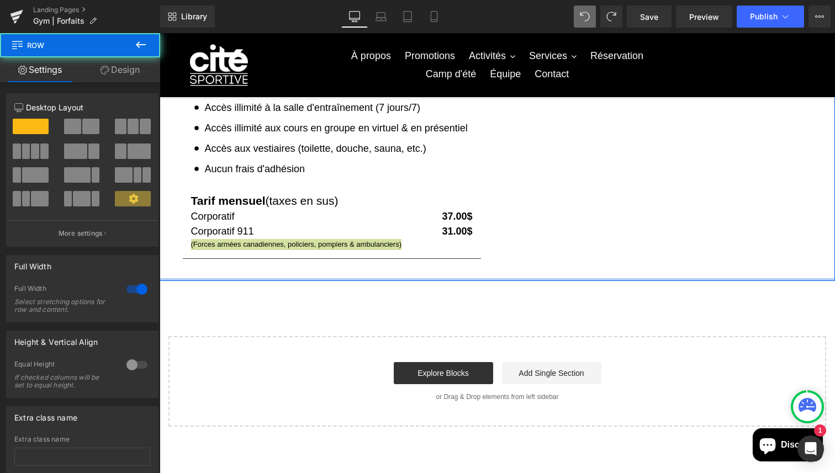
click at [285, 280] on div at bounding box center [497, 279] width 675 height 3
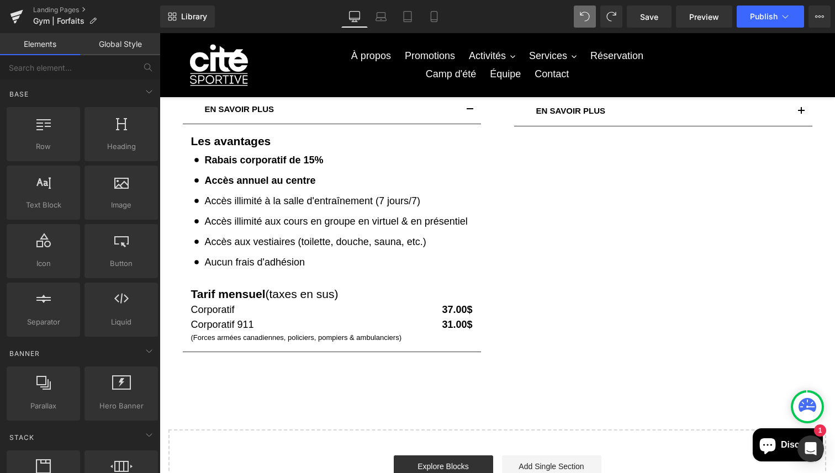
scroll to position [493, 0]
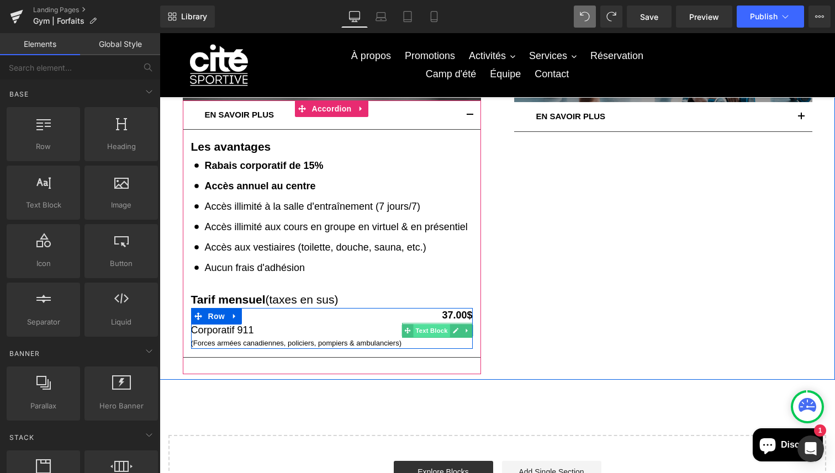
click at [432, 334] on span "Text Block" at bounding box center [431, 330] width 36 height 13
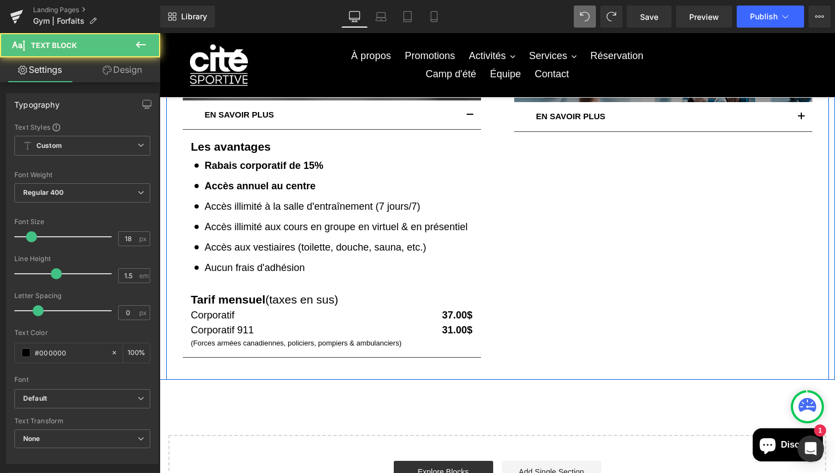
click at [565, 277] on div "Le Corporatif Heading Abonnement annuel à 15% de rabais Text Block Aciers Coudi…" at bounding box center [497, 151] width 662 height 455
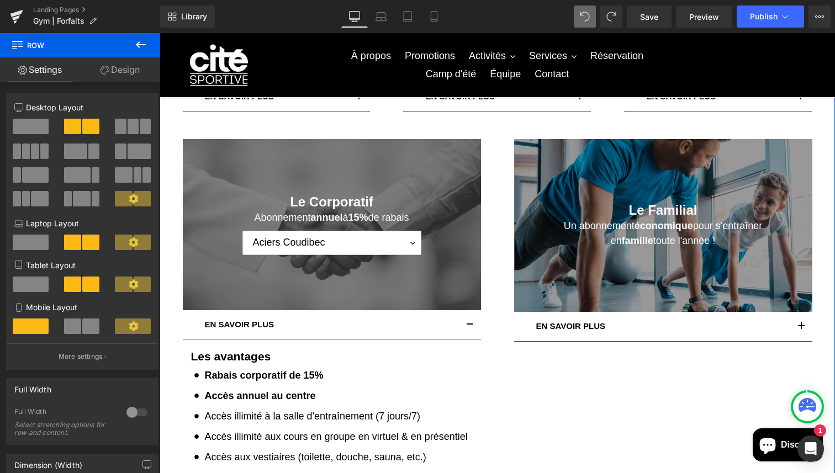
scroll to position [266, 0]
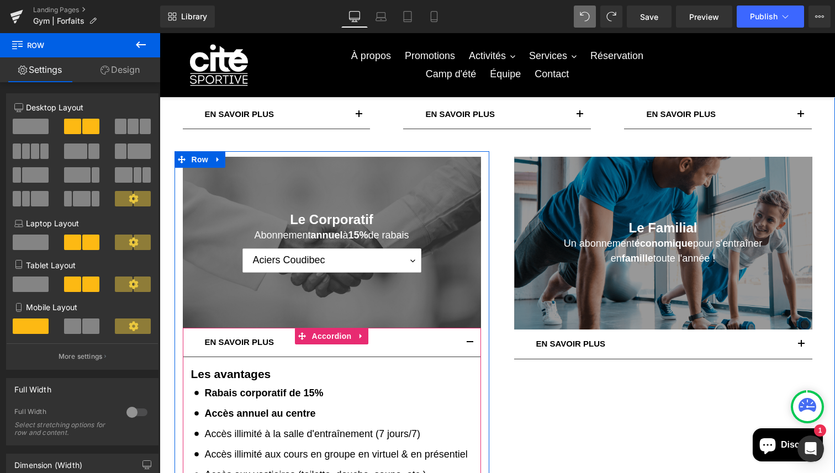
click at [473, 346] on button "button" at bounding box center [470, 342] width 22 height 29
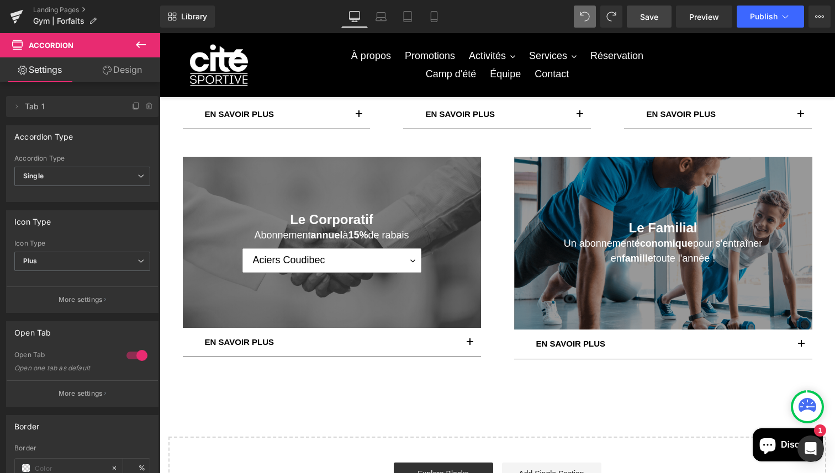
click at [649, 15] on span "Save" at bounding box center [649, 17] width 18 height 12
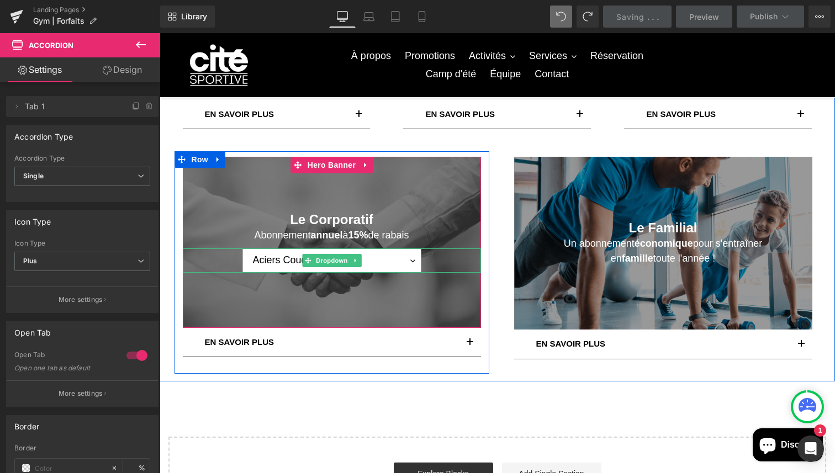
click at [415, 258] on select "Aciers Coudibec [PERSON_NAME] Ltée [PERSON_NAME] Entrepreneur général [PERSON_N…" at bounding box center [331, 260] width 179 height 24
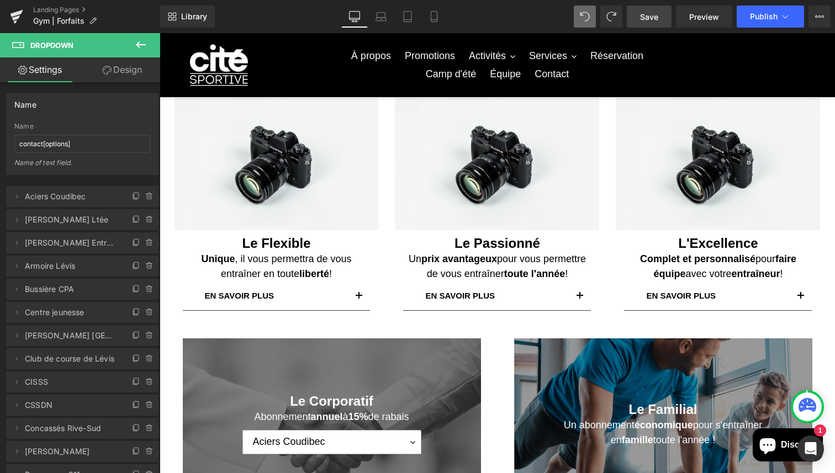
scroll to position [0, 0]
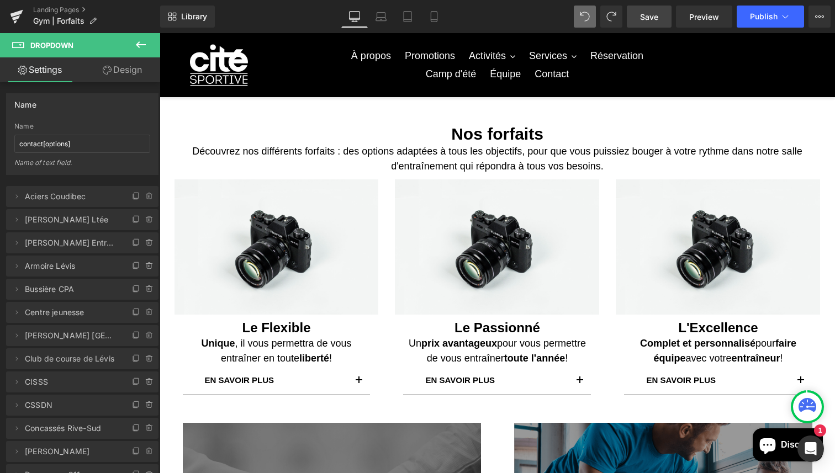
click at [142, 43] on icon at bounding box center [140, 44] width 13 height 13
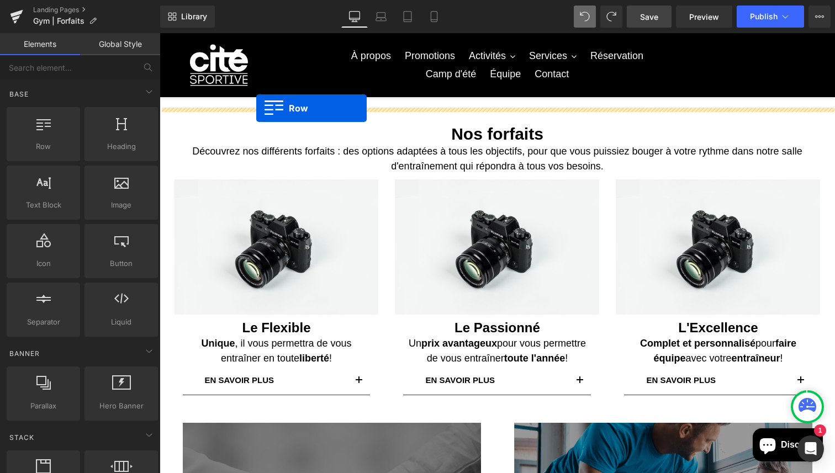
drag, startPoint x: 213, startPoint y: 167, endPoint x: 256, endPoint y: 108, distance: 73.0
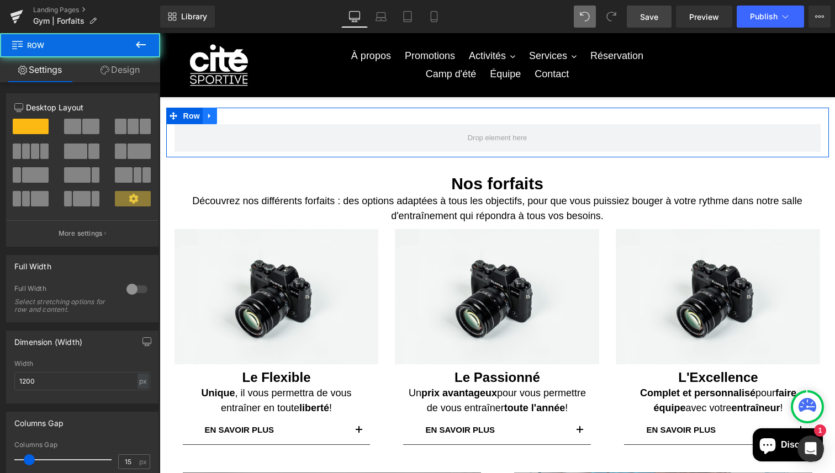
click at [211, 109] on link at bounding box center [210, 116] width 14 height 17
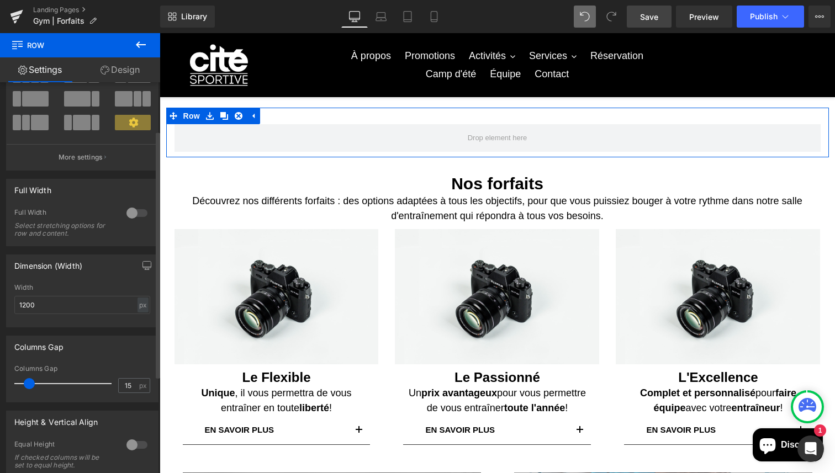
click at [126, 213] on div at bounding box center [137, 213] width 26 height 18
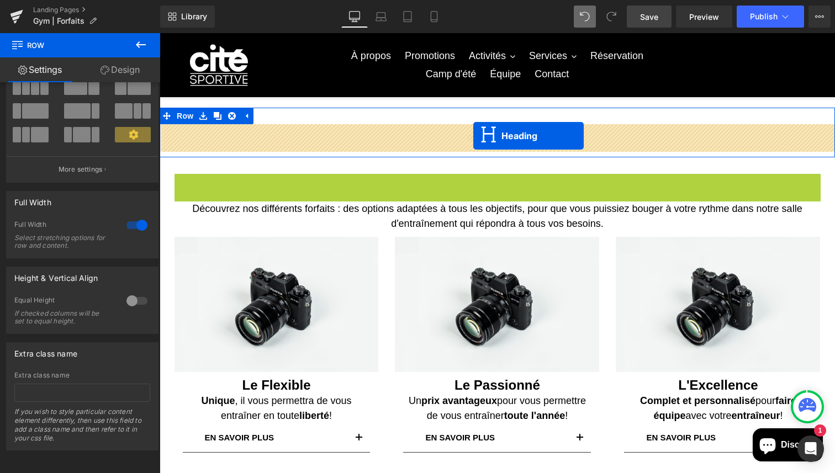
drag, startPoint x: 472, startPoint y: 185, endPoint x: 473, endPoint y: 136, distance: 49.7
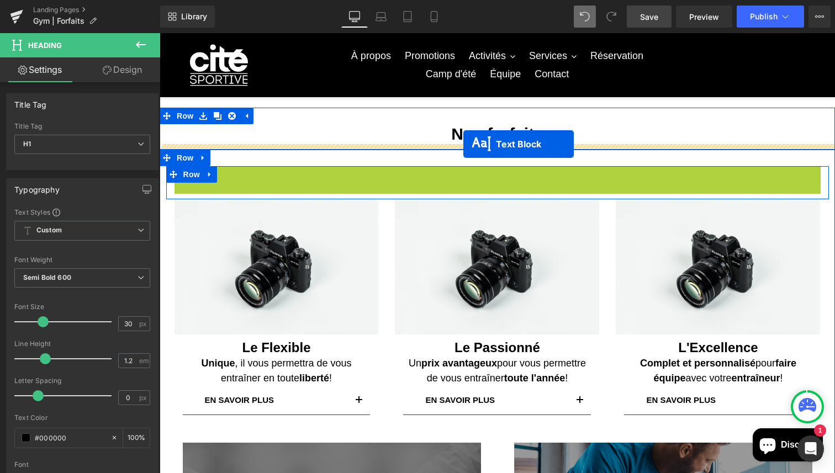
drag, startPoint x: 467, startPoint y: 181, endPoint x: 463, endPoint y: 144, distance: 37.7
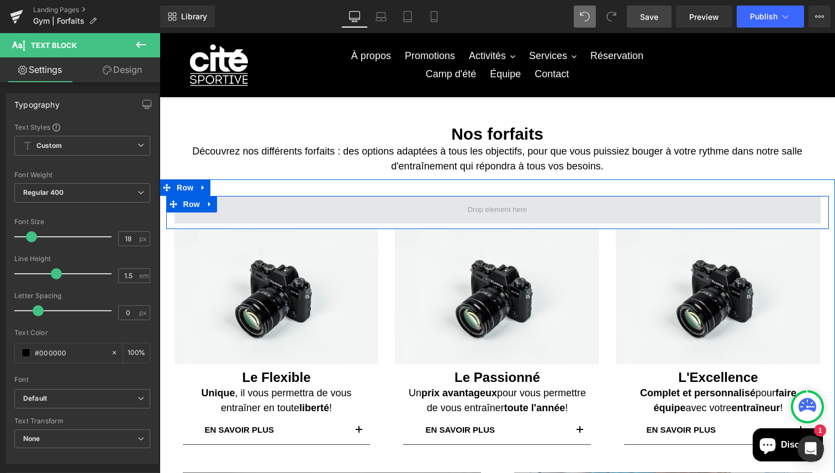
click at [399, 205] on span at bounding box center [497, 210] width 646 height 28
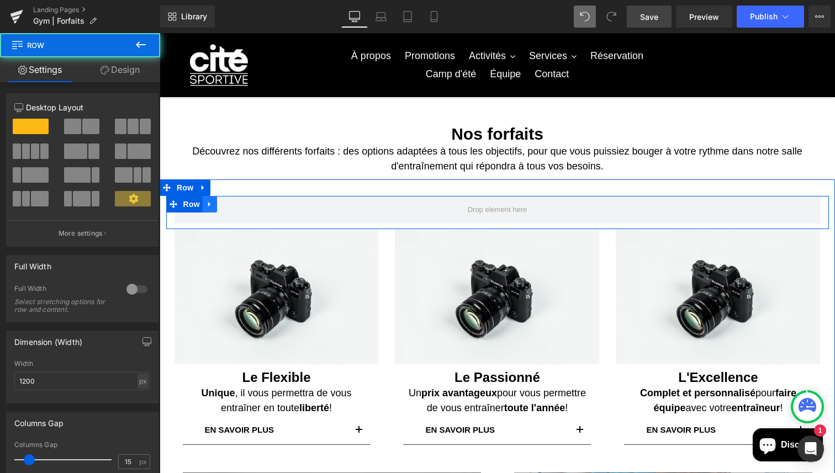
click at [210, 203] on icon at bounding box center [209, 204] width 2 height 5
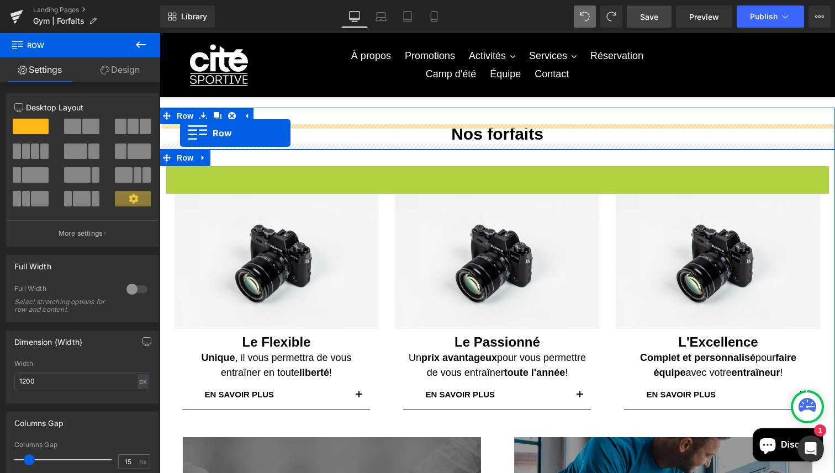
drag, startPoint x: 173, startPoint y: 176, endPoint x: 180, endPoint y: 133, distance: 43.6
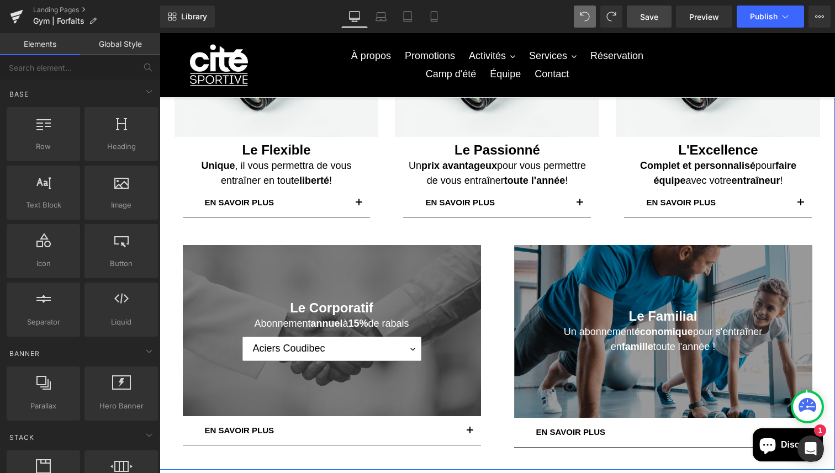
scroll to position [0, 0]
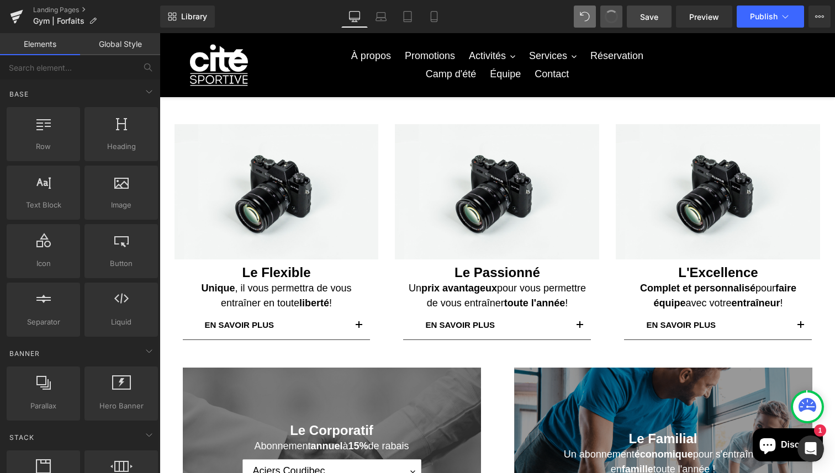
click at [619, 12] on button at bounding box center [611, 17] width 22 height 22
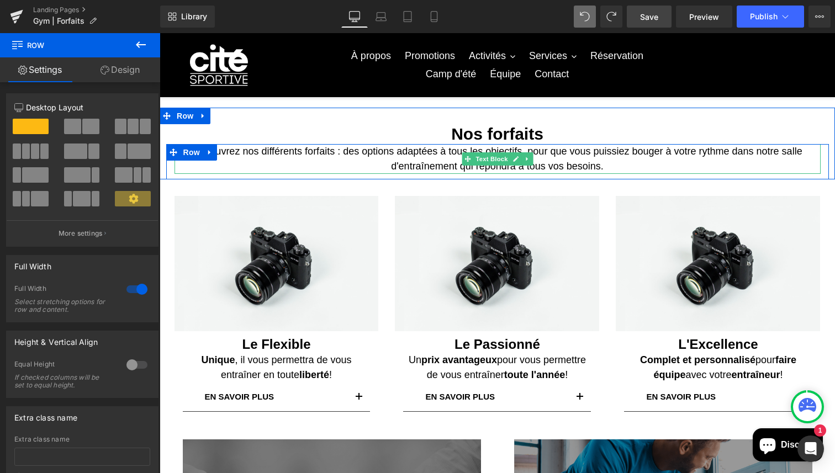
drag, startPoint x: 547, startPoint y: 184, endPoint x: 548, endPoint y: 169, distance: 14.4
click at [548, 169] on div "Nos forfaits Heading Découvrez nos différents forfaits : des options adaptées à…" at bounding box center [497, 144] width 675 height 72
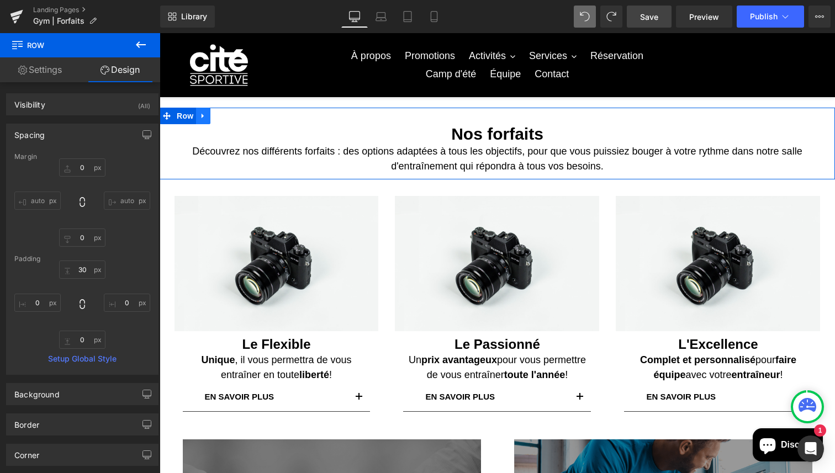
click at [205, 113] on icon at bounding box center [203, 116] width 8 height 8
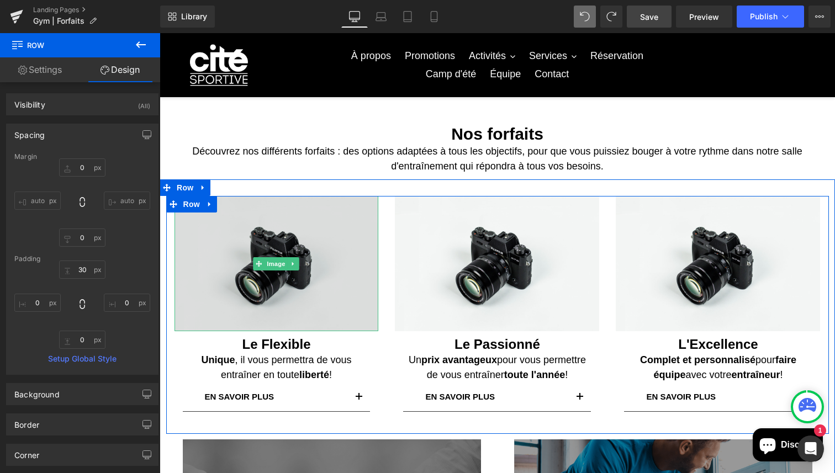
scroll to position [5, 0]
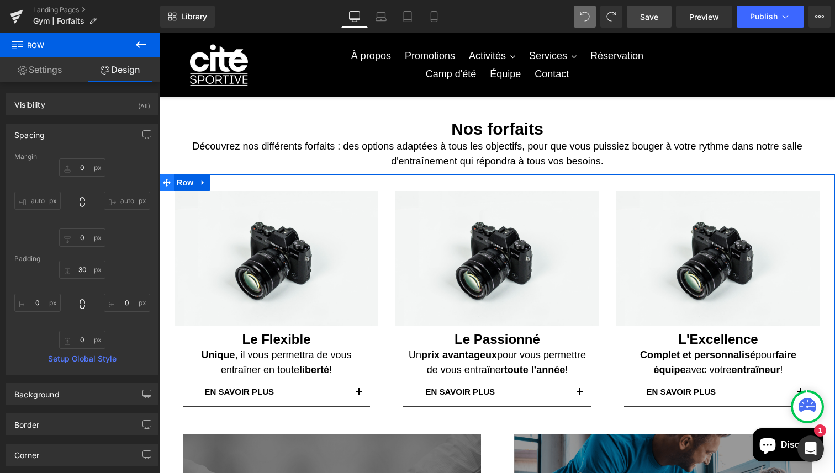
click at [168, 182] on icon at bounding box center [167, 183] width 8 height 8
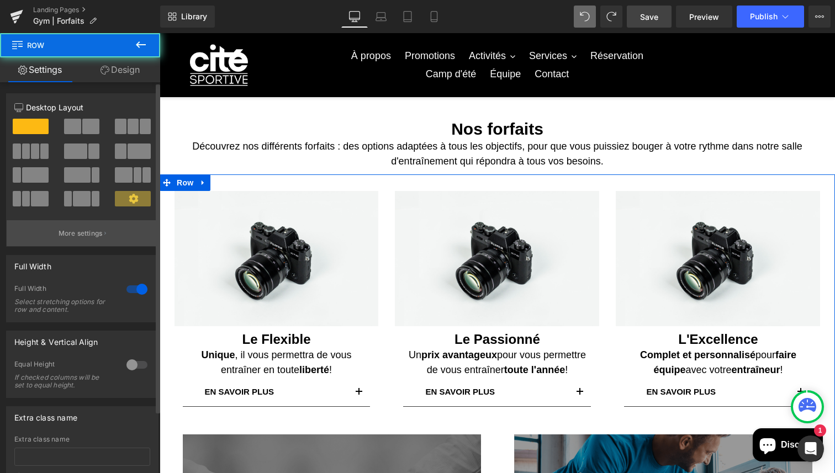
scroll to position [73, 0]
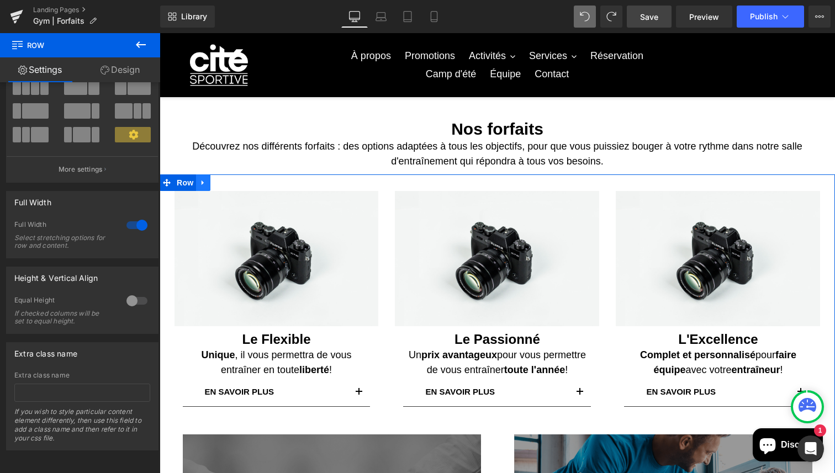
click at [209, 185] on link at bounding box center [203, 182] width 14 height 17
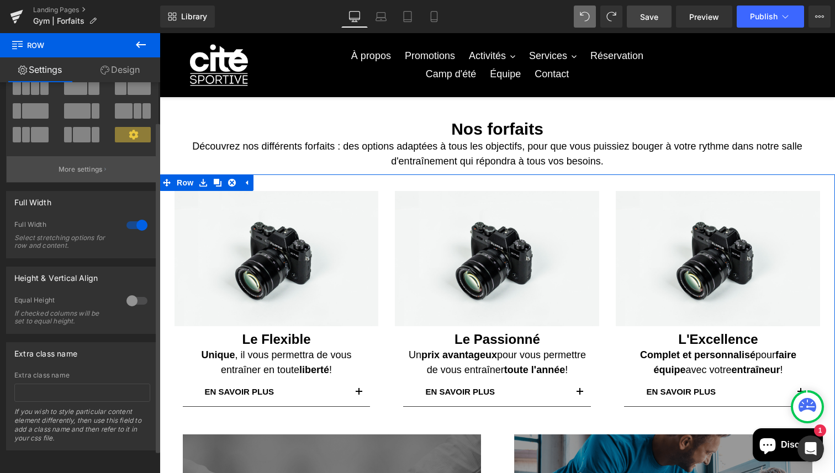
scroll to position [0, 0]
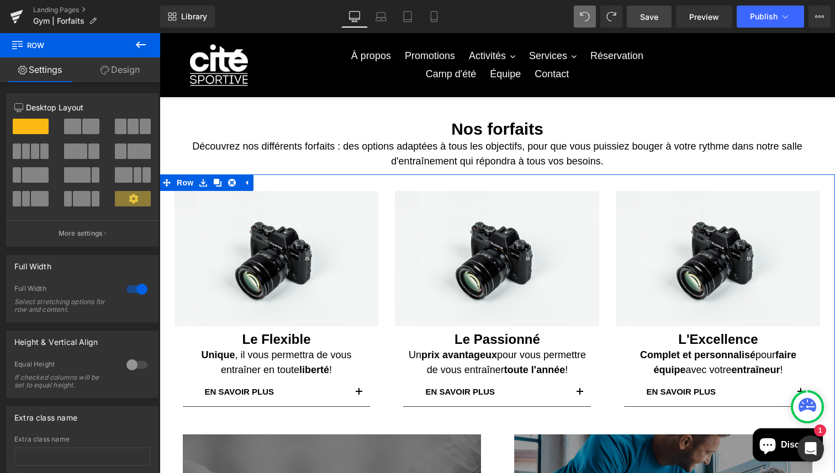
click at [117, 78] on link "Design" at bounding box center [120, 69] width 80 height 25
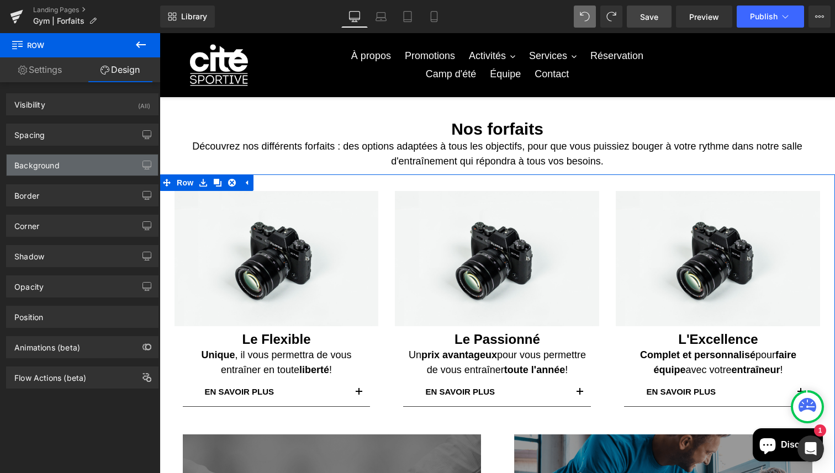
click at [77, 169] on div "Background" at bounding box center [82, 165] width 151 height 21
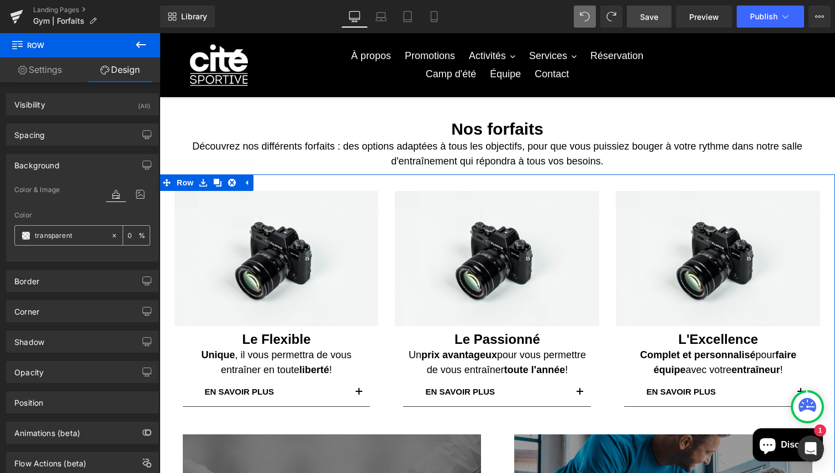
click at [88, 233] on input "text" at bounding box center [70, 236] width 71 height 12
click at [27, 234] on span at bounding box center [26, 235] width 9 height 9
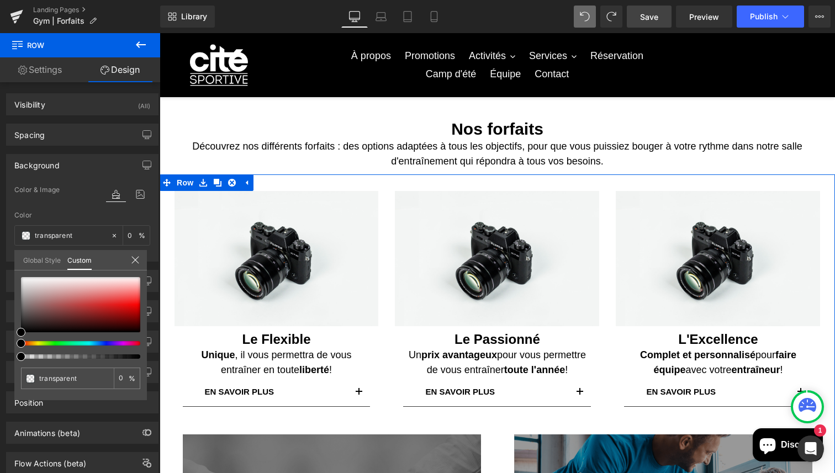
click at [95, 346] on div at bounding box center [80, 318] width 119 height 82
click at [94, 346] on div at bounding box center [80, 318] width 119 height 82
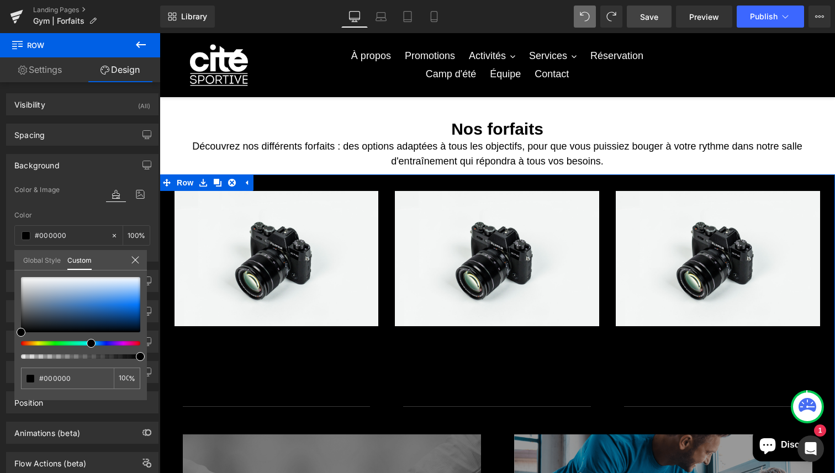
drag, startPoint x: 92, startPoint y: 343, endPoint x: 87, endPoint y: 342, distance: 5.8
click at [87, 342] on div at bounding box center [76, 343] width 119 height 4
drag, startPoint x: 87, startPoint y: 342, endPoint x: 81, endPoint y: 341, distance: 6.1
click at [81, 341] on div at bounding box center [76, 343] width 119 height 4
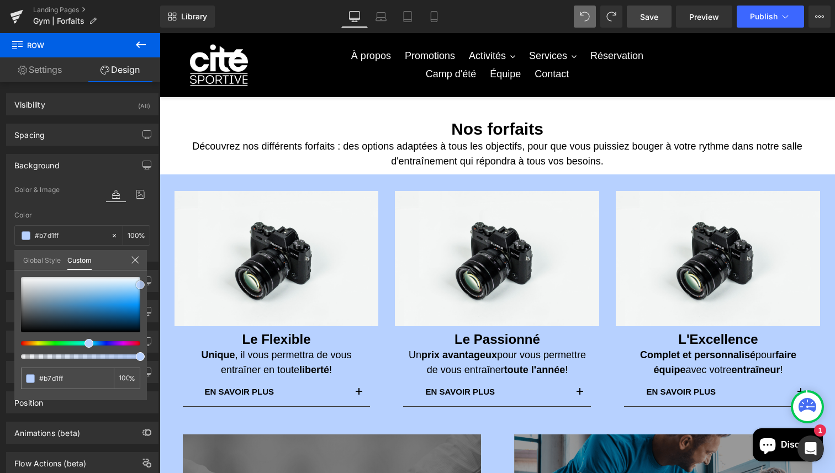
drag, startPoint x: 246, startPoint y: 334, endPoint x: 165, endPoint y: 314, distance: 83.1
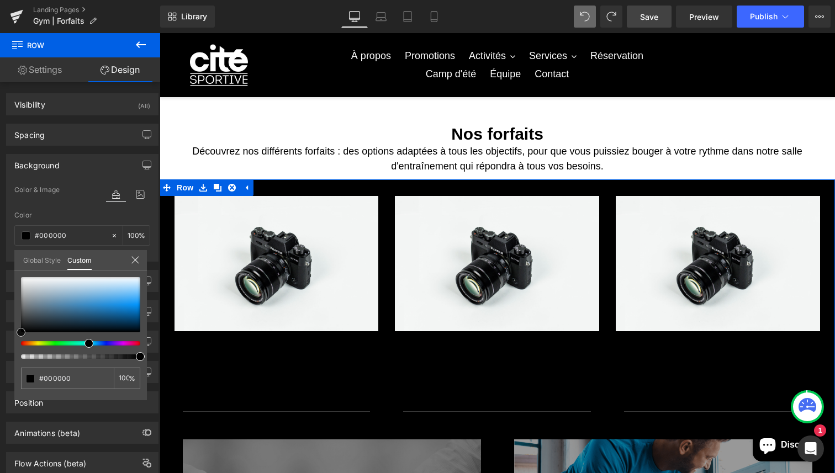
drag, startPoint x: 141, startPoint y: 288, endPoint x: 0, endPoint y: 358, distance: 157.7
click at [0, 262] on div "Background Color & Image color Color % Image Replace Image Upload image or Brow…" at bounding box center [82, 204] width 165 height 116
click at [131, 262] on icon at bounding box center [135, 260] width 9 height 9
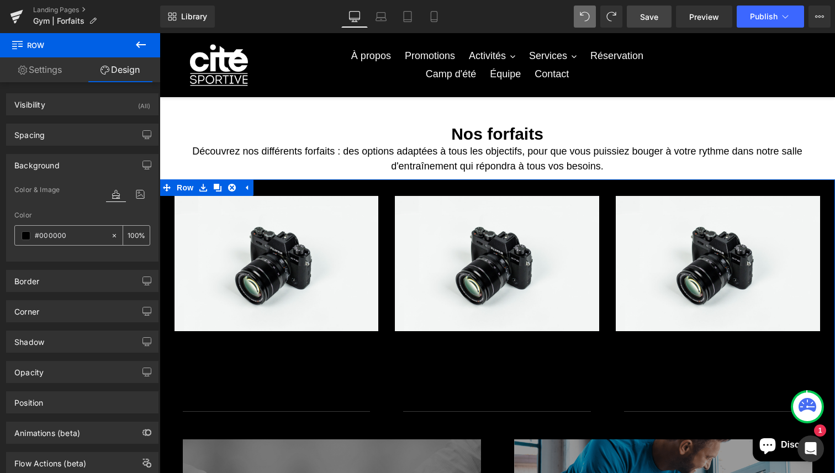
click at [110, 233] on icon at bounding box center [114, 236] width 8 height 8
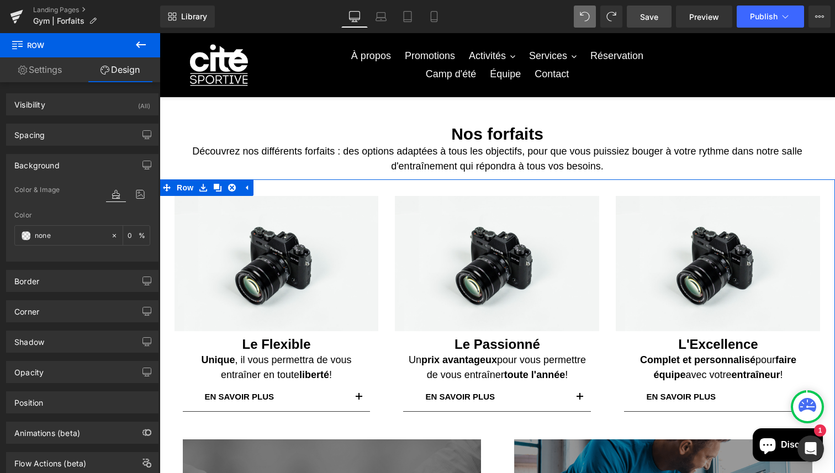
click at [88, 215] on div "Color" at bounding box center [82, 215] width 136 height 8
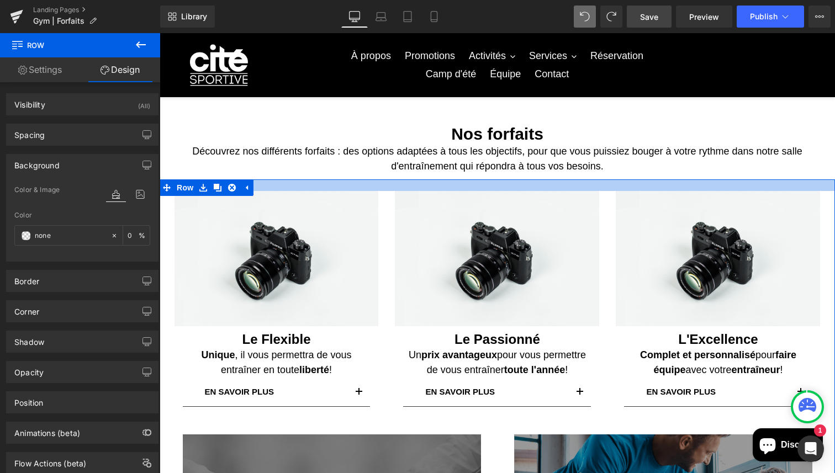
click at [302, 183] on div at bounding box center [497, 185] width 675 height 12
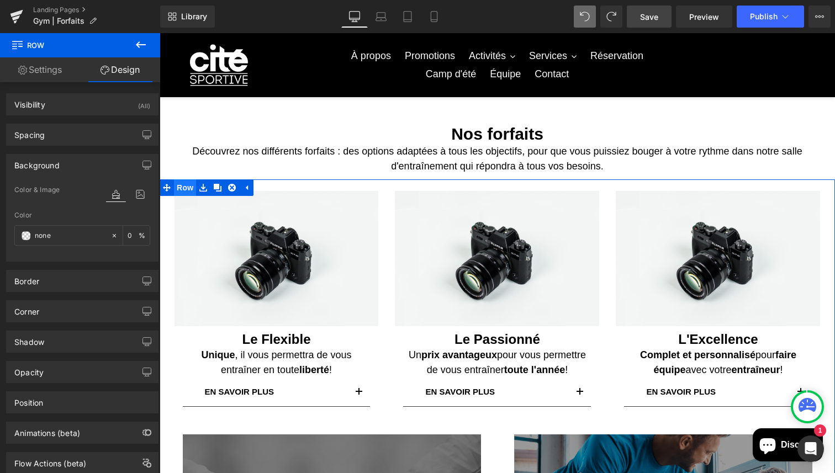
click at [182, 187] on span "Row" at bounding box center [185, 187] width 22 height 17
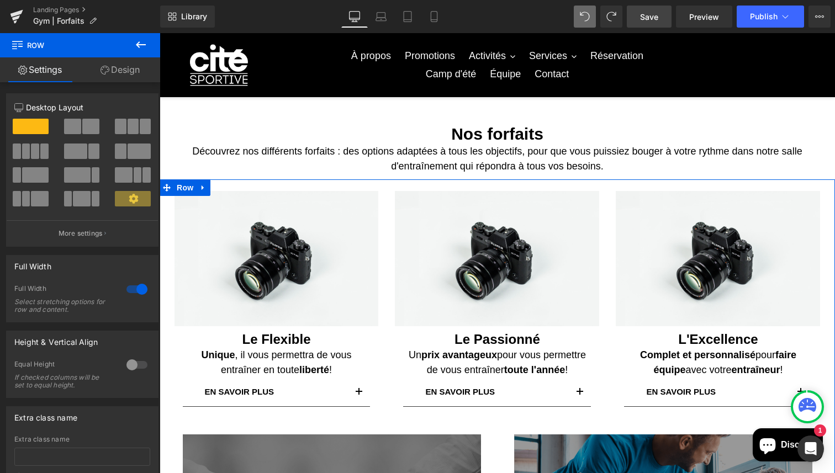
click at [135, 73] on link "Design" at bounding box center [120, 69] width 80 height 25
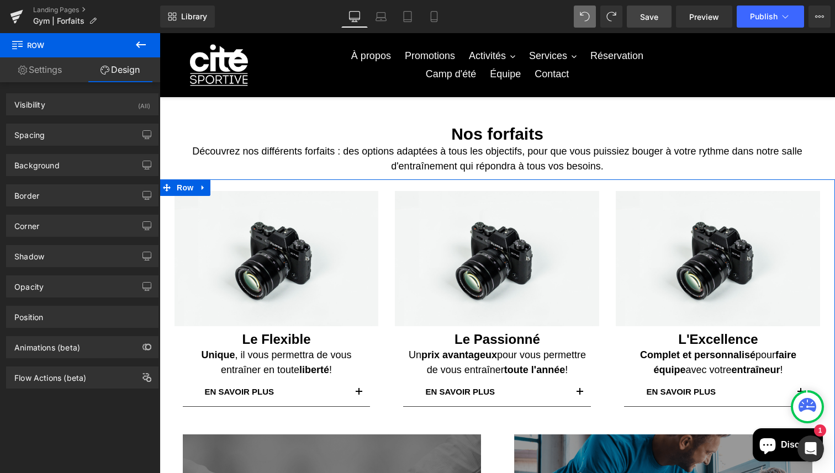
click at [70, 146] on div "Background Color & Image color Color % Image Replace Image Upload image or Brow…" at bounding box center [82, 161] width 165 height 30
click at [67, 139] on div "Spacing" at bounding box center [82, 134] width 151 height 21
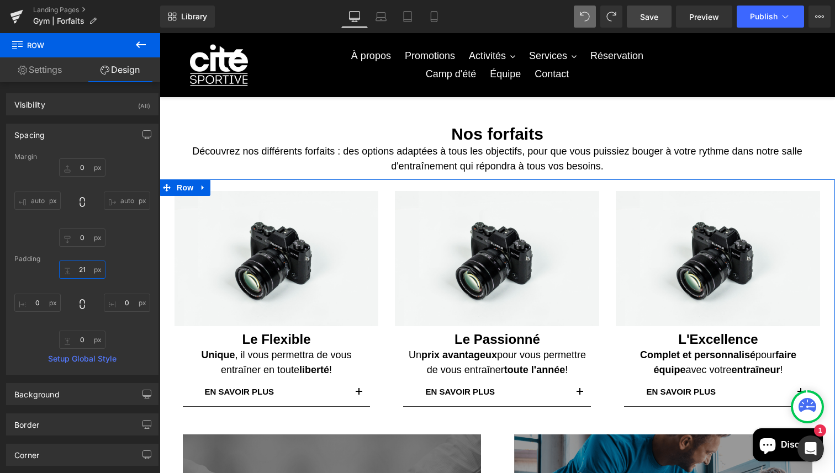
click at [79, 268] on input "text" at bounding box center [82, 270] width 46 height 18
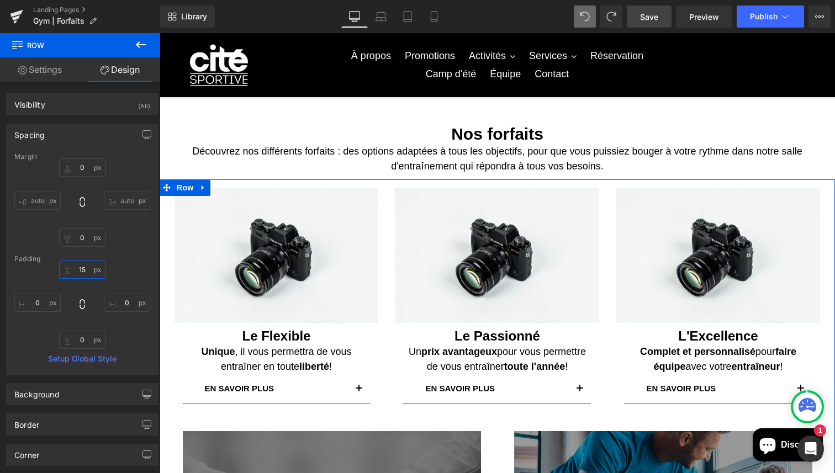
type input "15"
click at [130, 158] on div "Margin" at bounding box center [82, 157] width 136 height 8
click at [101, 130] on div "Spacing" at bounding box center [82, 134] width 151 height 21
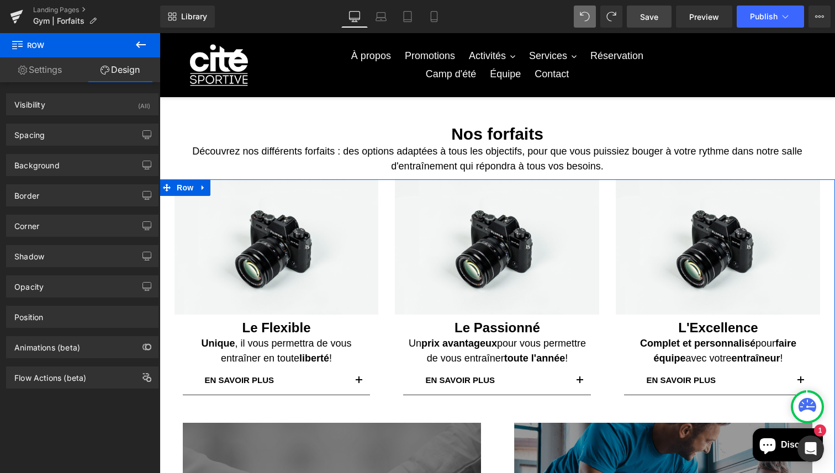
drag, startPoint x: 448, startPoint y: 185, endPoint x: 448, endPoint y: 174, distance: 11.6
click at [448, 174] on div "Nos forfaits Heading Découvrez nos différents forfaits : des options adaptées à…" at bounding box center [497, 451] width 675 height 686
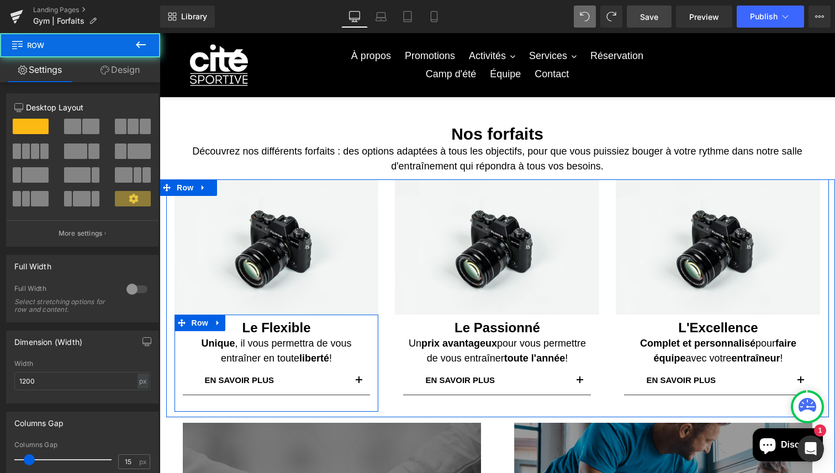
drag, startPoint x: 370, startPoint y: 411, endPoint x: 371, endPoint y: 402, distance: 9.5
click at [371, 402] on div "Le Flexible Heading Unique , il vous permettra de vous entraîner en toute liber…" at bounding box center [276, 363] width 204 height 97
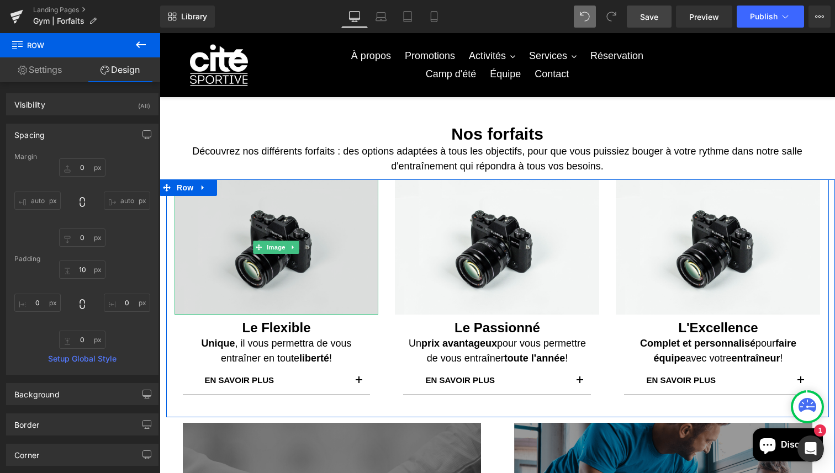
click at [266, 235] on img at bounding box center [276, 246] width 204 height 135
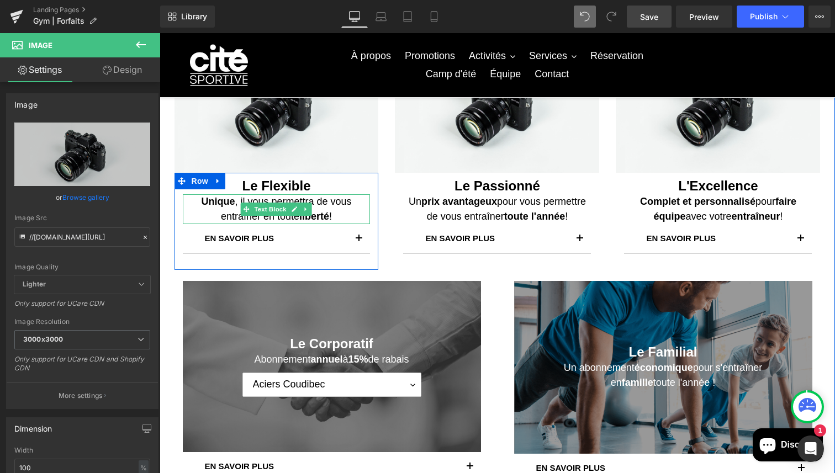
scroll to position [147, 0]
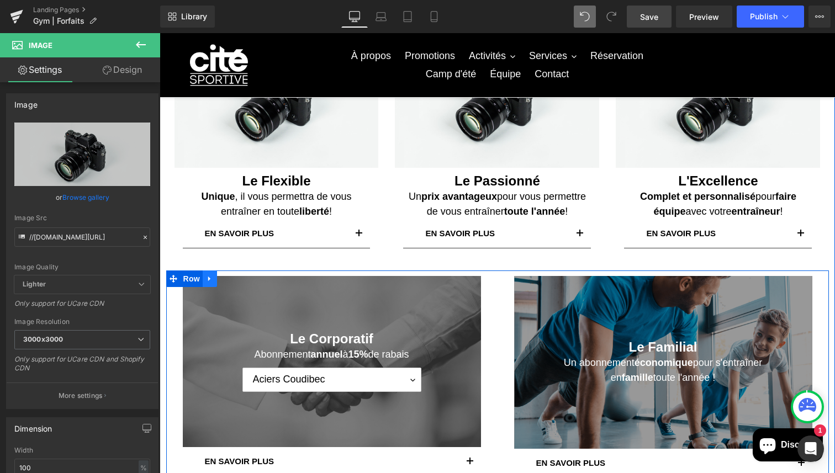
click at [205, 282] on link at bounding box center [210, 278] width 14 height 17
click at [220, 282] on icon at bounding box center [224, 279] width 8 height 8
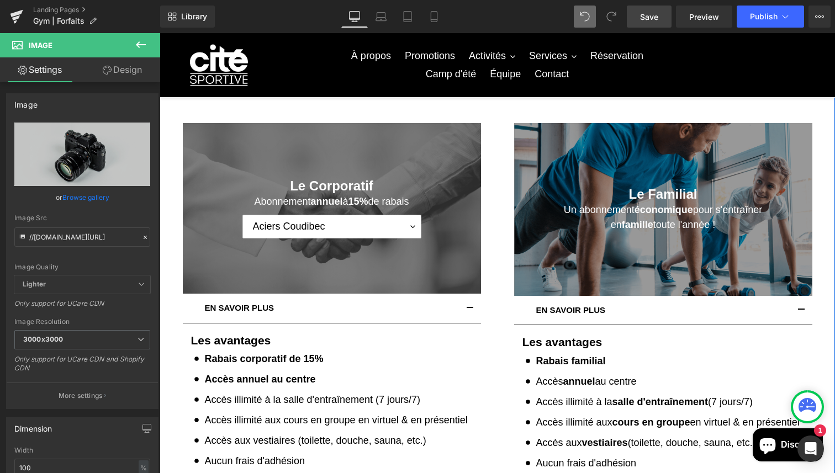
scroll to position [529, 0]
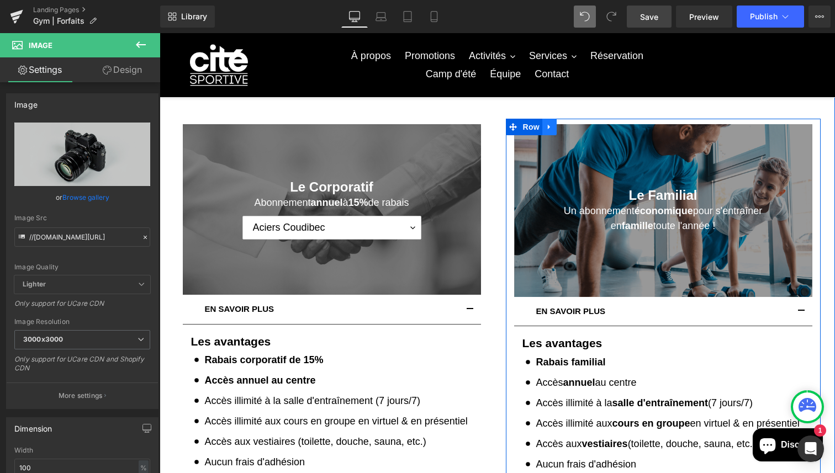
click at [548, 125] on icon at bounding box center [549, 126] width 2 height 5
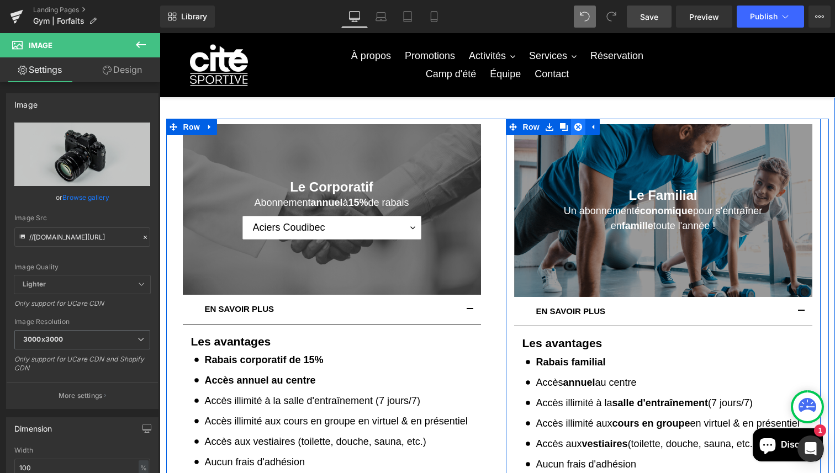
click at [577, 130] on icon at bounding box center [578, 127] width 8 height 8
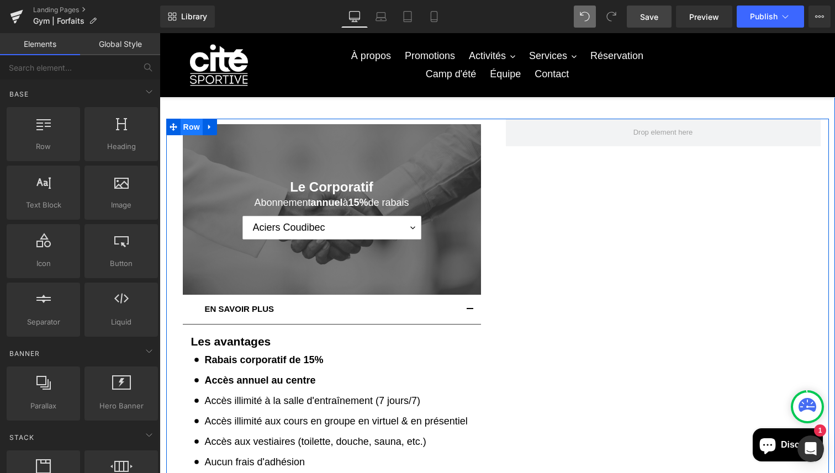
click at [183, 131] on span "Row" at bounding box center [191, 127] width 22 height 17
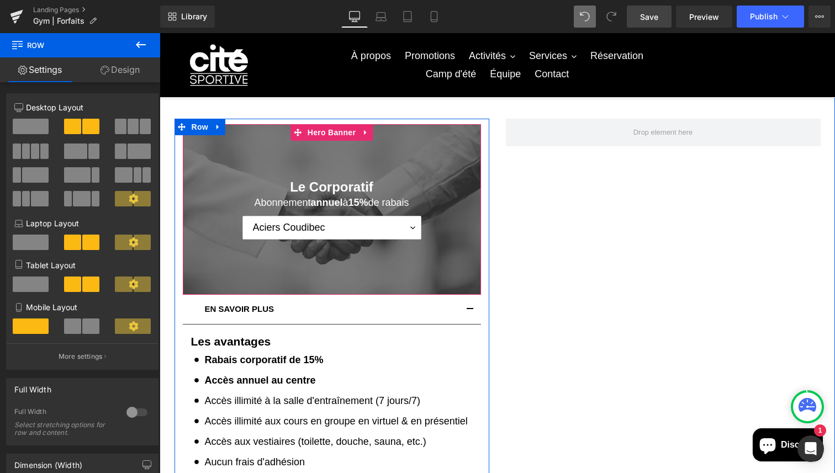
click at [201, 145] on div at bounding box center [332, 209] width 298 height 171
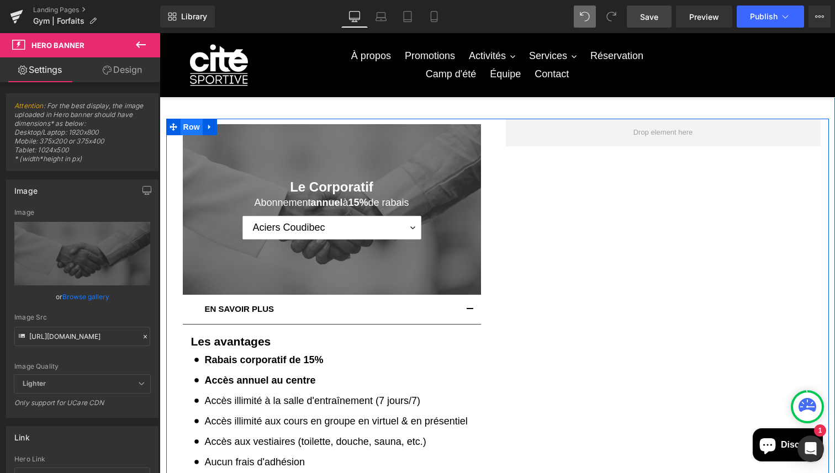
click at [180, 127] on span "Row" at bounding box center [191, 127] width 22 height 17
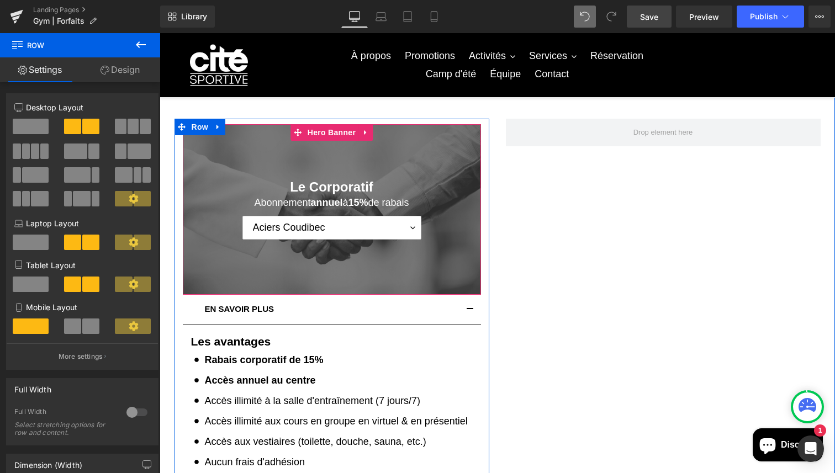
click at [282, 143] on div at bounding box center [332, 209] width 298 height 171
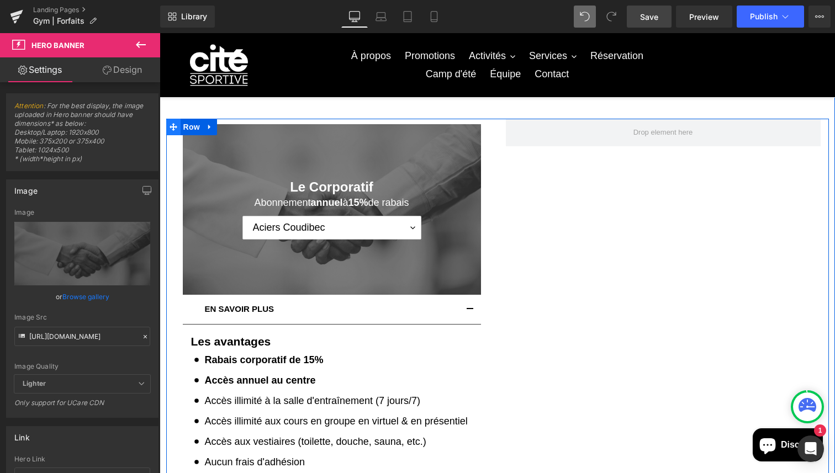
click at [168, 131] on span at bounding box center [173, 127] width 14 height 17
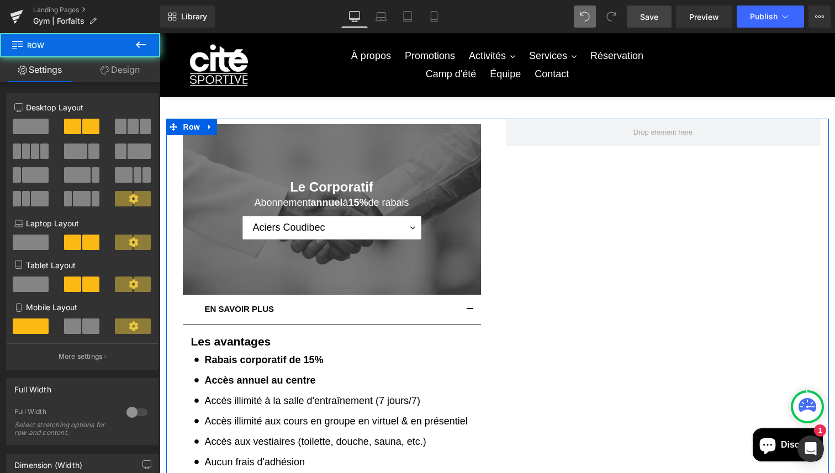
click at [39, 126] on span at bounding box center [31, 126] width 36 height 15
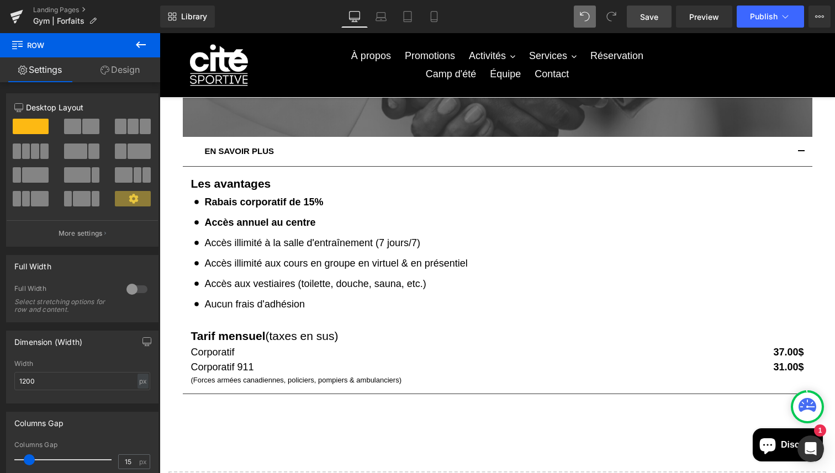
scroll to position [645, 0]
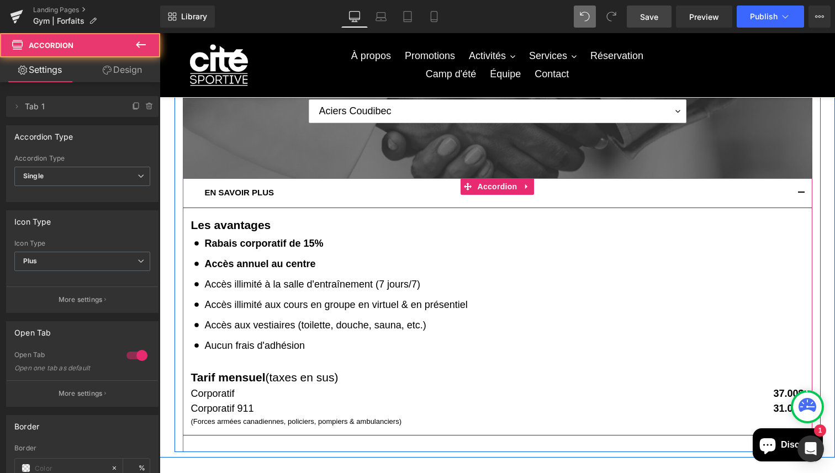
click at [796, 189] on button "button" at bounding box center [801, 192] width 22 height 29
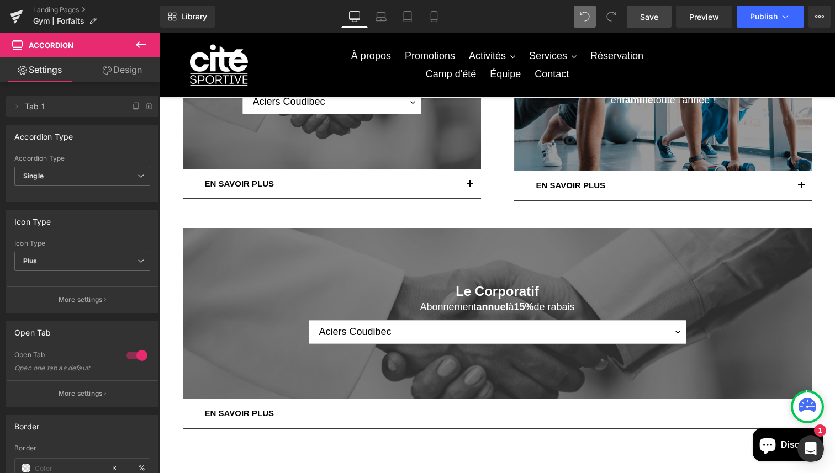
scroll to position [426, 0]
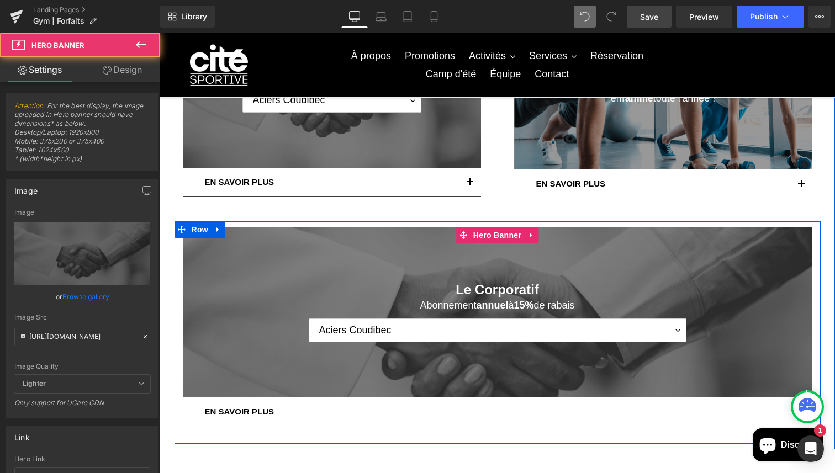
click at [657, 264] on div at bounding box center [497, 312] width 629 height 171
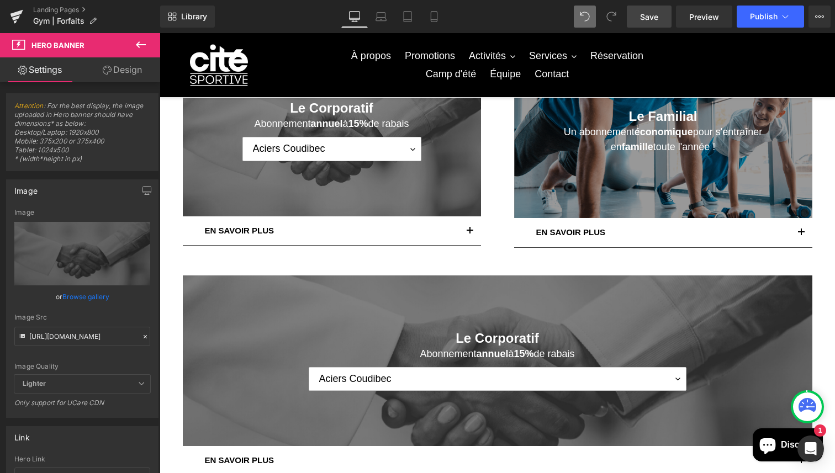
scroll to position [527, 0]
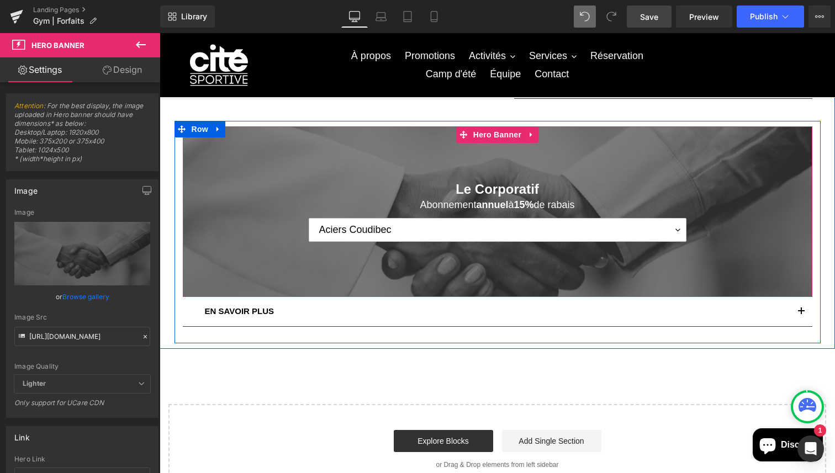
click at [449, 168] on div at bounding box center [497, 211] width 629 height 171
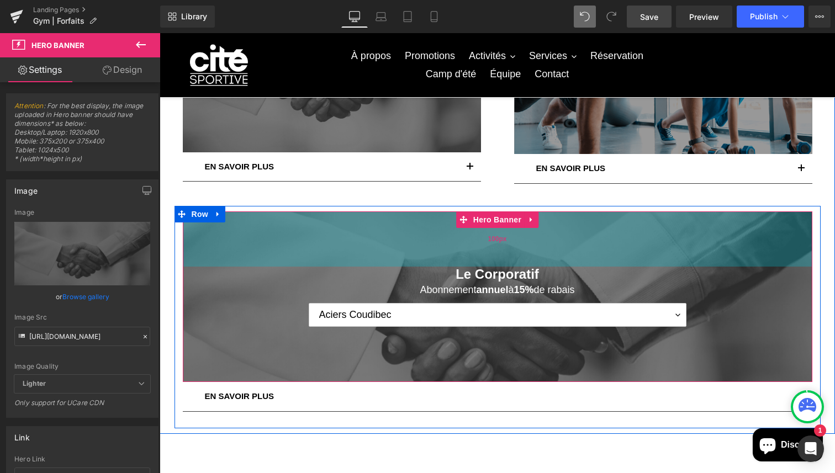
scroll to position [452, 0]
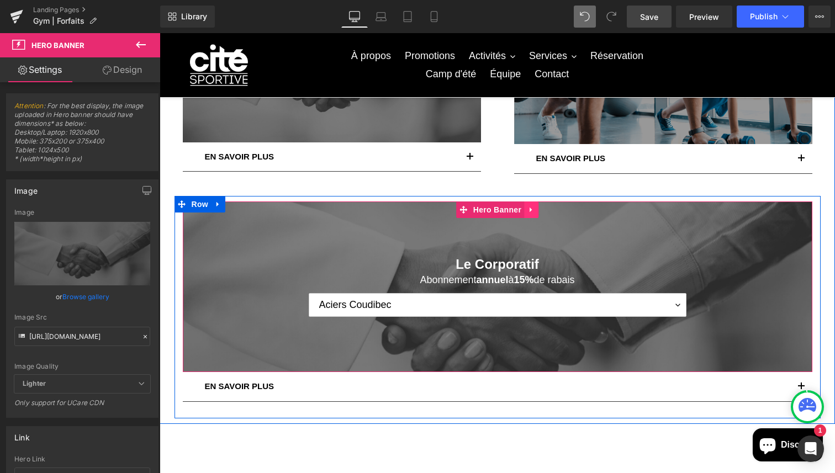
click at [526, 214] on link at bounding box center [531, 209] width 14 height 17
click at [541, 210] on icon at bounding box center [538, 210] width 8 height 8
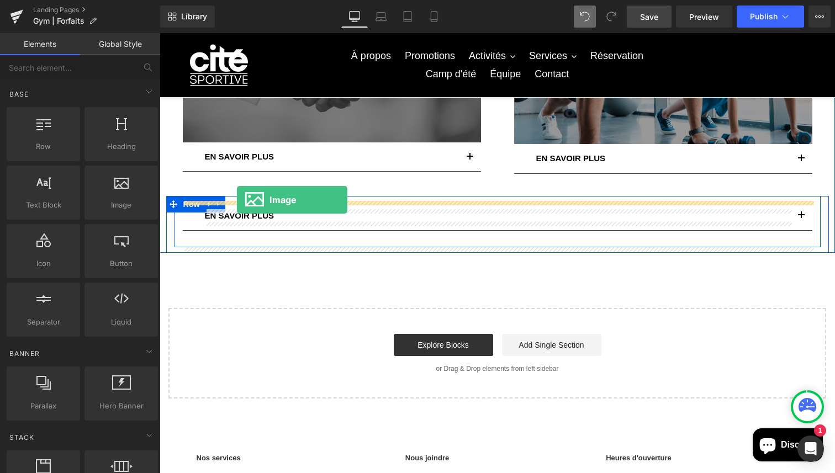
drag, startPoint x: 271, startPoint y: 246, endPoint x: 237, endPoint y: 200, distance: 57.6
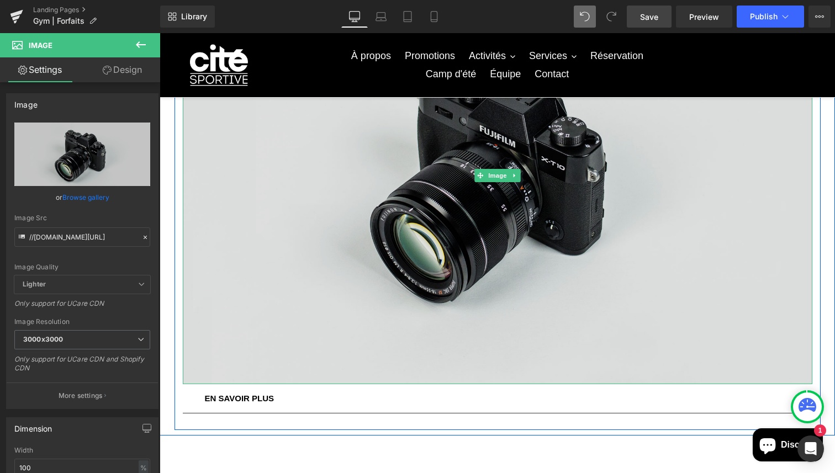
scroll to position [682, 0]
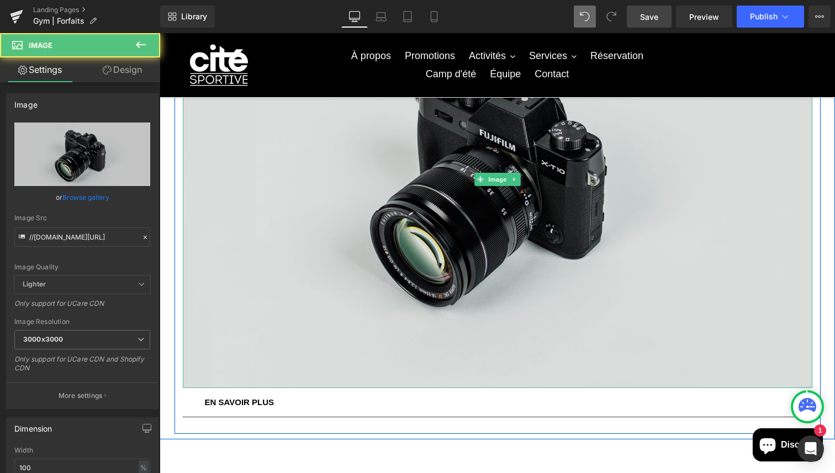
click at [261, 277] on img at bounding box center [497, 179] width 629 height 417
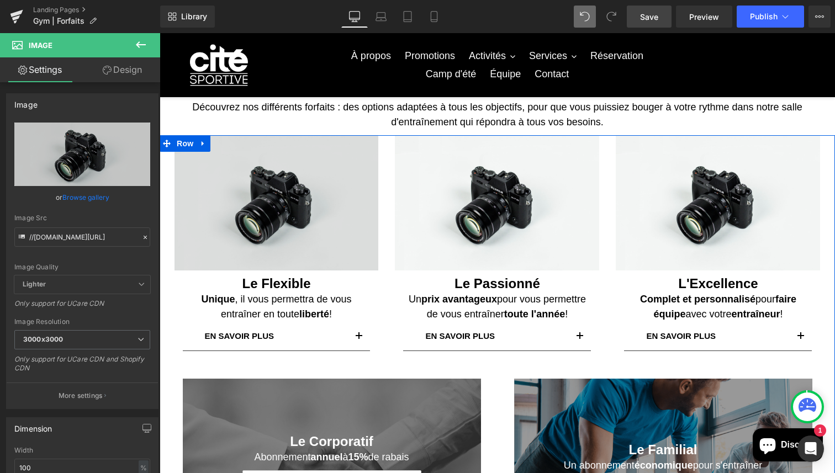
scroll to position [35, 0]
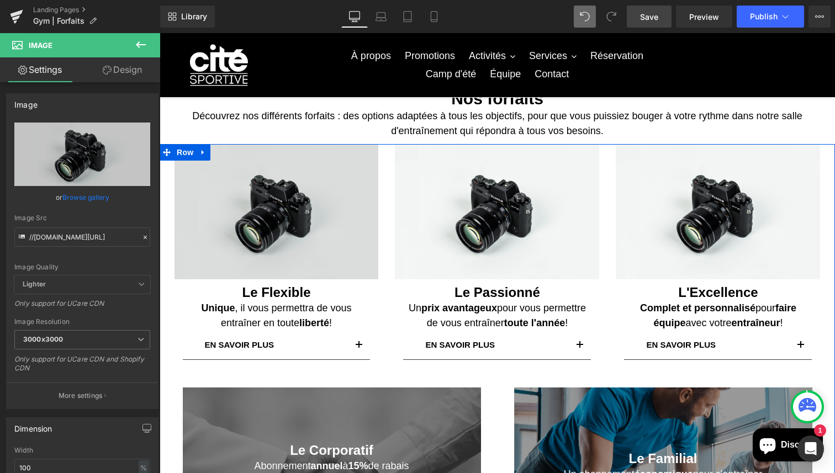
click at [272, 216] on div "Image" at bounding box center [276, 211] width 204 height 135
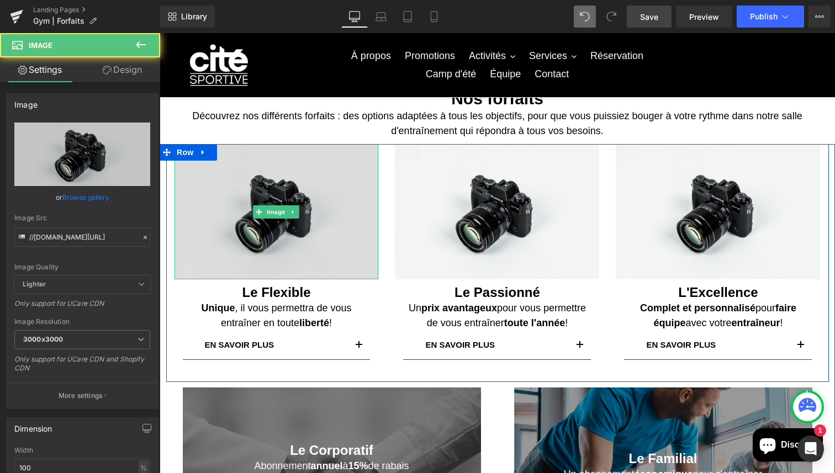
click at [272, 216] on span "Image" at bounding box center [276, 211] width 23 height 13
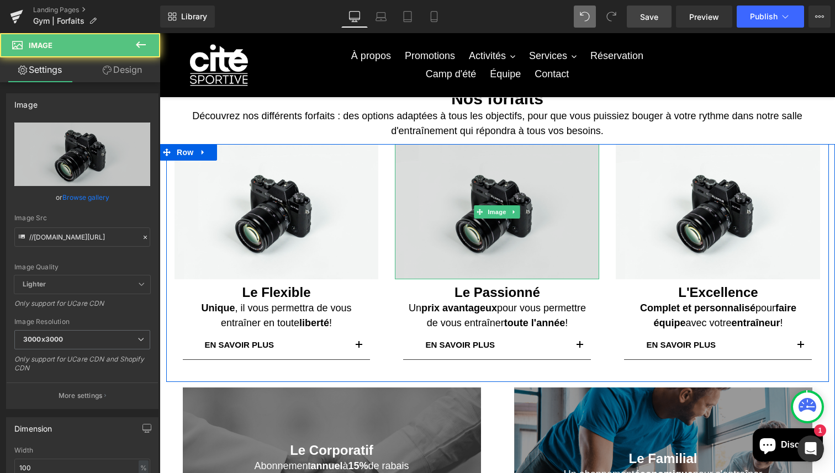
click at [486, 230] on img at bounding box center [497, 211] width 204 height 135
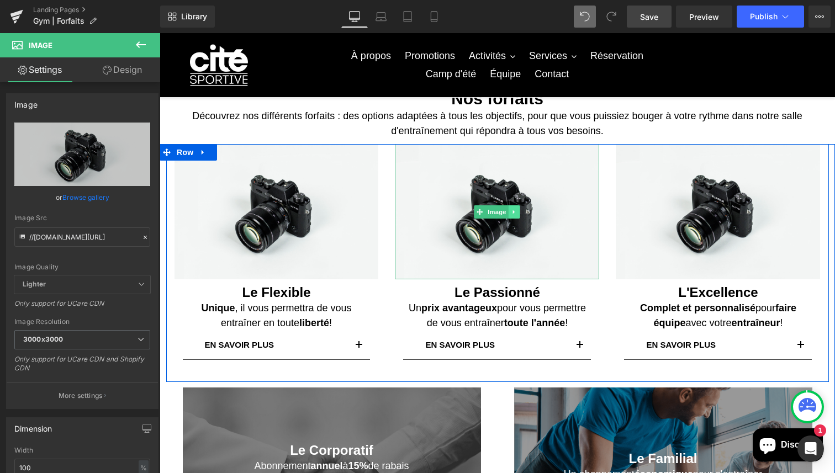
click at [516, 213] on icon at bounding box center [514, 212] width 6 height 7
click at [479, 212] on link "Image" at bounding box center [491, 211] width 34 height 13
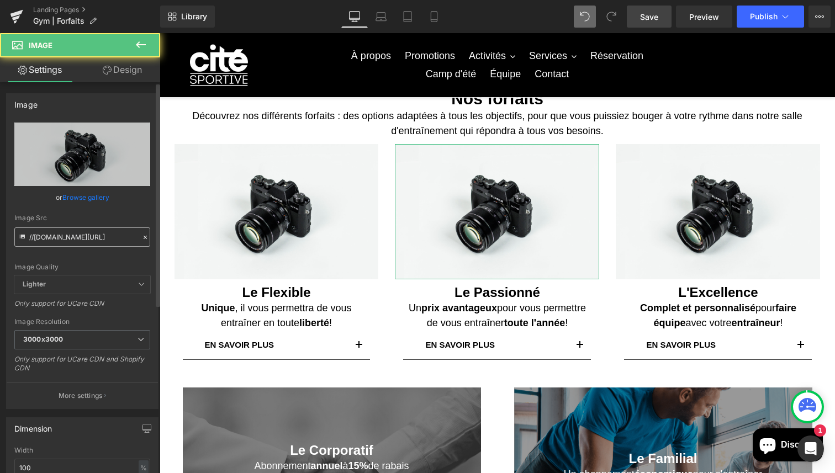
click at [123, 237] on input "//[DOMAIN_NAME][URL]" at bounding box center [82, 236] width 136 height 19
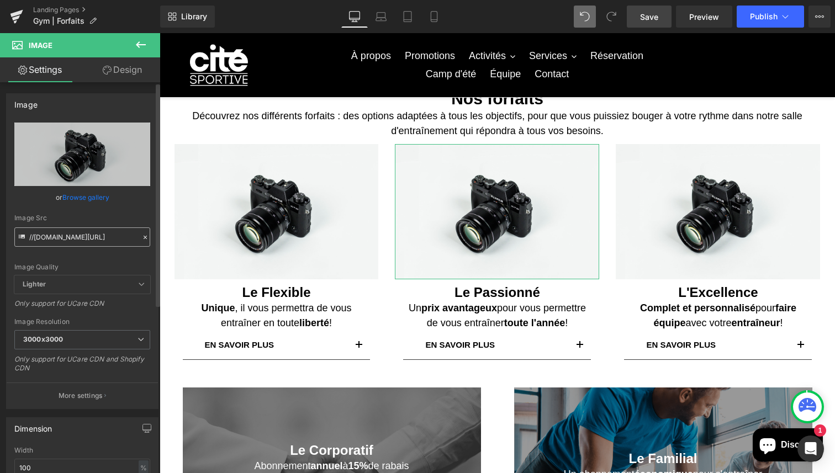
click at [123, 237] on input "//[DOMAIN_NAME][URL]" at bounding box center [82, 236] width 136 height 19
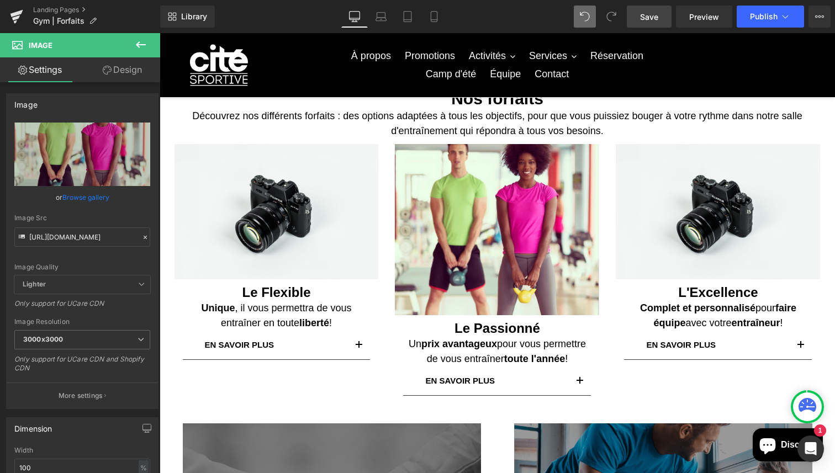
type input "[URL][DOMAIN_NAME]"
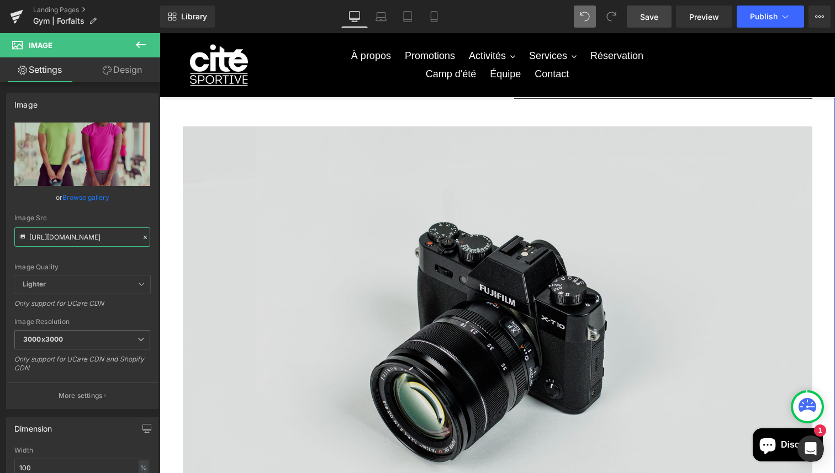
scroll to position [572, 0]
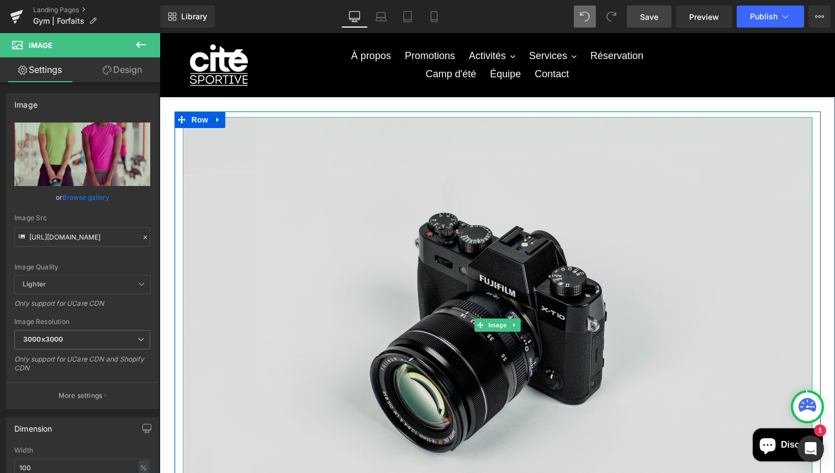
click at [498, 222] on img at bounding box center [497, 325] width 629 height 417
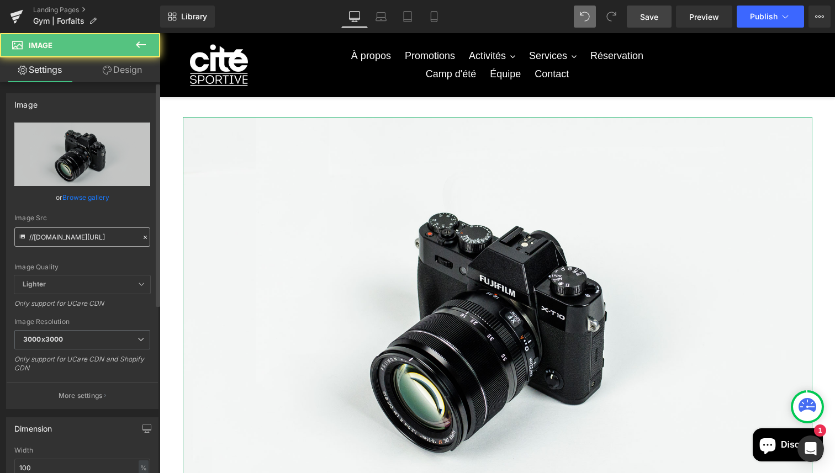
click at [115, 236] on input "//[DOMAIN_NAME][URL]" at bounding box center [82, 236] width 136 height 19
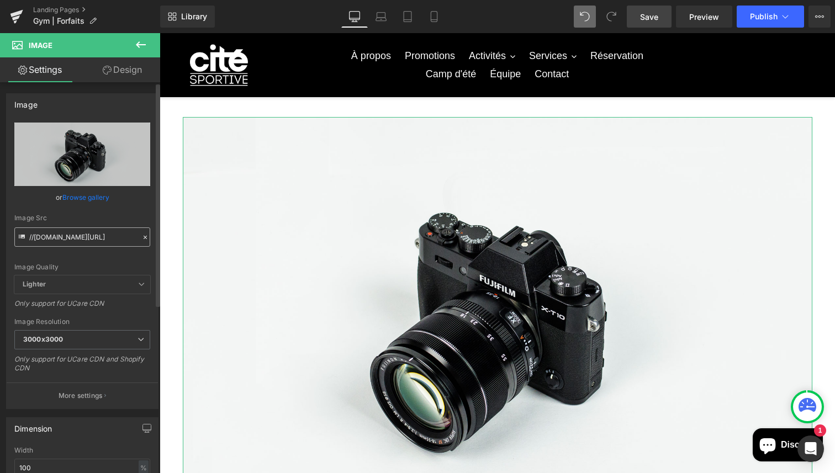
click at [115, 236] on input "//[DOMAIN_NAME][URL]" at bounding box center [82, 236] width 136 height 19
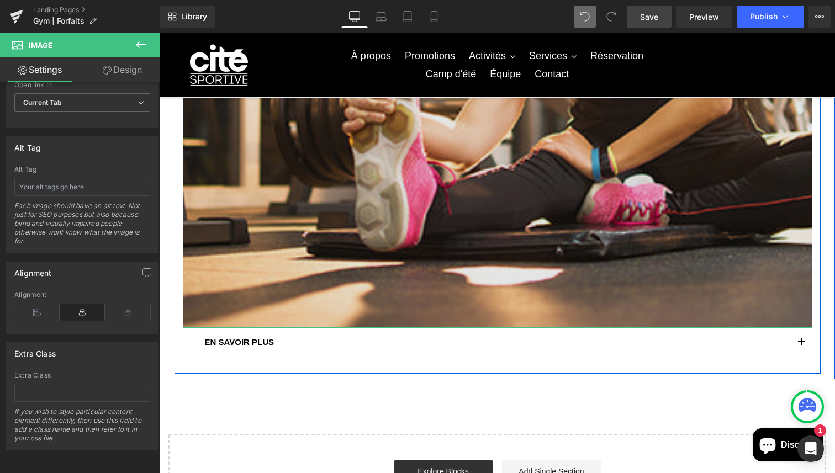
scroll to position [848, 0]
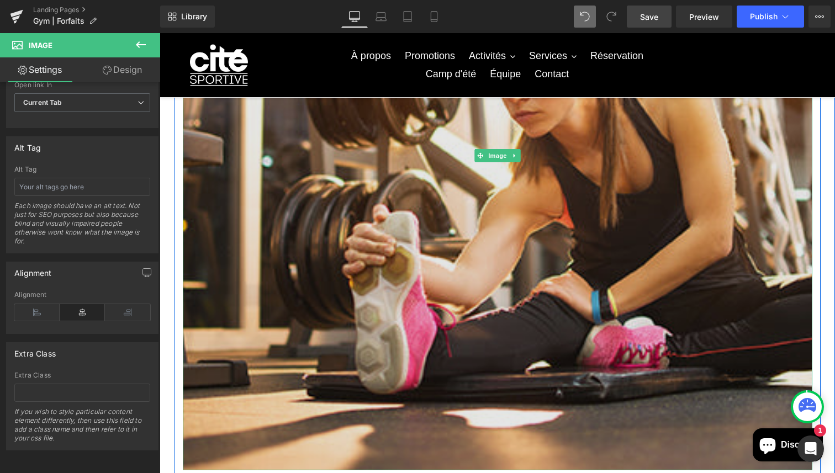
type input "[URL][DOMAIN_NAME]"
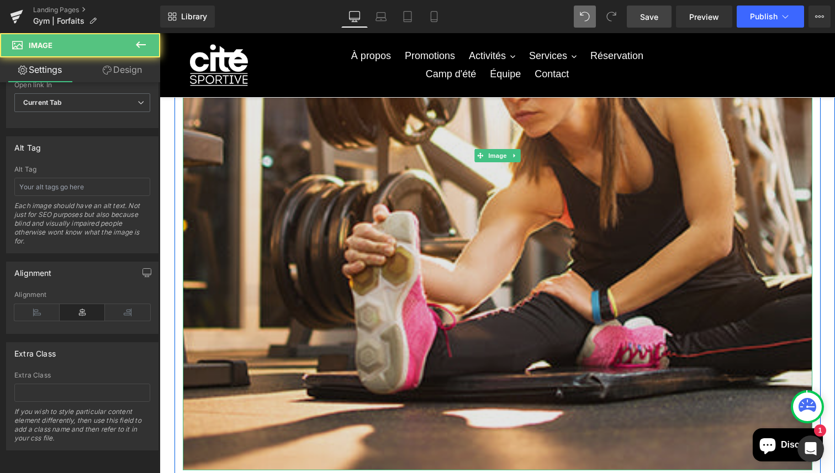
scroll to position [0, 0]
click at [429, 205] on img at bounding box center [497, 155] width 629 height 629
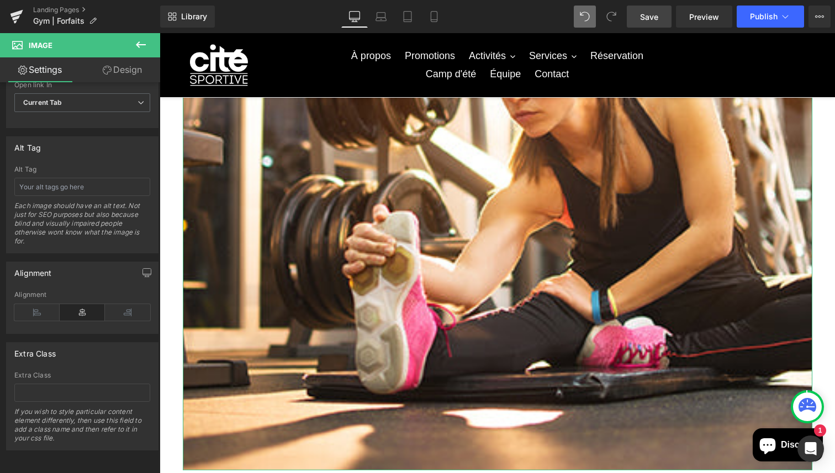
click at [137, 73] on link "Design" at bounding box center [122, 69] width 80 height 25
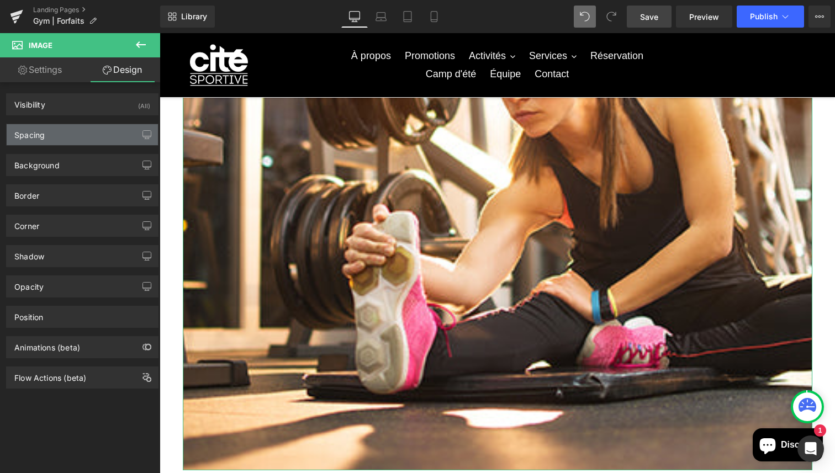
click at [67, 136] on div "Spacing" at bounding box center [82, 134] width 151 height 21
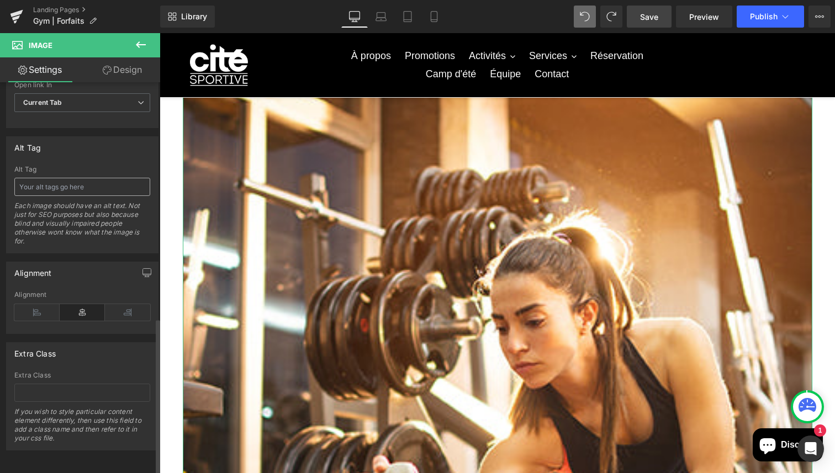
scroll to position [507, 0]
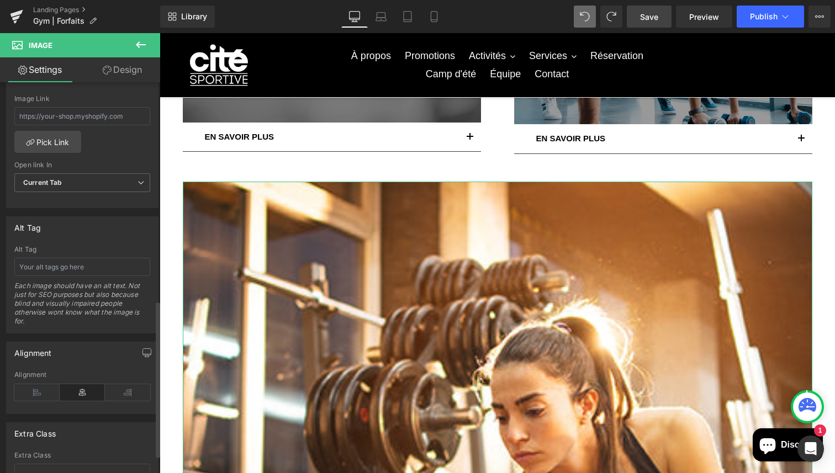
scroll to position [386, 0]
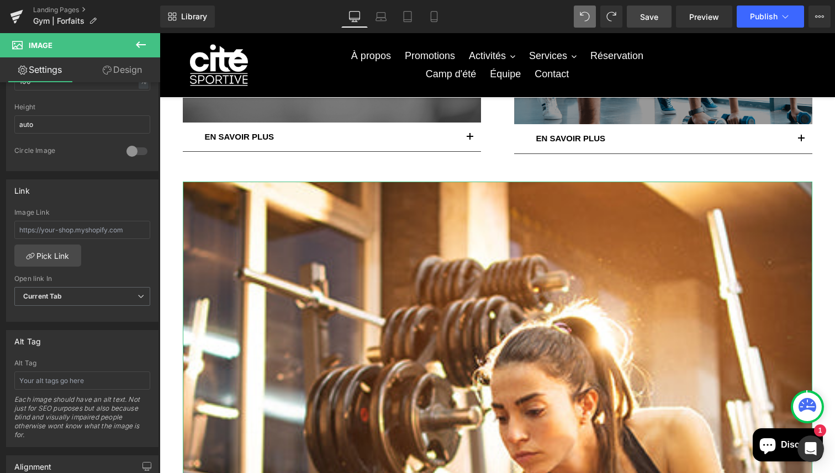
click at [125, 77] on link "Design" at bounding box center [122, 69] width 80 height 25
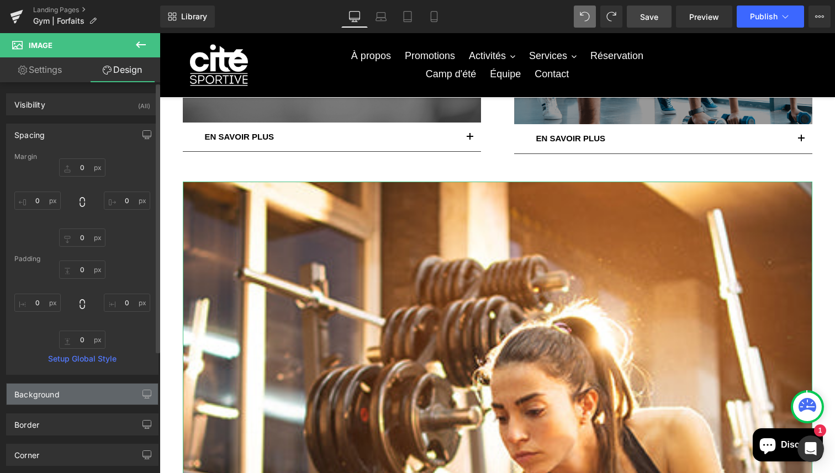
click at [74, 397] on div "Background" at bounding box center [82, 394] width 151 height 21
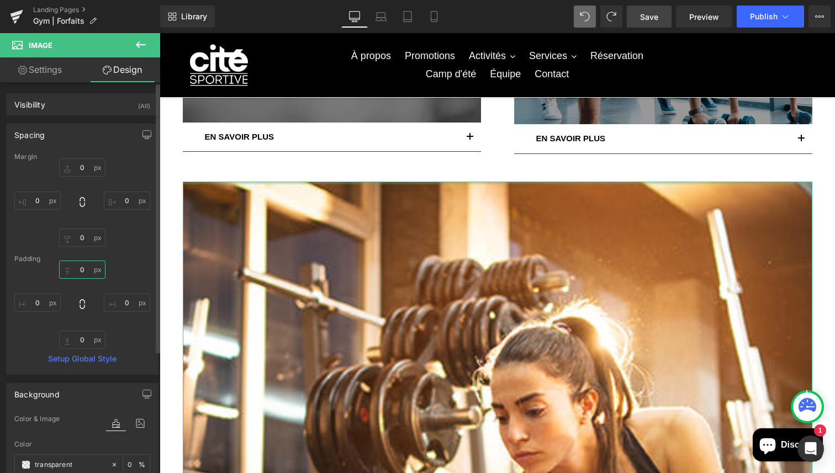
click at [82, 272] on input "text" at bounding box center [82, 270] width 46 height 18
click at [107, 136] on div "Spacing" at bounding box center [82, 134] width 151 height 21
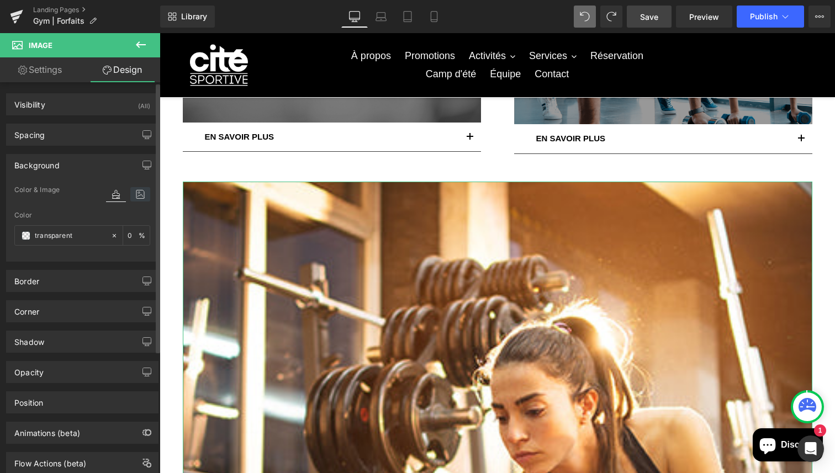
click at [136, 193] on icon at bounding box center [140, 194] width 20 height 14
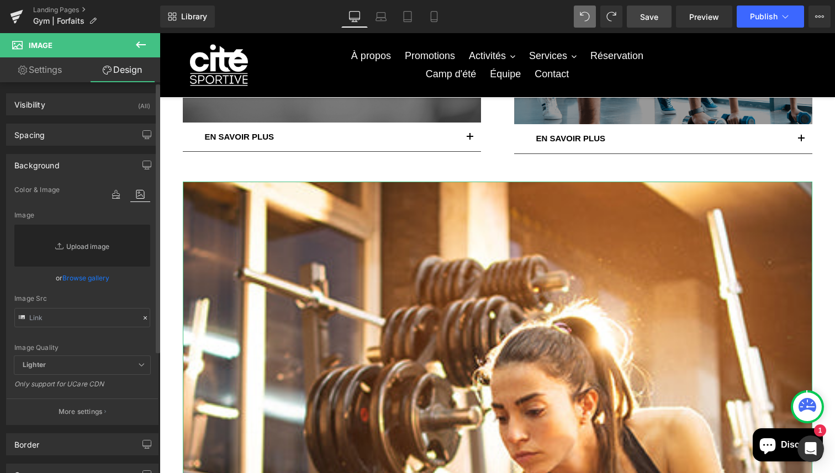
click at [77, 233] on link "Replace Image" at bounding box center [82, 246] width 136 height 42
click at [73, 320] on input "text" at bounding box center [82, 317] width 136 height 19
paste input "[URL][DOMAIN_NAME]"
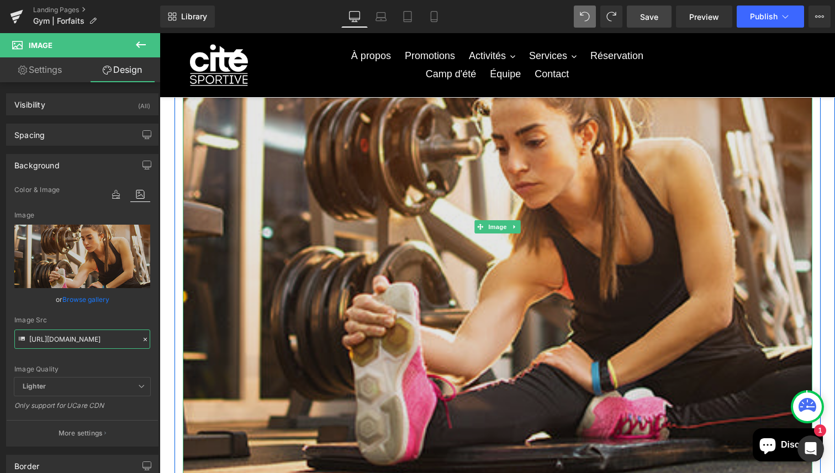
scroll to position [719, 0]
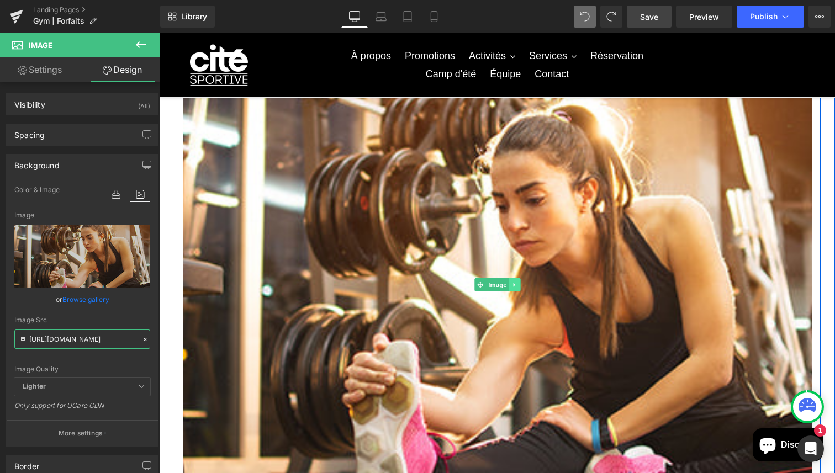
type input "[URL][DOMAIN_NAME]"
click at [519, 280] on link at bounding box center [514, 284] width 12 height 13
click at [519, 285] on icon at bounding box center [520, 285] width 6 height 7
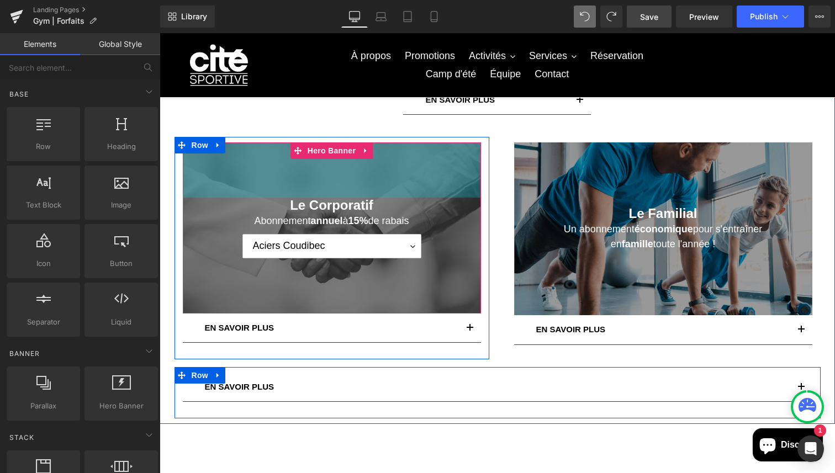
scroll to position [500, 0]
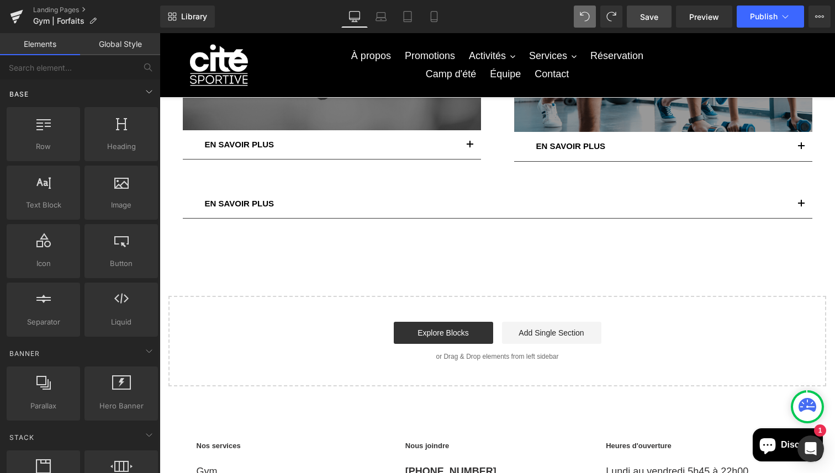
click at [116, 94] on div "Base" at bounding box center [82, 94] width 156 height 22
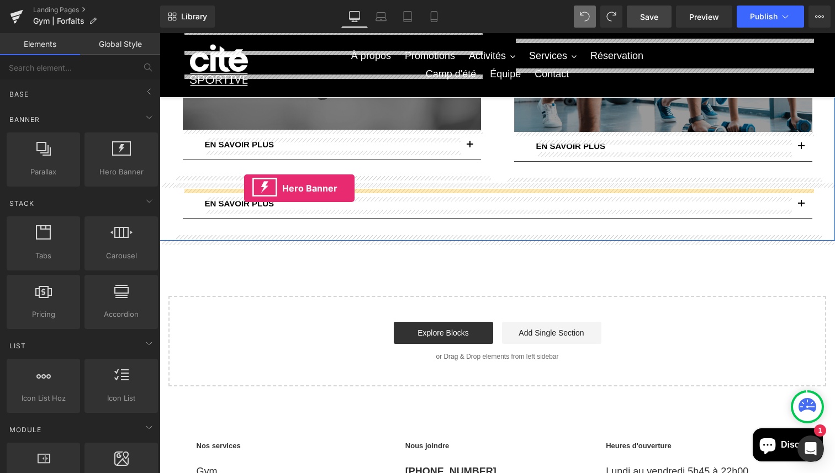
drag, startPoint x: 276, startPoint y: 189, endPoint x: 244, endPoint y: 188, distance: 32.0
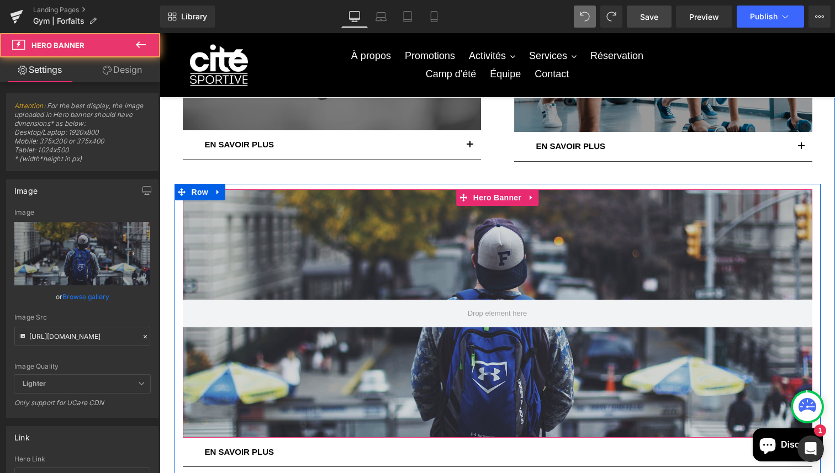
click at [251, 249] on div at bounding box center [497, 313] width 629 height 248
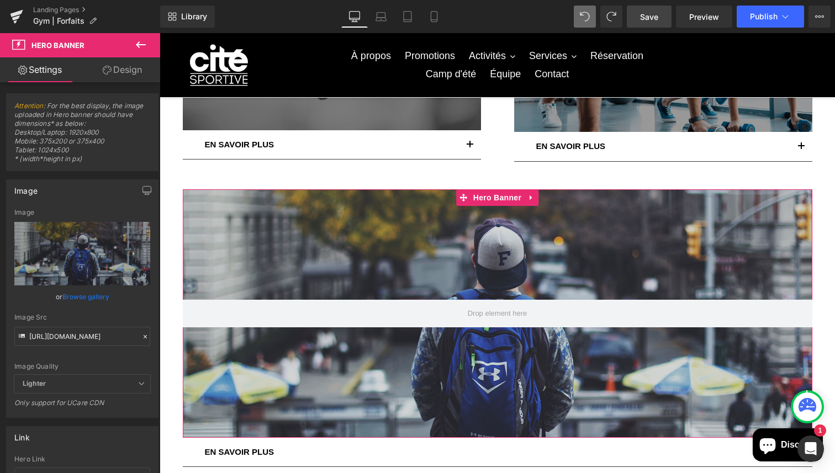
click at [138, 76] on link "Design" at bounding box center [122, 69] width 80 height 25
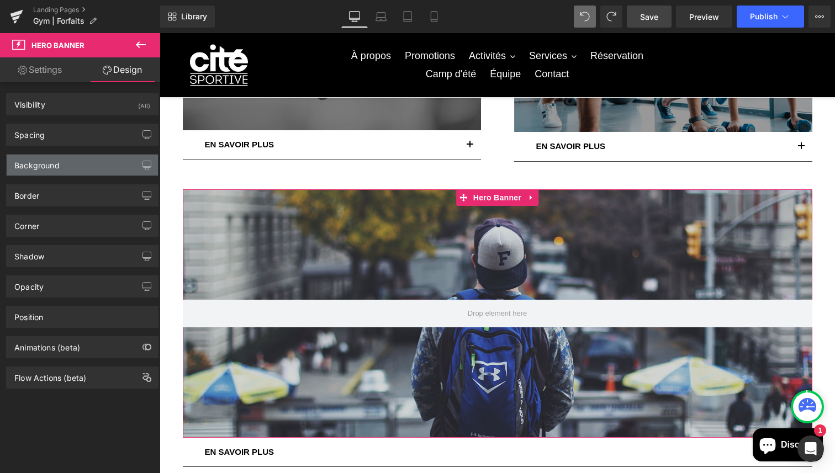
click at [49, 167] on div "Background" at bounding box center [36, 162] width 45 height 15
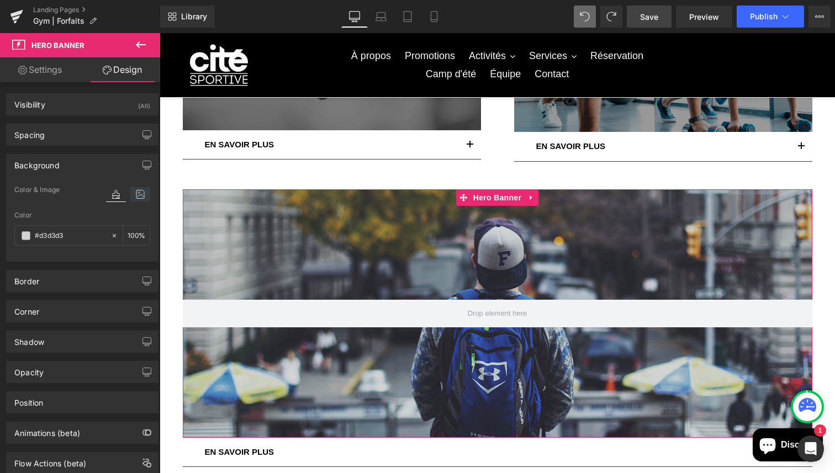
click at [140, 196] on icon at bounding box center [140, 194] width 20 height 14
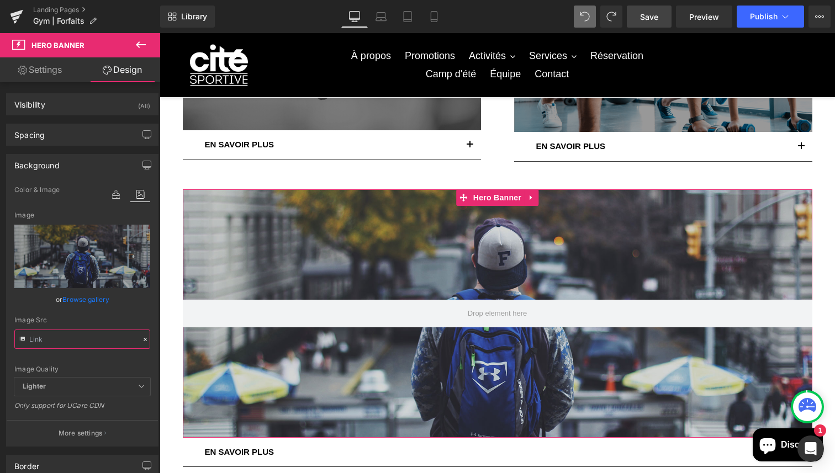
click at [92, 338] on input "text" at bounding box center [82, 339] width 136 height 19
paste input "[DOMAIN_NAME][URL]"
type input "[URL][DOMAIN_NAME]"
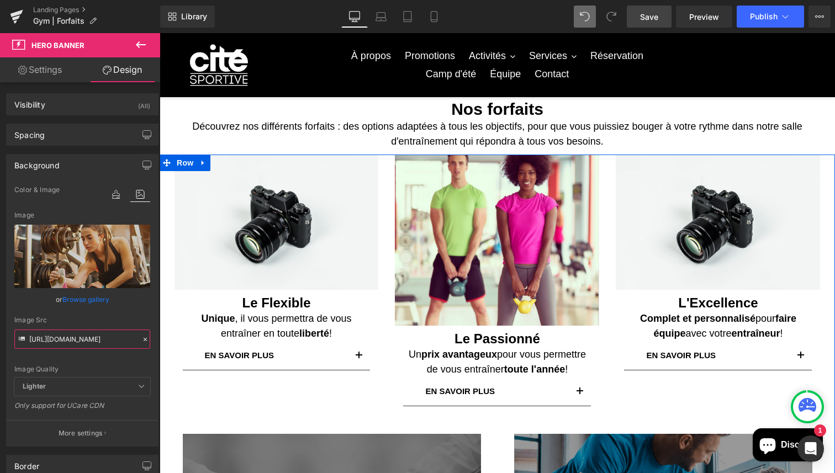
scroll to position [0, 0]
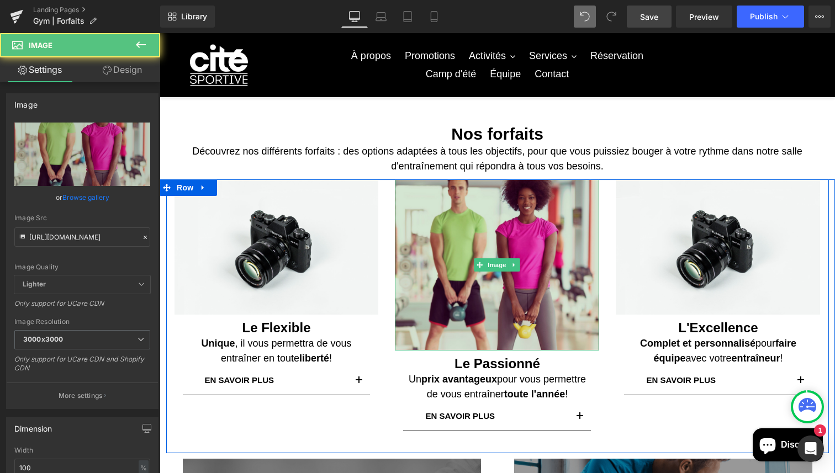
click at [456, 252] on img at bounding box center [497, 264] width 204 height 171
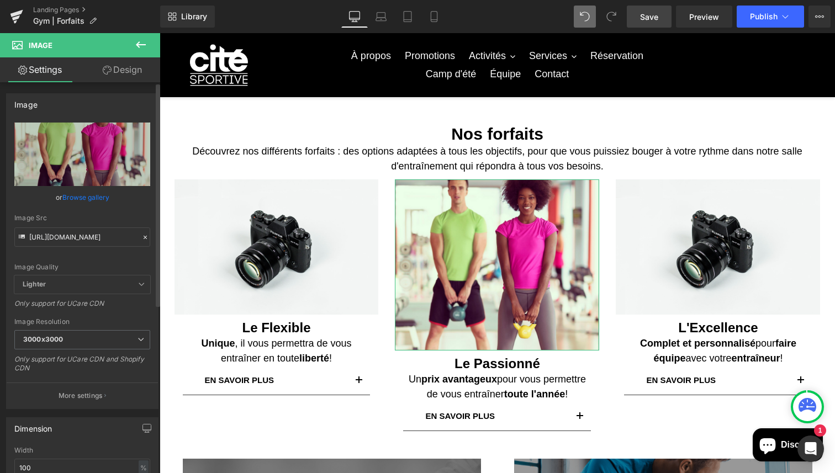
click at [142, 237] on icon at bounding box center [145, 237] width 8 height 8
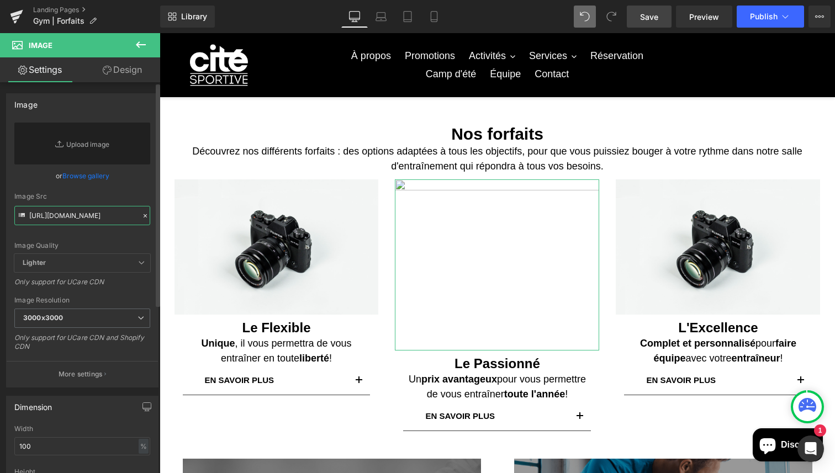
click at [88, 211] on input "[URL][DOMAIN_NAME]" at bounding box center [82, 215] width 136 height 19
paste input "[URL][DOMAIN_NAME]"
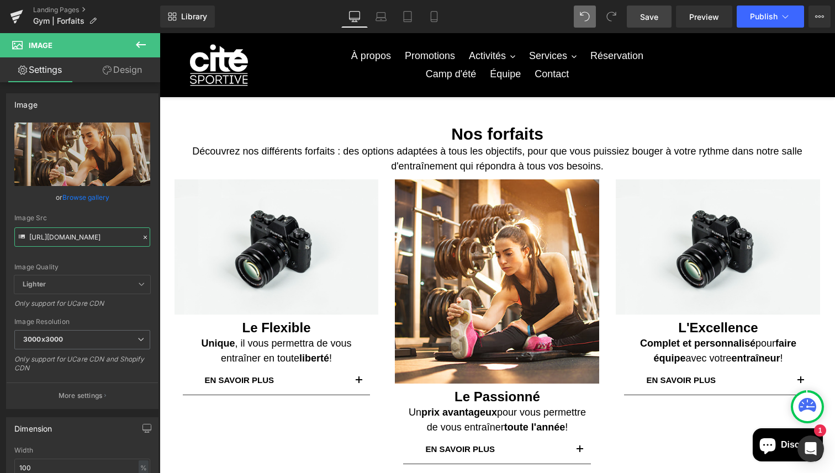
type input "[URL][DOMAIN_NAME]"
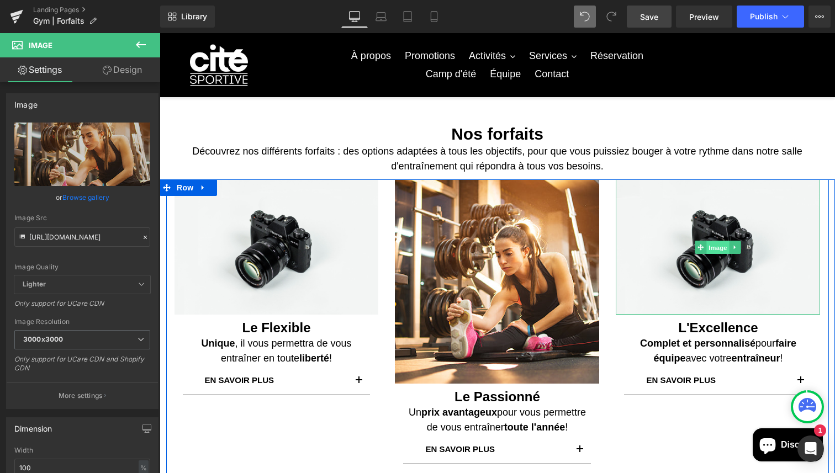
click at [716, 248] on span "Image" at bounding box center [718, 247] width 23 height 13
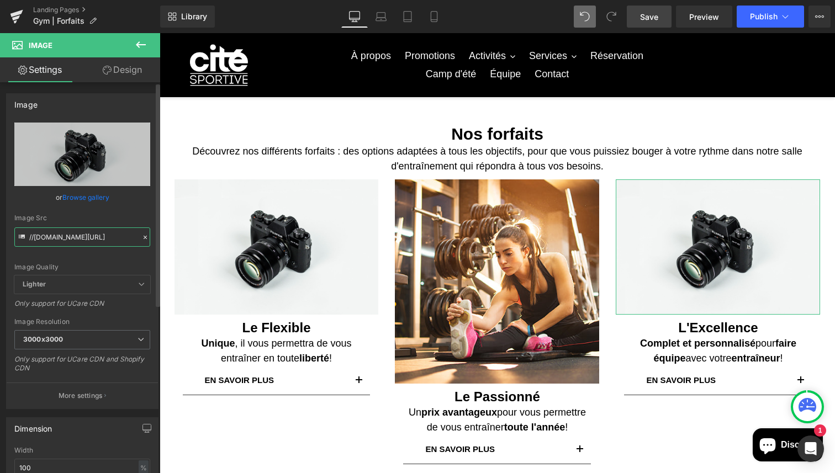
click at [95, 236] on input "//[DOMAIN_NAME][URL]" at bounding box center [82, 236] width 136 height 19
paste input "[URL][DOMAIN_NAME]"
type input "[URL][DOMAIN_NAME]"
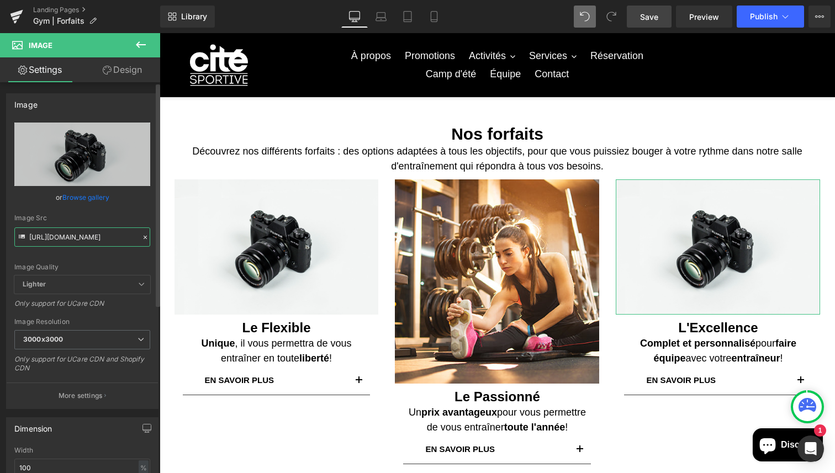
scroll to position [0, 262]
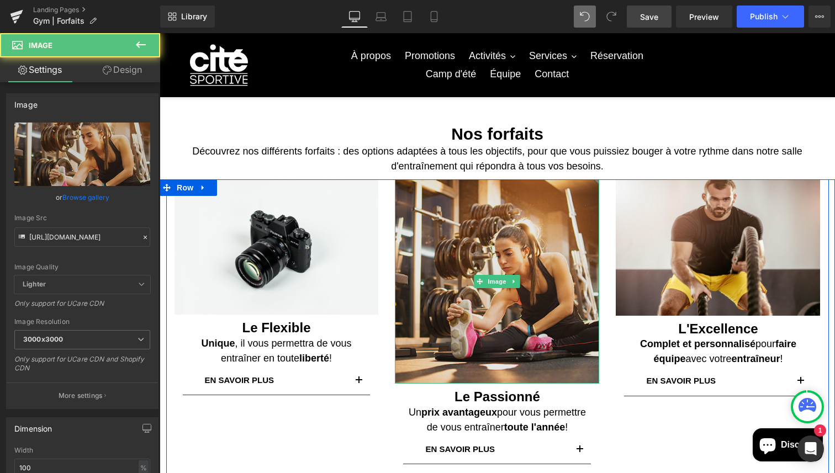
click at [579, 237] on img at bounding box center [497, 281] width 204 height 204
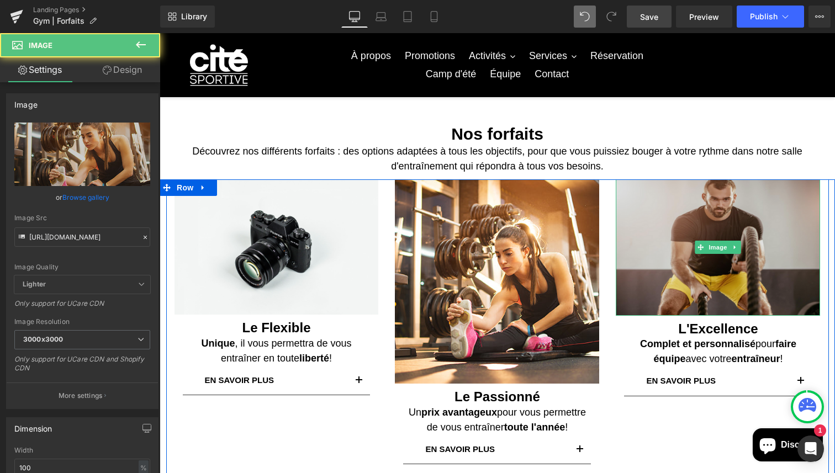
click at [686, 244] on img at bounding box center [717, 247] width 204 height 136
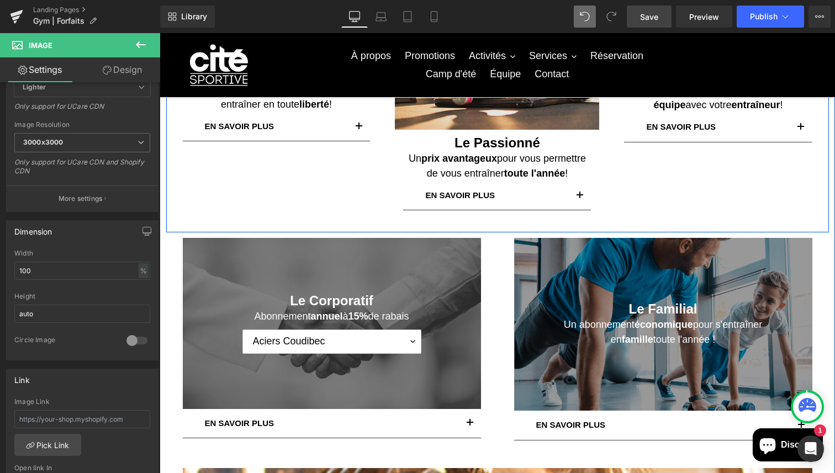
scroll to position [267, 0]
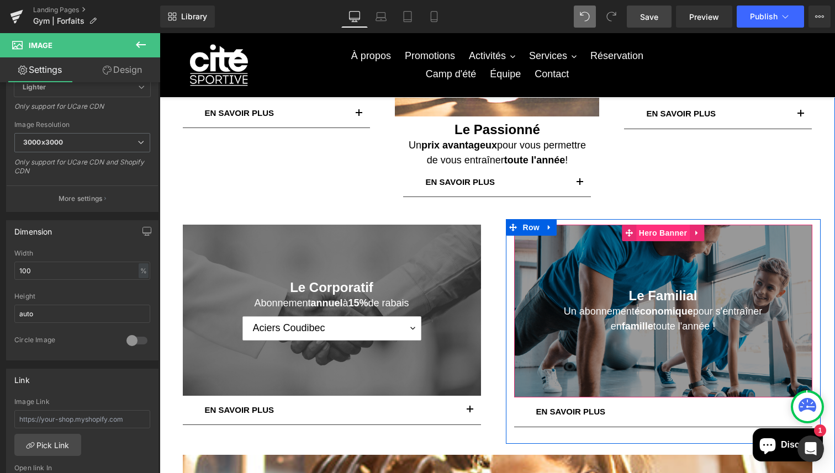
click at [673, 238] on span "Hero Banner" at bounding box center [663, 233] width 54 height 17
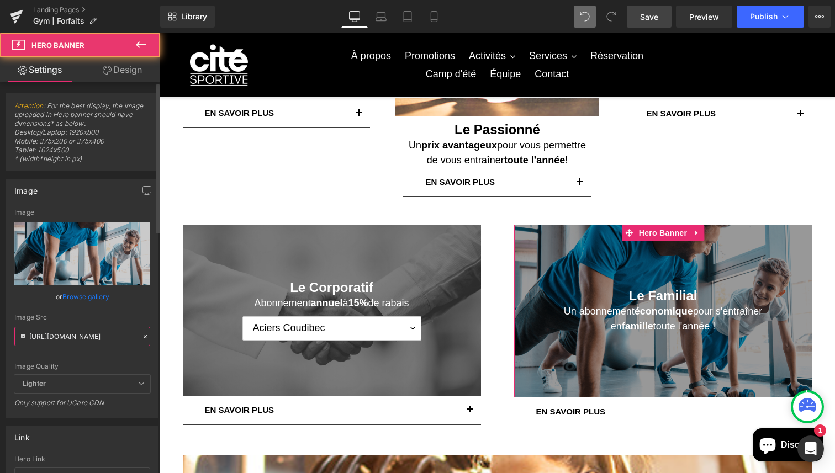
click at [104, 336] on input "[URL][DOMAIN_NAME]" at bounding box center [82, 336] width 136 height 19
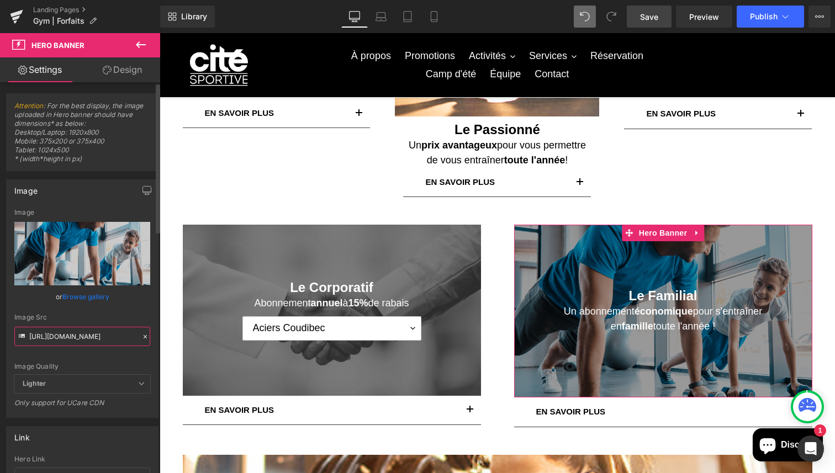
click at [104, 336] on input "[URL][DOMAIN_NAME]" at bounding box center [82, 336] width 136 height 19
type input "[URL][DOMAIN_NAME]"
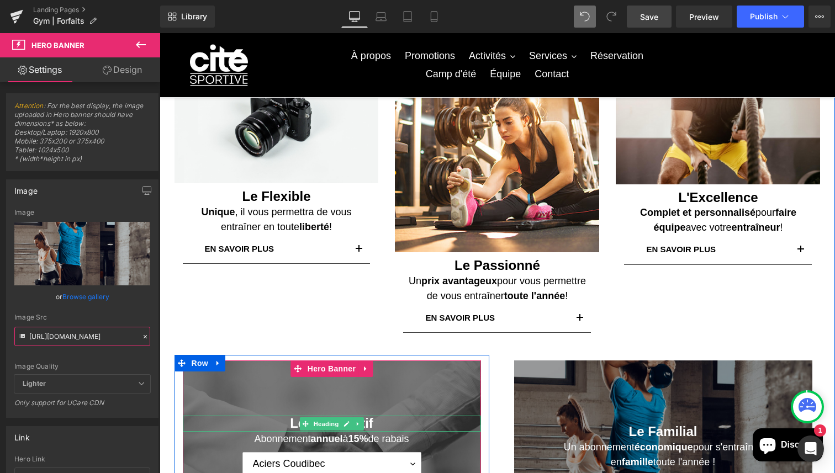
scroll to position [0, 0]
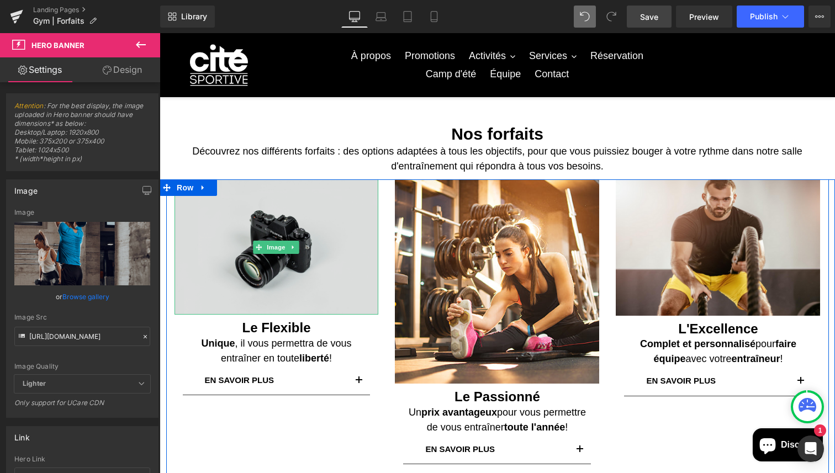
click at [325, 222] on img at bounding box center [276, 246] width 204 height 135
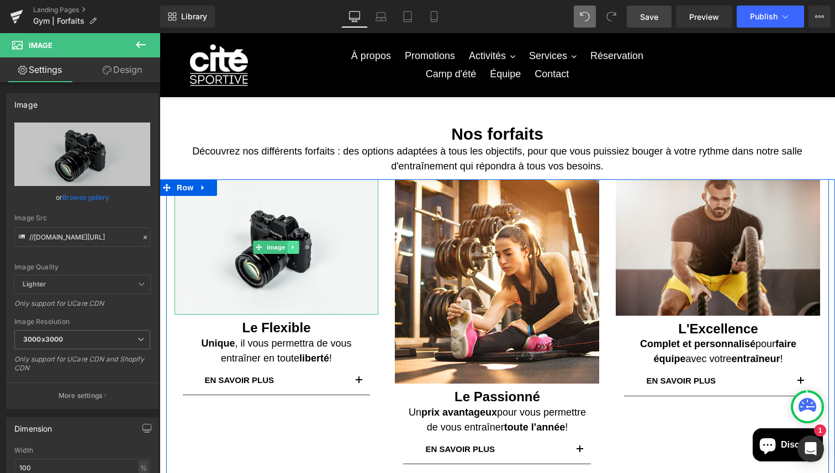
click at [296, 249] on link at bounding box center [294, 247] width 12 height 13
click at [252, 247] on div "Image" at bounding box center [276, 246] width 204 height 135
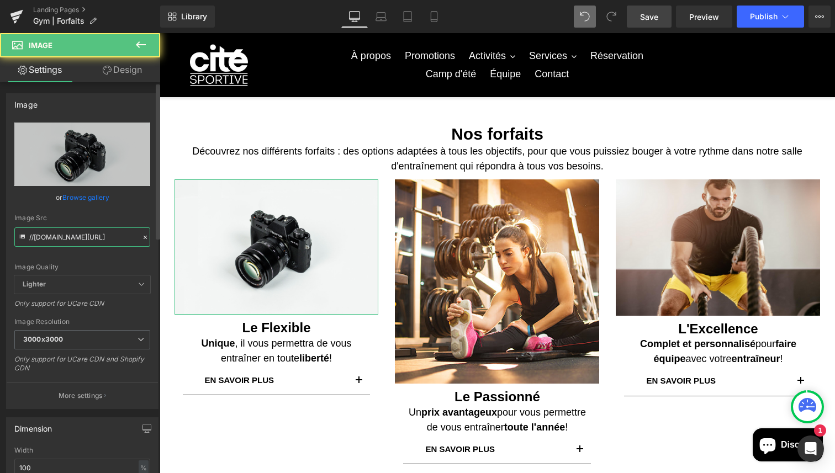
click at [103, 235] on input "//[DOMAIN_NAME][URL]" at bounding box center [82, 236] width 136 height 19
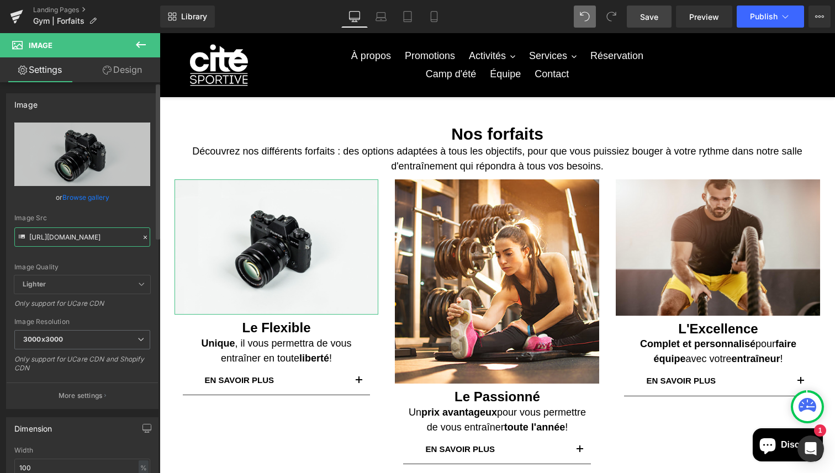
scroll to position [0, 241]
type input "[URL][DOMAIN_NAME]"
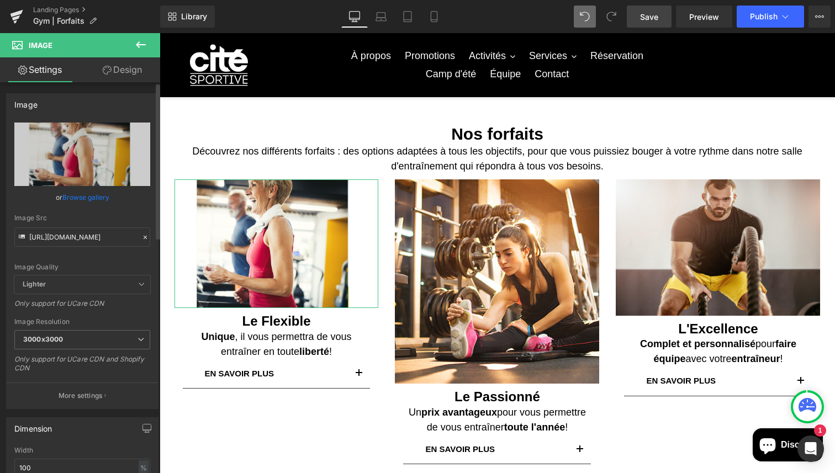
scroll to position [0, 0]
click at [110, 257] on div "Image Quality Lighter Lightest Lighter Lighter Lightest Only support for UCare …" at bounding box center [82, 199] width 136 height 153
click at [137, 56] on button at bounding box center [140, 45] width 39 height 24
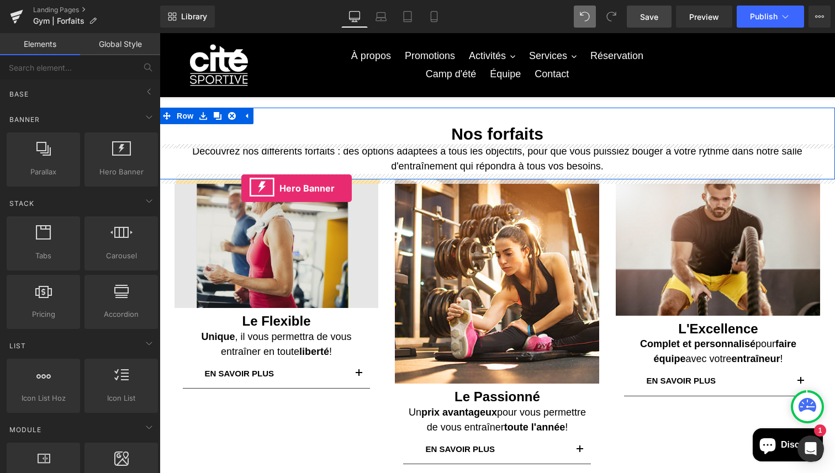
drag, startPoint x: 260, startPoint y: 202, endPoint x: 241, endPoint y: 188, distance: 23.3
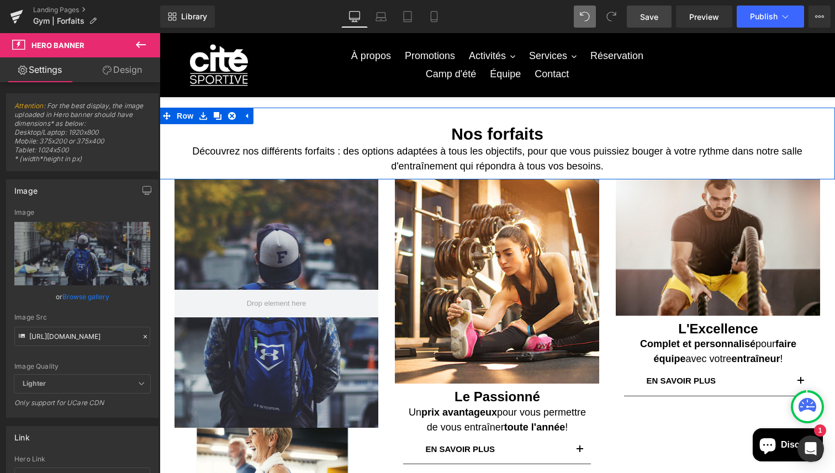
click at [139, 43] on icon at bounding box center [141, 44] width 10 height 7
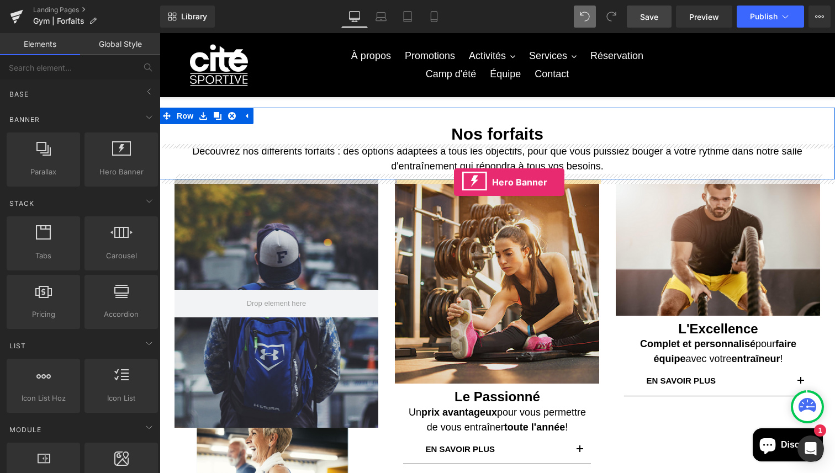
drag, startPoint x: 283, startPoint y: 195, endPoint x: 454, endPoint y: 182, distance: 171.1
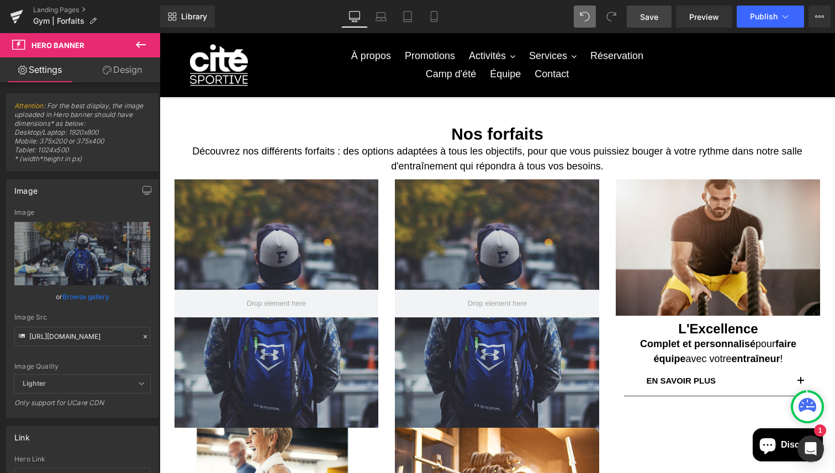
click at [139, 47] on icon at bounding box center [141, 44] width 10 height 7
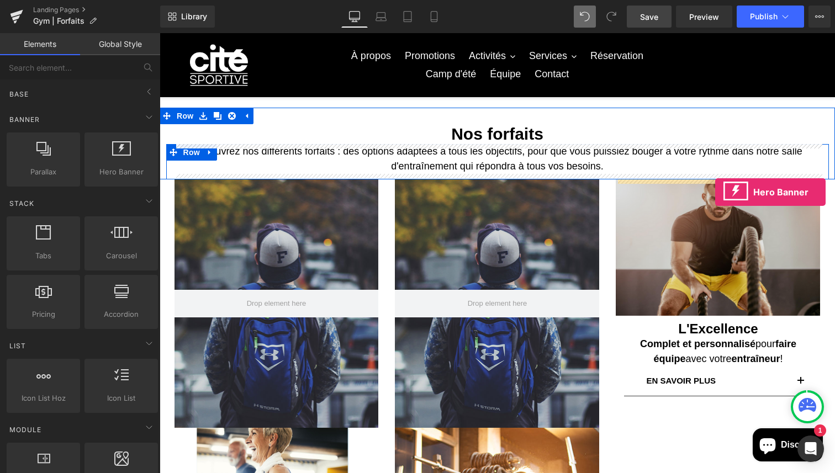
drag, startPoint x: 262, startPoint y: 184, endPoint x: 715, endPoint y: 192, distance: 452.7
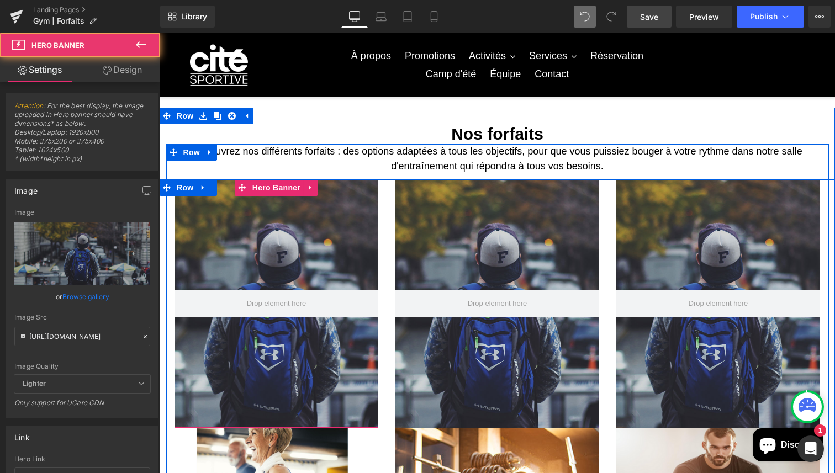
click at [323, 259] on div at bounding box center [276, 303] width 204 height 248
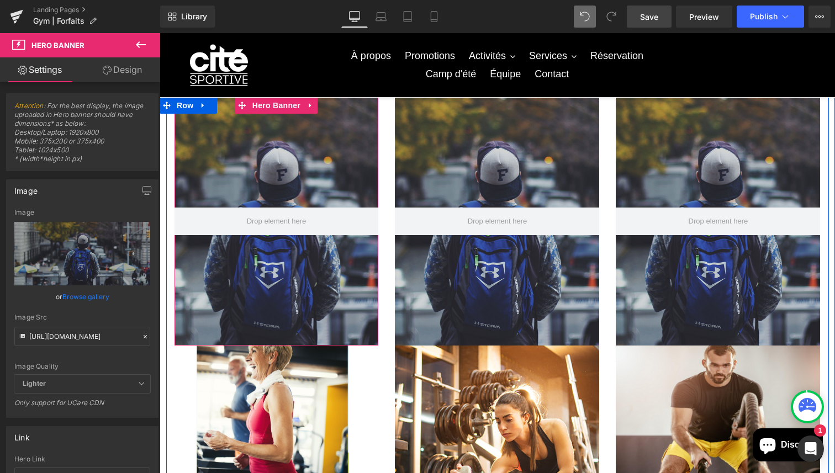
scroll to position [91, 0]
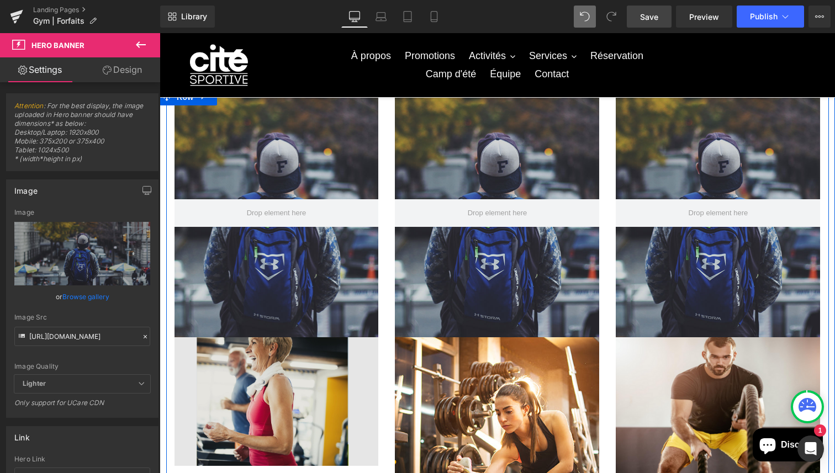
click at [285, 375] on img at bounding box center [276, 401] width 204 height 129
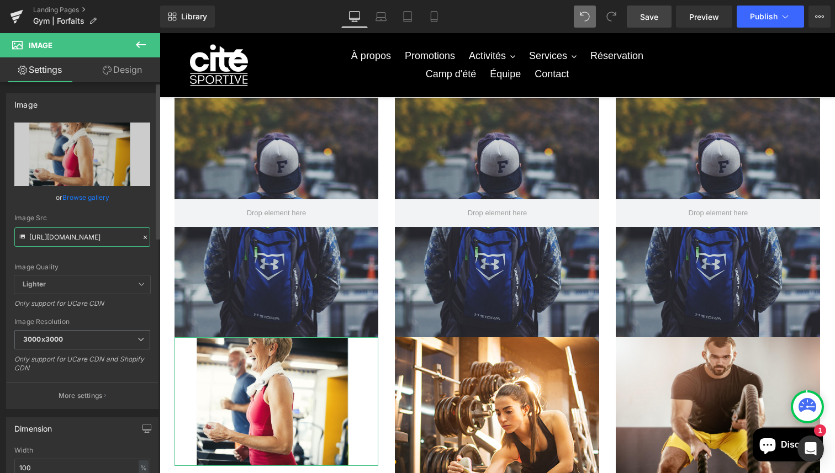
click at [72, 243] on input "[URL][DOMAIN_NAME]" at bounding box center [82, 236] width 136 height 19
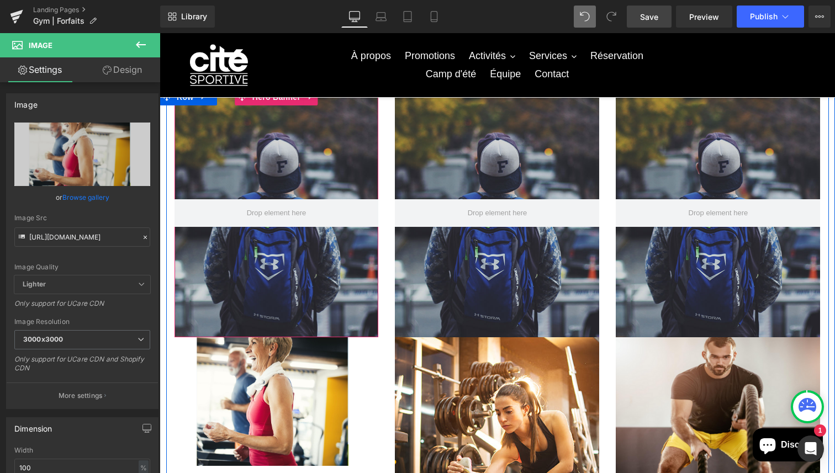
click at [238, 151] on div at bounding box center [276, 213] width 204 height 248
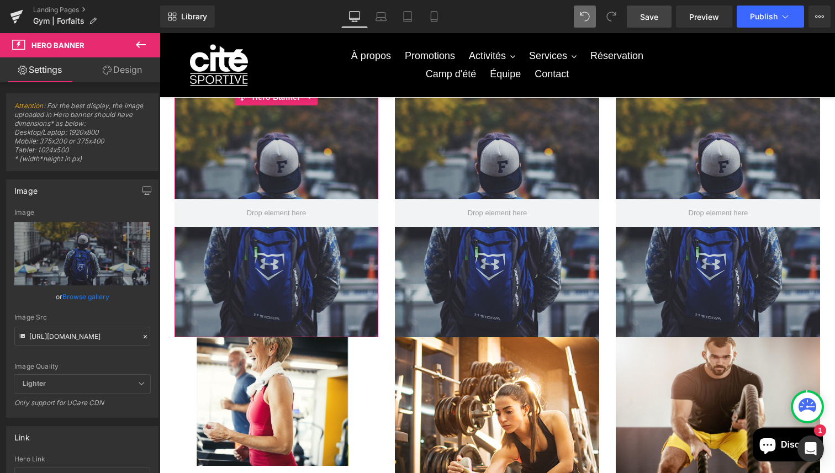
click at [134, 68] on link "Design" at bounding box center [122, 69] width 80 height 25
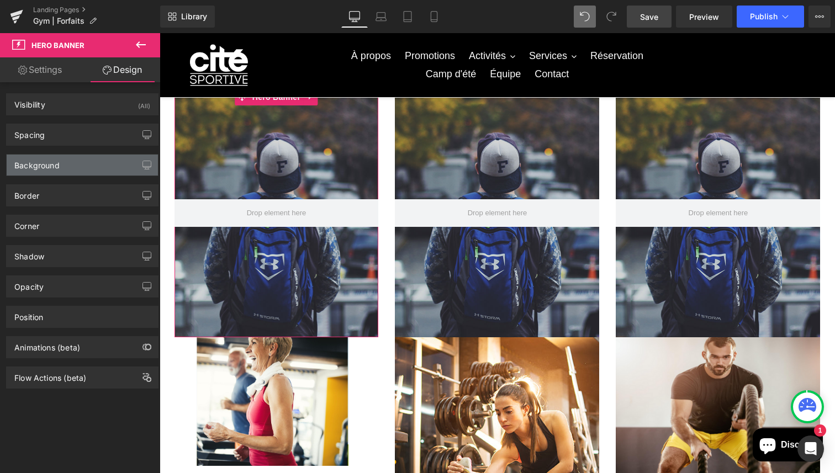
click at [71, 160] on div "Background" at bounding box center [82, 165] width 151 height 21
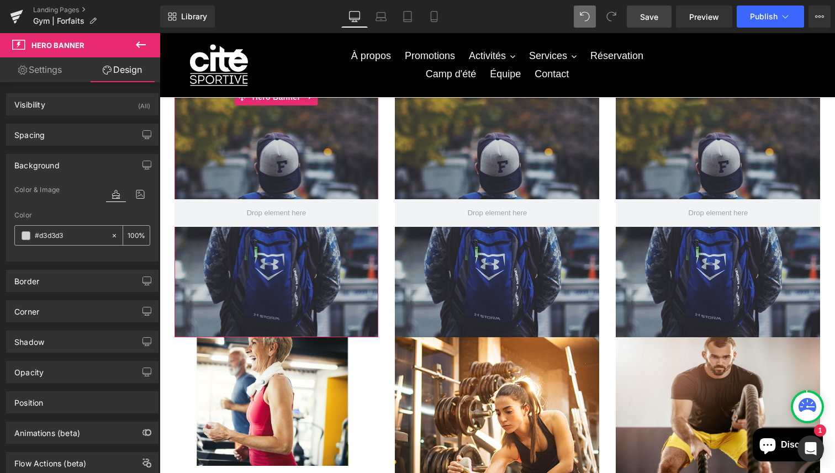
click at [73, 237] on input "text" at bounding box center [70, 236] width 71 height 12
paste input "[URL][DOMAIN_NAME]"
type input "[URL][DOMAIN_NAME]"
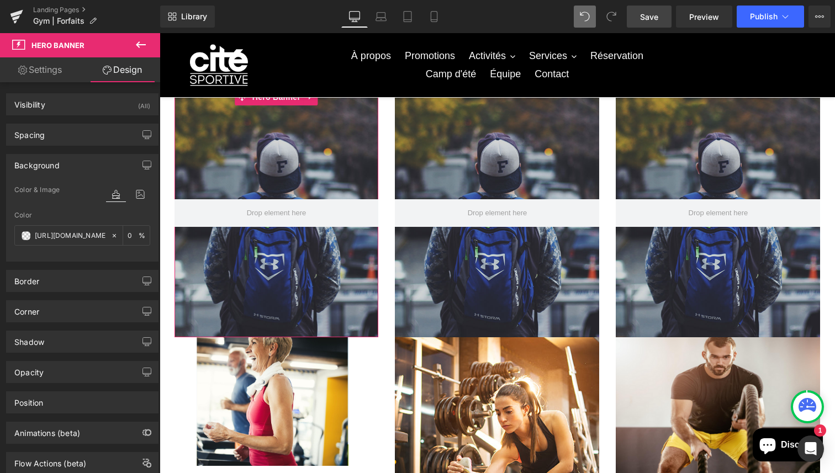
click at [124, 163] on div "Background" at bounding box center [82, 165] width 151 height 21
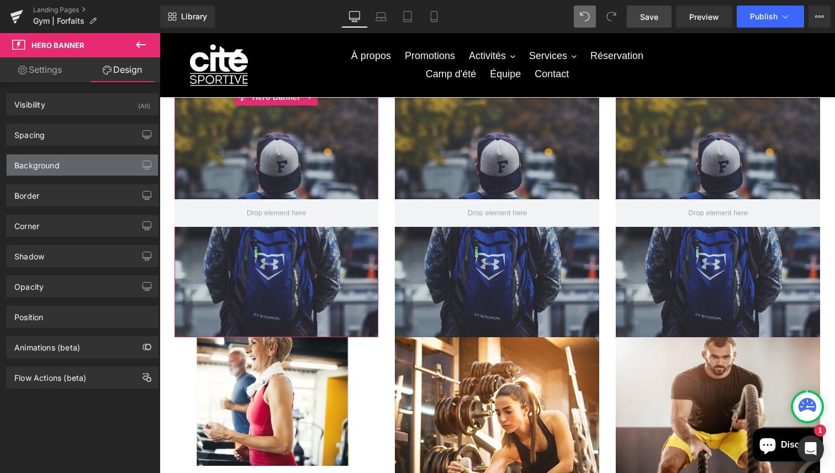
click at [124, 163] on div "Background" at bounding box center [82, 165] width 151 height 21
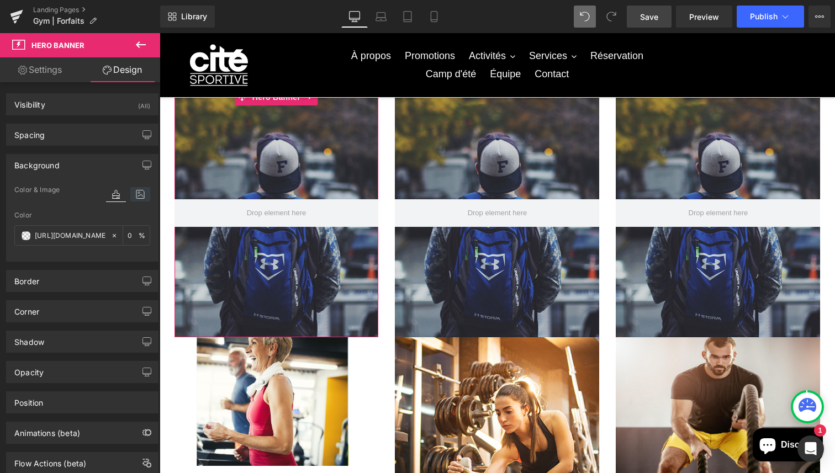
click at [143, 192] on icon at bounding box center [140, 194] width 20 height 14
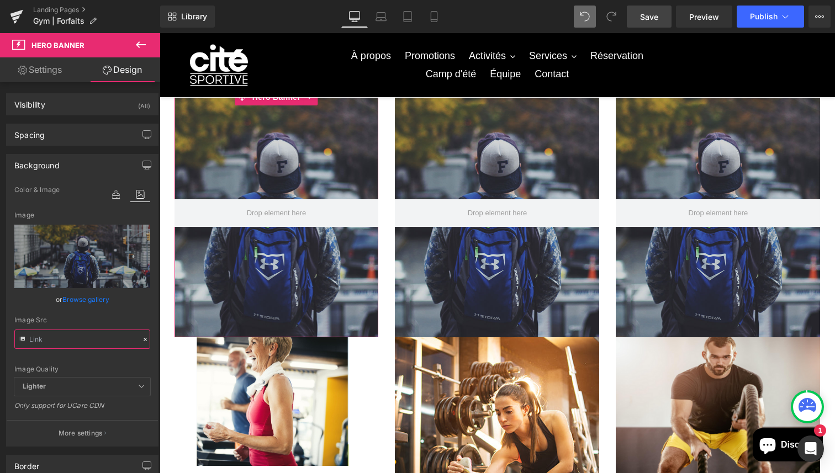
click at [63, 341] on input "text" at bounding box center [82, 339] width 136 height 19
paste input "[DOMAIN_NAME][URL]"
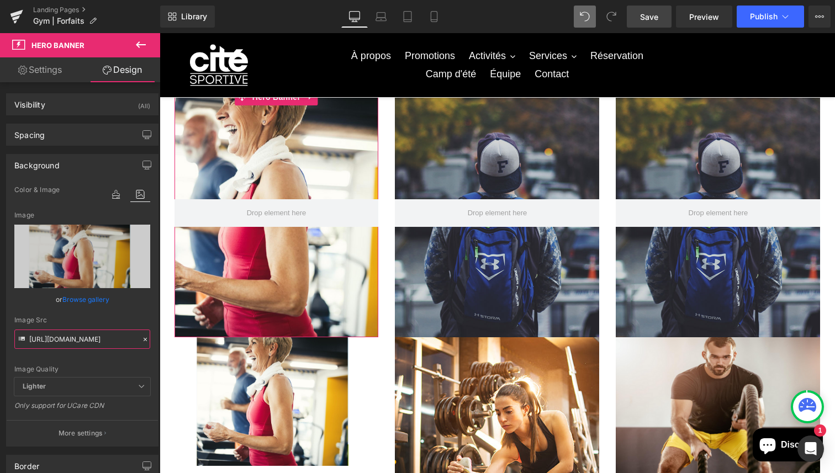
type input "[URL][DOMAIN_NAME]"
click at [112, 167] on div "Background" at bounding box center [82, 165] width 151 height 21
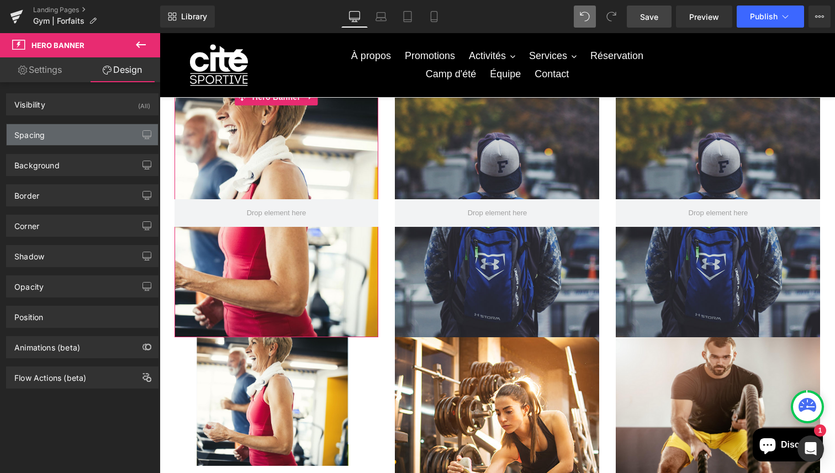
click at [95, 140] on div "Spacing" at bounding box center [82, 134] width 151 height 21
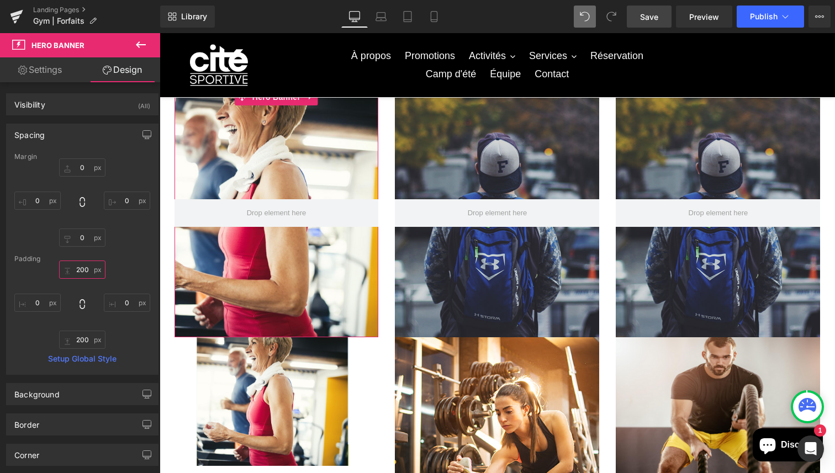
click at [79, 269] on input "text" at bounding box center [82, 270] width 46 height 18
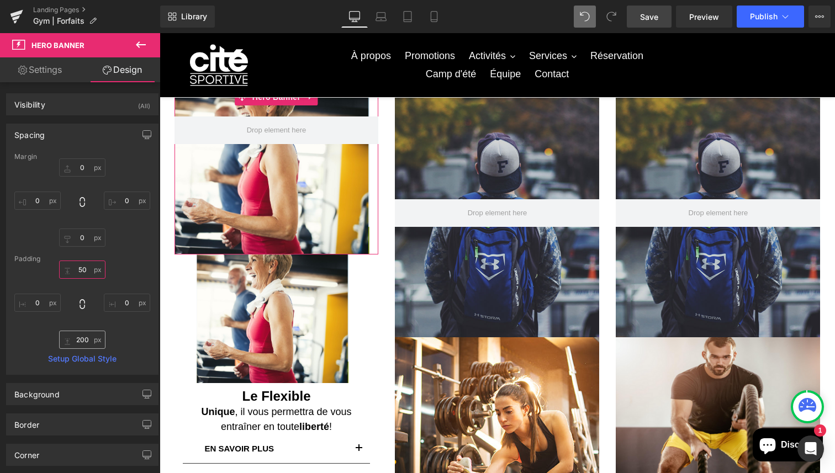
type input "50"
click at [77, 341] on input "text" at bounding box center [82, 340] width 46 height 18
type input "50"
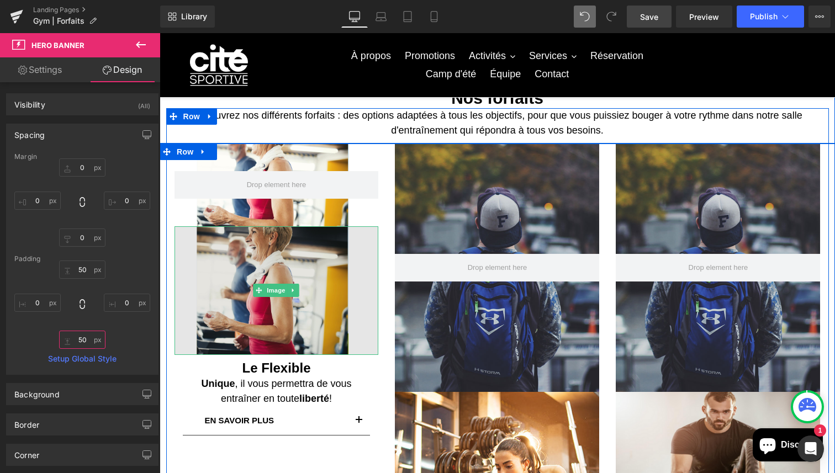
scroll to position [17, 0]
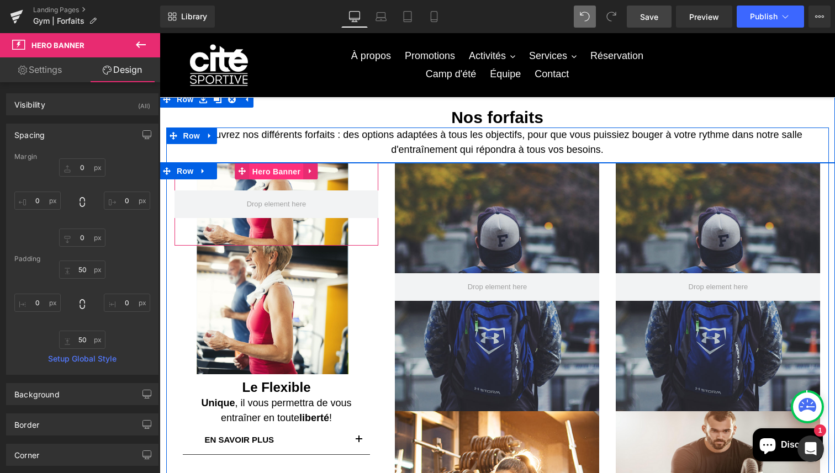
click at [282, 170] on span "Hero Banner" at bounding box center [276, 171] width 54 height 17
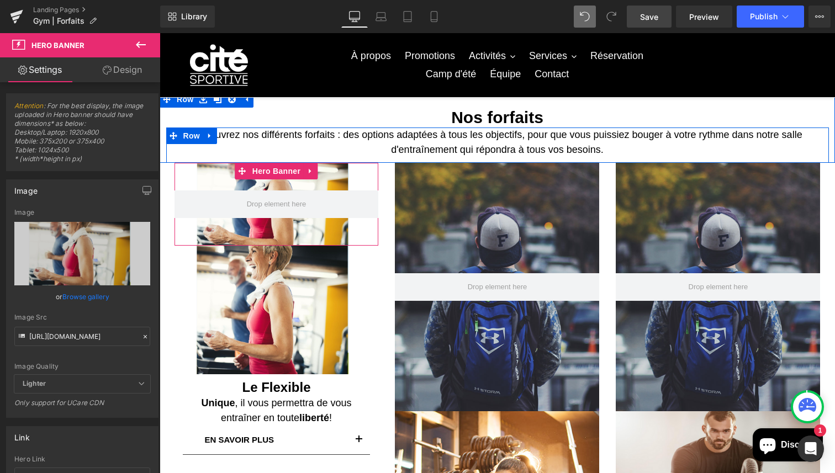
click at [121, 67] on link "Design" at bounding box center [122, 69] width 80 height 25
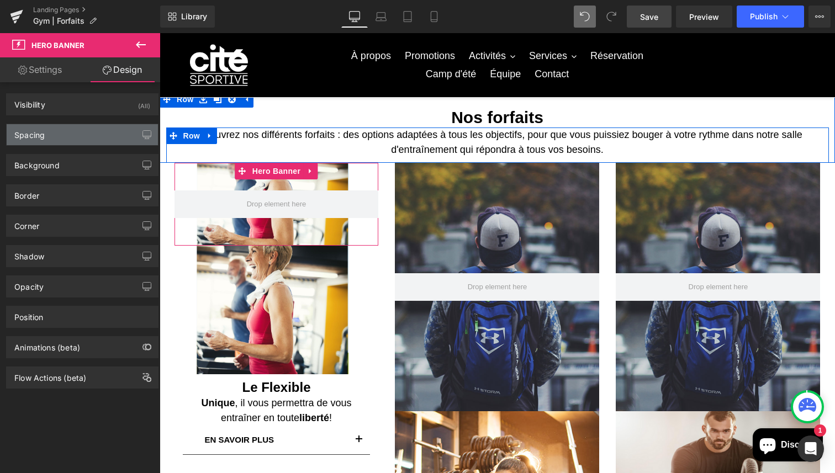
click at [60, 133] on div "Spacing" at bounding box center [82, 134] width 151 height 21
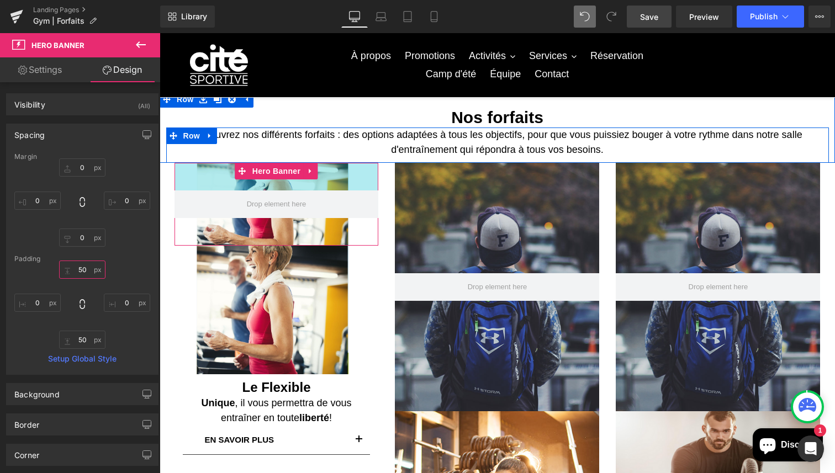
click at [79, 266] on input "text" at bounding box center [82, 270] width 46 height 18
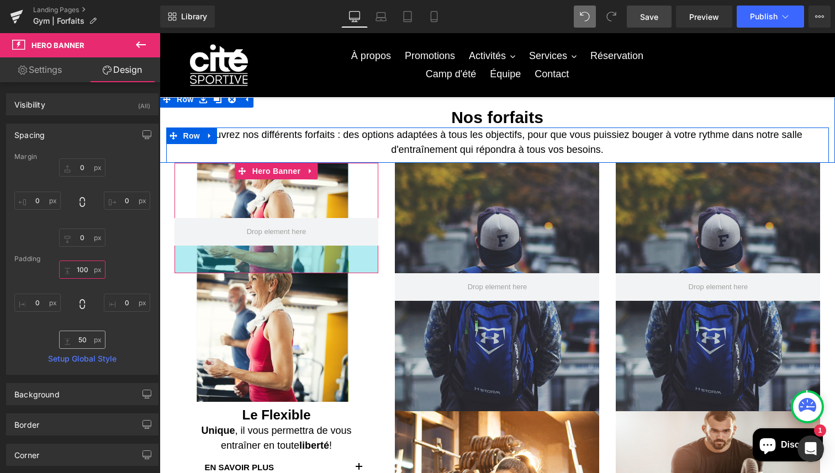
type input "100"
click at [75, 336] on input "text" at bounding box center [82, 340] width 46 height 18
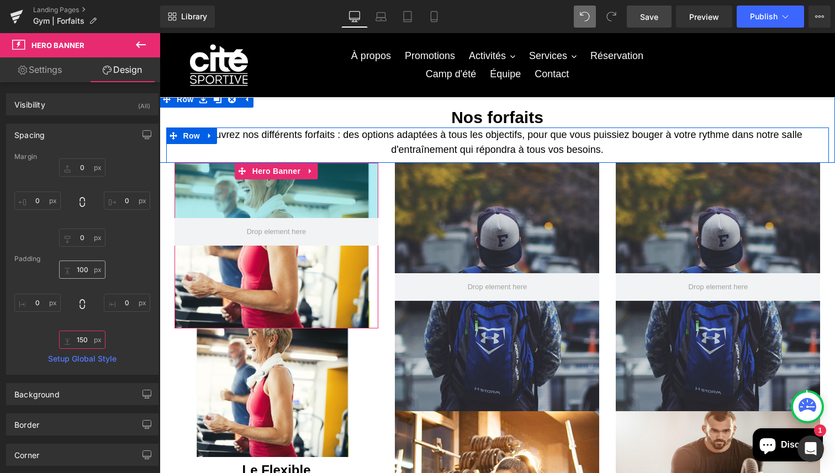
type input "150"
click at [86, 265] on input "100" at bounding box center [82, 270] width 46 height 18
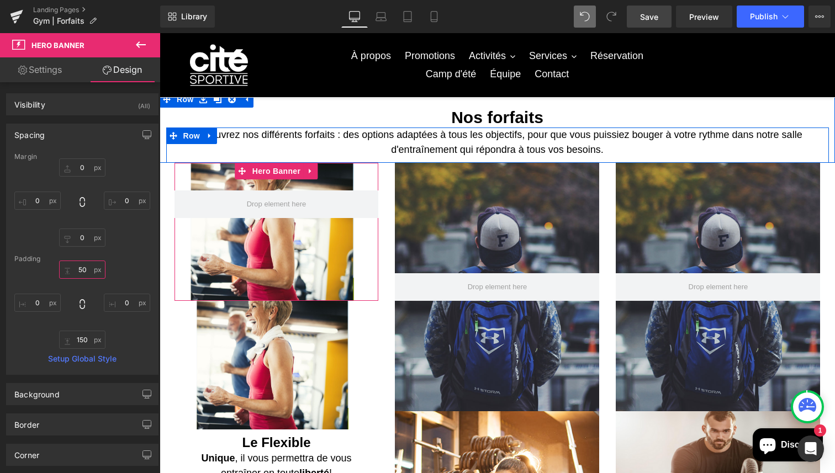
type input "5"
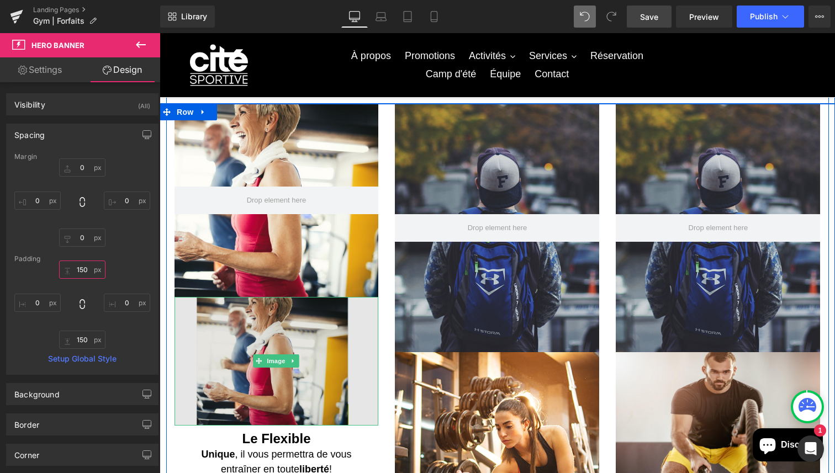
scroll to position [78, 0]
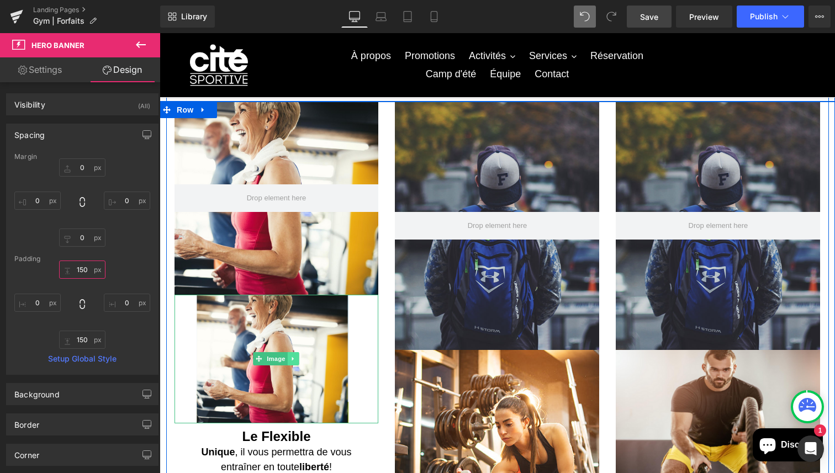
type input "150"
click at [293, 362] on link at bounding box center [294, 358] width 12 height 13
click at [301, 362] on icon at bounding box center [299, 358] width 6 height 7
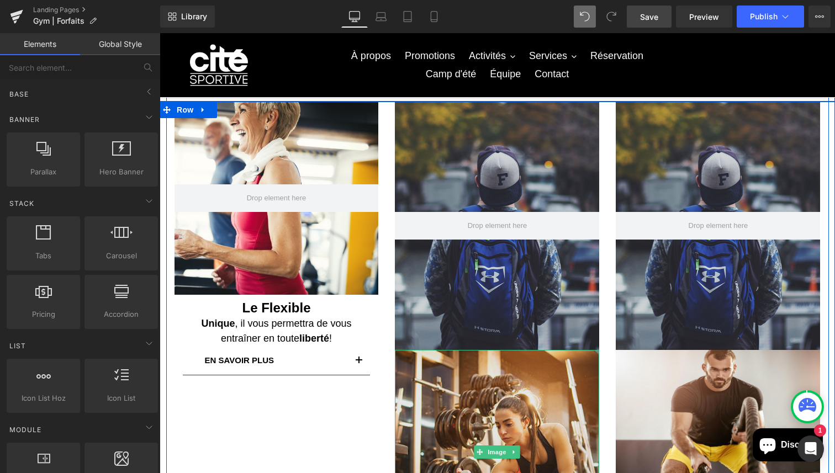
click at [498, 375] on img at bounding box center [497, 452] width 204 height 204
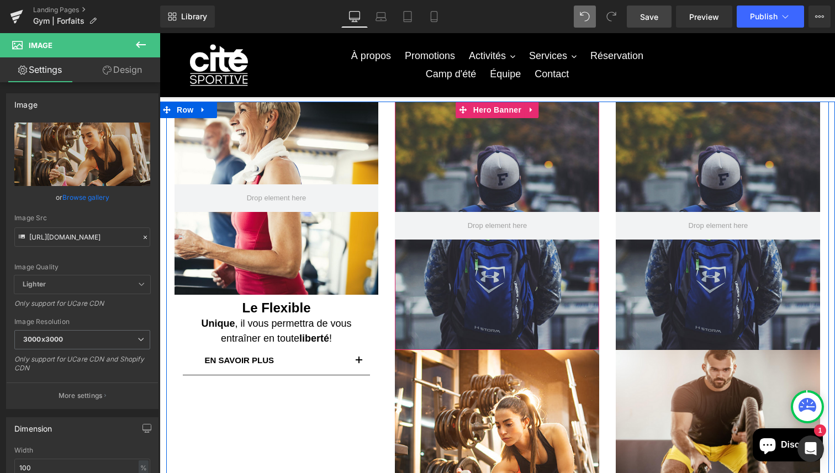
click at [465, 169] on div at bounding box center [497, 226] width 204 height 248
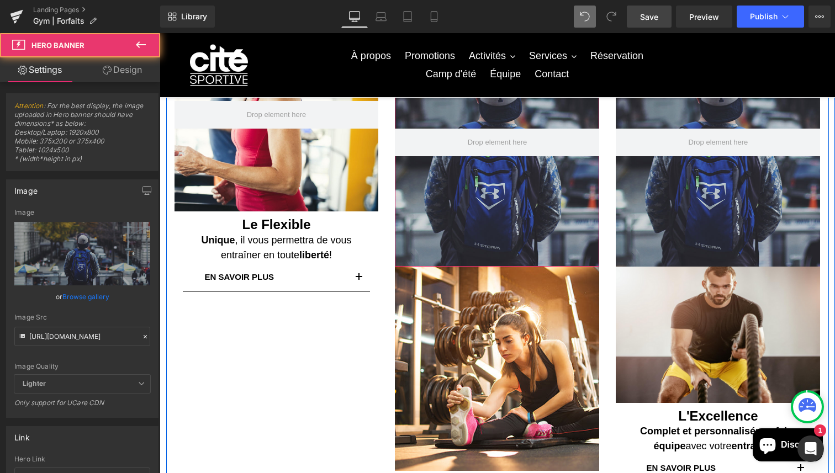
scroll to position [173, 0]
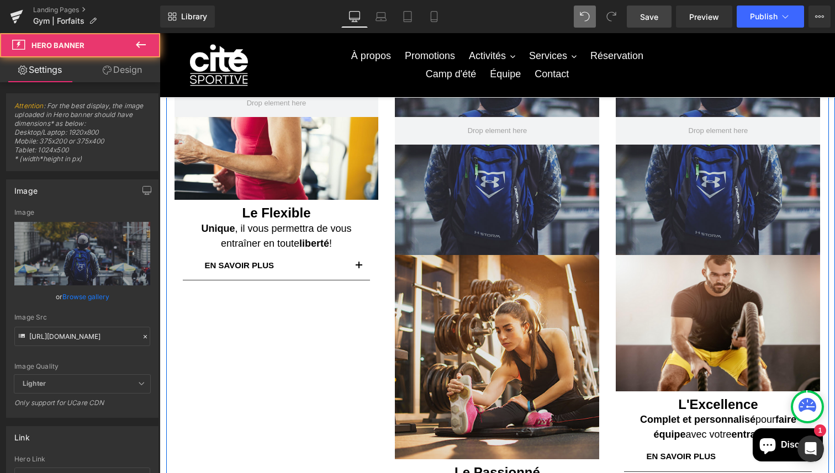
click at [466, 320] on img at bounding box center [497, 357] width 204 height 204
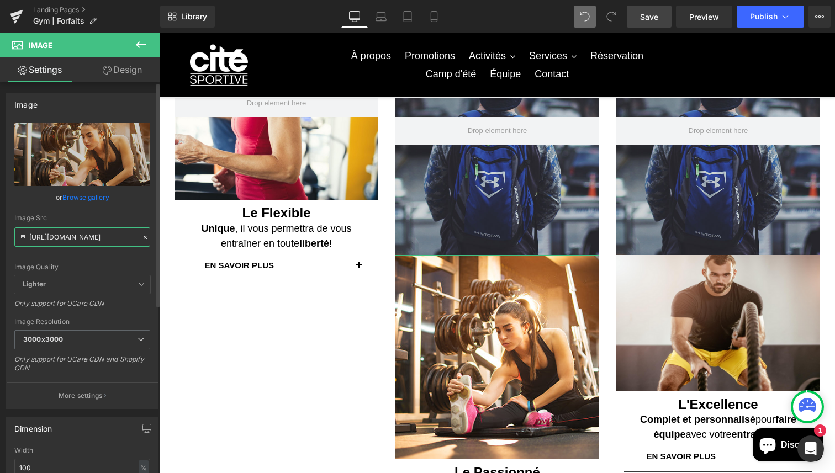
click at [82, 235] on input "[URL][DOMAIN_NAME]" at bounding box center [82, 236] width 136 height 19
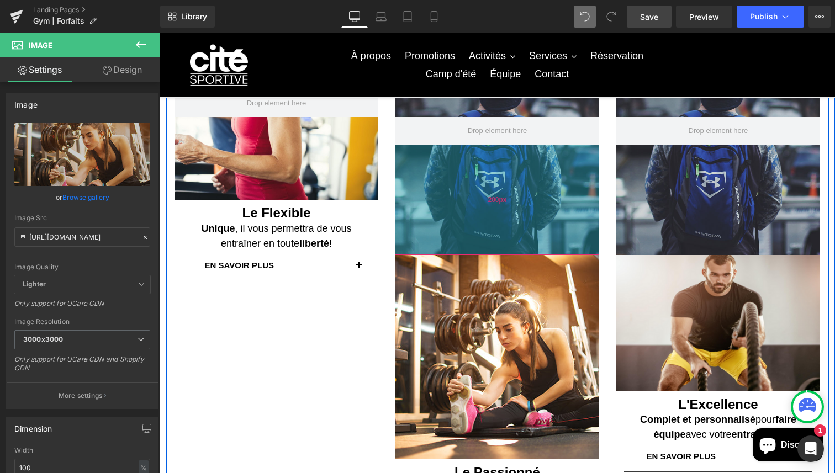
click at [453, 197] on div "200px" at bounding box center [497, 200] width 204 height 110
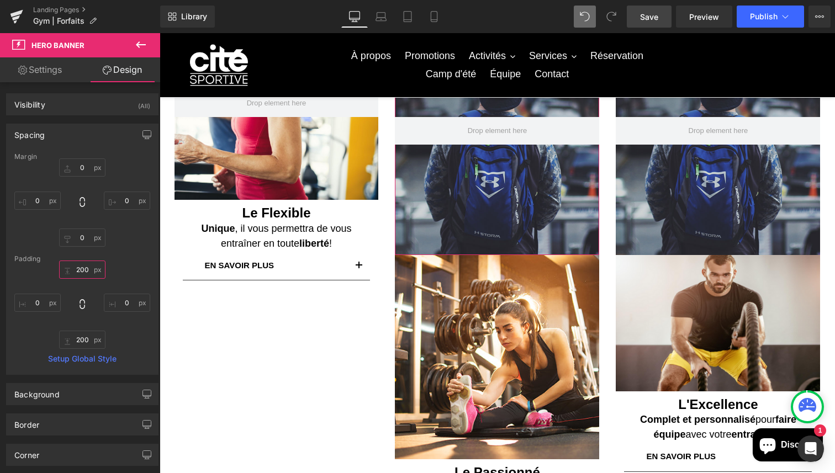
click at [84, 270] on input "200" at bounding box center [82, 270] width 46 height 18
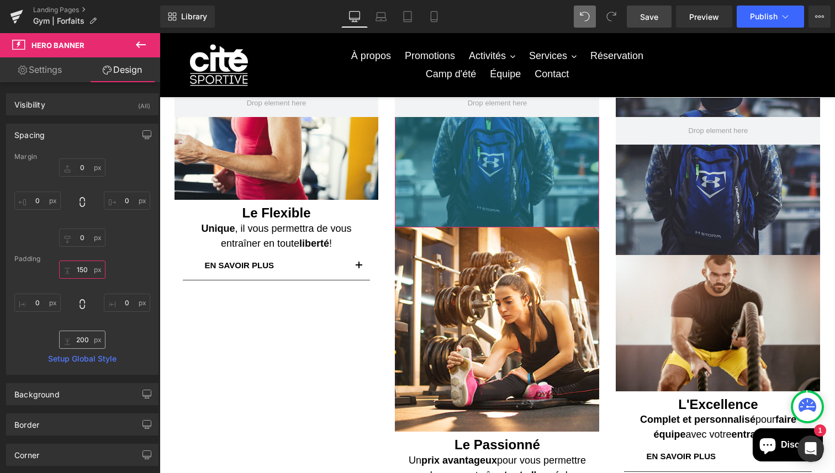
type input "150"
click at [81, 339] on input "200" at bounding box center [82, 340] width 46 height 18
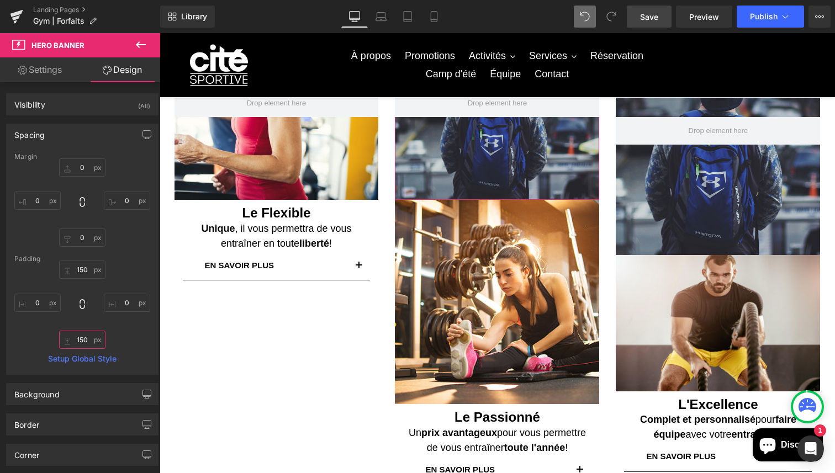
type input "150"
click at [126, 341] on div "200px 150 0px 0 200px 150 0px 0" at bounding box center [82, 305] width 136 height 88
